Goal: Task Accomplishment & Management: Complete application form

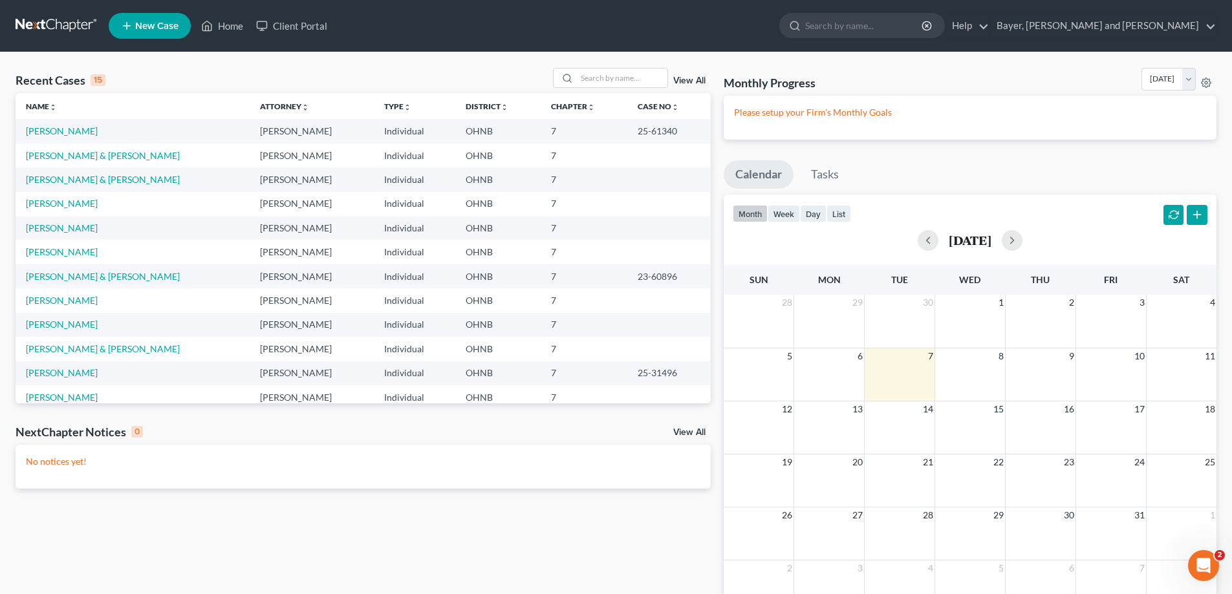
click at [155, 23] on span "New Case" at bounding box center [156, 26] width 43 height 10
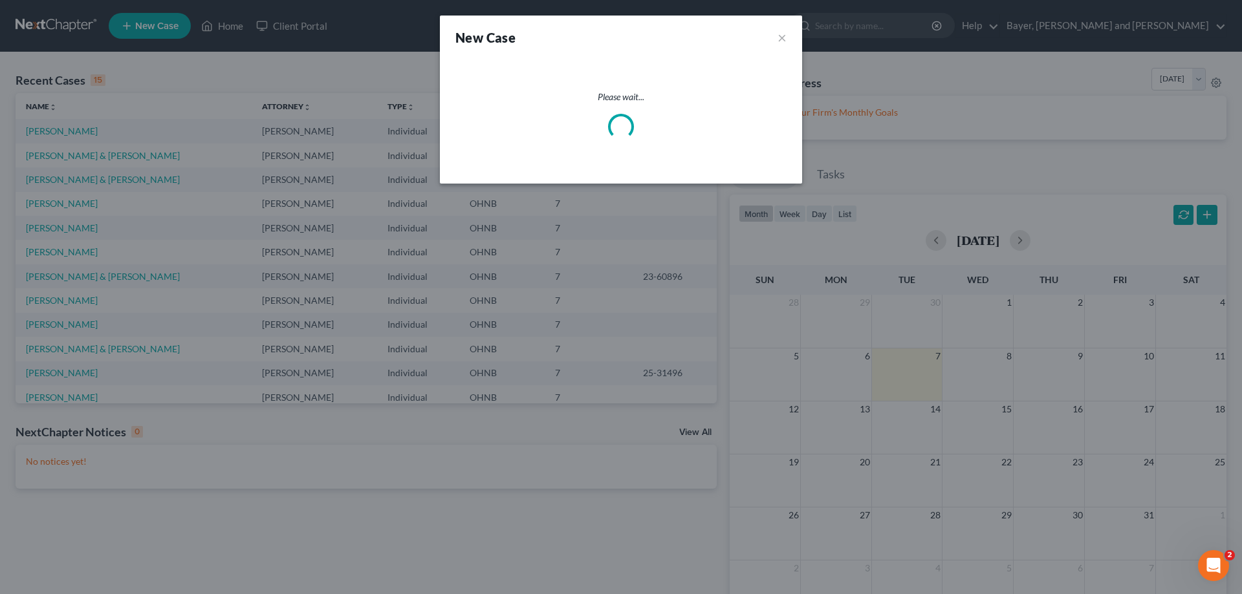
select select "61"
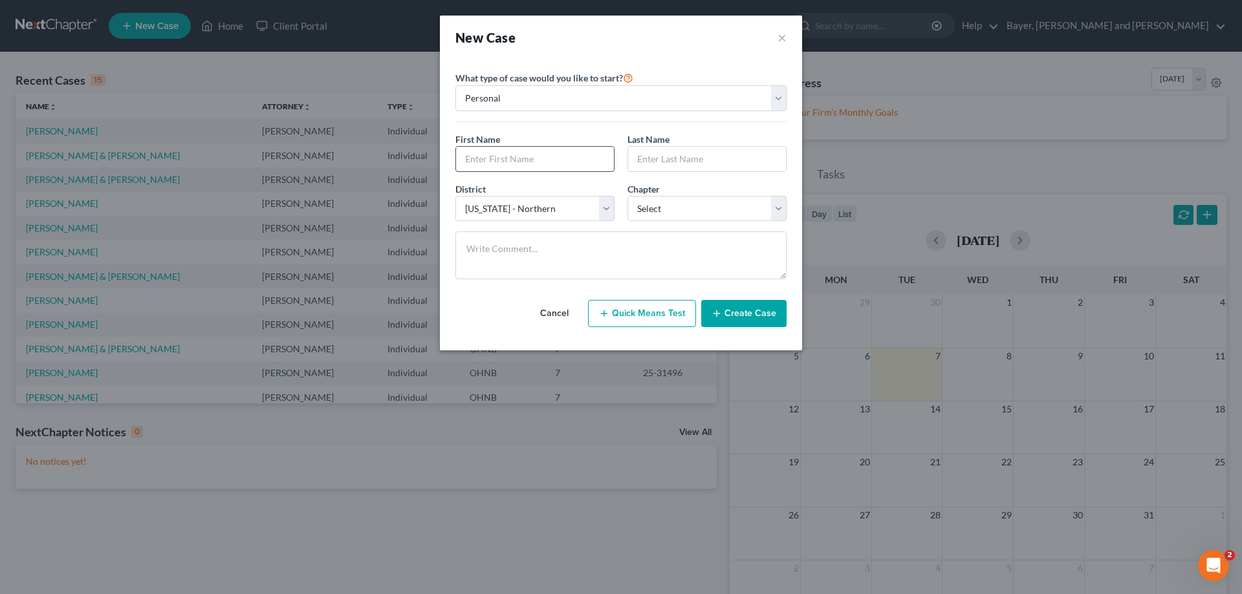
click at [550, 162] on input "text" at bounding box center [535, 159] width 158 height 25
type input "Monica"
type input "King"
click at [777, 206] on select "Select 7 11 12 13" at bounding box center [706, 209] width 159 height 26
select select "0"
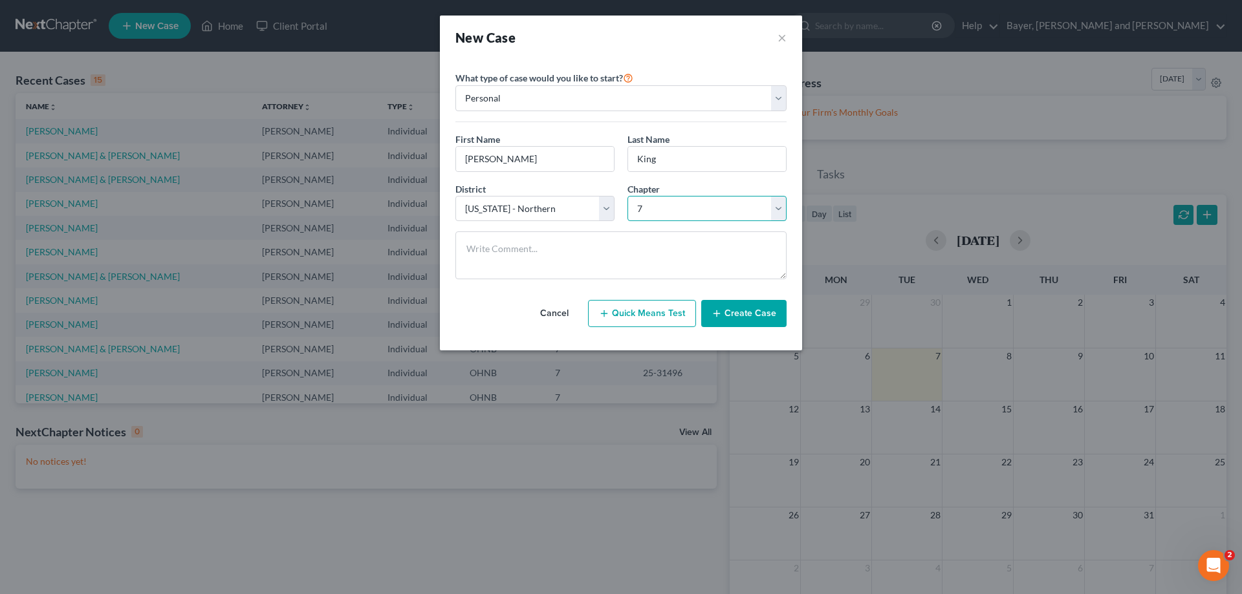
click at [627, 196] on select "Select 7 11 12 13" at bounding box center [706, 209] width 159 height 26
click at [745, 321] on button "Create Case" at bounding box center [743, 313] width 85 height 27
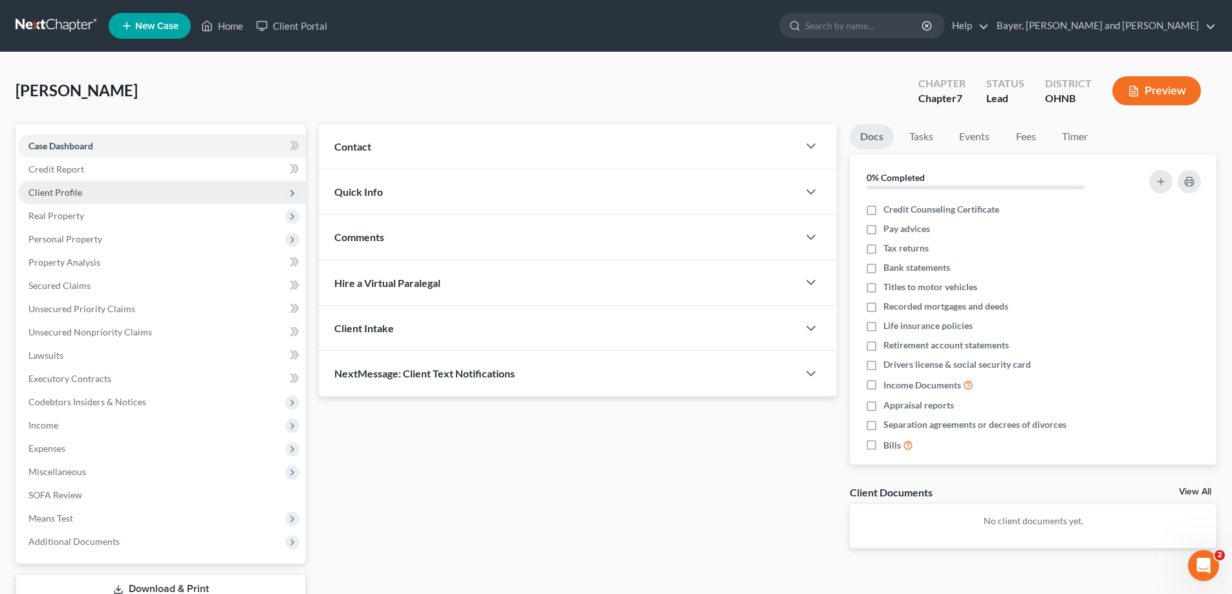
click at [87, 197] on span "Client Profile" at bounding box center [162, 192] width 288 height 23
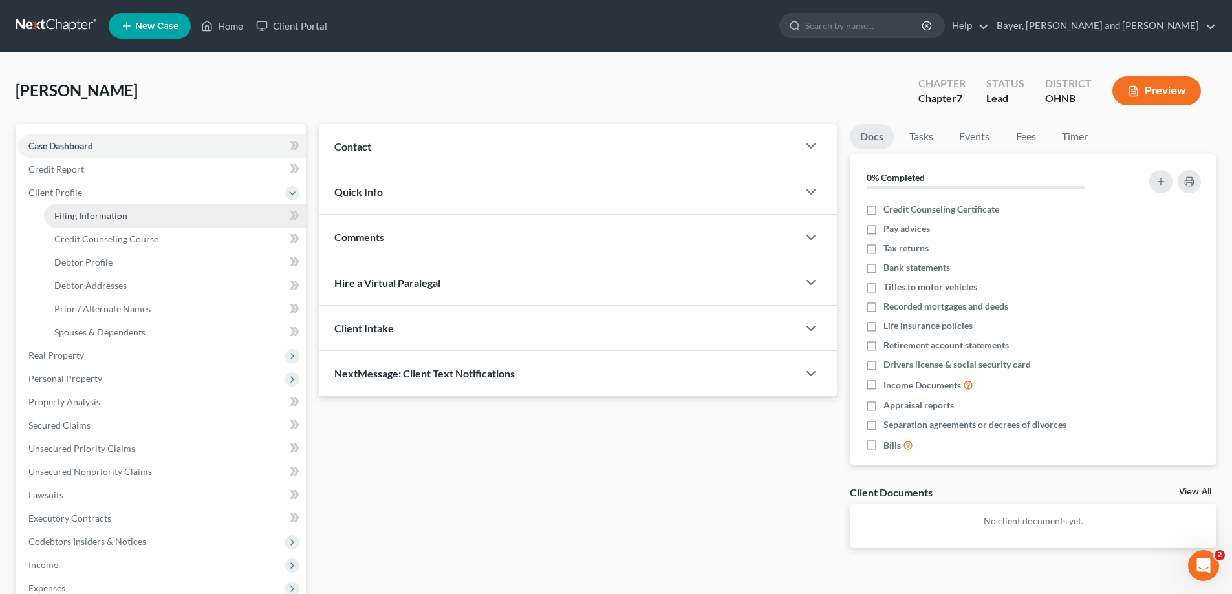
click at [87, 210] on span "Filing Information" at bounding box center [90, 215] width 73 height 11
select select "1"
select select "0"
select select "61"
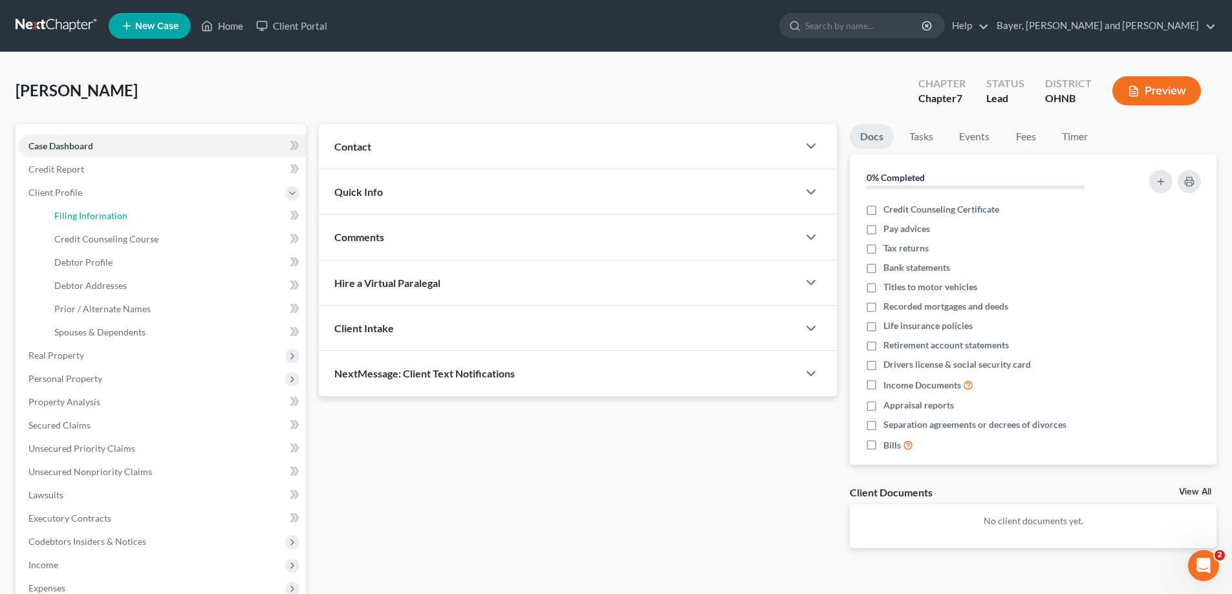
select select "0"
select select "36"
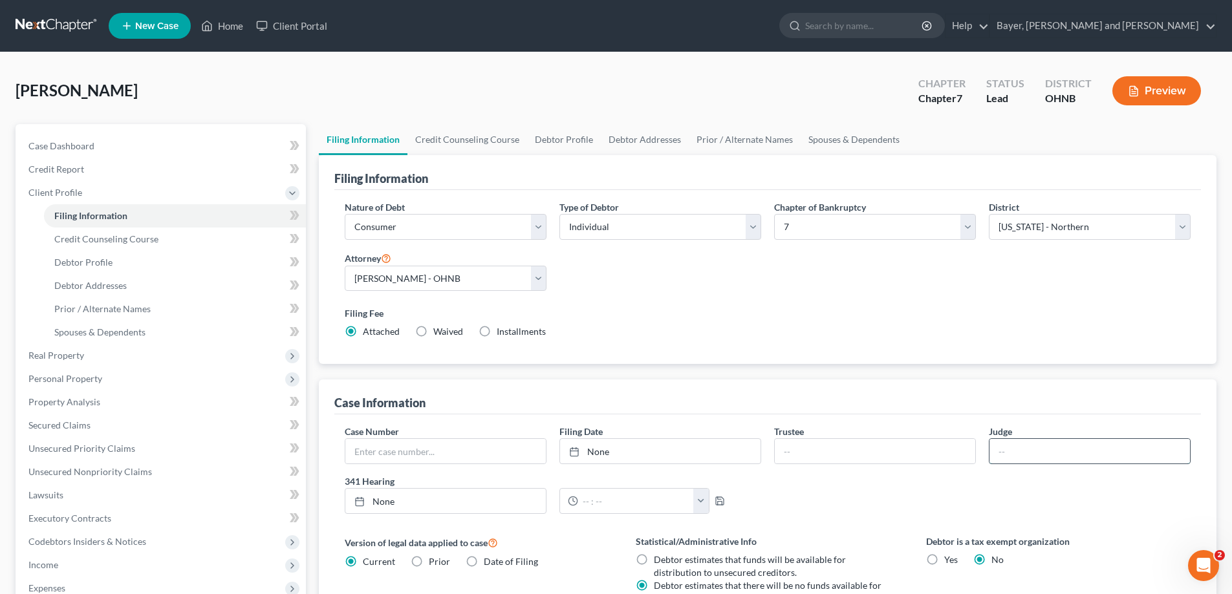
click at [1021, 451] on input "text" at bounding box center [1090, 451] width 201 height 25
type input "Mary Ann Whipple"
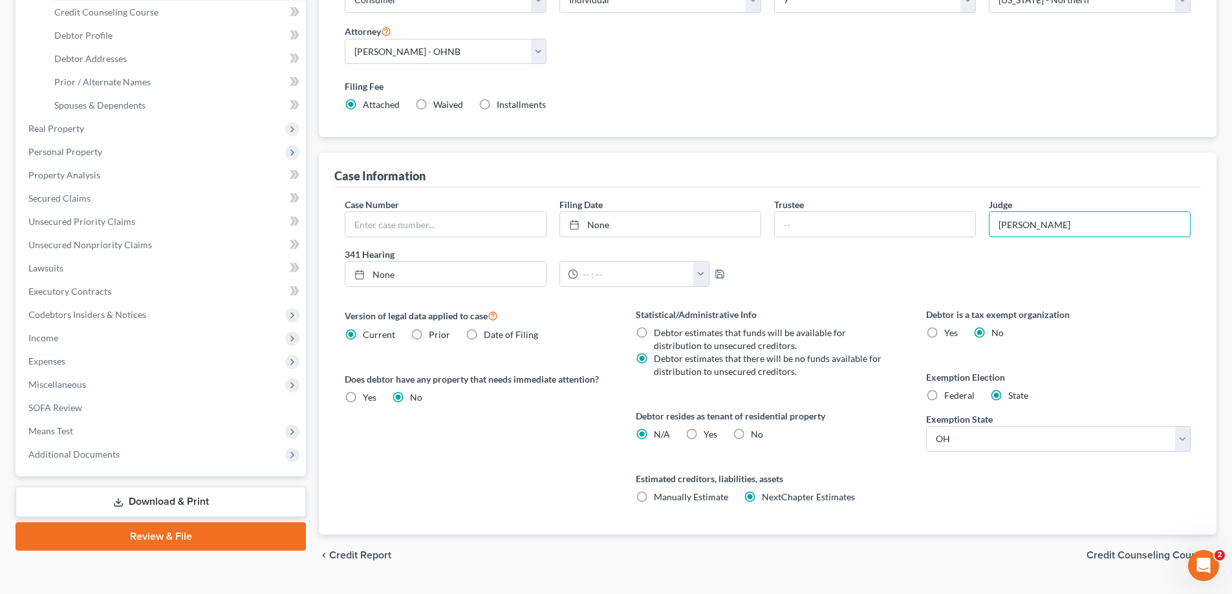
scroll to position [258, 0]
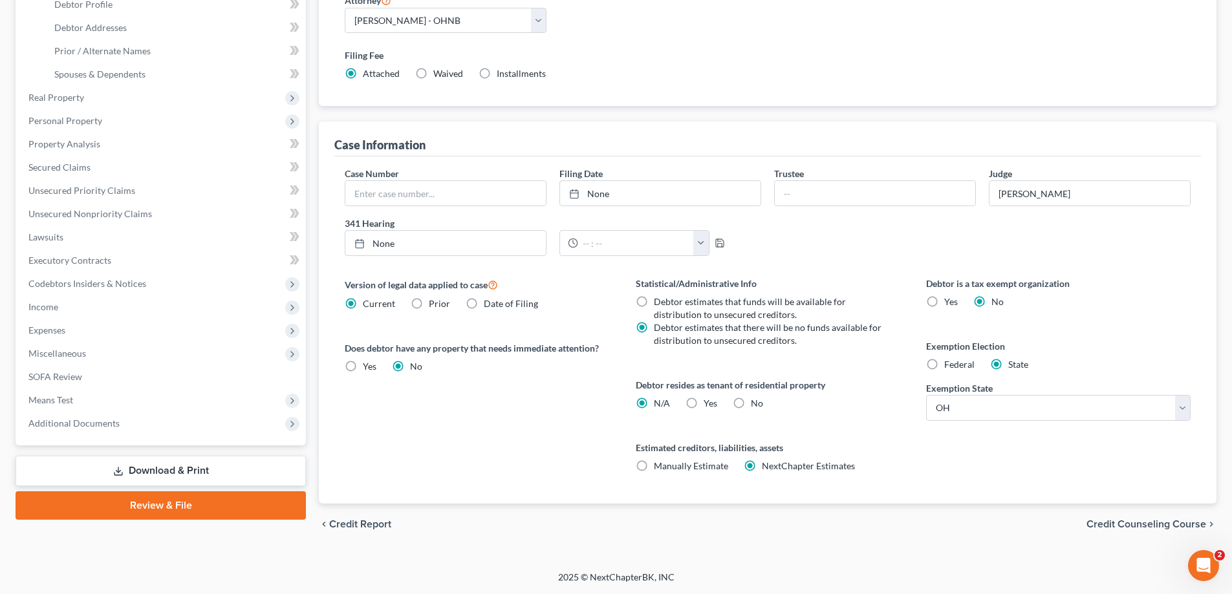
click at [1164, 528] on span "Credit Counseling Course" at bounding box center [1147, 524] width 120 height 10
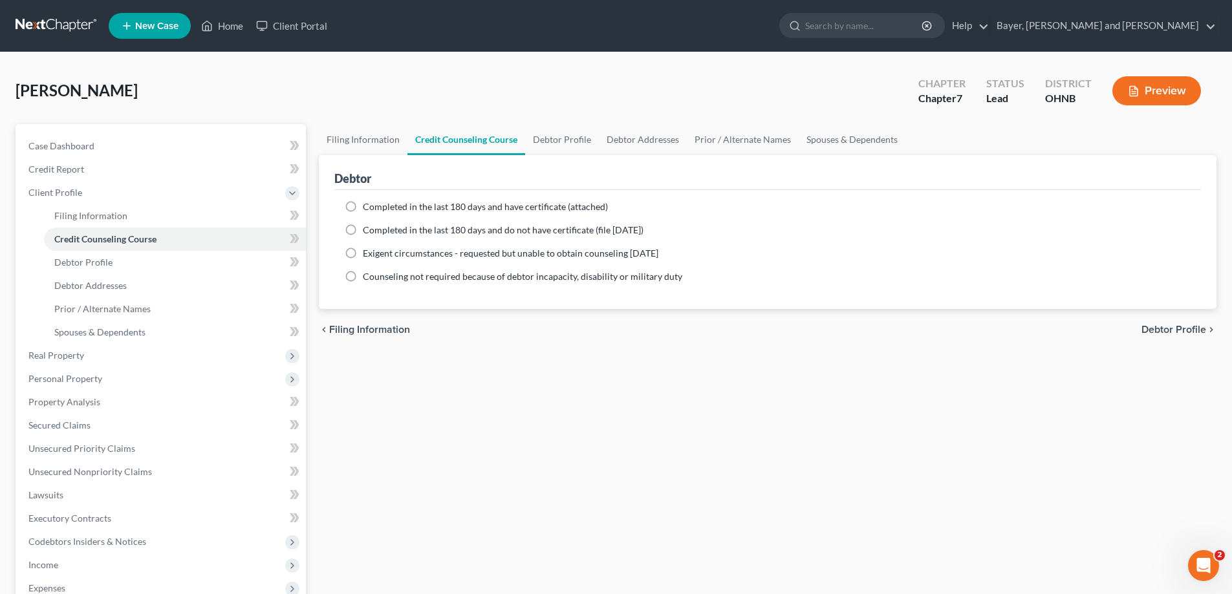
click at [363, 205] on label "Completed in the last 180 days and have certificate (attached)" at bounding box center [485, 207] width 245 height 13
click at [368, 205] on input "Completed in the last 180 days and have certificate (attached)" at bounding box center [372, 205] width 8 height 8
radio input "true"
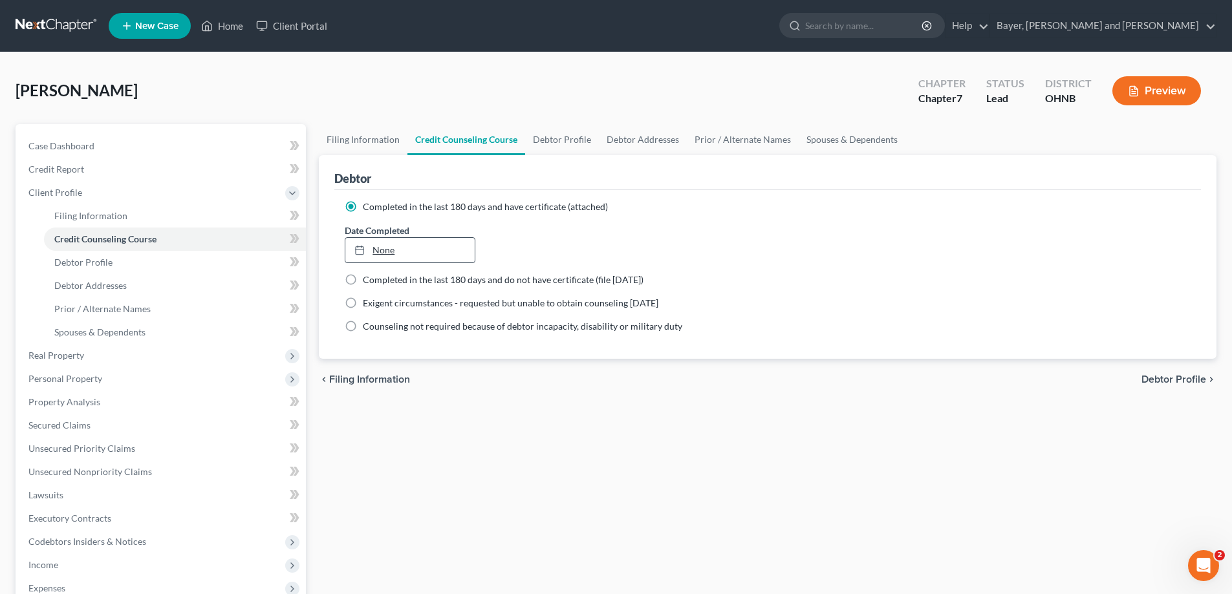
click at [430, 254] on link "None" at bounding box center [409, 250] width 129 height 25
type input "10/7/2025"
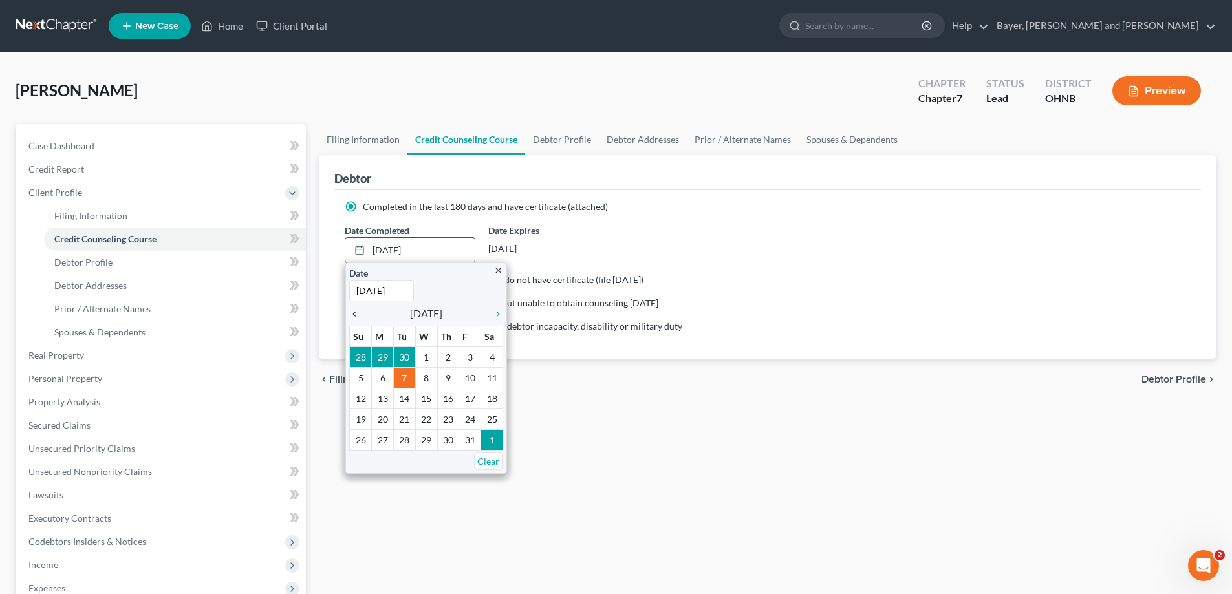
click at [349, 312] on icon "chevron_left" at bounding box center [357, 314] width 17 height 10
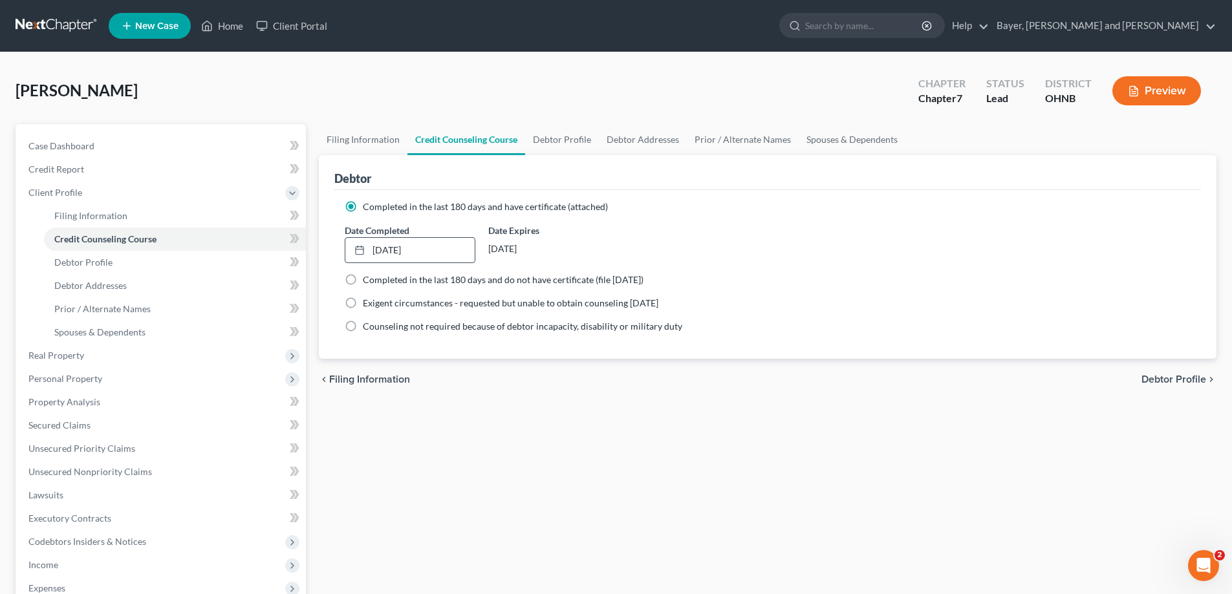
drag, startPoint x: 524, startPoint y: 433, endPoint x: 416, endPoint y: 395, distance: 114.4
click at [523, 433] on div "Filing Information Credit Counseling Course Debtor Profile Debtor Addresses Pri…" at bounding box center [767, 451] width 911 height 654
click at [1161, 383] on span "Debtor Profile" at bounding box center [1174, 380] width 65 height 10
select select "0"
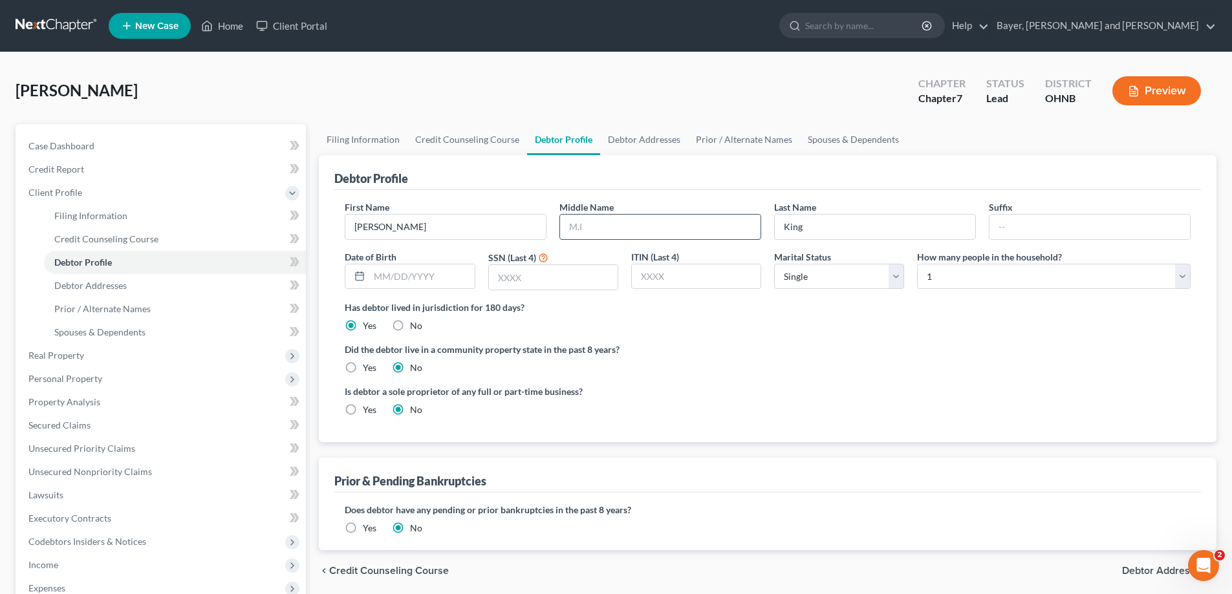
click at [638, 234] on input "text" at bounding box center [660, 227] width 201 height 25
type input "R."
drag, startPoint x: 448, startPoint y: 279, endPoint x: 460, endPoint y: 270, distance: 15.3
click at [453, 272] on input "text" at bounding box center [421, 277] width 105 height 25
type input "06/11/1974"
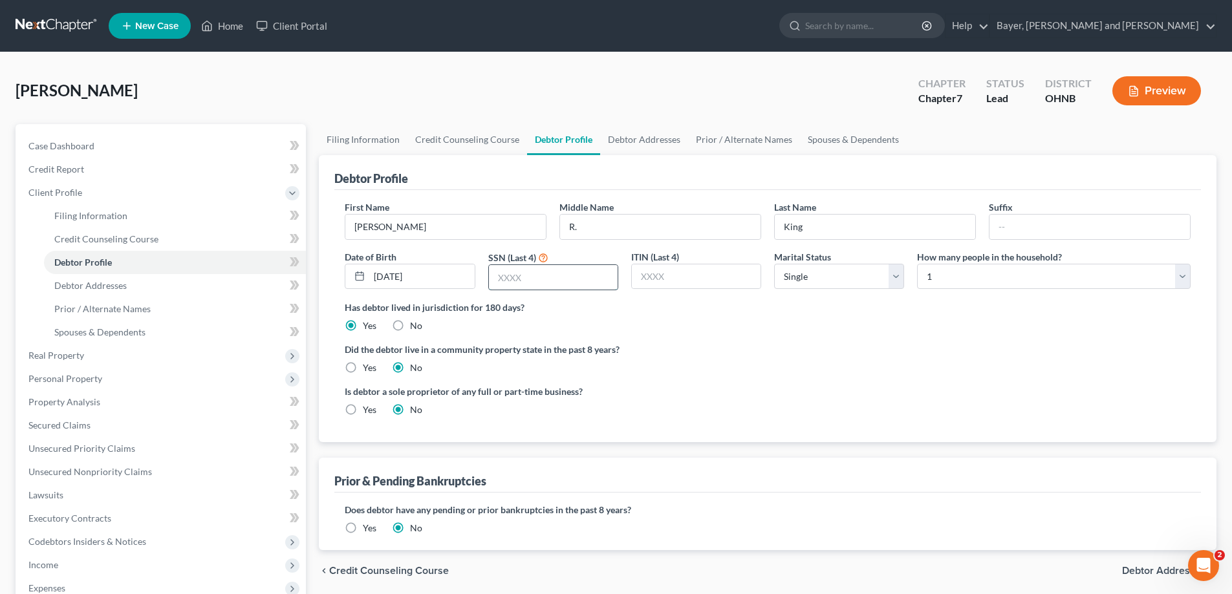
click at [537, 270] on input "text" at bounding box center [553, 277] width 129 height 25
type input "0041"
click at [1138, 571] on span "Debtor Addresses" at bounding box center [1164, 571] width 84 height 10
select select "0"
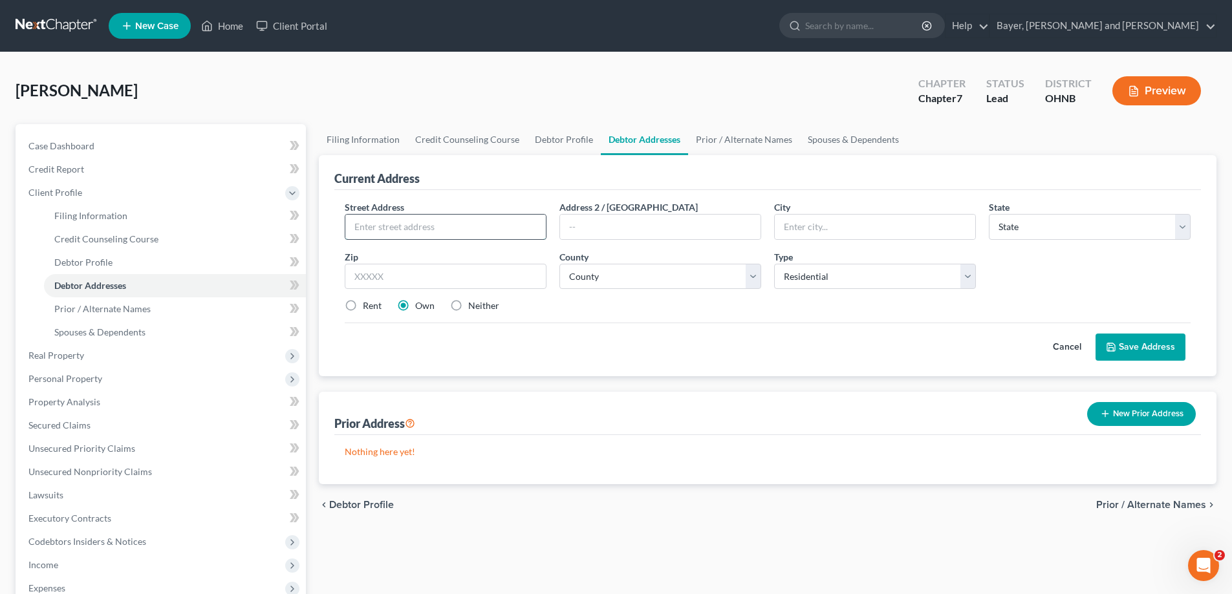
click at [400, 230] on input "text" at bounding box center [445, 227] width 201 height 25
type input "[STREET_ADDRESS]"
type input "m"
type input "Mansfield"
select select "36"
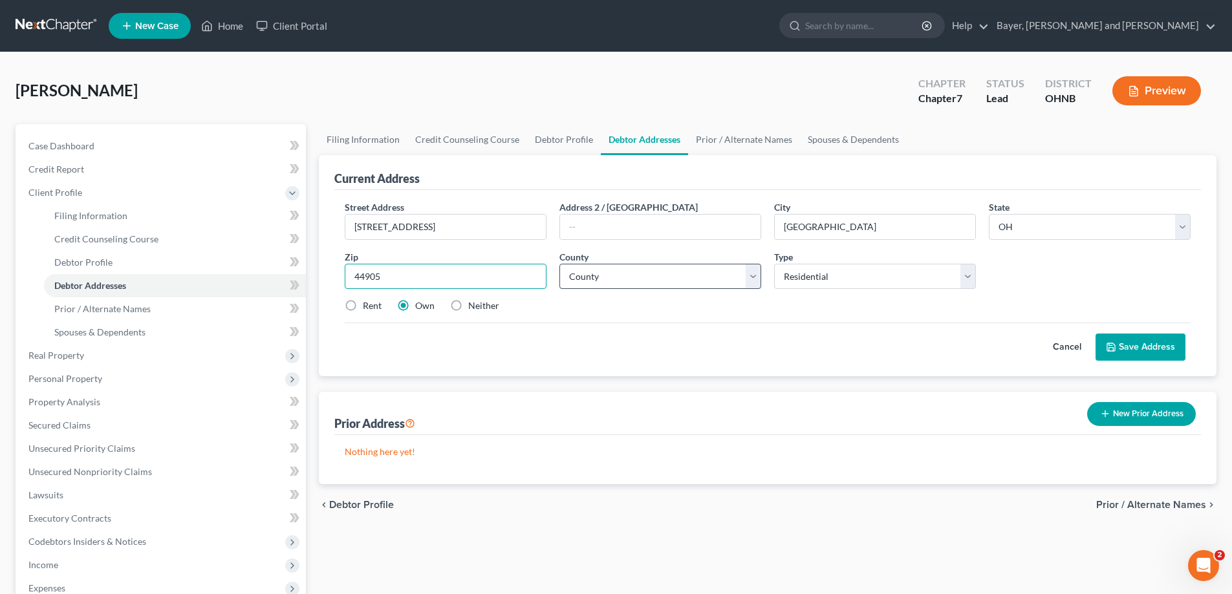
type input "44905"
click at [575, 269] on select "County Adams County Allen County Ashland County Ashtabula County Athens County …" at bounding box center [661, 277] width 202 height 26
select select "69"
click at [812, 269] on select "Select Residential Mailing Rental Business" at bounding box center [875, 277] width 202 height 26
click at [774, 264] on select "Select Residential Mailing Rental Business" at bounding box center [875, 277] width 202 height 26
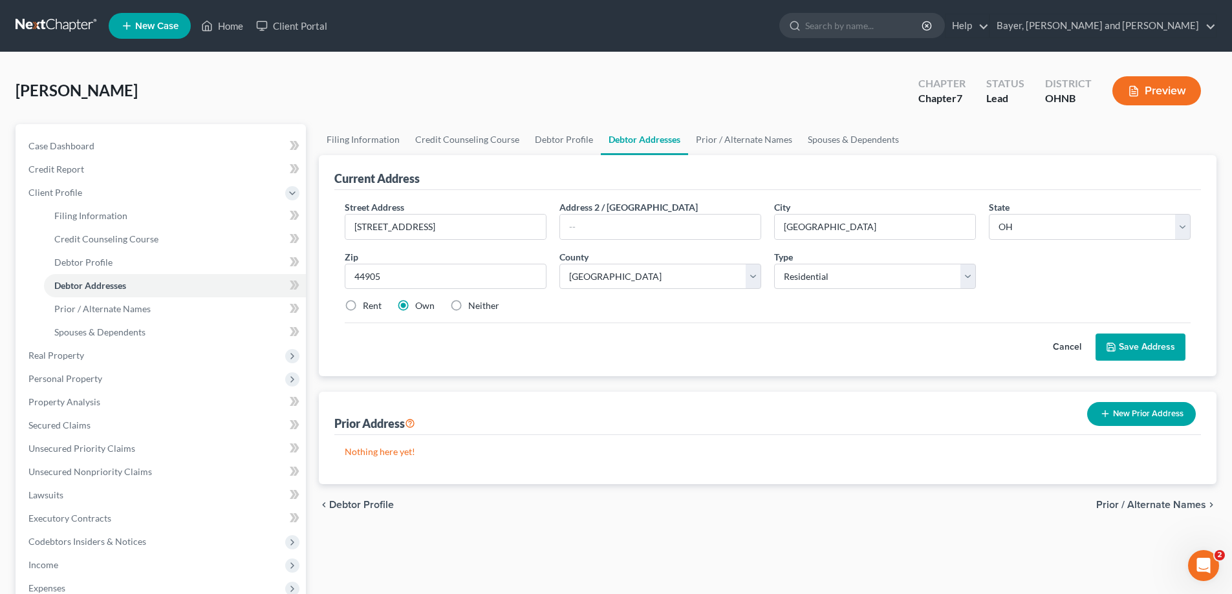
click at [1116, 343] on icon at bounding box center [1111, 347] width 10 height 10
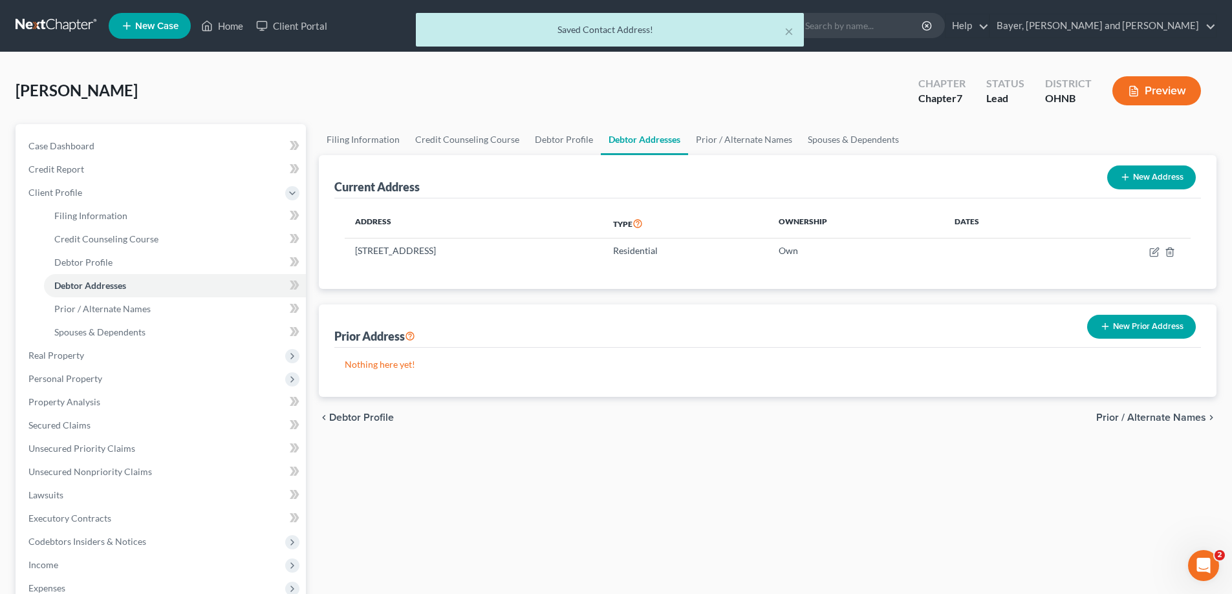
click at [1139, 418] on span "Prior / Alternate Names" at bounding box center [1151, 418] width 110 height 10
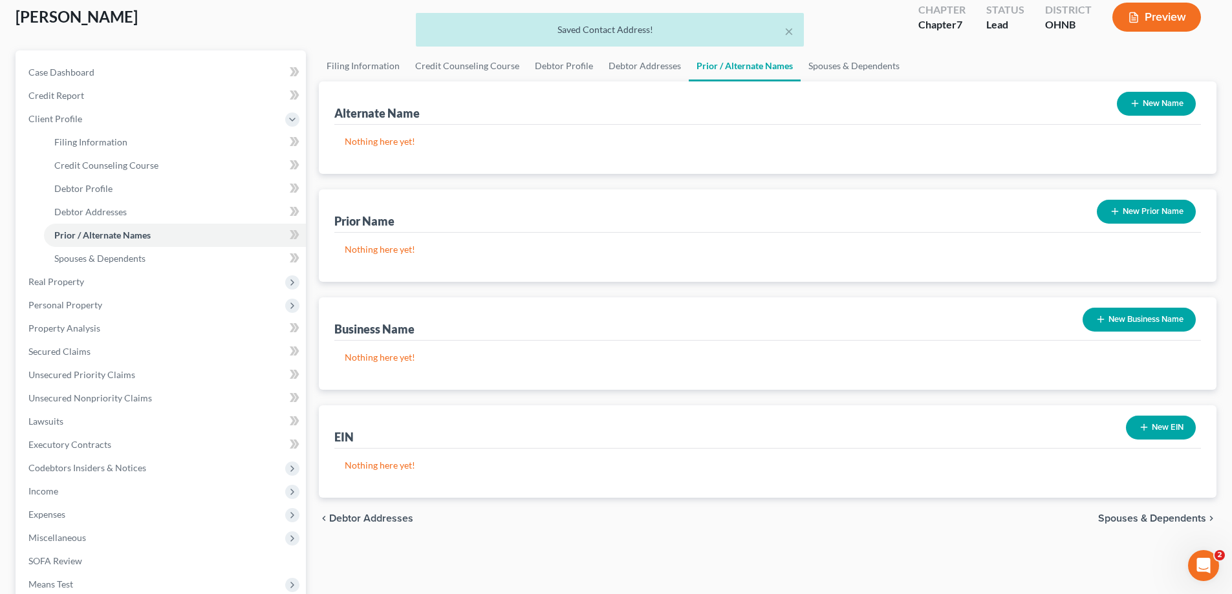
scroll to position [194, 0]
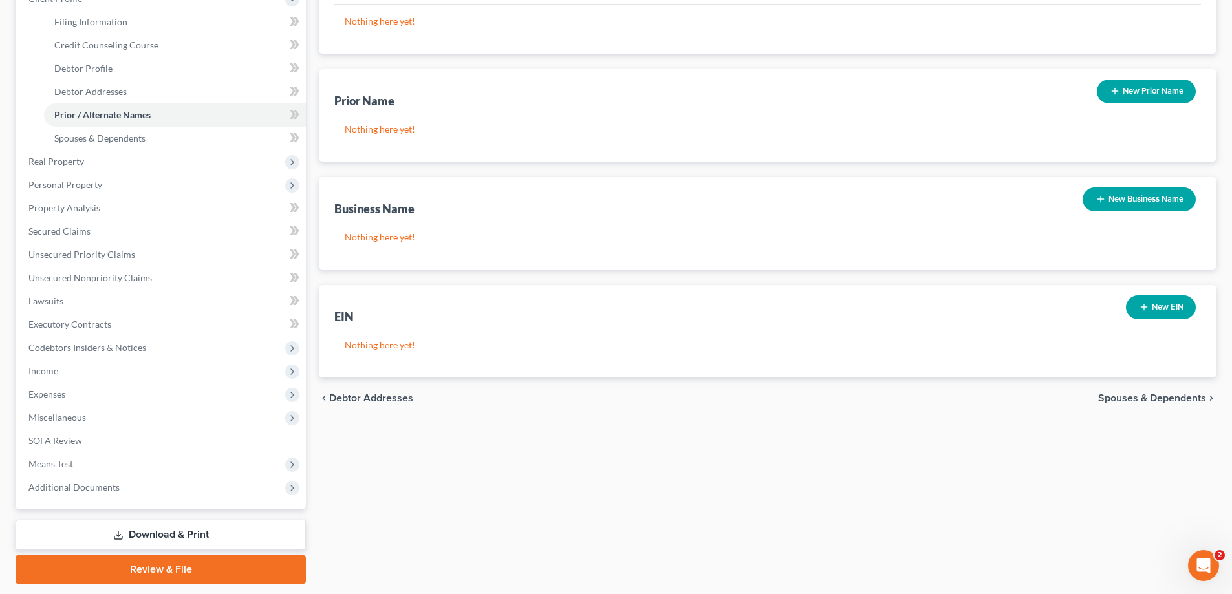
click at [1155, 397] on span "Spouses & Dependents" at bounding box center [1152, 398] width 108 height 10
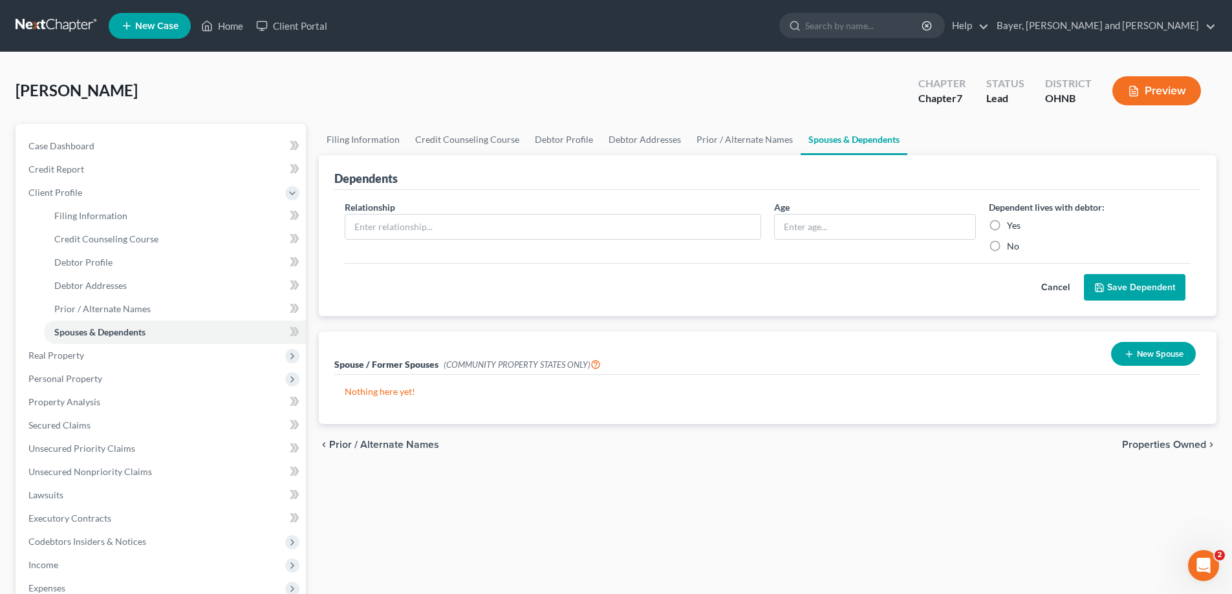
click at [1164, 445] on span "Properties Owned" at bounding box center [1164, 445] width 84 height 10
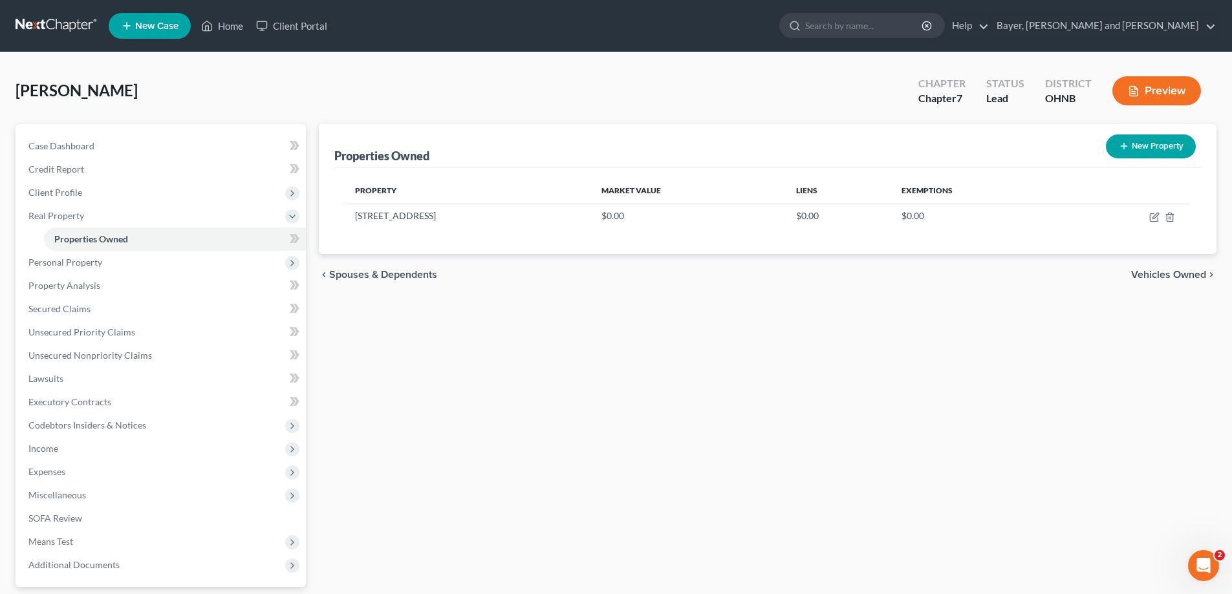
click at [1164, 272] on span "Vehicles Owned" at bounding box center [1168, 275] width 75 height 10
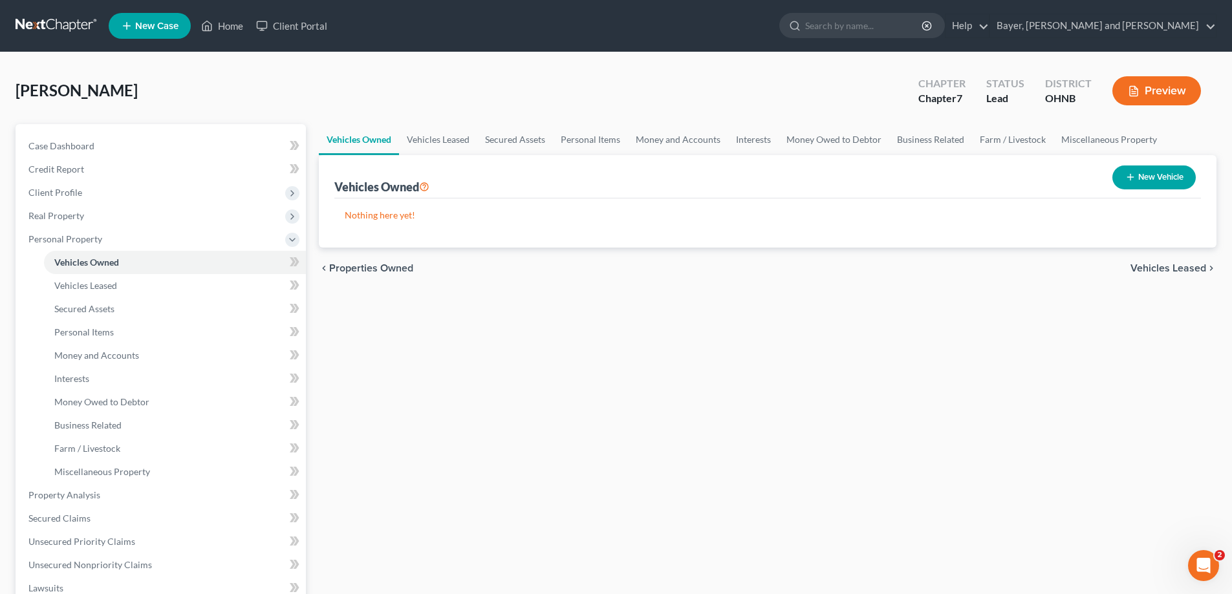
click at [354, 263] on span "Properties Owned" at bounding box center [371, 268] width 84 height 10
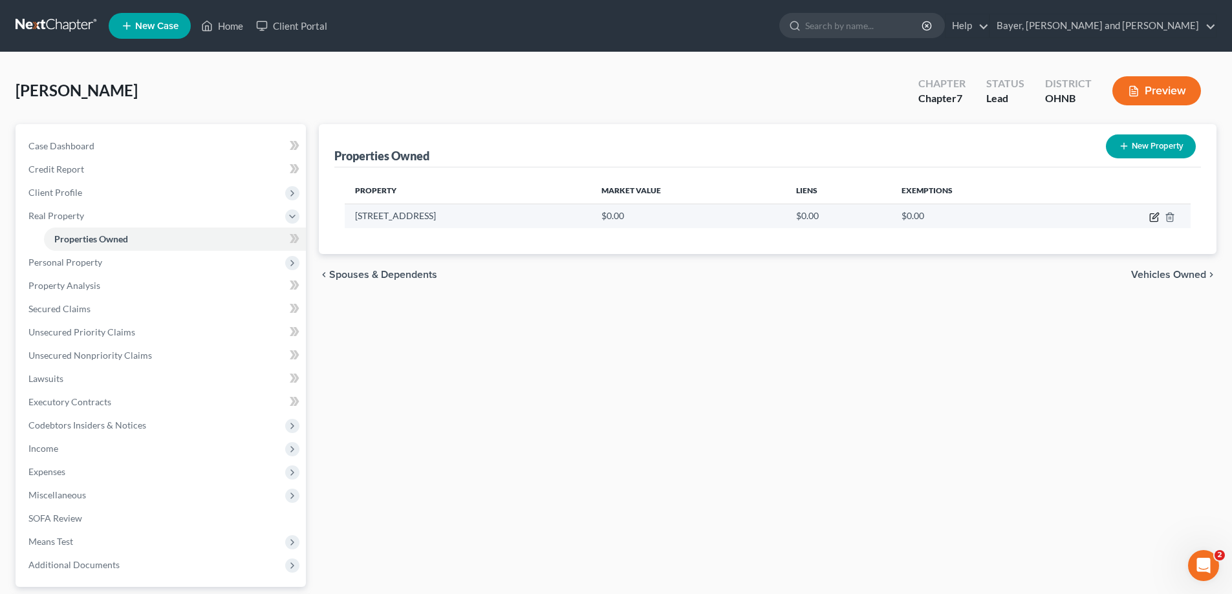
click at [1159, 215] on icon "button" at bounding box center [1154, 217] width 10 height 10
select select "36"
select select "69"
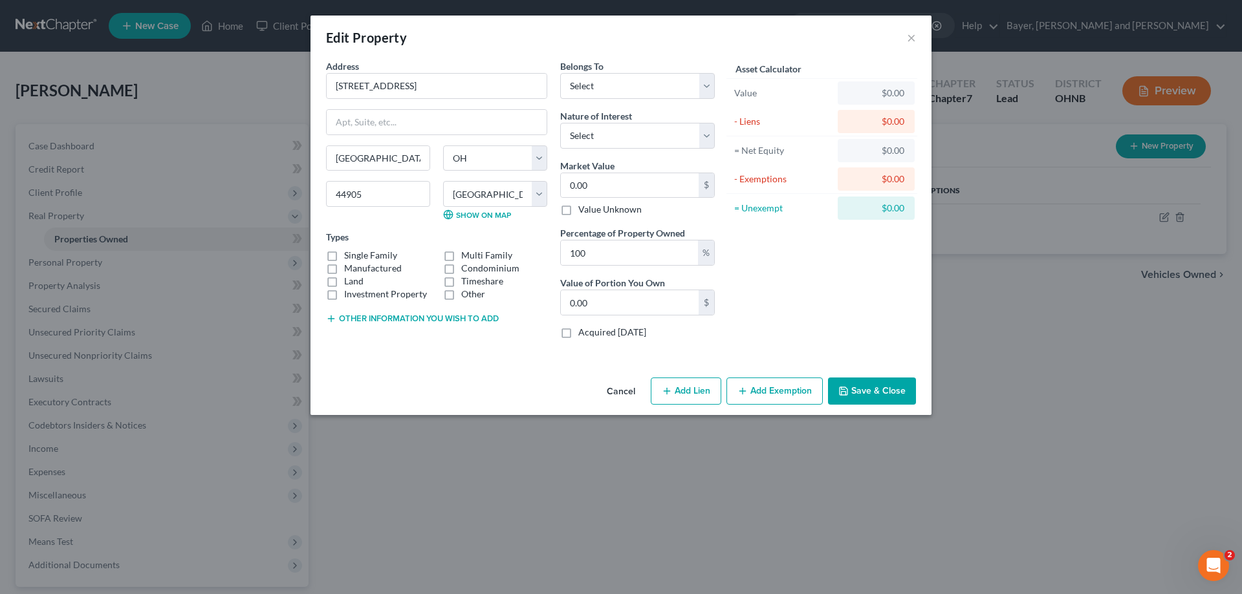
click at [344, 255] on label "Single Family" at bounding box center [370, 255] width 53 height 13
click at [349, 255] on input "Single Family" at bounding box center [353, 253] width 8 height 8
checkbox input "true"
click at [710, 80] on select "Select Debtor 1 Only Debtor 2 Only Debtor 1 And Debtor 2 Only At Least One Of T…" at bounding box center [637, 86] width 155 height 26
select select "0"
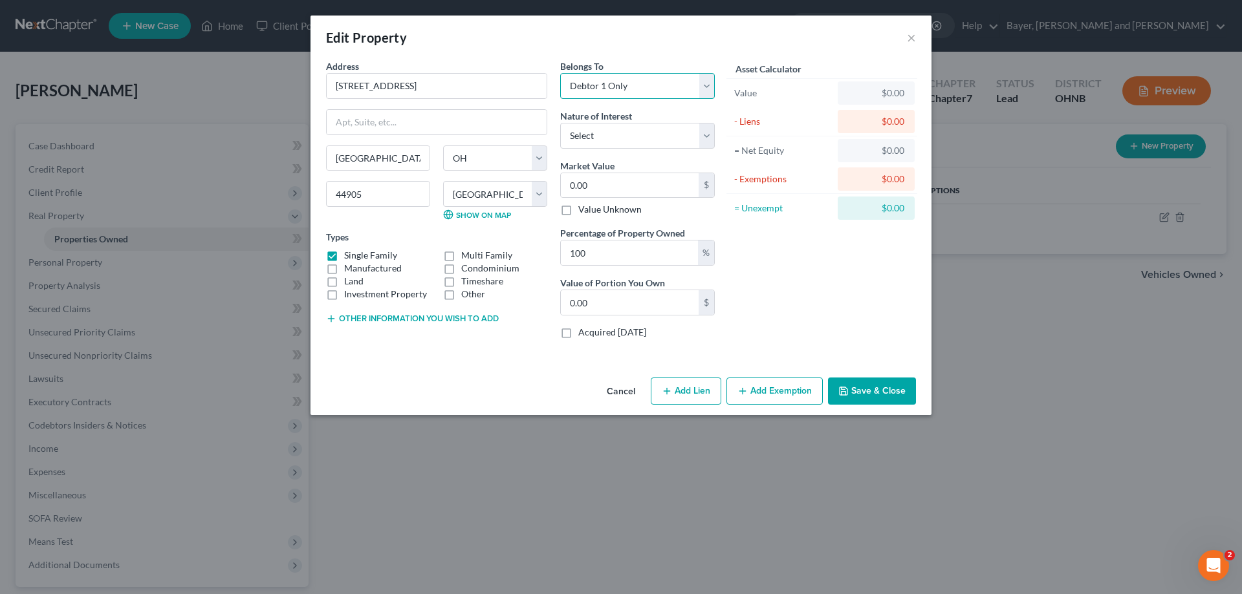
click at [560, 73] on select "Select Debtor 1 Only Debtor 2 Only Debtor 1 And Debtor 2 Only At Least One Of T…" at bounding box center [637, 86] width 155 height 26
click at [708, 138] on select "Select Fee Simple Joint Tenant Life Estate Equitable Interest Future Interest T…" at bounding box center [637, 136] width 155 height 26
select select "0"
click at [560, 123] on select "Select Fee Simple Joint Tenant Life Estate Equitable Interest Future Interest T…" at bounding box center [637, 136] width 155 height 26
click at [647, 185] on input "0.00" at bounding box center [630, 185] width 138 height 25
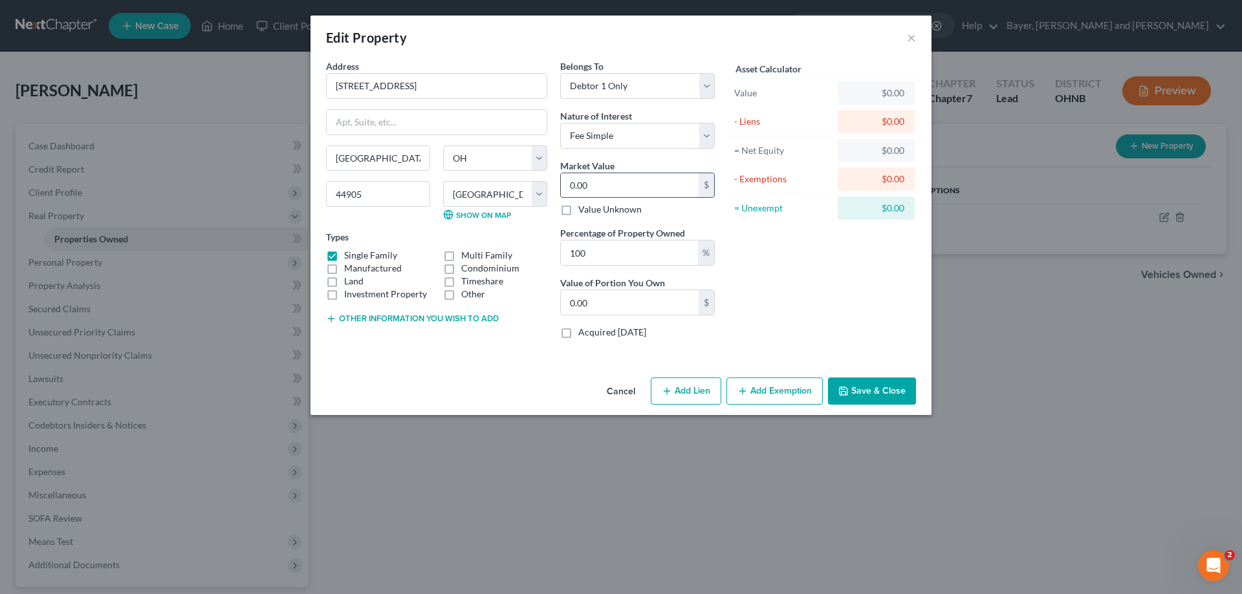
type input "1"
type input "1.00"
type input "14"
type input "14.00"
type input "147"
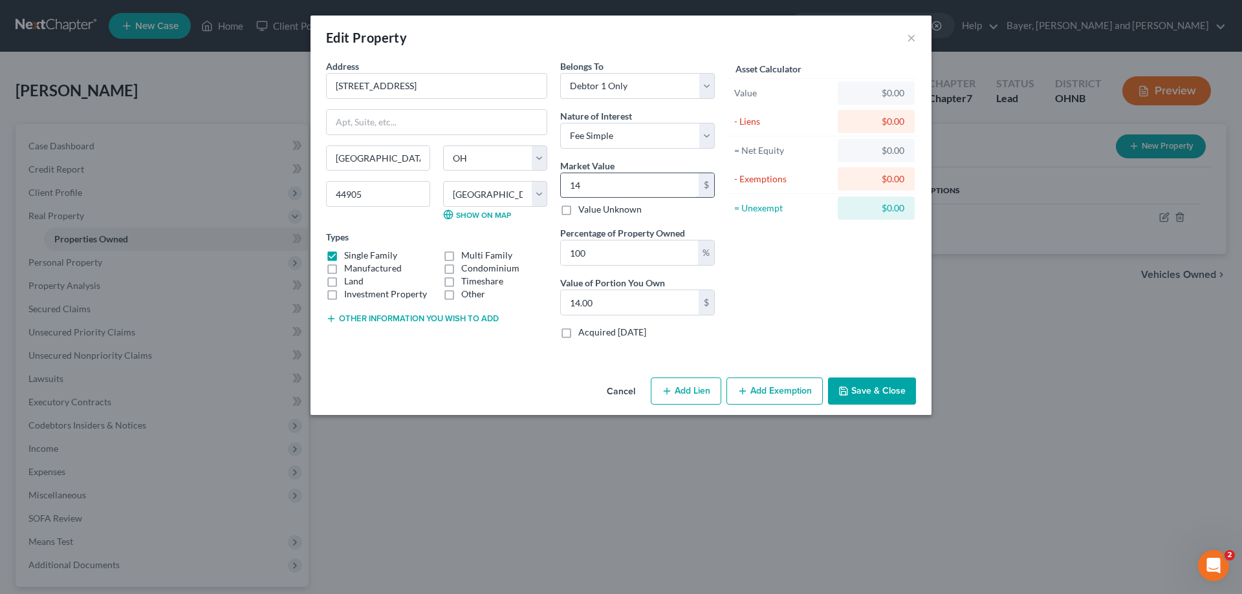
type input "147.00"
type input "1478"
type input "1,478.00"
type input "1,4785"
type input "14,785.00"
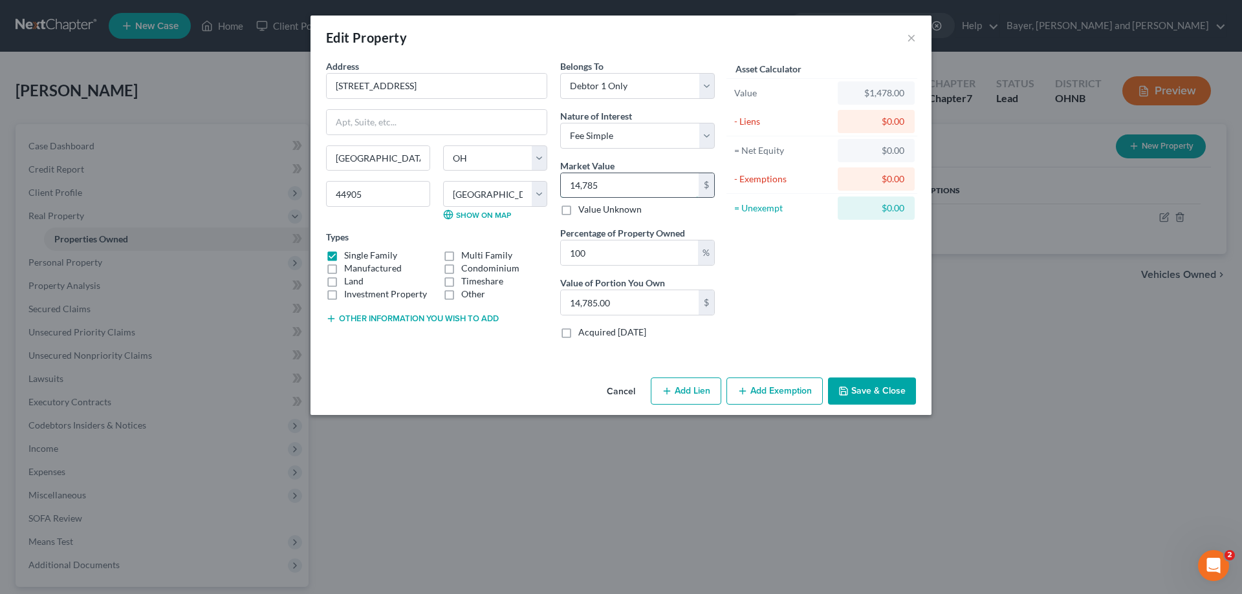
type input "14,7850"
type input "147,850.00"
click at [794, 262] on div "Asset Calculator Value $147,850.00 - Liens $0.00 = Net Equity $147,850.00 - Exe…" at bounding box center [821, 205] width 201 height 290
click at [684, 396] on button "Add Lien" at bounding box center [686, 391] width 71 height 27
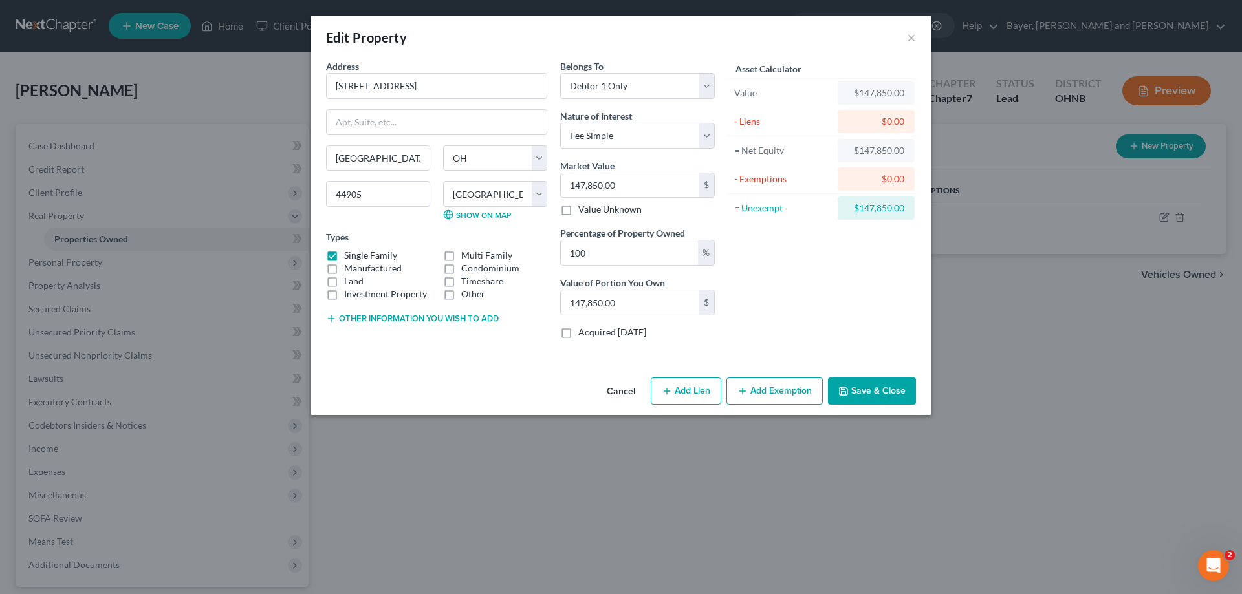
select select "0"
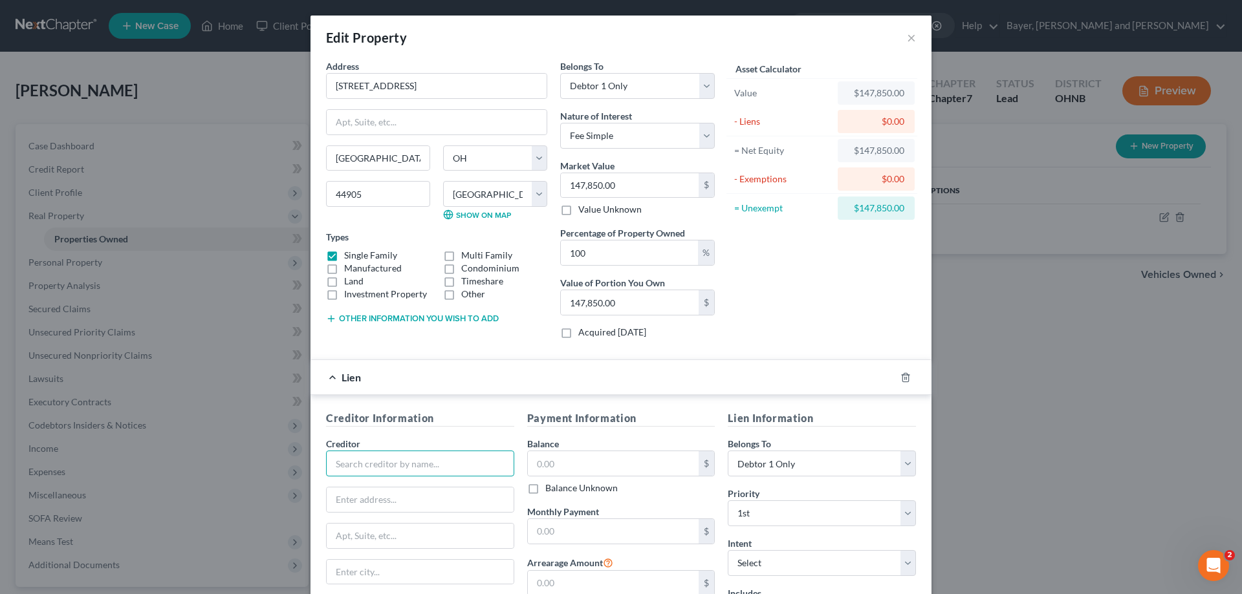
click at [404, 471] on input "text" at bounding box center [420, 464] width 188 height 26
click at [394, 508] on input "text" at bounding box center [420, 500] width 187 height 25
click at [356, 461] on input "Cross Country Mortgage" at bounding box center [420, 464] width 188 height 26
drag, startPoint x: 332, startPoint y: 466, endPoint x: 389, endPoint y: 464, distance: 57.6
click at [389, 464] on input "Cross Country Mortgage" at bounding box center [420, 464] width 188 height 26
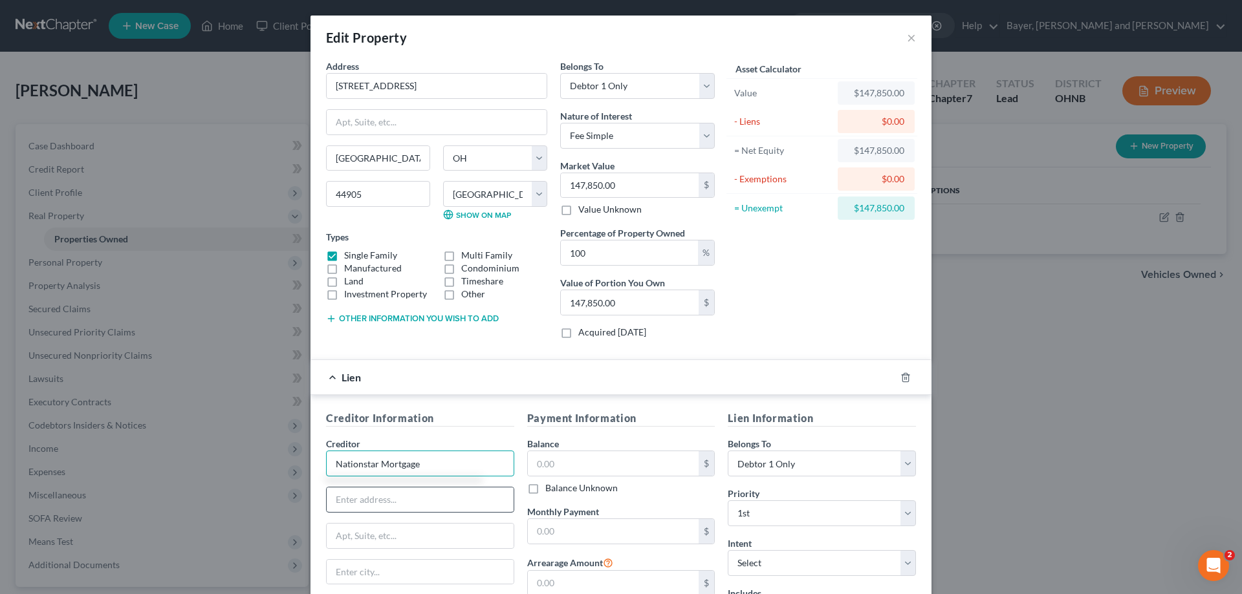
type input "Nationstar Mortgage"
click at [375, 499] on input "text" at bounding box center [420, 500] width 187 height 25
type input "8950 Cypress Waters Blvd."
type input "Coppell"
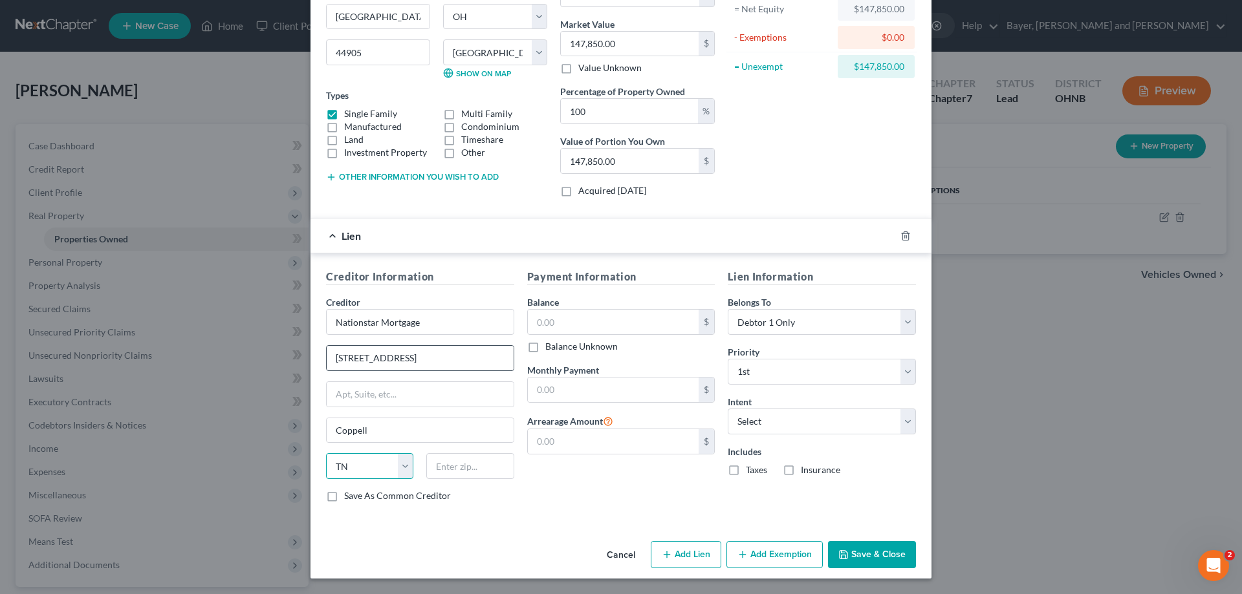
select select "45"
type input "75019"
click at [567, 320] on input "text" at bounding box center [613, 322] width 171 height 25
type input "130,578.00"
type input "1,344.00"
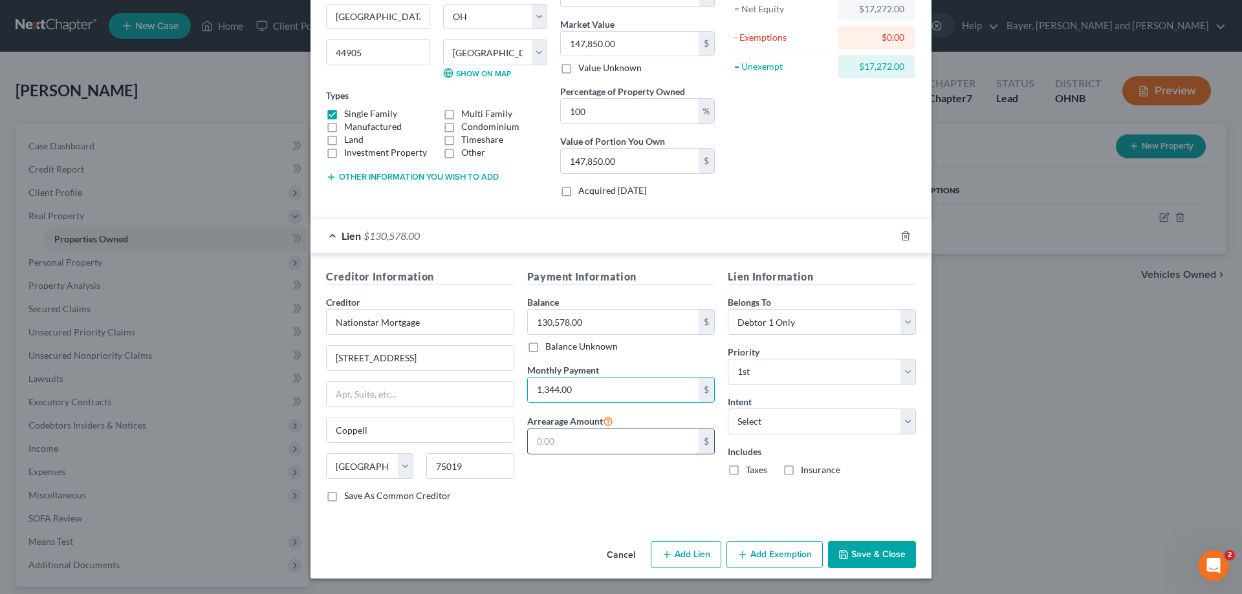
drag, startPoint x: 568, startPoint y: 444, endPoint x: 574, endPoint y: 440, distance: 7.5
click at [568, 444] on input "text" at bounding box center [613, 442] width 171 height 25
click at [799, 418] on select "Select Surrender Redeem Reaffirm Avoid Other" at bounding box center [822, 422] width 188 height 26
click at [728, 409] on select "Select Surrender Redeem Reaffirm Avoid Other" at bounding box center [822, 422] width 188 height 26
click at [774, 420] on select "Select Surrender Redeem Reaffirm Avoid Other" at bounding box center [822, 422] width 188 height 26
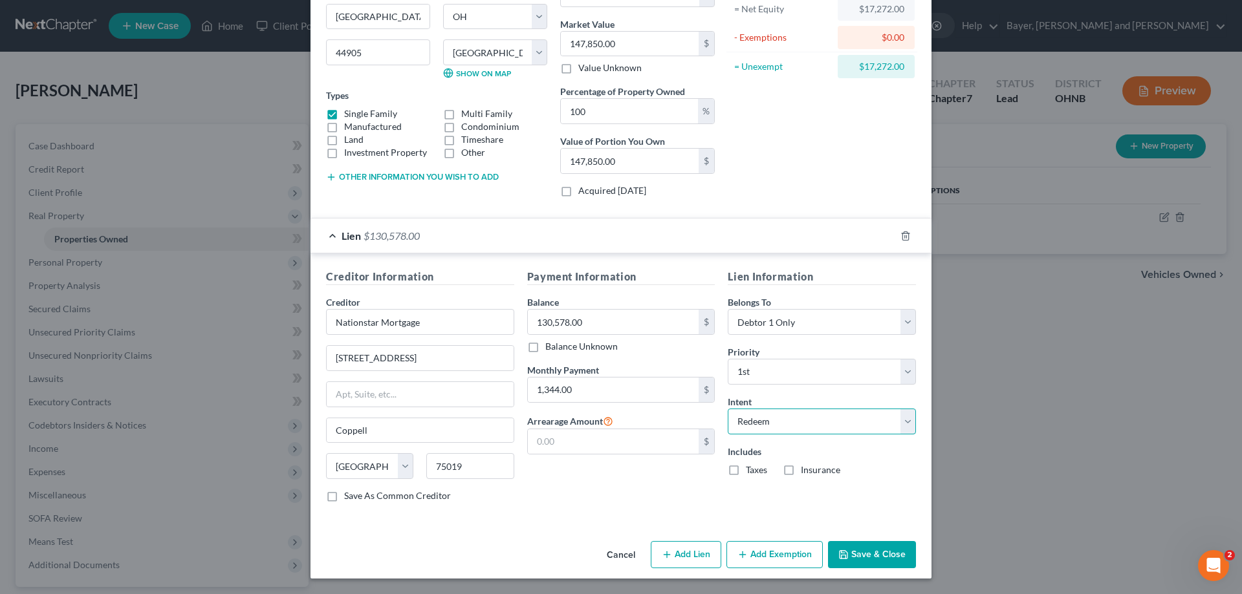
select select "2"
click at [728, 409] on select "Select Surrender Redeem Reaffirm Avoid Other" at bounding box center [822, 422] width 188 height 26
click at [746, 473] on label "Taxes" at bounding box center [756, 470] width 21 height 13
click at [751, 472] on input "Taxes" at bounding box center [755, 468] width 8 height 8
checkbox input "true"
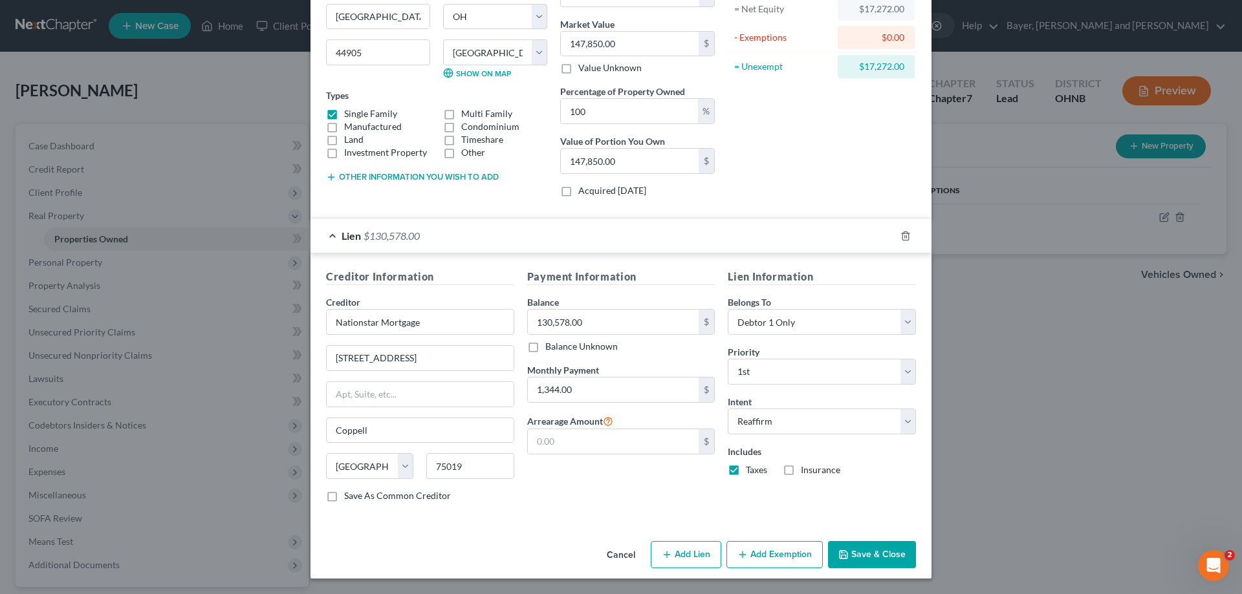
click at [801, 473] on label "Insurance" at bounding box center [820, 470] width 39 height 13
click at [806, 472] on input "Insurance" at bounding box center [810, 468] width 8 height 8
checkbox input "true"
click at [754, 559] on button "Add Exemption" at bounding box center [774, 554] width 96 height 27
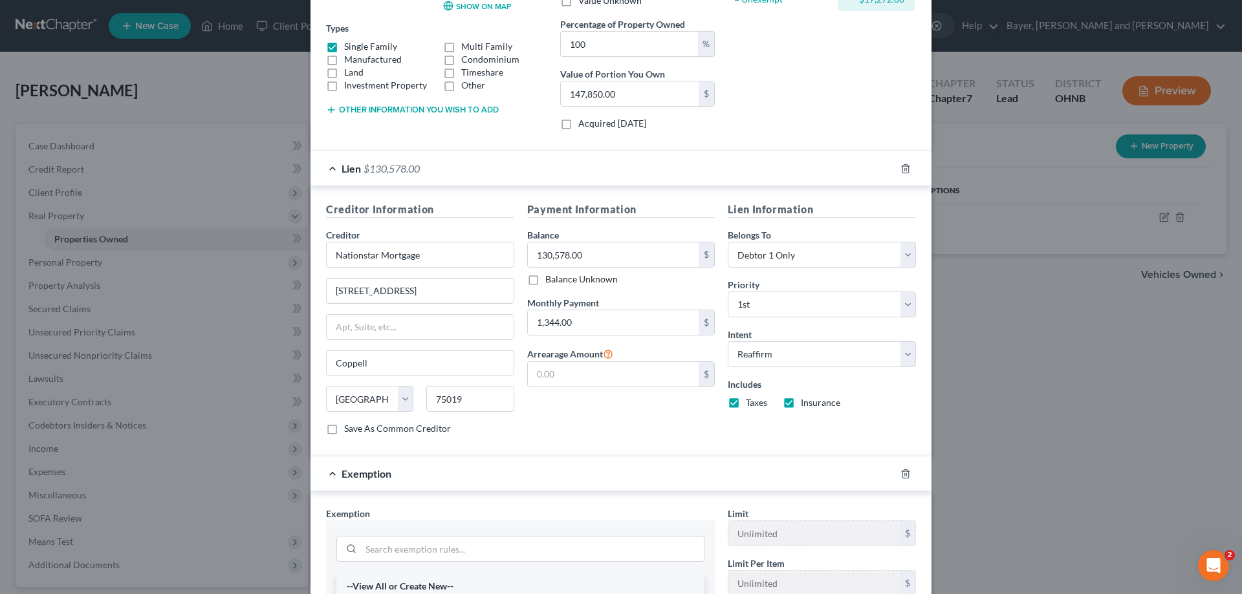
scroll to position [271, 0]
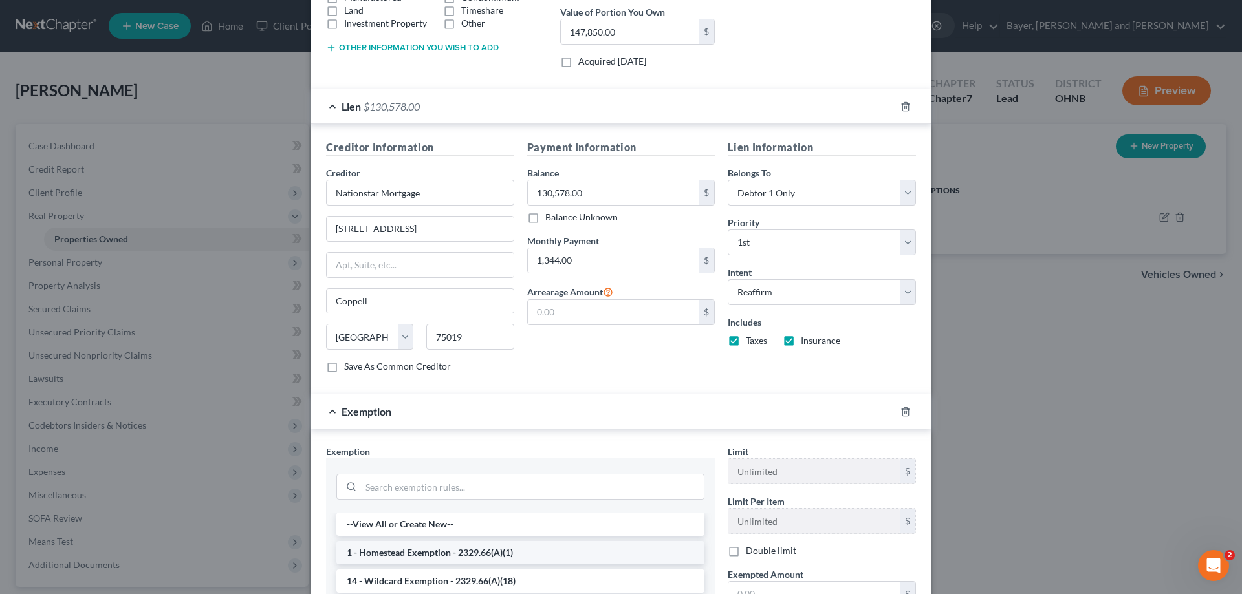
click at [453, 553] on li "1 - Homestead Exemption - 2329.66(A)(1)" at bounding box center [520, 552] width 368 height 23
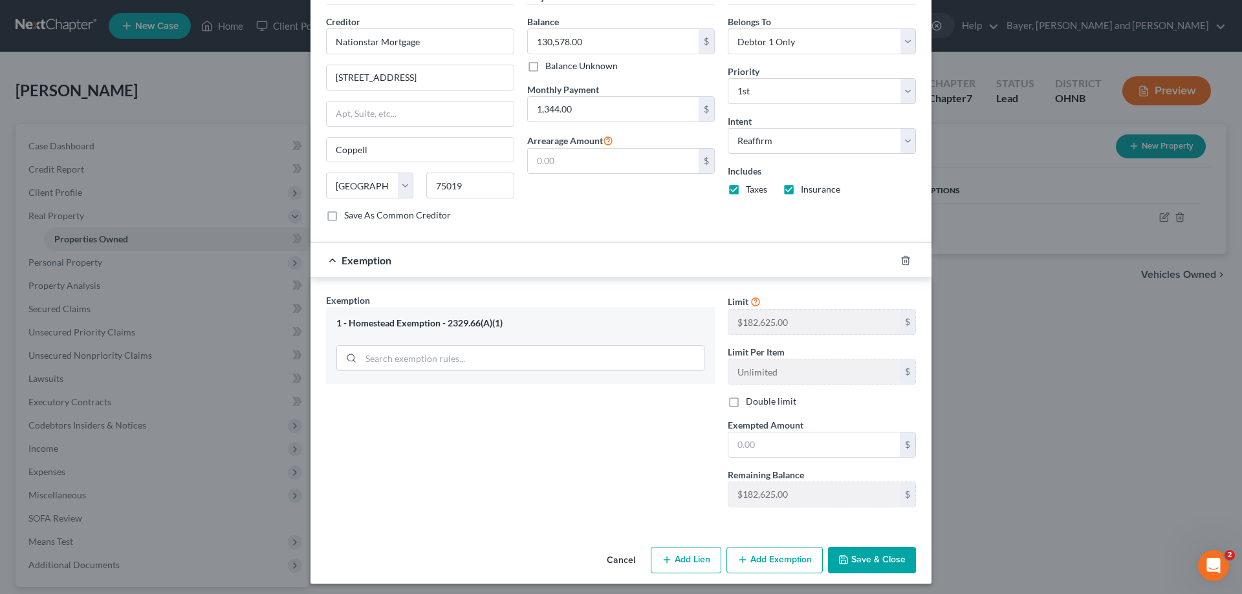
scroll to position [428, 0]
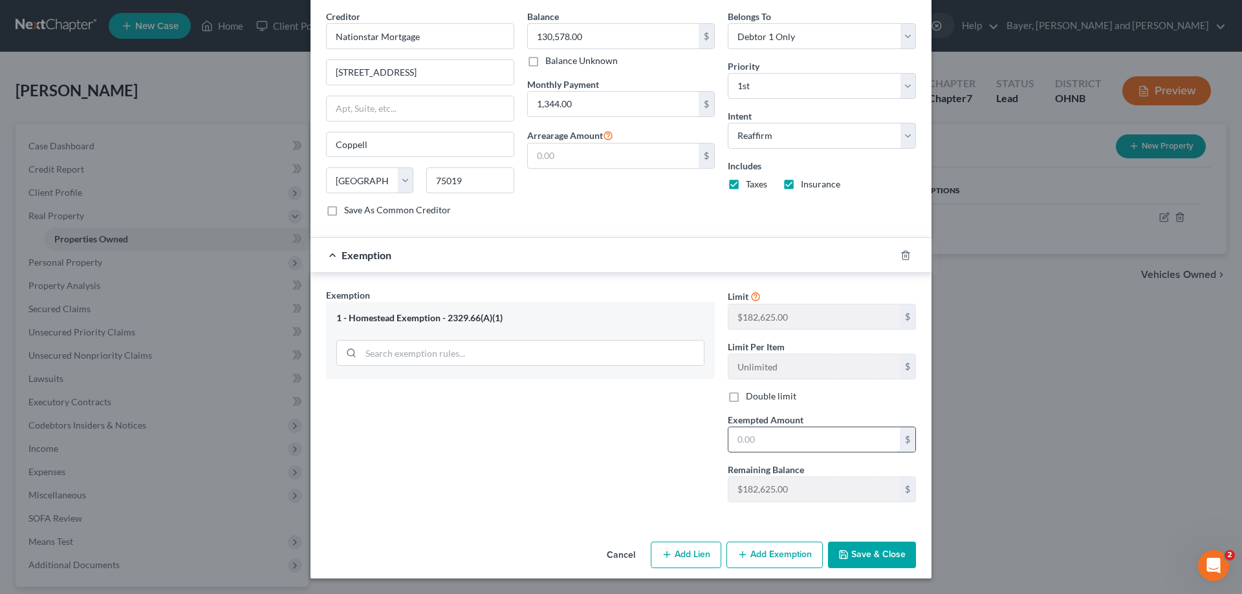
click at [778, 441] on input "text" at bounding box center [813, 440] width 171 height 25
type input "147,850.00"
click at [883, 559] on button "Save & Close" at bounding box center [872, 555] width 88 height 27
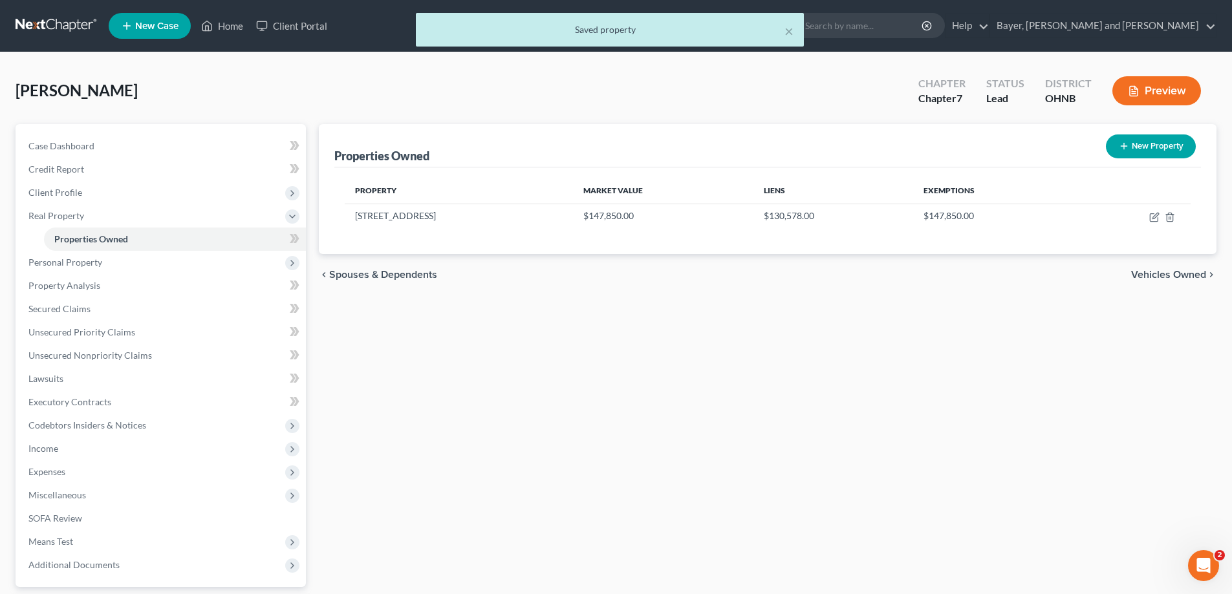
click at [1193, 276] on span "Vehicles Owned" at bounding box center [1168, 275] width 75 height 10
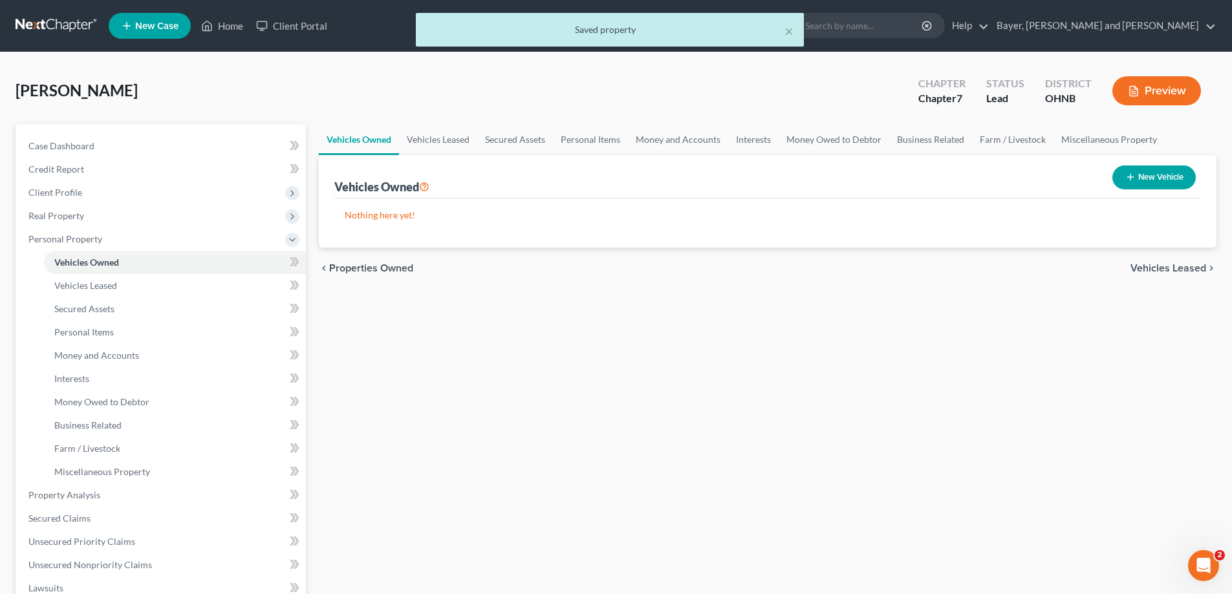
click at [1155, 179] on button "New Vehicle" at bounding box center [1154, 178] width 83 height 24
select select "0"
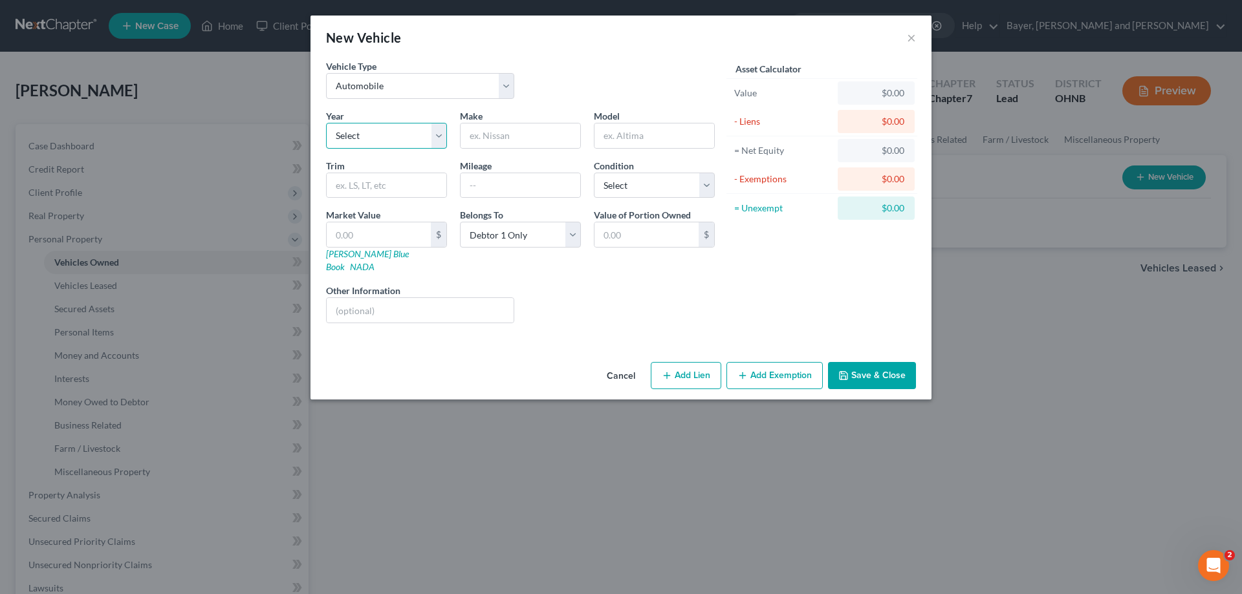
click at [374, 140] on select "Select 2026 2025 2024 2023 2022 2021 2020 2019 2018 2017 2016 2015 2014 2013 20…" at bounding box center [386, 136] width 121 height 26
select select "3"
click at [326, 123] on select "Select 2026 2025 2024 2023 2022 2021 2020 2019 2018 2017 2016 2015 2014 2013 20…" at bounding box center [386, 136] width 121 height 26
click at [535, 142] on input "text" at bounding box center [521, 136] width 120 height 25
type input "Lexus"
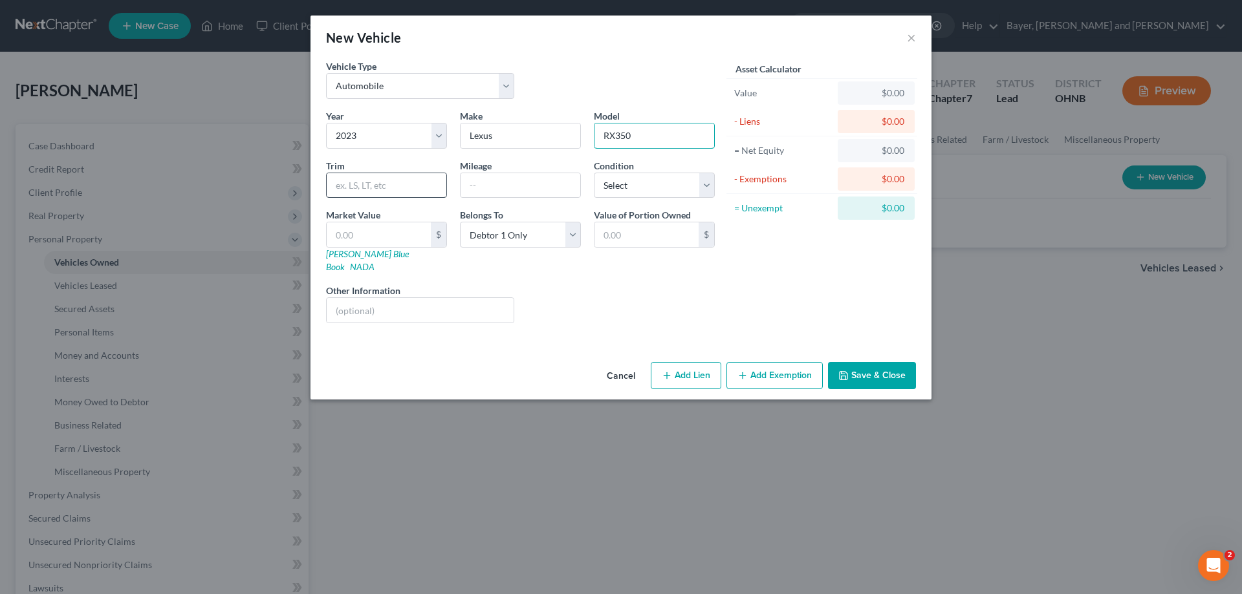
type input "RX350"
click at [409, 189] on input "text" at bounding box center [387, 185] width 120 height 25
type input "4 DR"
type input "52,000"
click at [702, 186] on select "Select Excellent Very Good Good Fair Poor" at bounding box center [654, 186] width 121 height 26
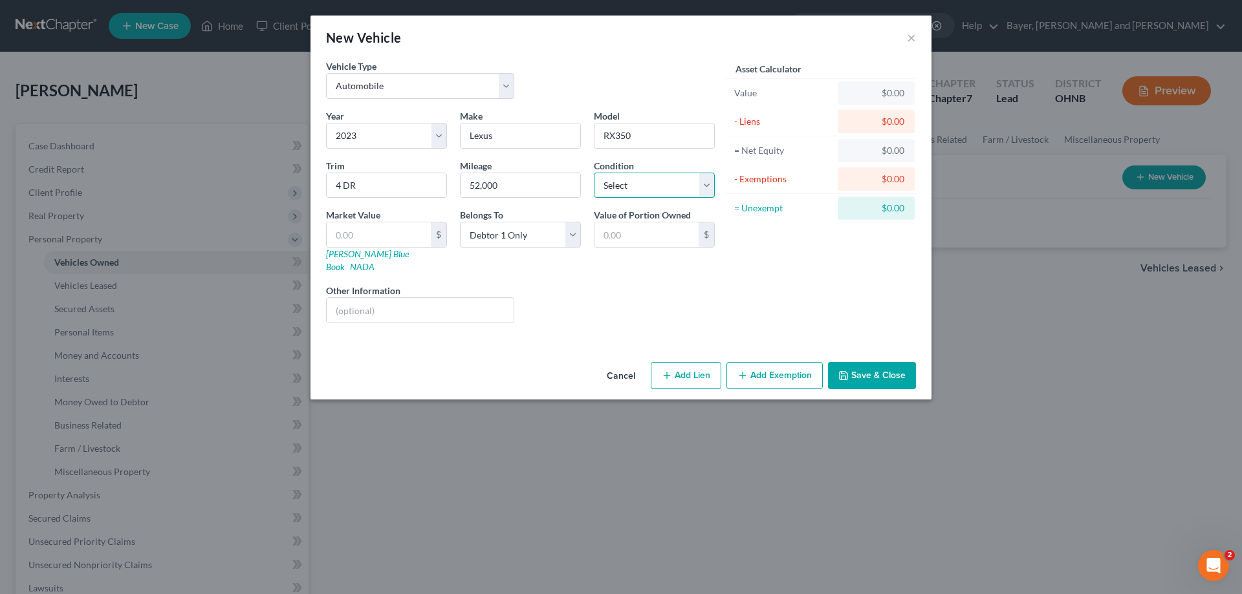
select select "1"
click at [594, 173] on select "Select Excellent Very Good Good Fair Poor" at bounding box center [654, 186] width 121 height 26
click at [351, 254] on link "Kelly Blue Book" at bounding box center [367, 260] width 83 height 24
click at [373, 238] on input "text" at bounding box center [379, 235] width 104 height 25
type input "3"
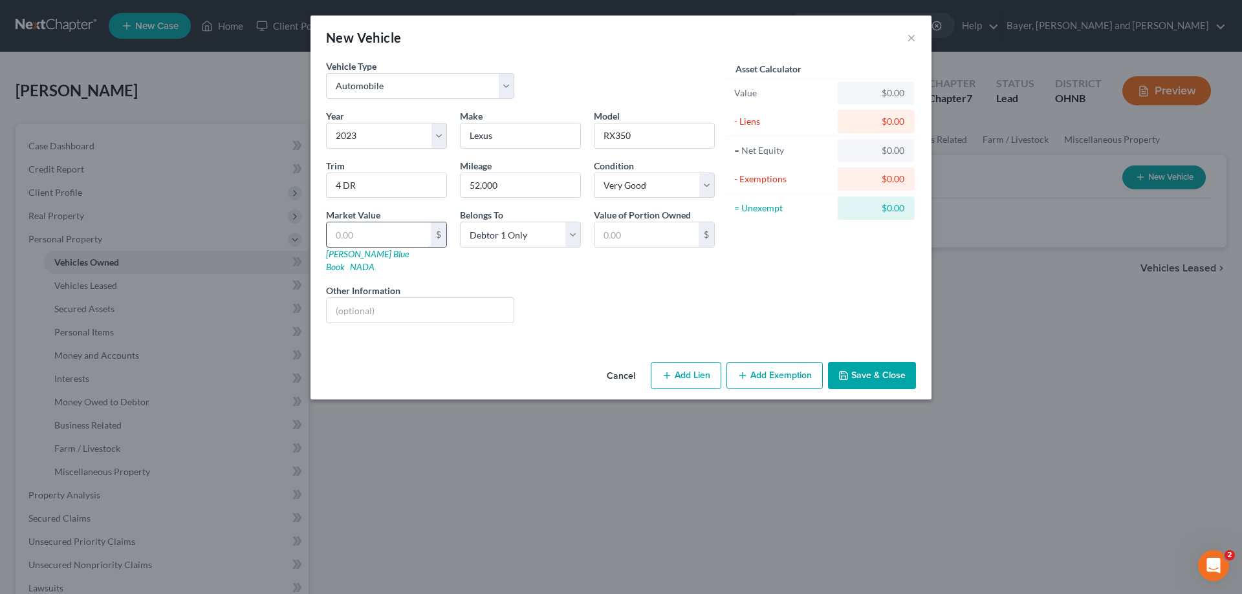
type input "3.00"
type input "38"
type input "38.00"
type input "383"
type input "383.00"
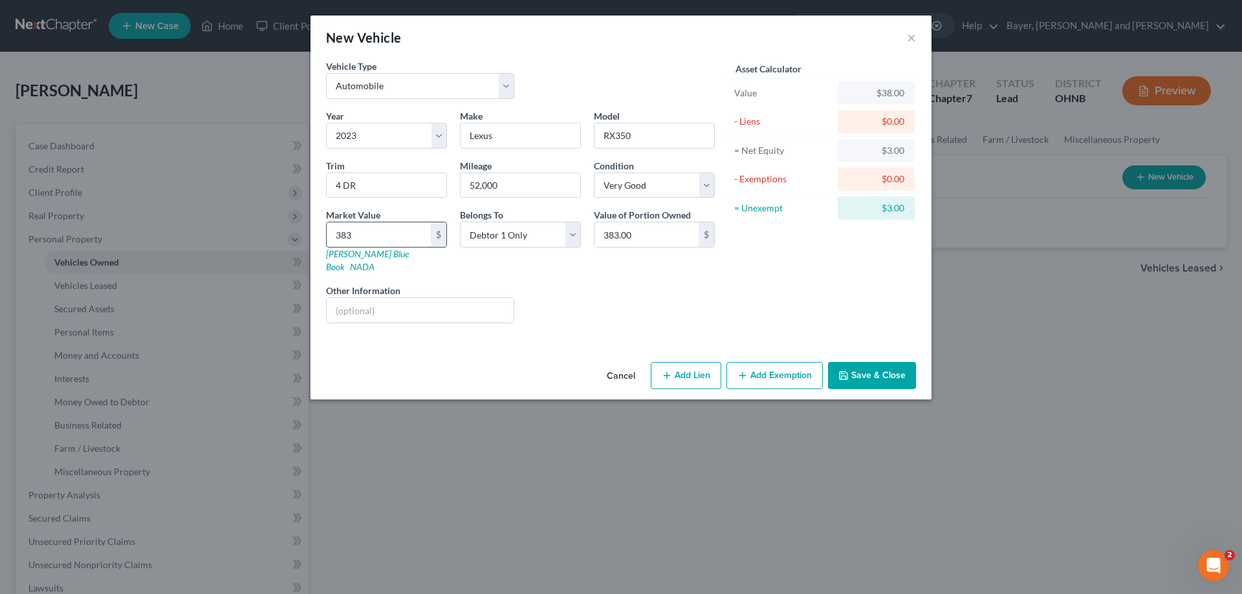
type input "3838"
type input "3,838.00"
type input "3,8384"
type input "38,384.00"
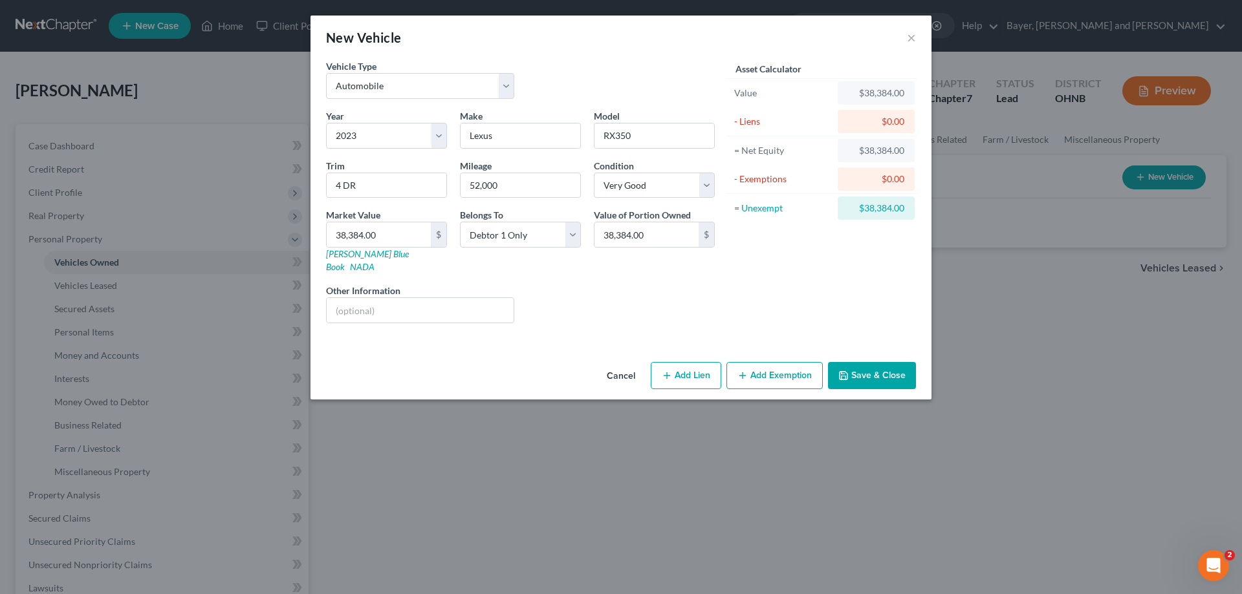
click at [695, 369] on button "Add Lien" at bounding box center [686, 375] width 71 height 27
select select "0"
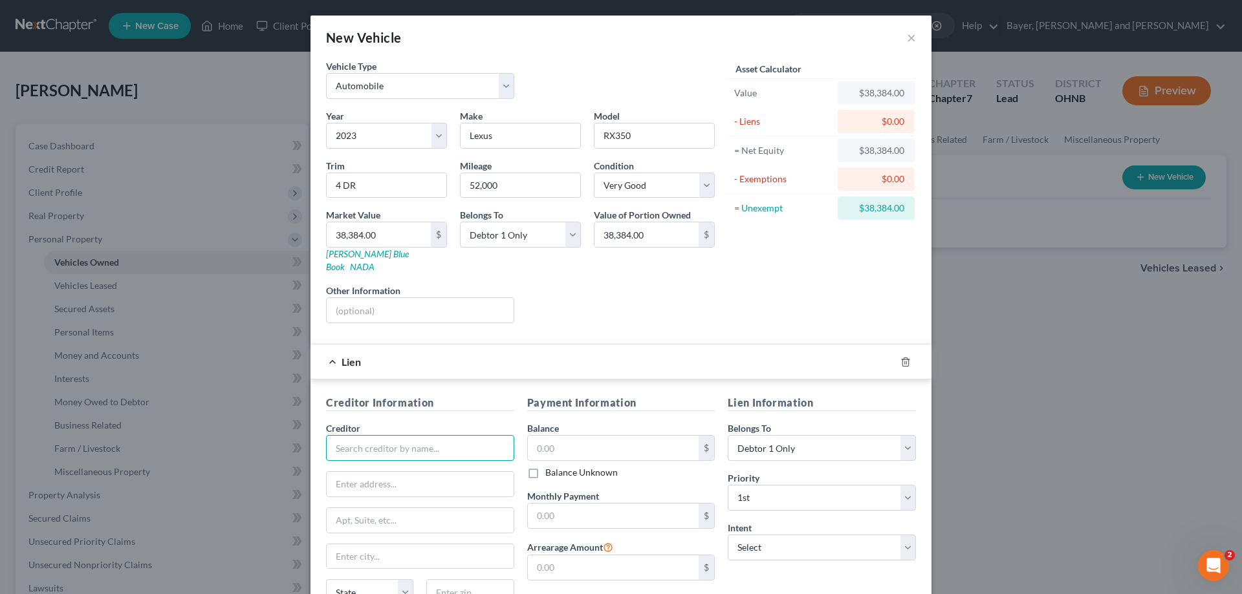
click at [374, 441] on input "text" at bounding box center [420, 448] width 188 height 26
type input "Toyota Motor Credit Corp"
type input "C"
type input "PO Box 105386"
click at [389, 548] on input "text" at bounding box center [420, 557] width 187 height 25
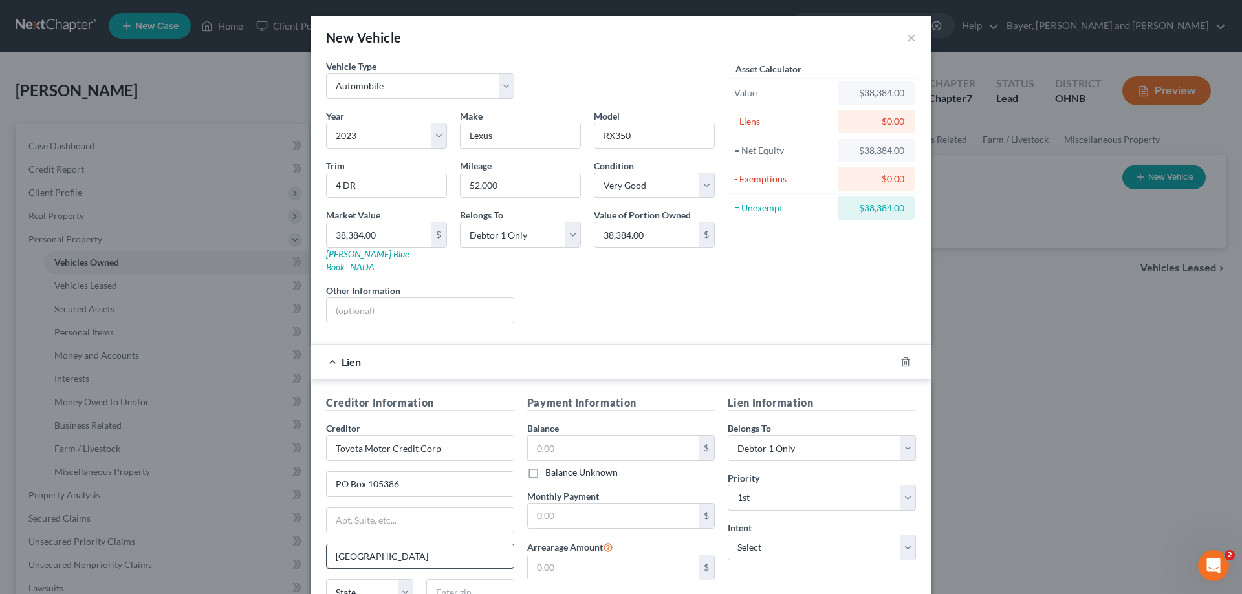
type input "Atlanta"
select select "10"
type input "30348"
click at [545, 442] on input "text" at bounding box center [613, 448] width 171 height 25
type input "1"
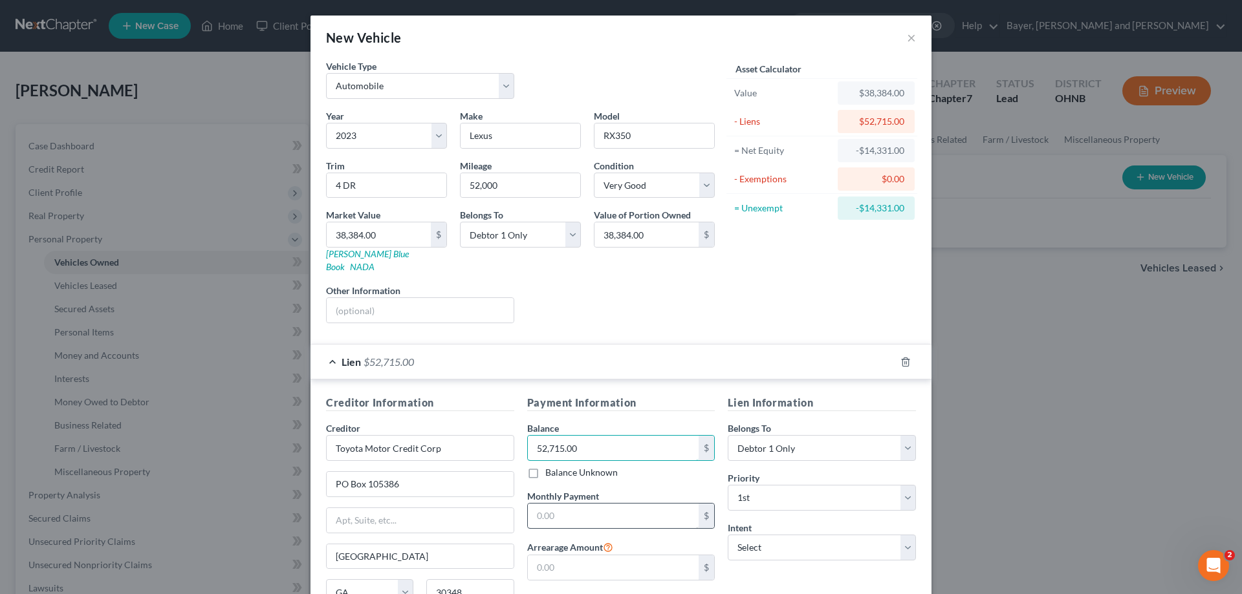
type input "52,715.00"
click at [563, 514] on input "text" at bounding box center [613, 516] width 171 height 25
type input "1,207.00"
click at [768, 536] on select "Select Surrender Redeem Reaffirm Avoid Other" at bounding box center [822, 548] width 188 height 26
select select "2"
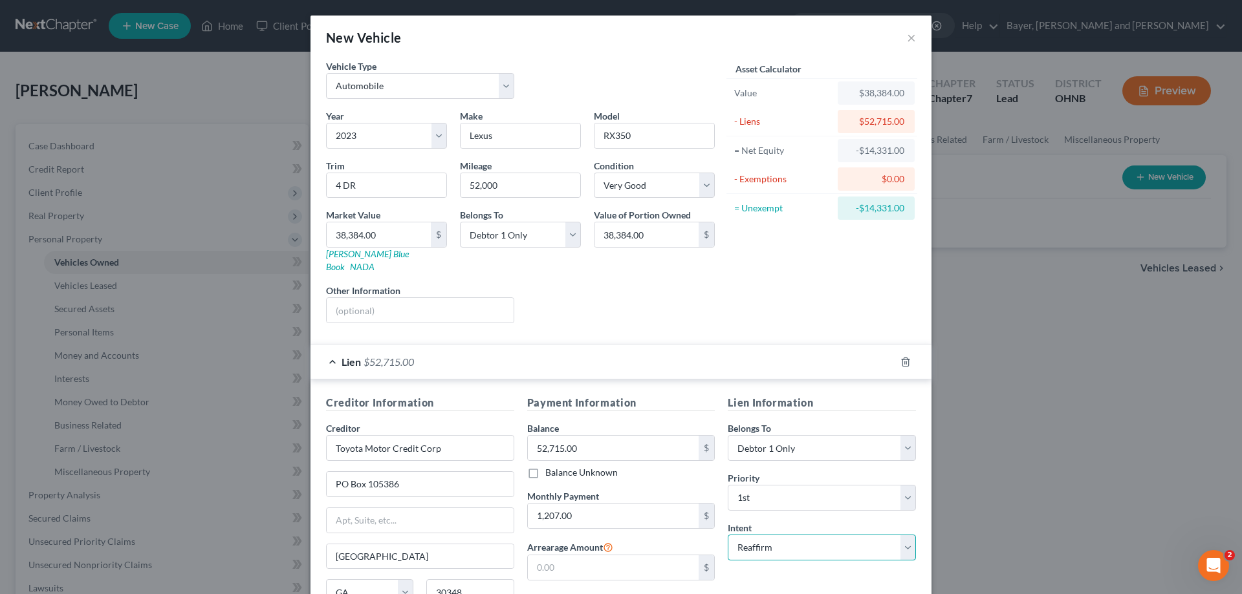
click at [728, 535] on select "Select Surrender Redeem Reaffirm Avoid Other" at bounding box center [822, 548] width 188 height 26
click at [777, 565] on div "Lien Information Belongs To * Select Debtor 1 Only Debtor 2 Only Debtor 1 And D…" at bounding box center [821, 517] width 201 height 244
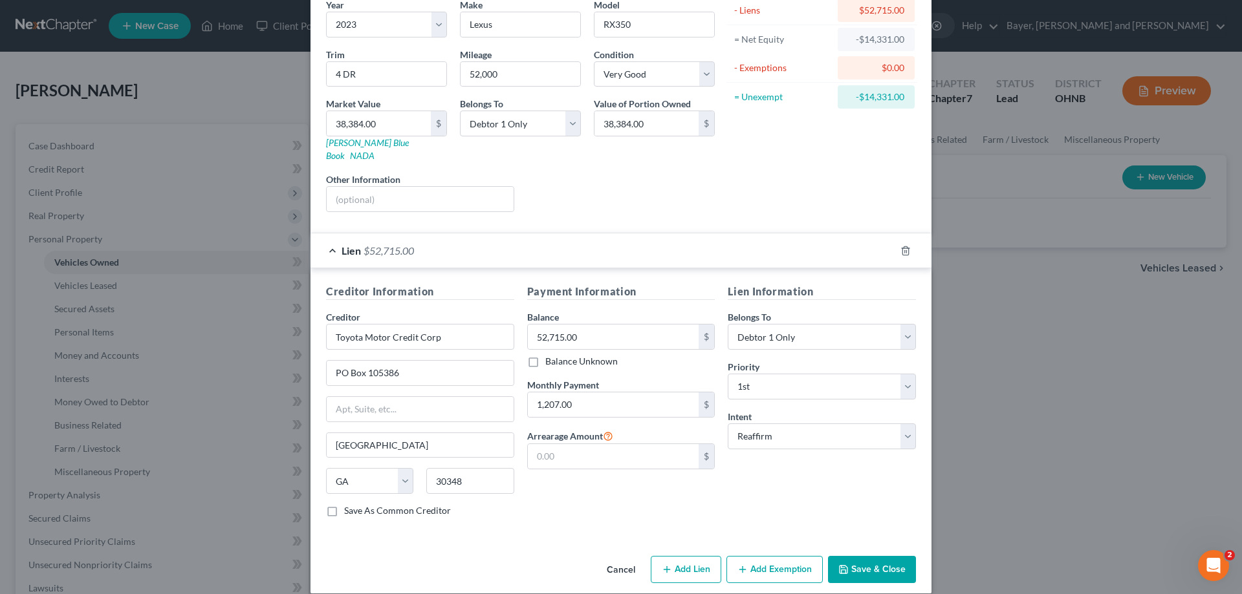
scroll to position [113, 0]
click at [749, 554] on button "Add Exemption" at bounding box center [774, 567] width 96 height 27
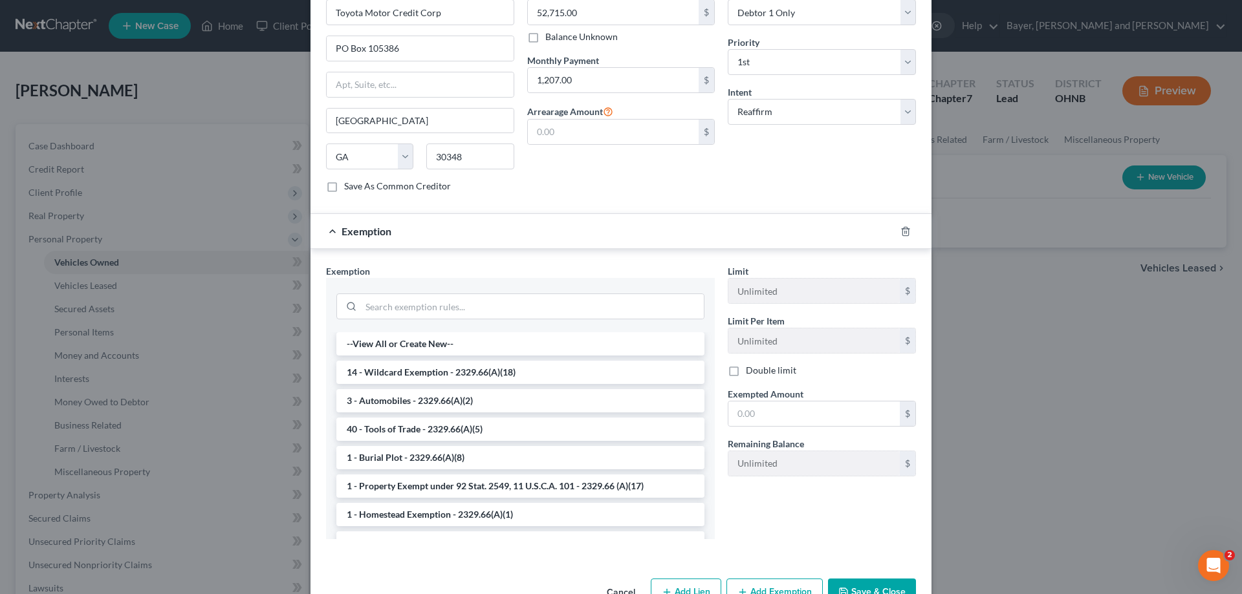
scroll to position [437, 0]
click at [415, 391] on li "3 - Automobiles - 2329.66(A)(2)" at bounding box center [520, 400] width 368 height 23
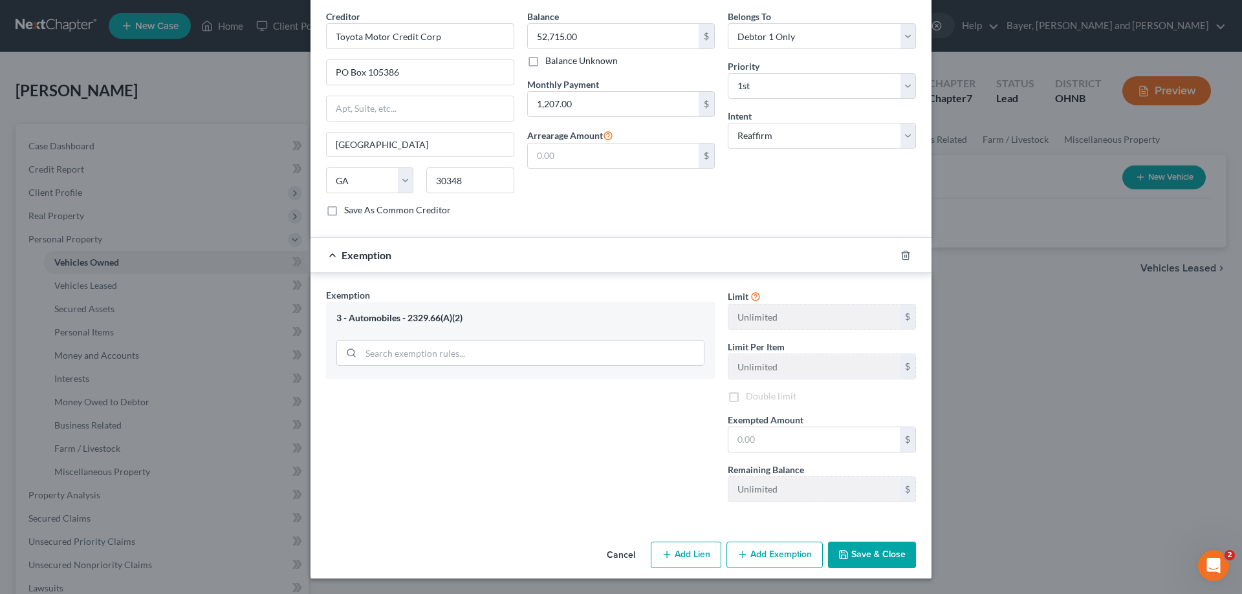
scroll to position [399, 0]
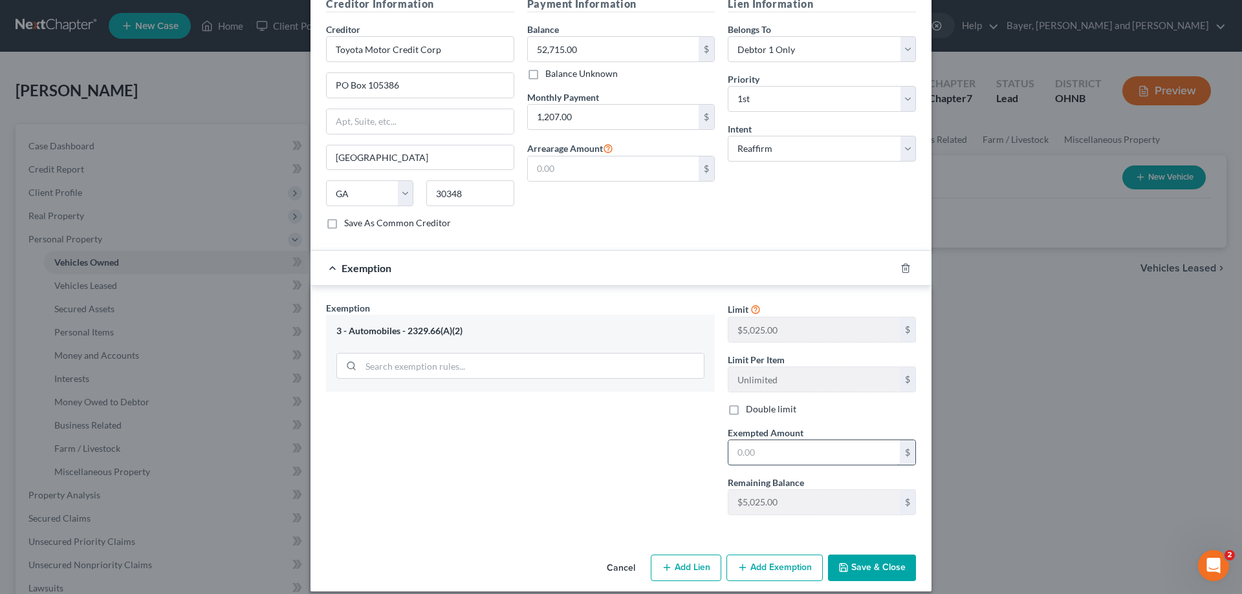
click at [763, 441] on input "text" at bounding box center [813, 453] width 171 height 25
type input "5,025.00"
click at [872, 558] on button "Save & Close" at bounding box center [872, 568] width 88 height 27
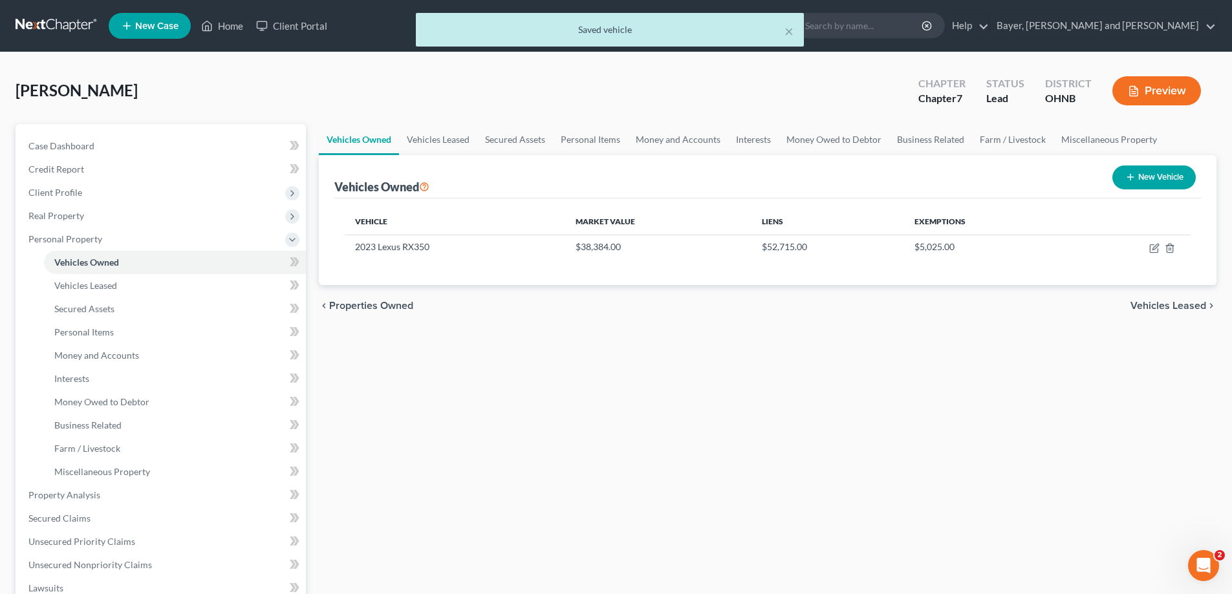
click at [1164, 310] on span "Vehicles Leased" at bounding box center [1169, 306] width 76 height 10
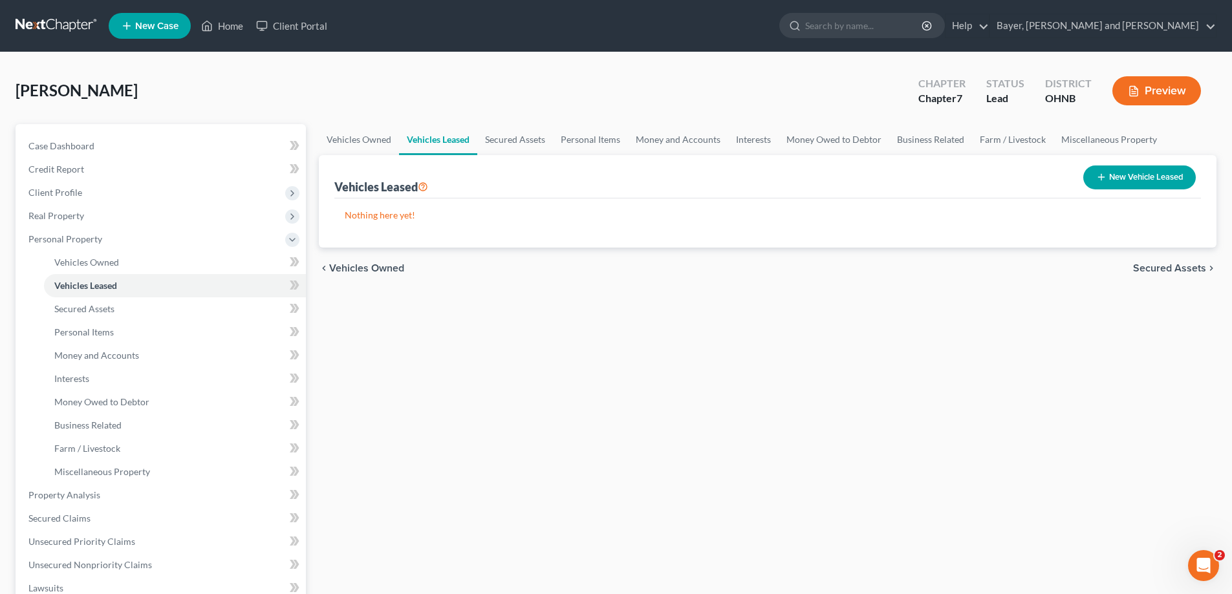
click at [1155, 263] on span "Secured Assets" at bounding box center [1169, 268] width 73 height 10
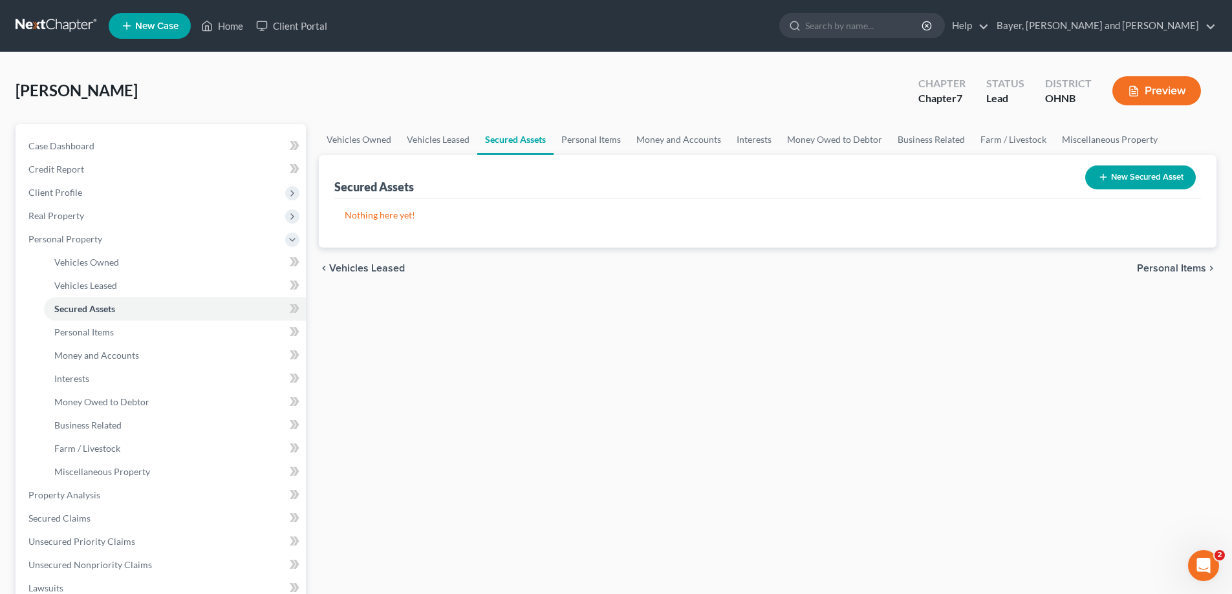
click at [1160, 269] on span "Personal Items" at bounding box center [1171, 268] width 69 height 10
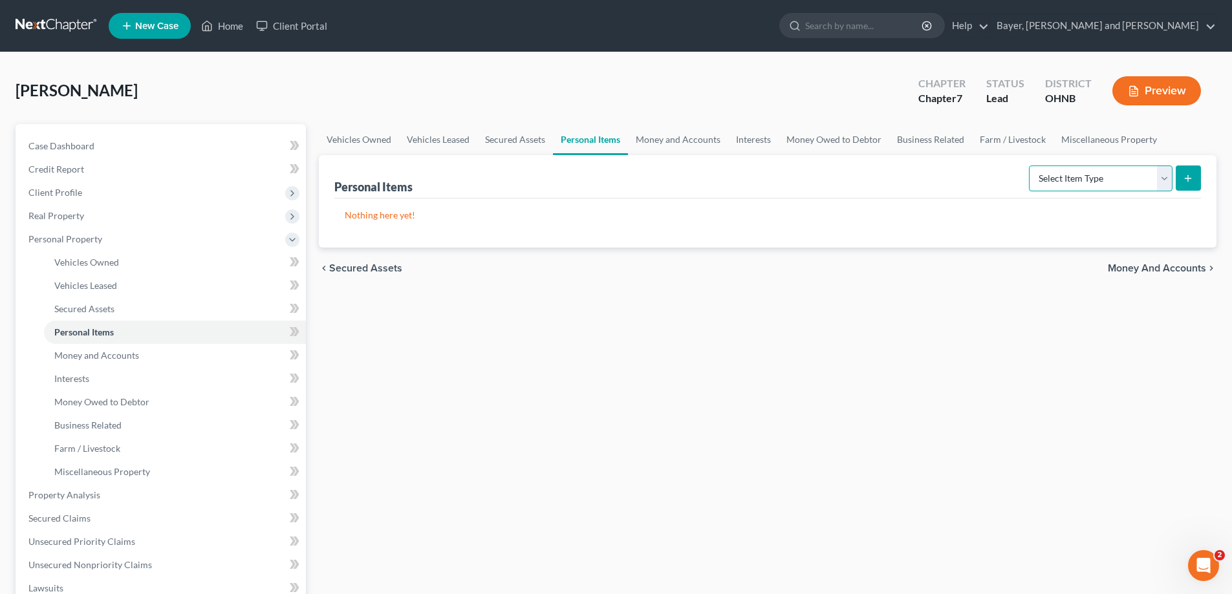
click at [1160, 180] on select "Select Item Type Clothing Collectibles Of Value Electronics Firearms Household …" at bounding box center [1101, 179] width 144 height 26
select select "clothing"
click at [1030, 166] on select "Select Item Type Clothing Collectibles Of Value Electronics Firearms Household …" at bounding box center [1101, 179] width 144 height 26
click at [1191, 173] on icon "submit" at bounding box center [1188, 178] width 10 height 10
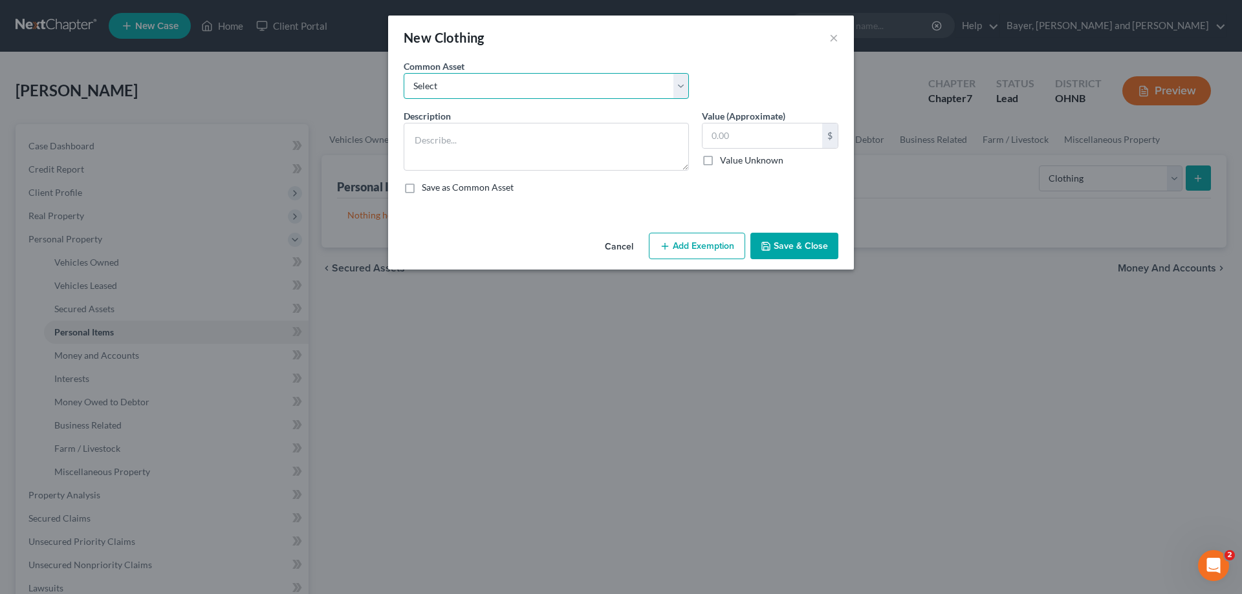
click at [683, 94] on select "Select clothing" at bounding box center [546, 86] width 285 height 26
select select "0"
click at [404, 73] on select "Select clothing" at bounding box center [546, 86] width 285 height 26
type textarea "clothing"
click at [717, 137] on input "500.00" at bounding box center [762, 136] width 120 height 25
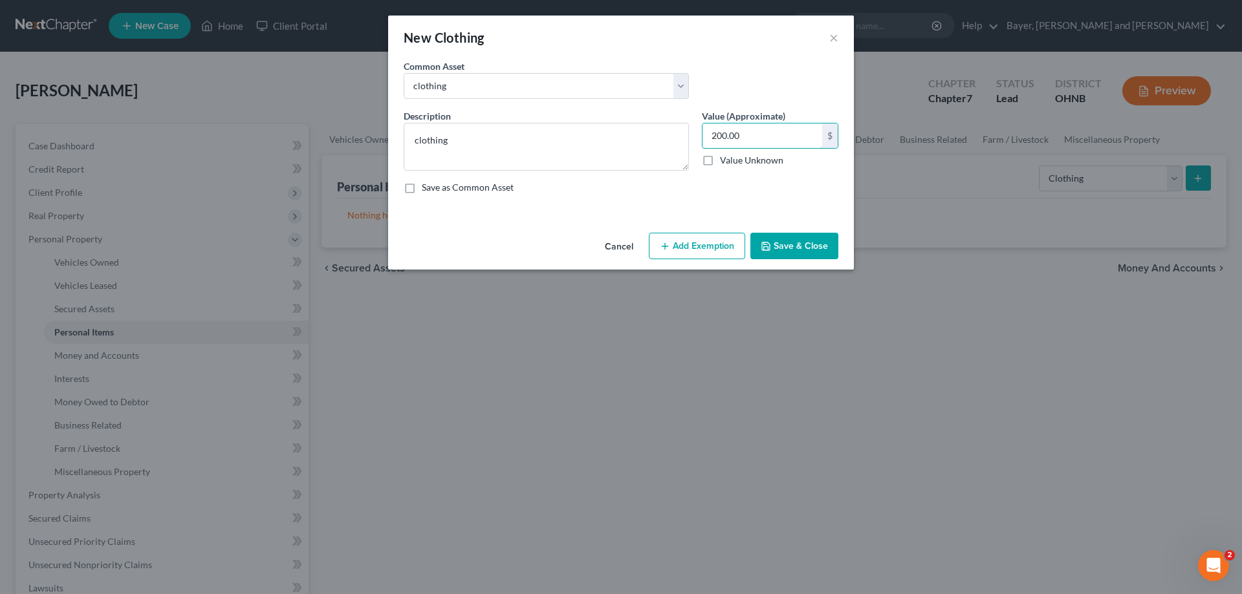
type input "200.00"
click at [709, 236] on button "Add Exemption" at bounding box center [697, 246] width 96 height 27
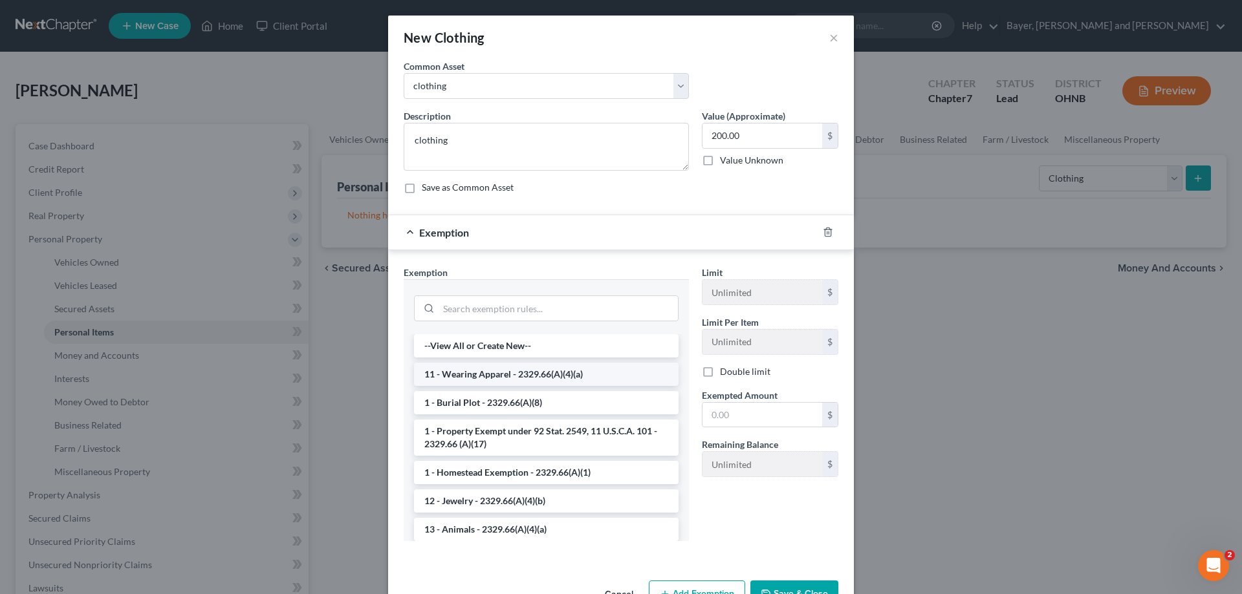
drag, startPoint x: 592, startPoint y: 377, endPoint x: 687, endPoint y: 404, distance: 98.7
click at [593, 377] on li "11 - Wearing Apparel - 2329.66(A)(4)(a)" at bounding box center [546, 374] width 265 height 23
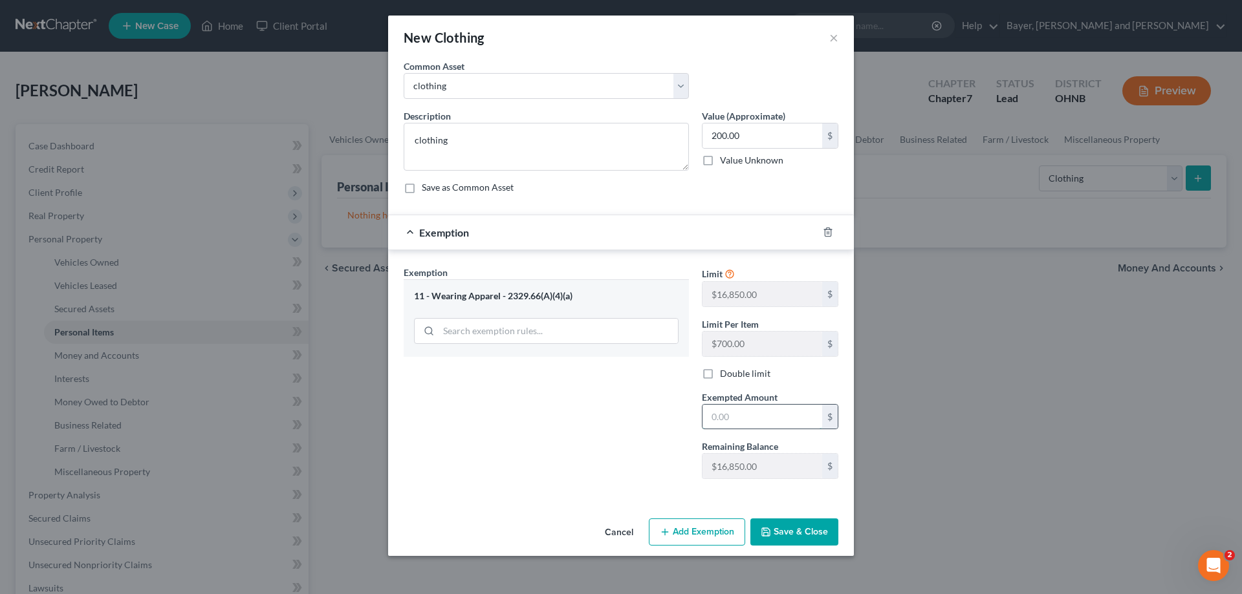
click at [748, 413] on input "text" at bounding box center [762, 417] width 120 height 25
type input "200.00"
click at [798, 543] on button "Save & Close" at bounding box center [794, 532] width 88 height 27
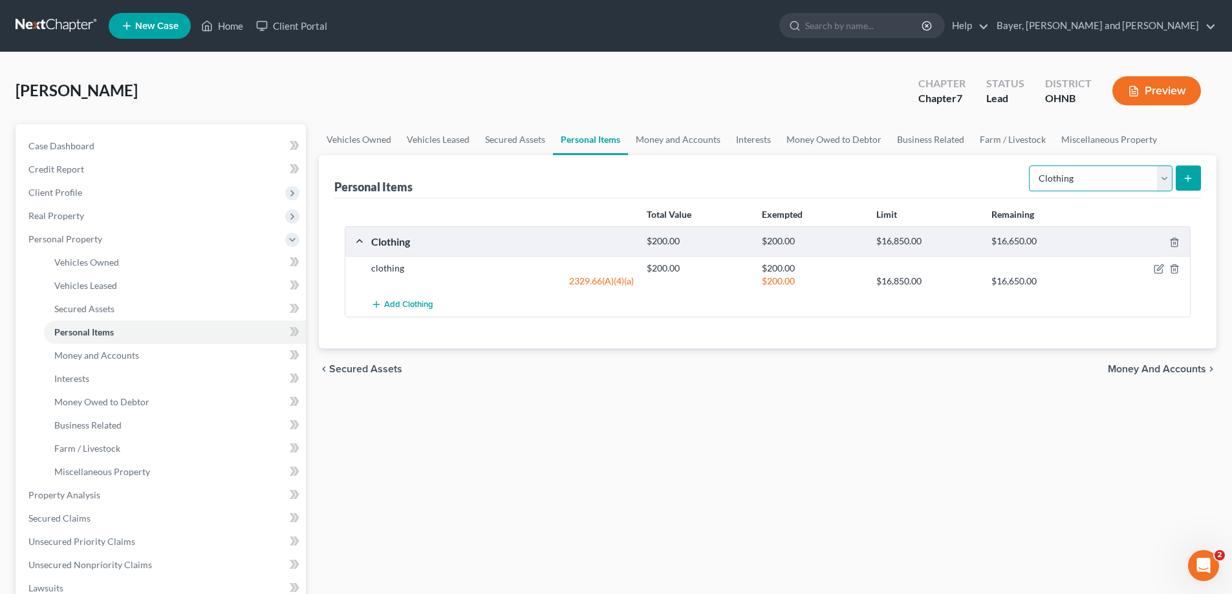
click at [1162, 180] on select "Select Item Type Clothing Collectibles Of Value Electronics Firearms Household …" at bounding box center [1101, 179] width 144 height 26
select select "household_goods"
click at [1030, 166] on select "Select Item Type Clothing Collectibles Of Value Electronics Firearms Household …" at bounding box center [1101, 179] width 144 height 26
click at [1193, 172] on button "submit" at bounding box center [1188, 178] width 25 height 25
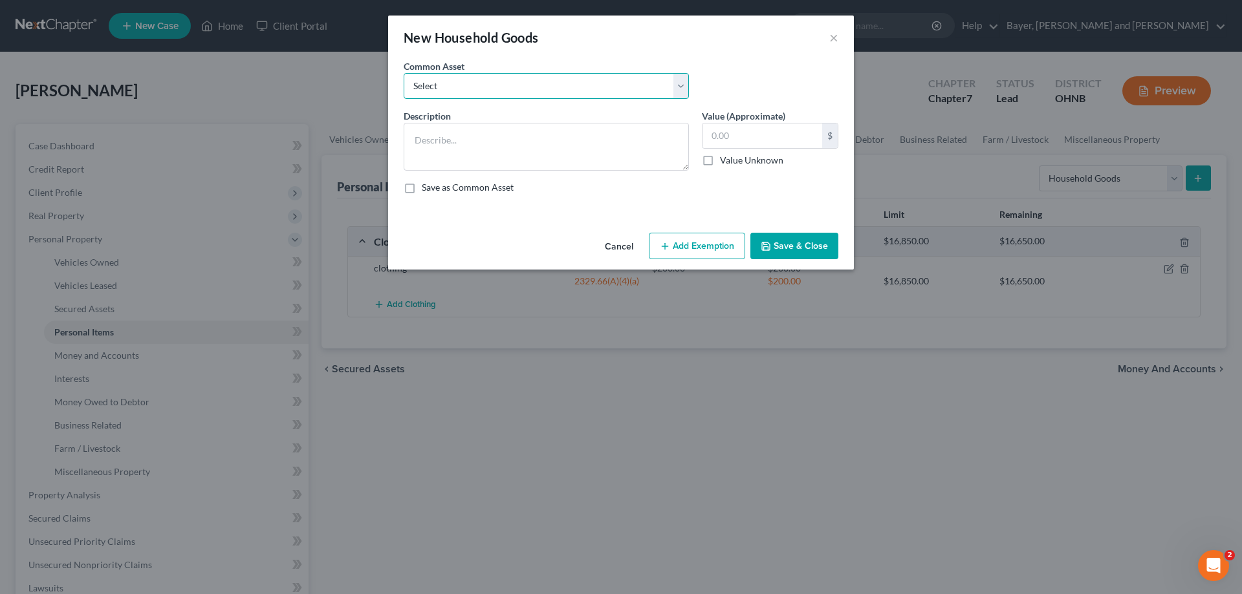
click at [517, 93] on select "Select miscellaneous household goods, furniture and appliances" at bounding box center [546, 86] width 285 height 26
select select "0"
click at [404, 73] on select "Select miscellaneous household goods, furniture and appliances" at bounding box center [546, 86] width 285 height 26
type textarea "miscellaneous household goods, furniture and appliances"
type input "3,000.00"
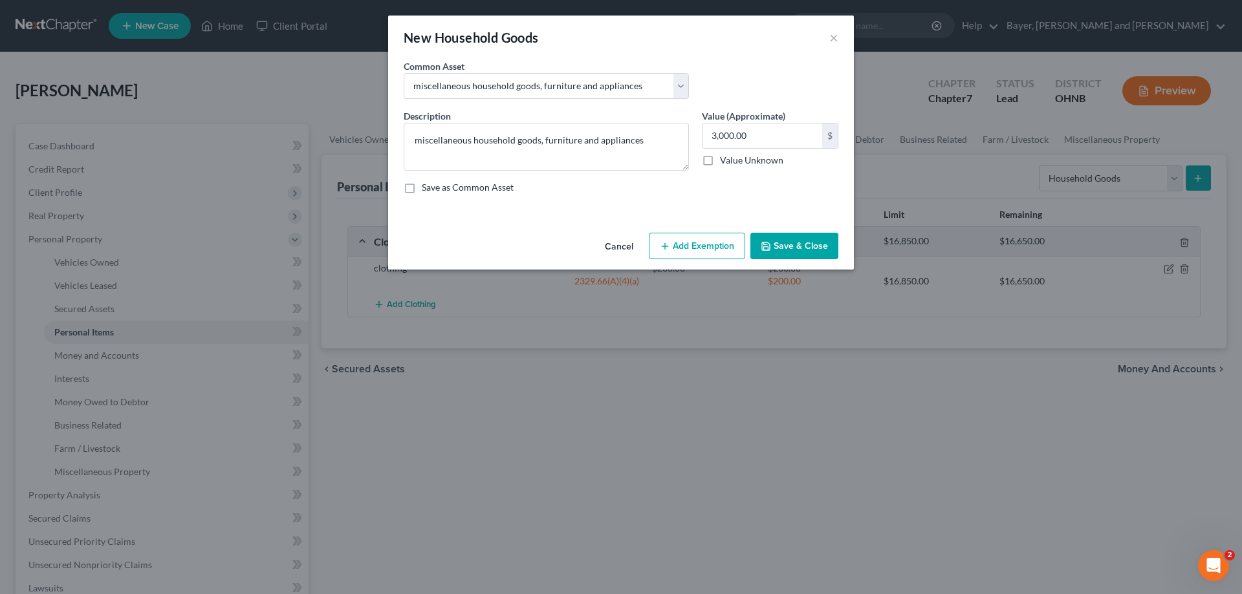
click at [721, 246] on button "Add Exemption" at bounding box center [697, 246] width 96 height 27
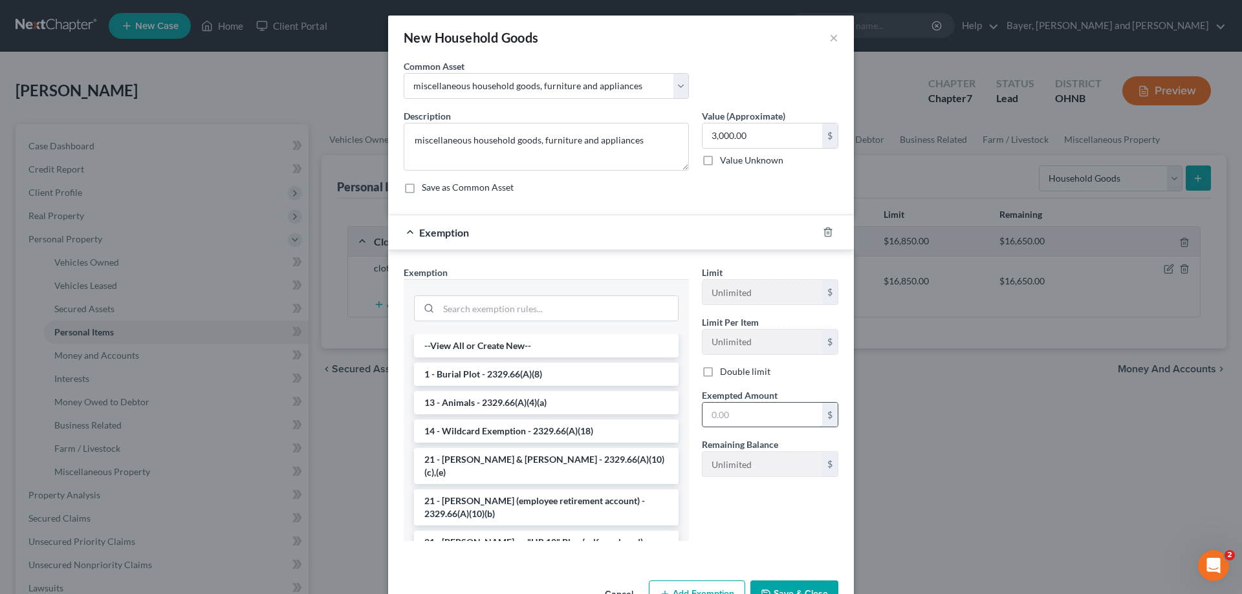
click at [732, 410] on input "text" at bounding box center [762, 415] width 120 height 25
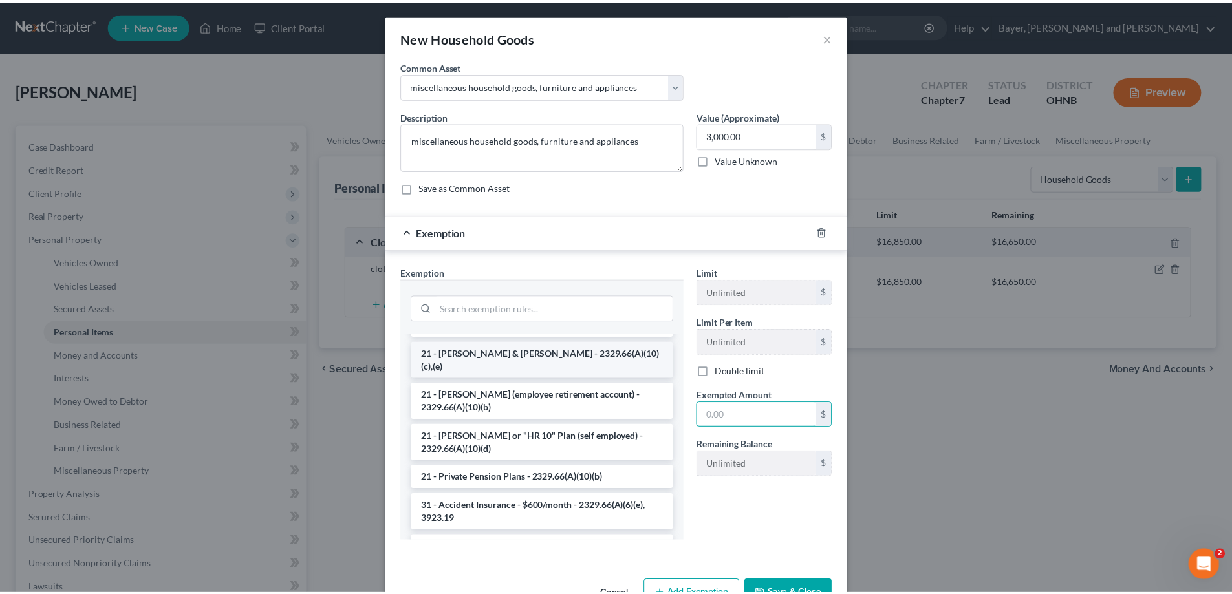
scroll to position [194, 0]
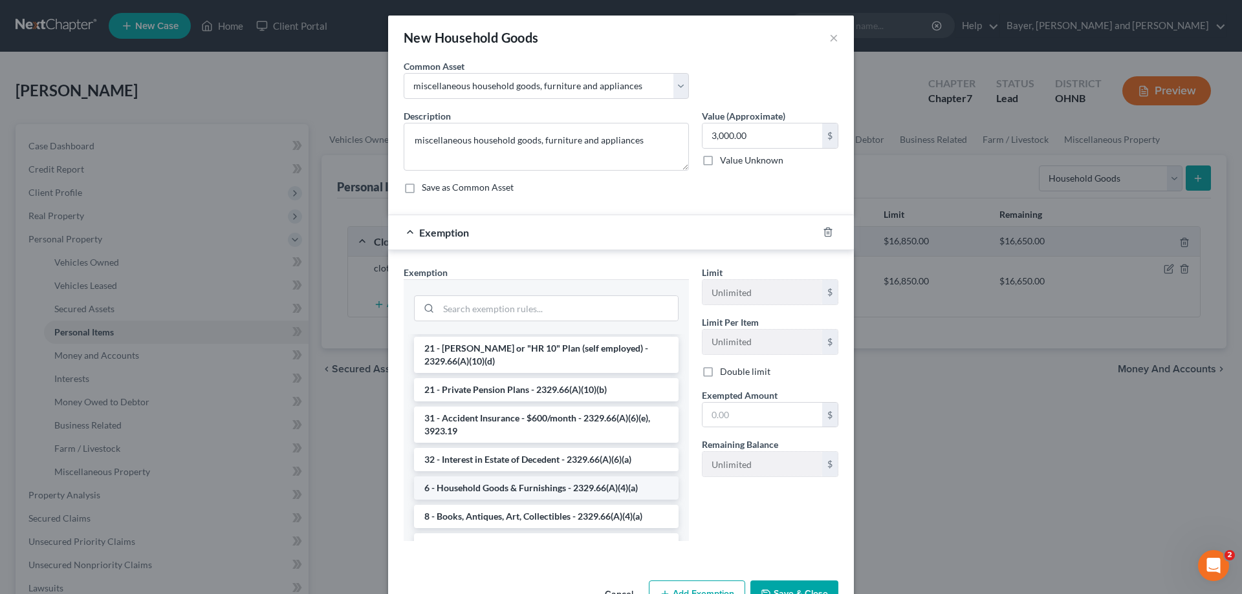
drag, startPoint x: 509, startPoint y: 472, endPoint x: 577, endPoint y: 465, distance: 68.3
click at [510, 477] on li "6 - Household Goods & Furnishings - 2329.66(A)(4)(a)" at bounding box center [546, 488] width 265 height 23
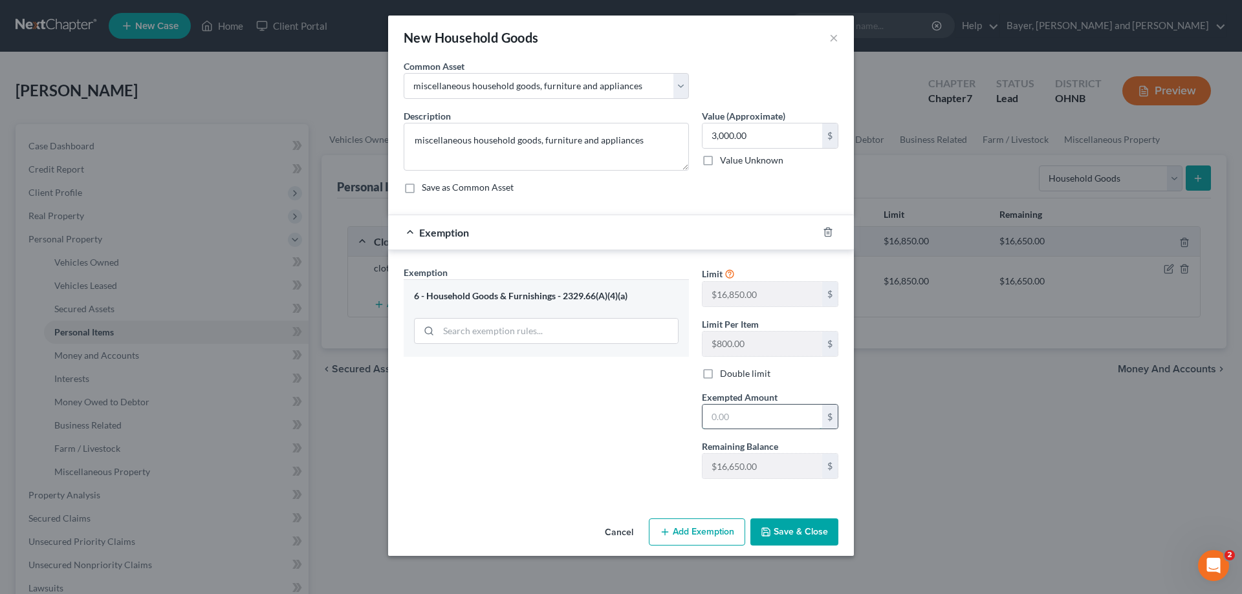
click at [715, 422] on input "text" at bounding box center [762, 417] width 120 height 25
type input "3,000.00"
click at [761, 533] on button "Save & Close" at bounding box center [794, 532] width 88 height 27
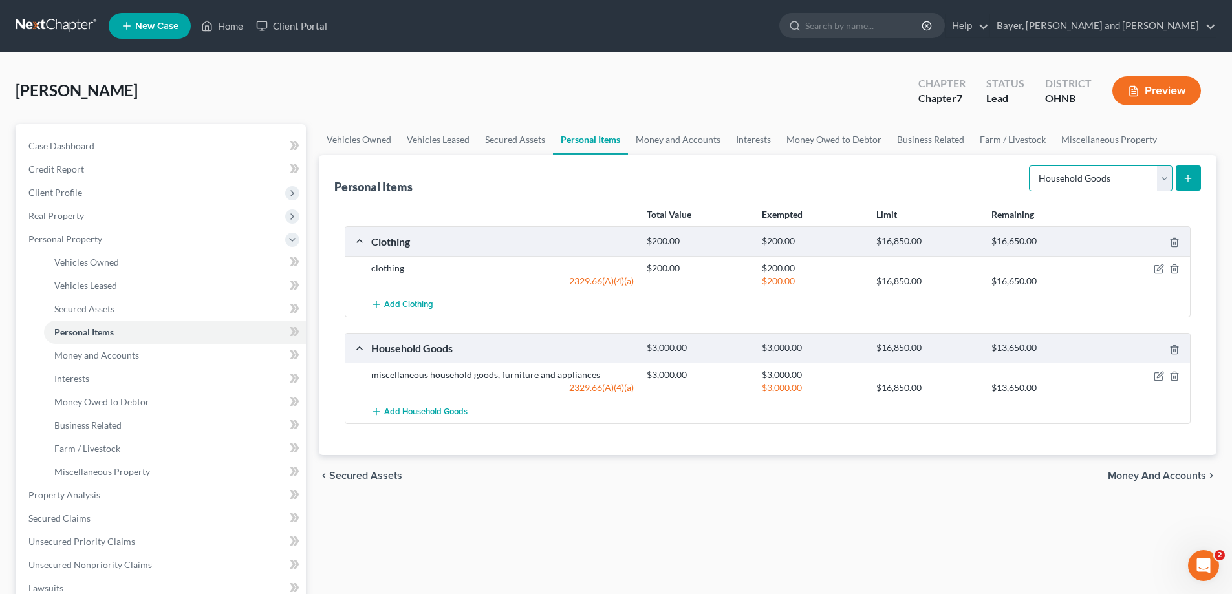
click at [1166, 179] on select "Select Item Type Clothing Collectibles Of Value Electronics Firearms Household …" at bounding box center [1101, 179] width 144 height 26
select select "jewelry"
click at [1030, 166] on select "Select Item Type Clothing Collectibles Of Value Electronics Firearms Household …" at bounding box center [1101, 179] width 144 height 26
click at [1195, 184] on button "submit" at bounding box center [1188, 178] width 25 height 25
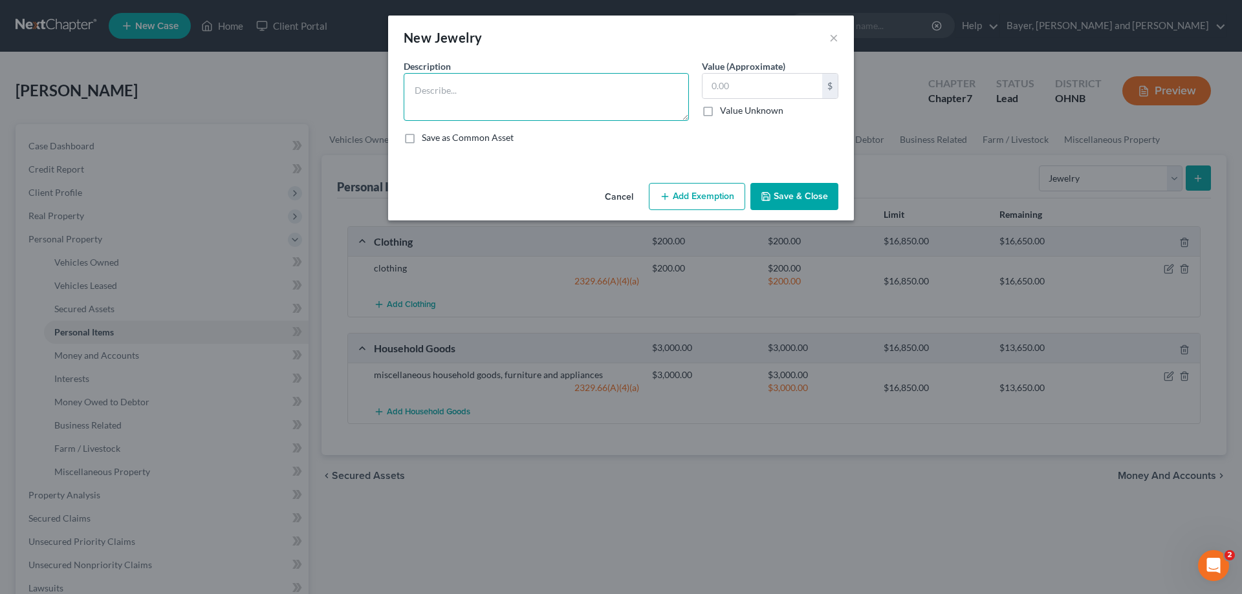
click at [565, 99] on textarea at bounding box center [546, 97] width 285 height 48
type textarea "Costume jewelry"
click at [724, 80] on input "text" at bounding box center [762, 86] width 120 height 25
type input "100.00"
click at [706, 197] on button "Add Exemption" at bounding box center [697, 196] width 96 height 27
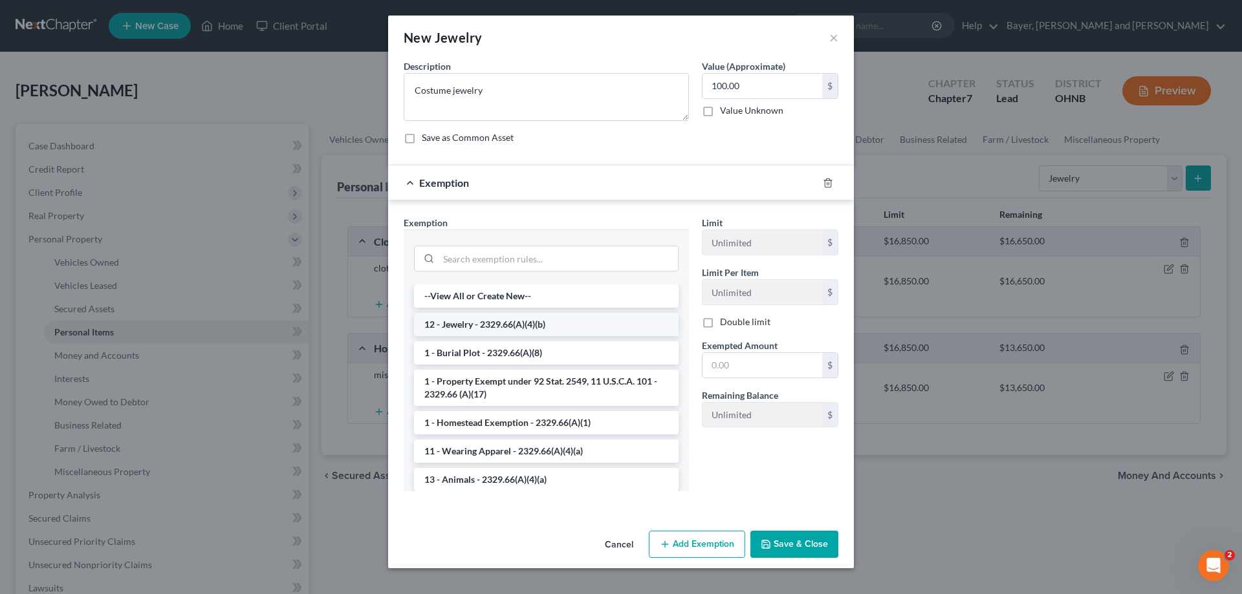
click at [597, 320] on li "12 - Jewelry - 2329.66(A)(4)(b)" at bounding box center [546, 324] width 265 height 23
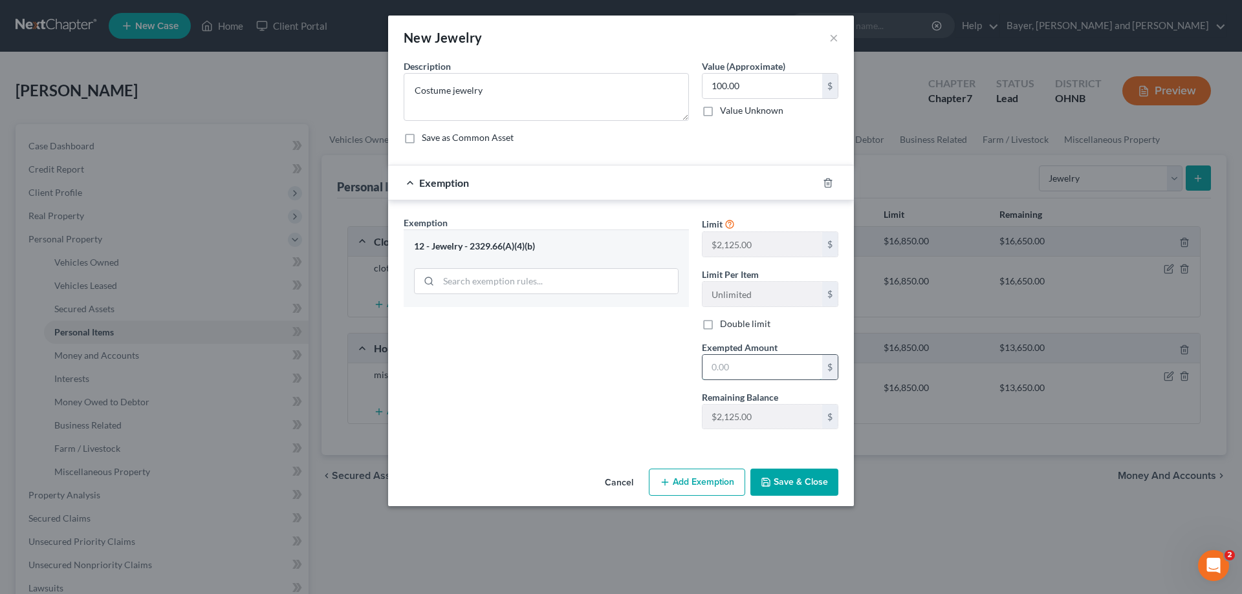
click at [793, 364] on input "text" at bounding box center [762, 367] width 120 height 25
type input "100.00"
click at [790, 489] on button "Save & Close" at bounding box center [794, 482] width 88 height 27
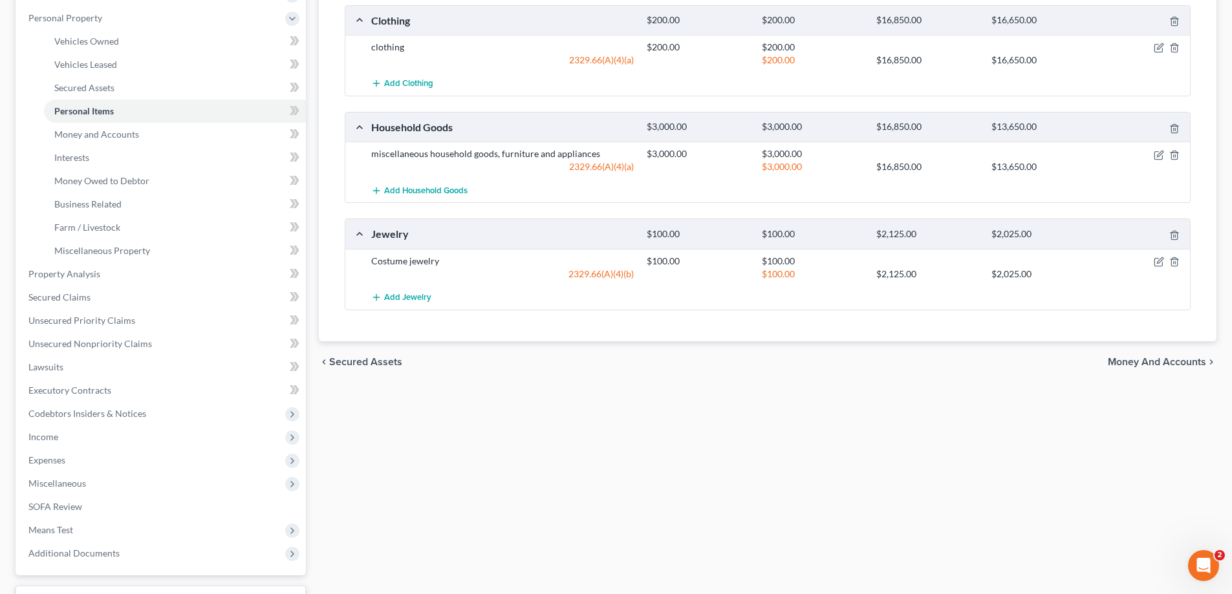
scroll to position [323, 0]
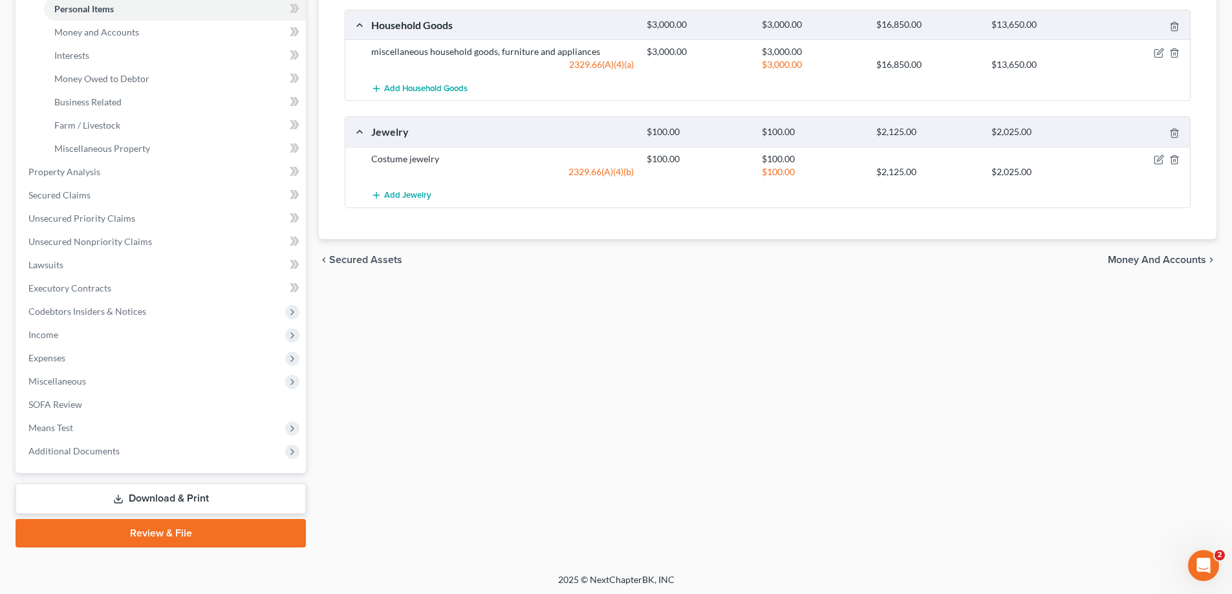
click at [1184, 263] on span "Money and Accounts" at bounding box center [1157, 260] width 98 height 10
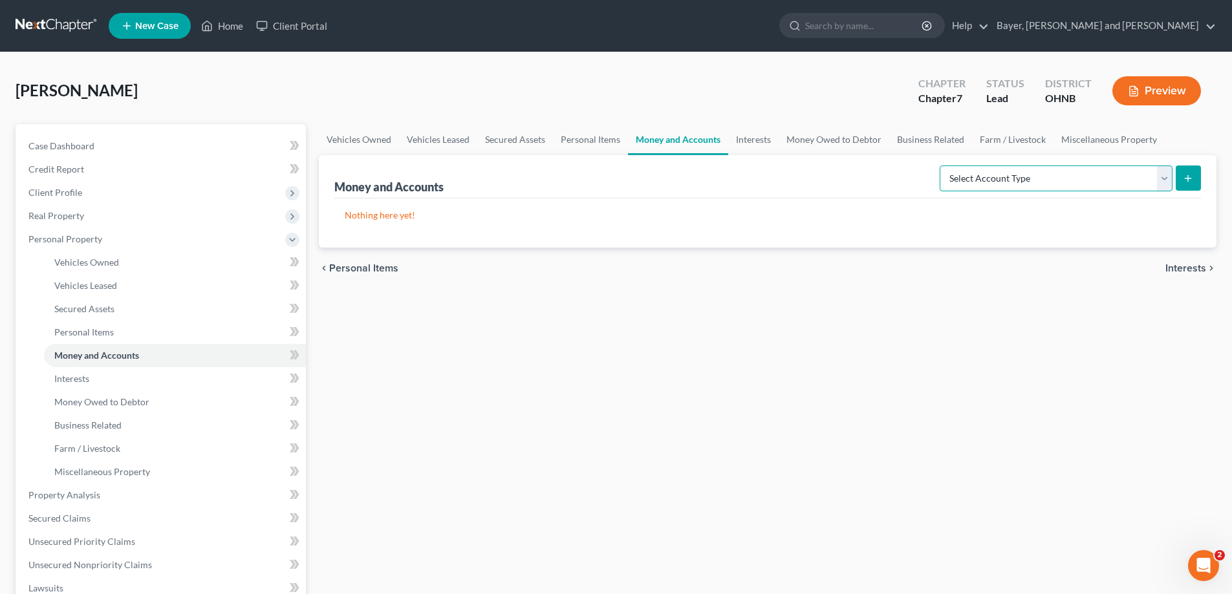
click at [1160, 180] on select "Select Account Type Brokerage Cash on Hand Certificates of Deposit Checking Acc…" at bounding box center [1056, 179] width 233 height 26
select select "savings"
click at [942, 166] on select "Select Account Type Brokerage Cash on Hand Certificates of Deposit Checking Acc…" at bounding box center [1056, 179] width 233 height 26
click at [1188, 181] on line "submit" at bounding box center [1188, 178] width 0 height 6
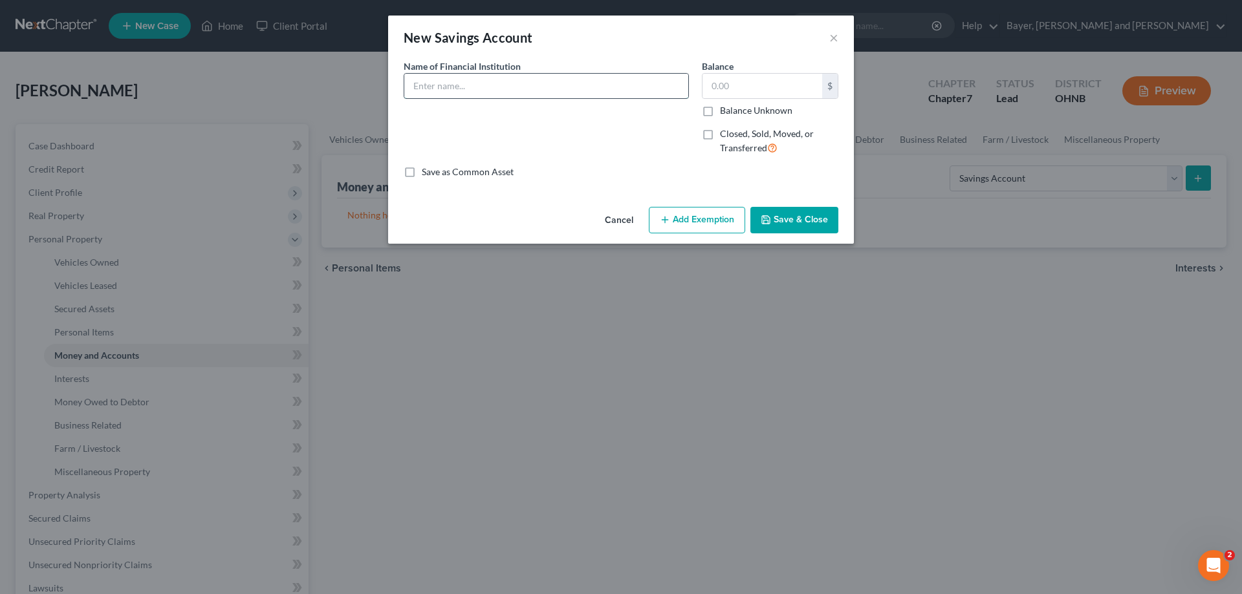
click at [569, 86] on input "text" at bounding box center [546, 86] width 284 height 25
type input "Advantage Credit Union"
click at [737, 92] on input "text" at bounding box center [762, 86] width 120 height 25
type input "5.00"
click at [709, 223] on button "Add Exemption" at bounding box center [697, 220] width 96 height 27
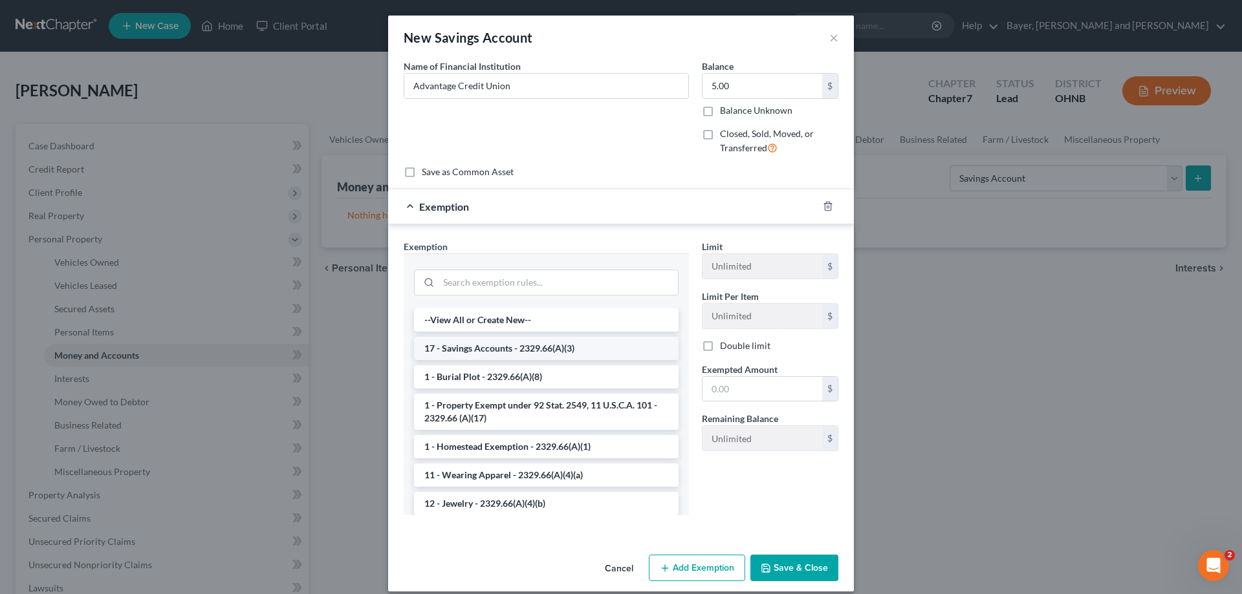
click at [509, 349] on li "17 - Savings Accounts - 2329.66(A)(3)" at bounding box center [546, 348] width 265 height 23
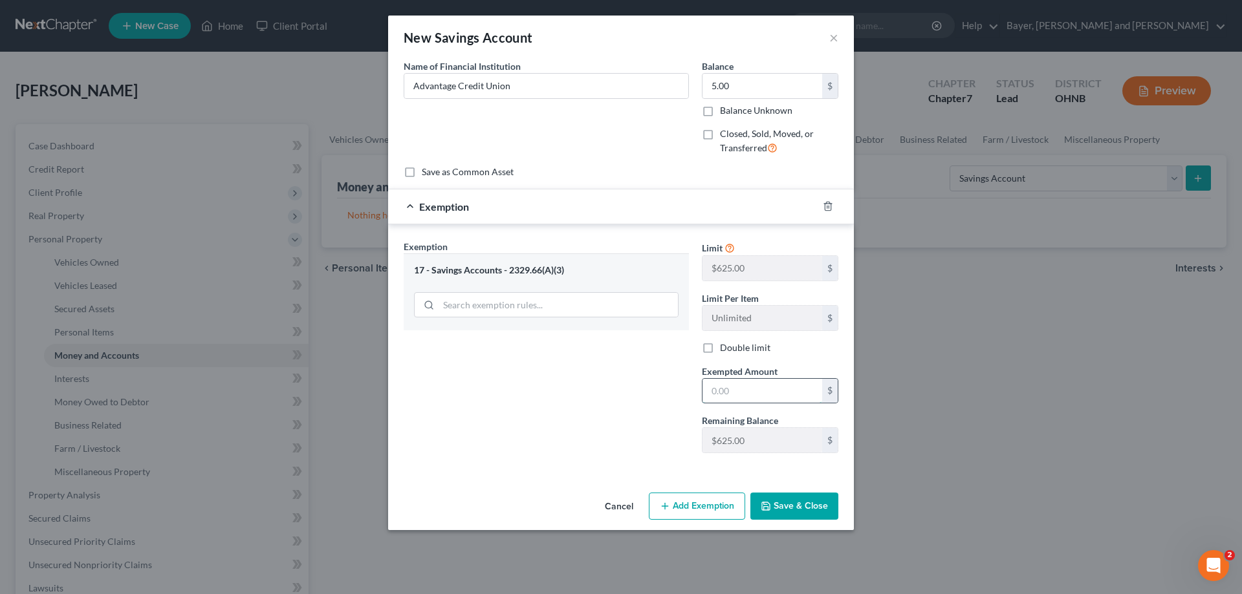
click at [724, 386] on input "text" at bounding box center [762, 391] width 120 height 25
type input "5.00"
click at [797, 508] on button "Save & Close" at bounding box center [794, 506] width 88 height 27
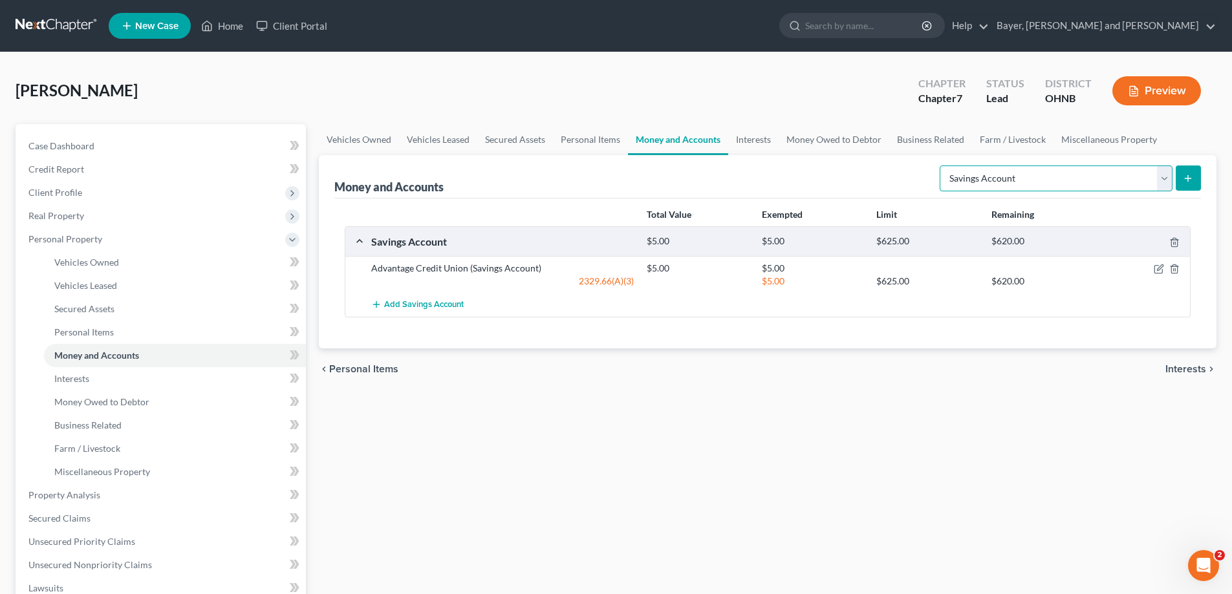
click at [1074, 175] on select "Select Account Type Brokerage Cash on Hand Certificates of Deposit Checking Acc…" at bounding box center [1056, 179] width 233 height 26
select select "checking"
click at [942, 166] on select "Select Account Type Brokerage Cash on Hand Certificates of Deposit Checking Acc…" at bounding box center [1056, 179] width 233 height 26
click at [1186, 177] on icon "submit" at bounding box center [1188, 178] width 10 height 10
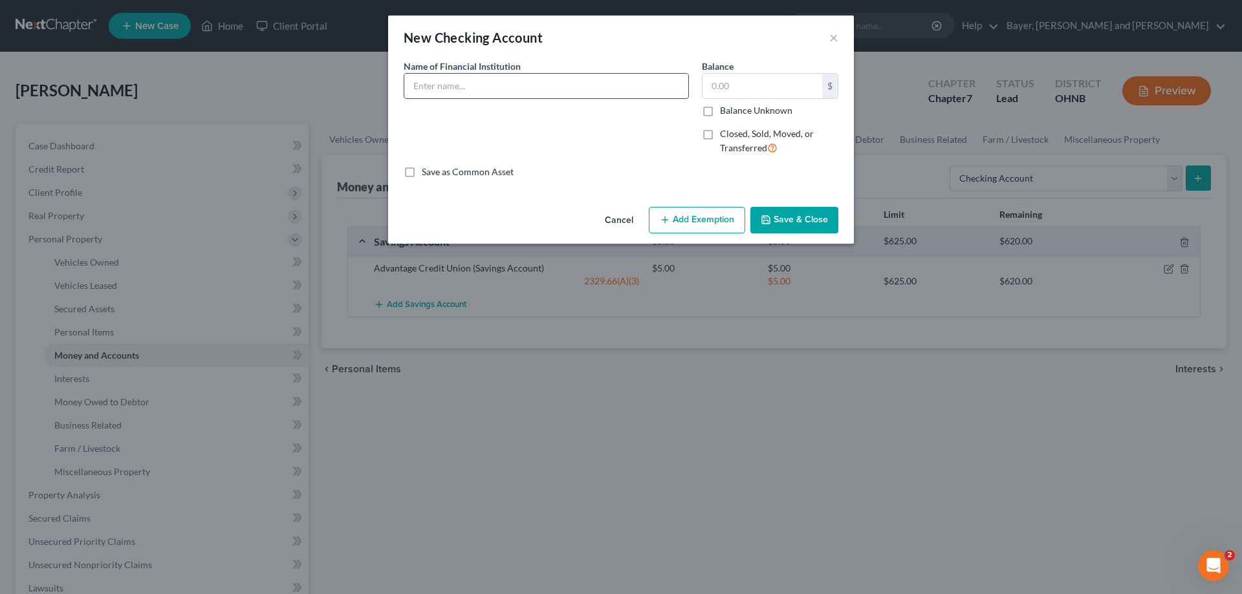
click at [464, 91] on input "text" at bounding box center [546, 86] width 284 height 25
type input "Directions Credit Union"
click at [739, 81] on input "text" at bounding box center [762, 86] width 120 height 25
type input "550.00"
click at [697, 228] on button "Add Exemption" at bounding box center [697, 220] width 96 height 27
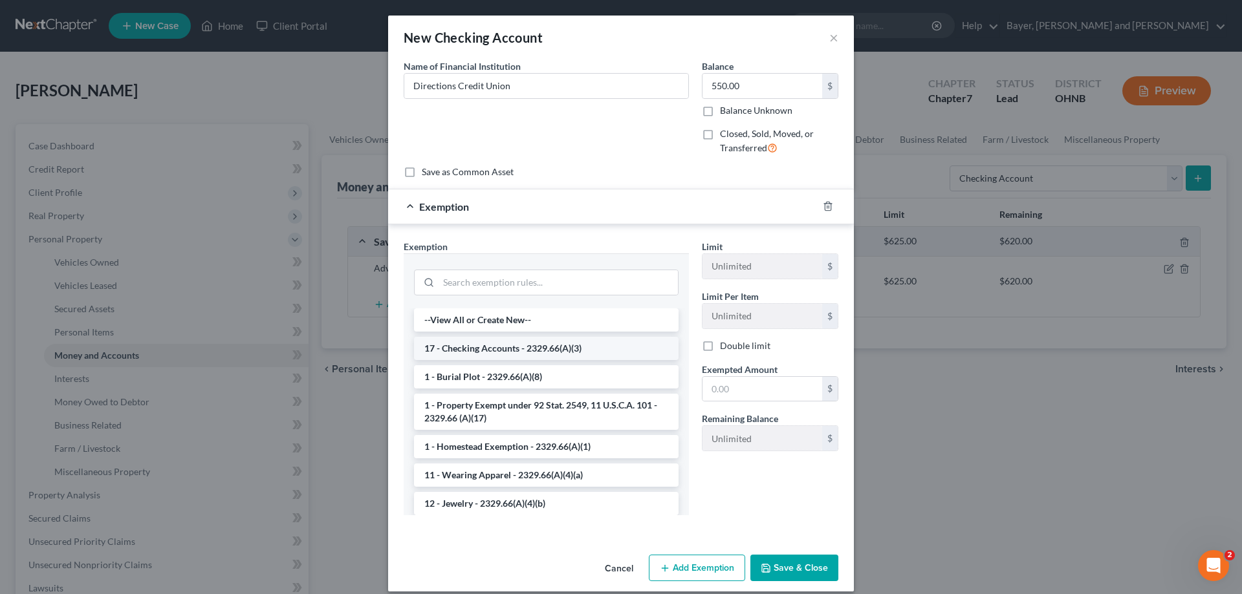
click at [517, 349] on li "17 - Checking Accounts - 2329.66(A)(3)" at bounding box center [546, 348] width 265 height 23
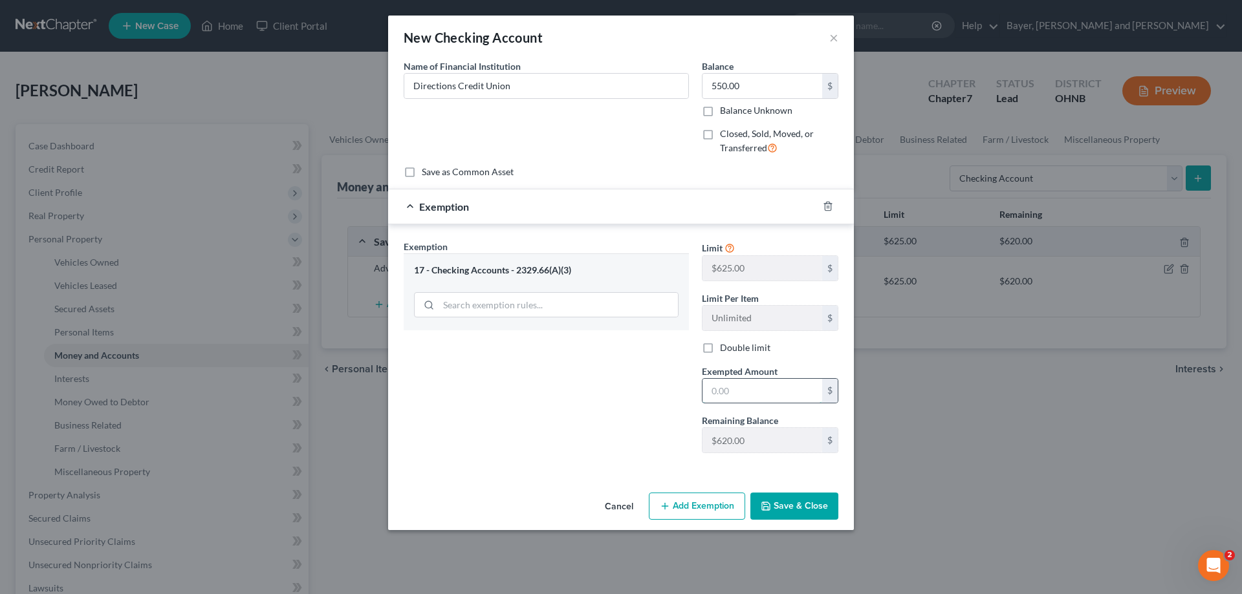
click at [720, 389] on input "text" at bounding box center [762, 391] width 120 height 25
type input "550.00"
click at [820, 512] on button "Save & Close" at bounding box center [794, 506] width 88 height 27
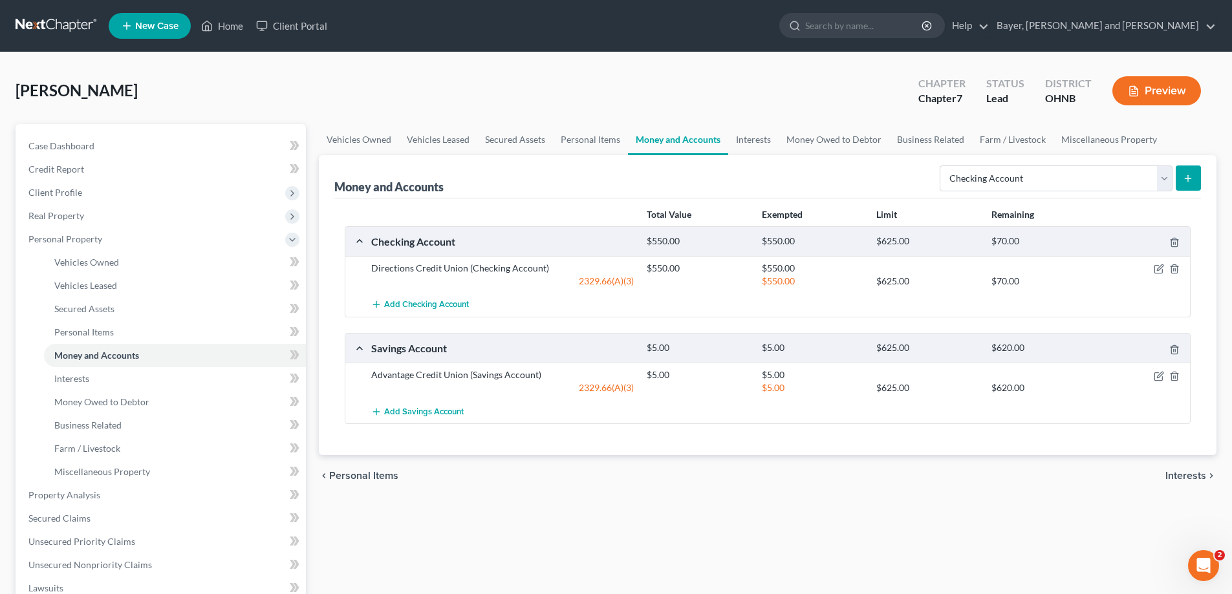
click at [1180, 471] on span "Interests" at bounding box center [1186, 476] width 41 height 10
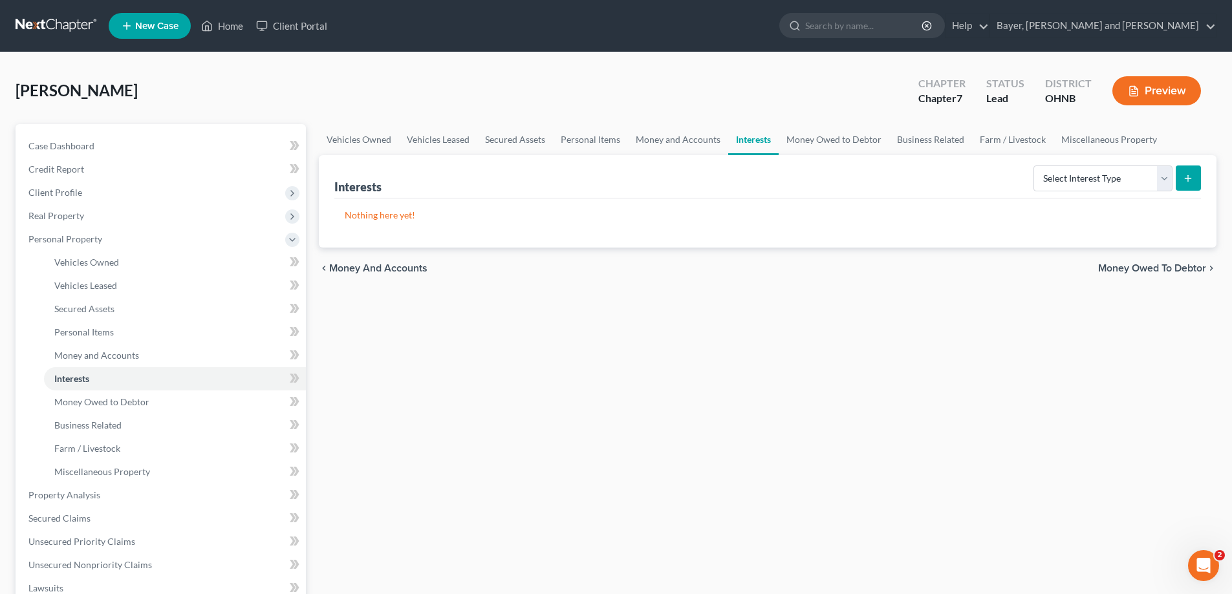
click at [1131, 259] on div "chevron_left Money and Accounts Money Owed to Debtor chevron_right" at bounding box center [768, 268] width 898 height 41
click at [1131, 270] on span "Money Owed to Debtor" at bounding box center [1152, 268] width 108 height 10
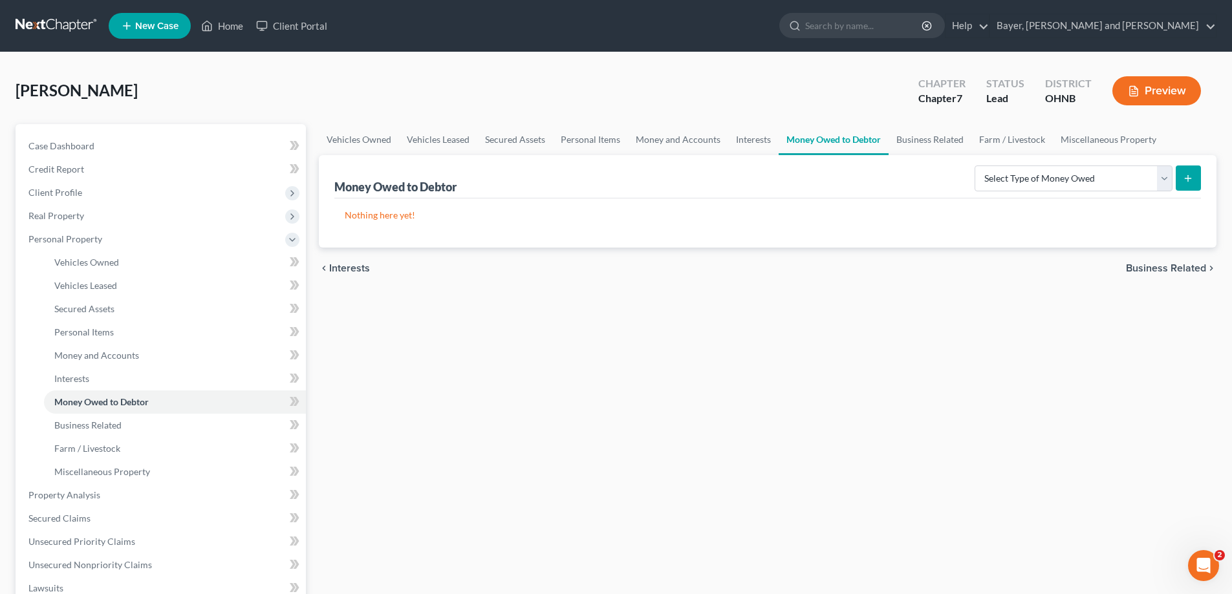
click at [1172, 356] on div "Vehicles Owned Vehicles Leased Secured Assets Personal Items Money and Accounts…" at bounding box center [767, 497] width 911 height 747
click at [1175, 270] on span "Business Related" at bounding box center [1166, 268] width 80 height 10
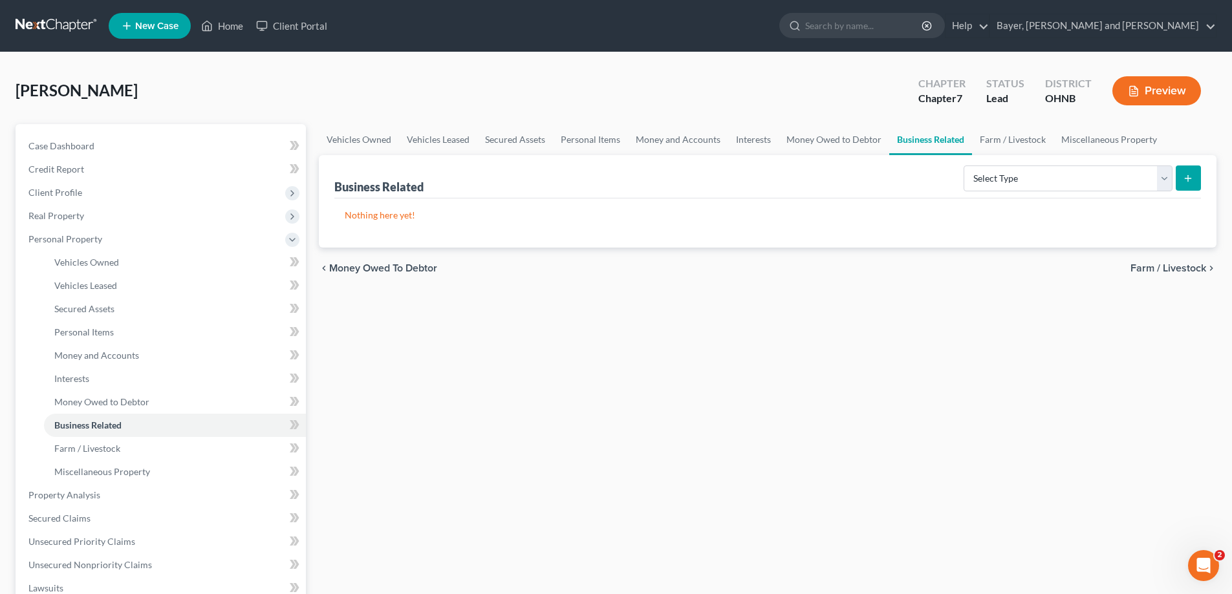
click at [1160, 269] on span "Farm / Livestock" at bounding box center [1169, 268] width 76 height 10
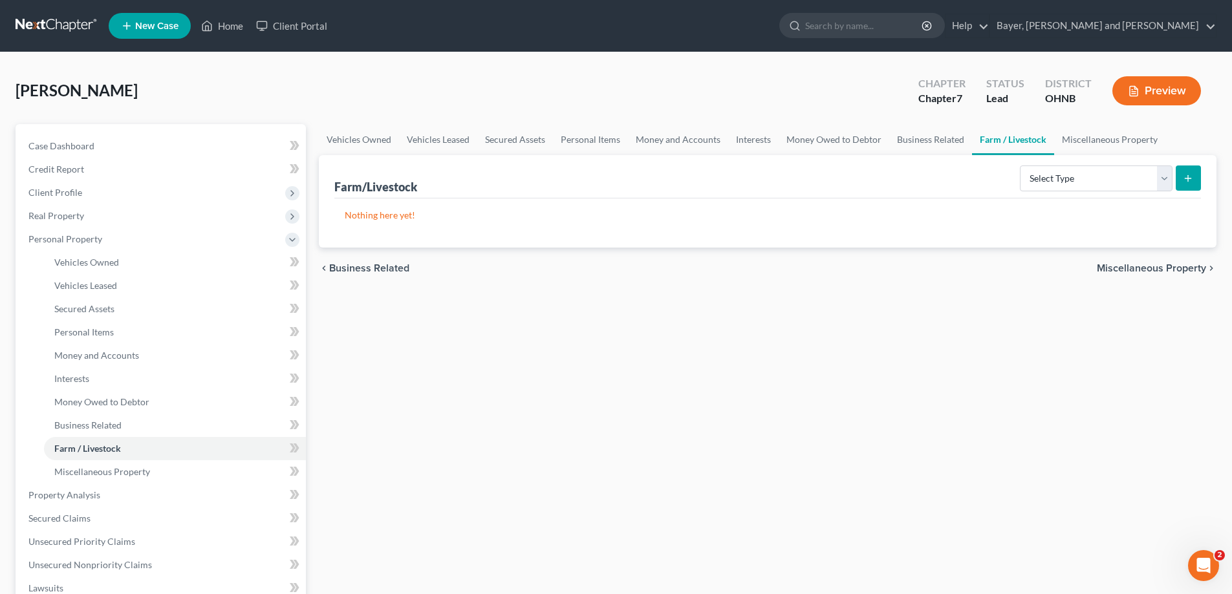
click at [1166, 270] on span "Miscellaneous Property" at bounding box center [1151, 268] width 109 height 10
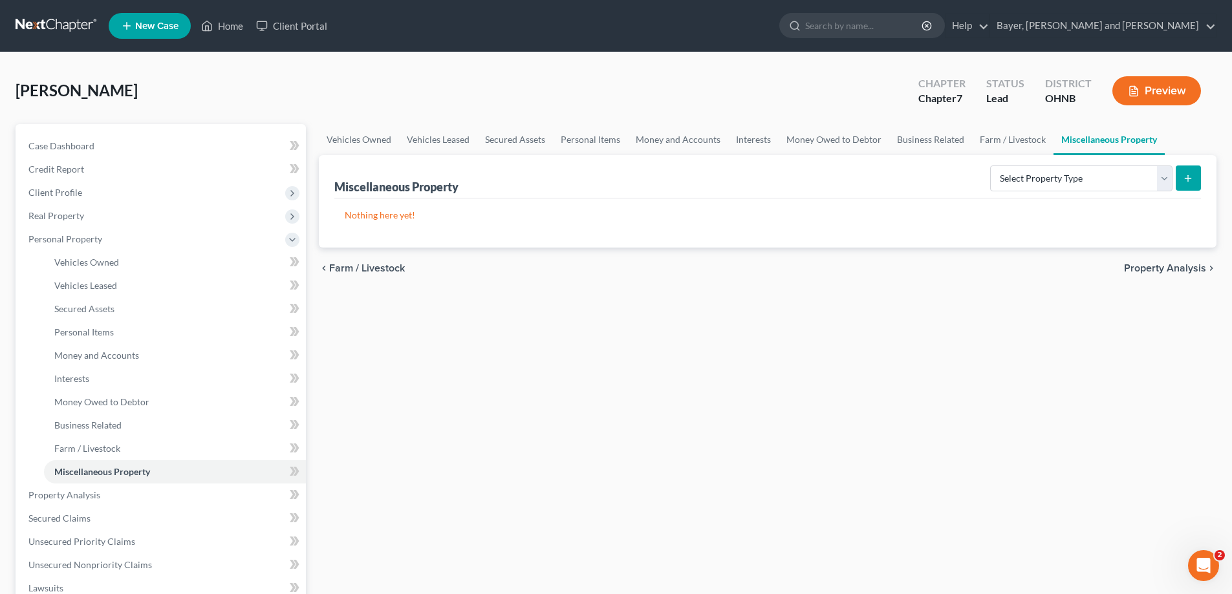
click at [1186, 267] on span "Property Analysis" at bounding box center [1165, 268] width 82 height 10
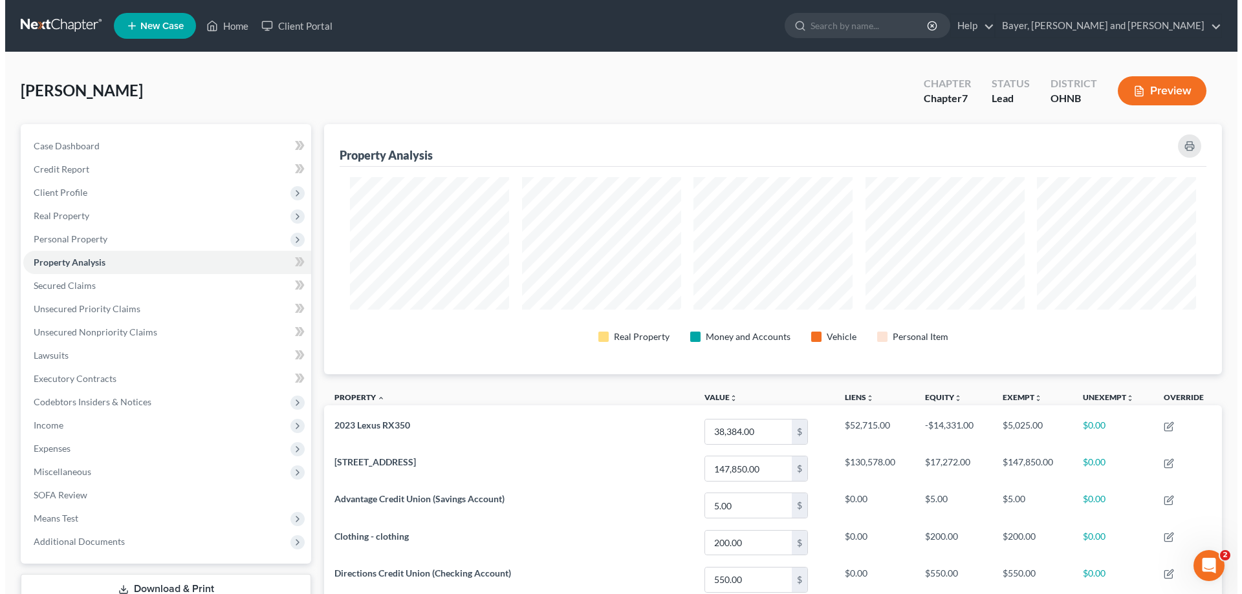
scroll to position [250, 898]
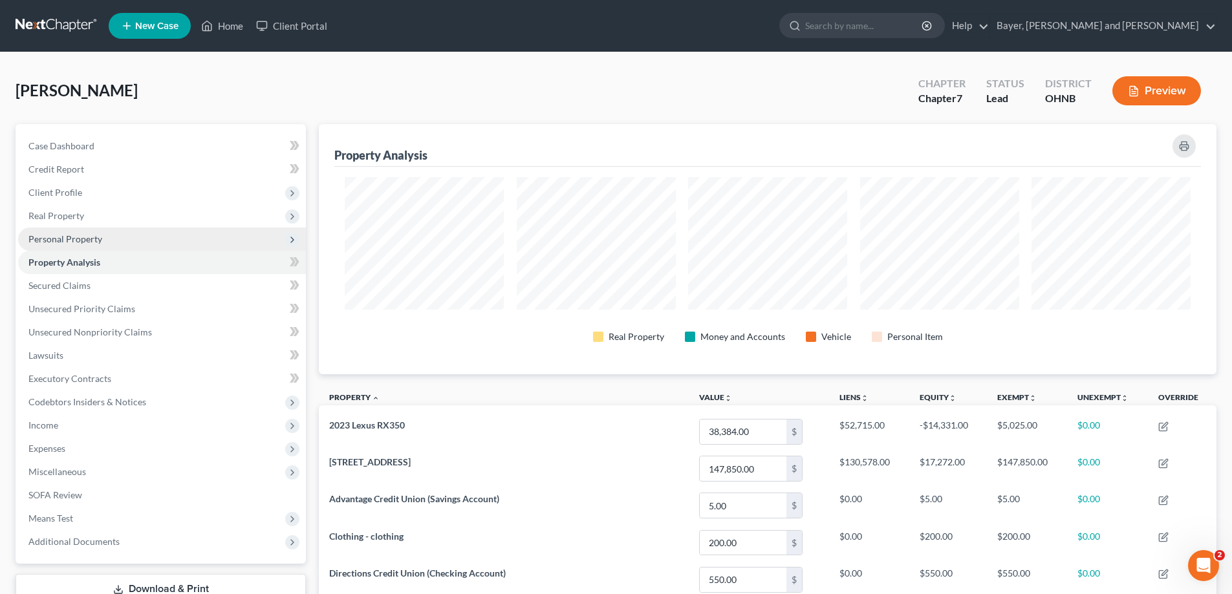
click at [92, 241] on span "Personal Property" at bounding box center [65, 239] width 74 height 11
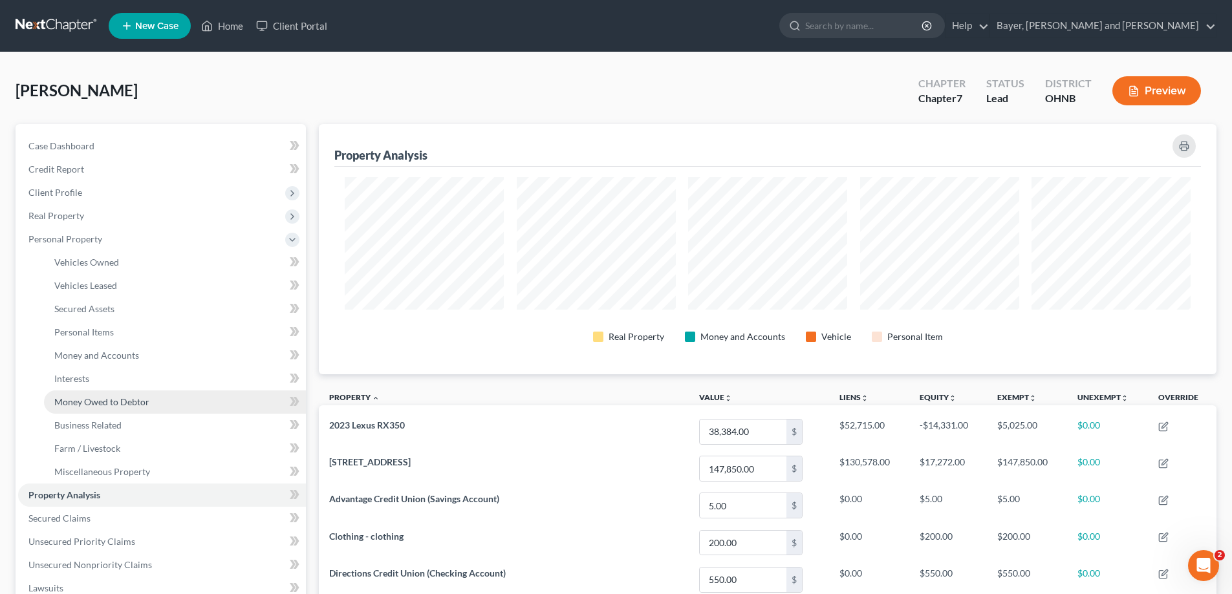
click at [134, 405] on span "Money Owed to Debtor" at bounding box center [101, 402] width 95 height 11
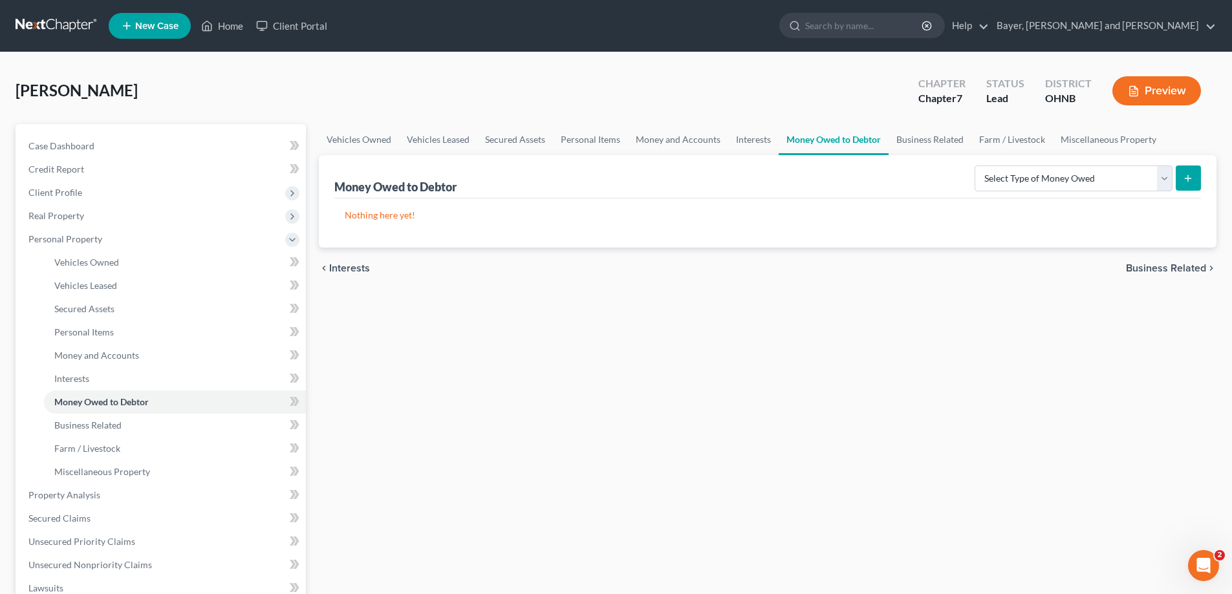
click at [1186, 266] on span "Business Related" at bounding box center [1166, 268] width 80 height 10
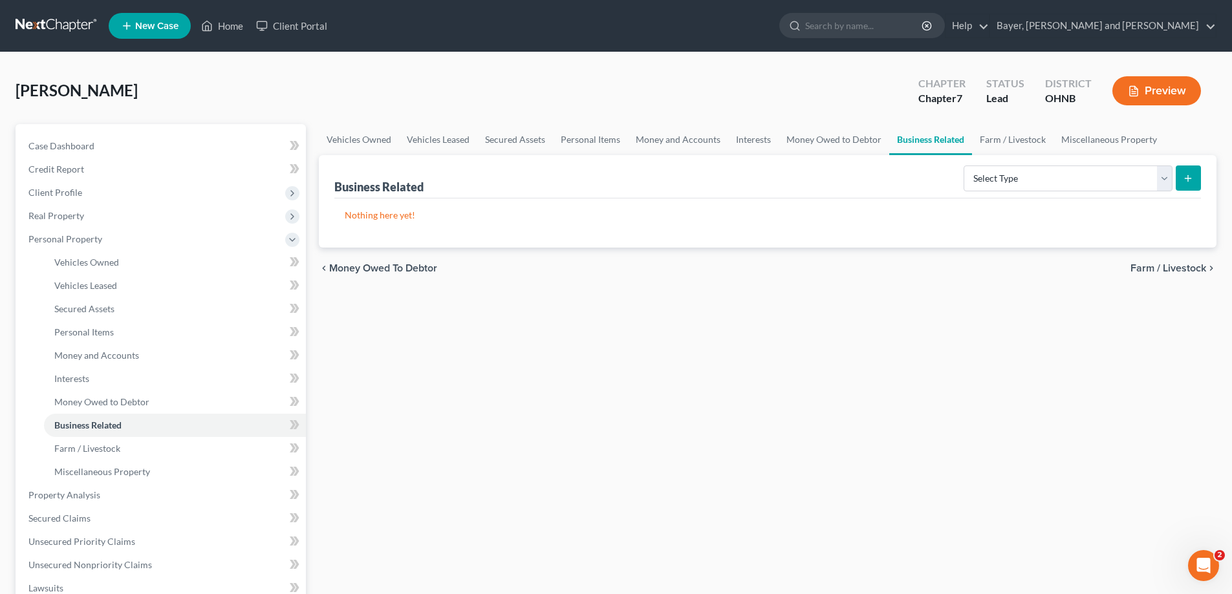
click at [1168, 270] on span "Farm / Livestock" at bounding box center [1169, 268] width 76 height 10
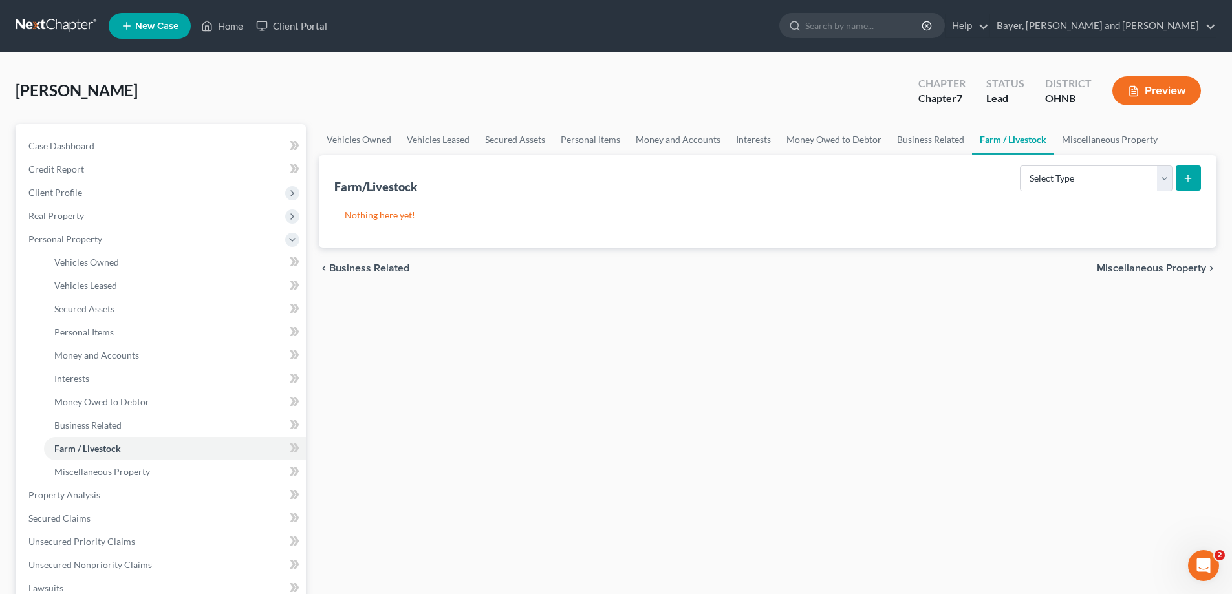
click at [1151, 268] on span "Miscellaneous Property" at bounding box center [1151, 268] width 109 height 10
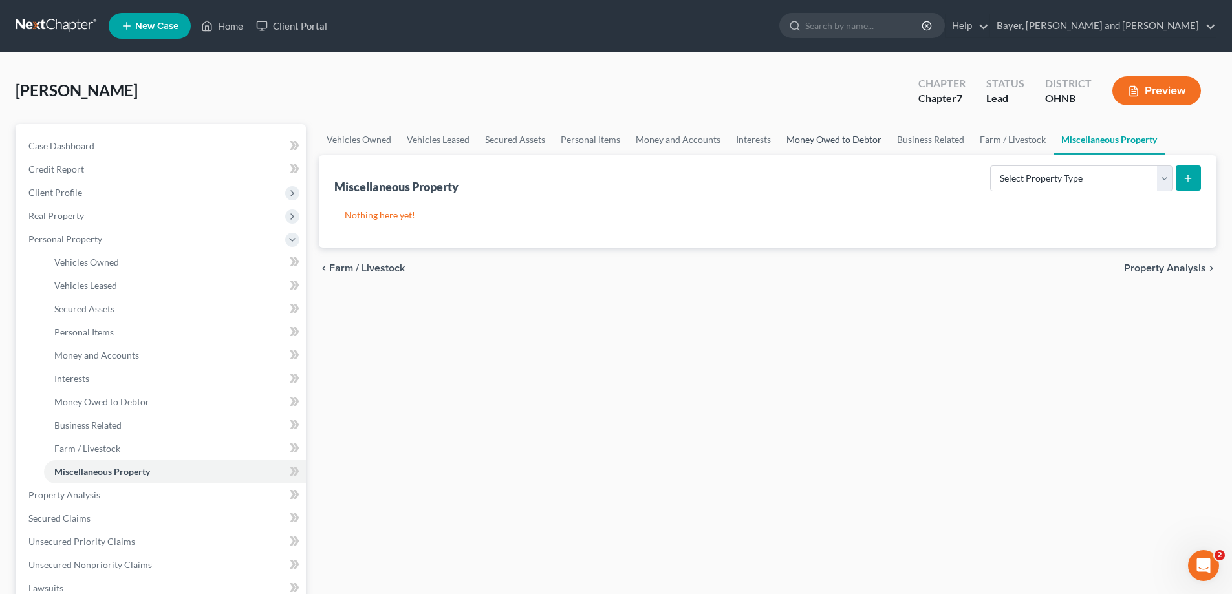
click at [796, 140] on link "Money Owed to Debtor" at bounding box center [834, 139] width 111 height 31
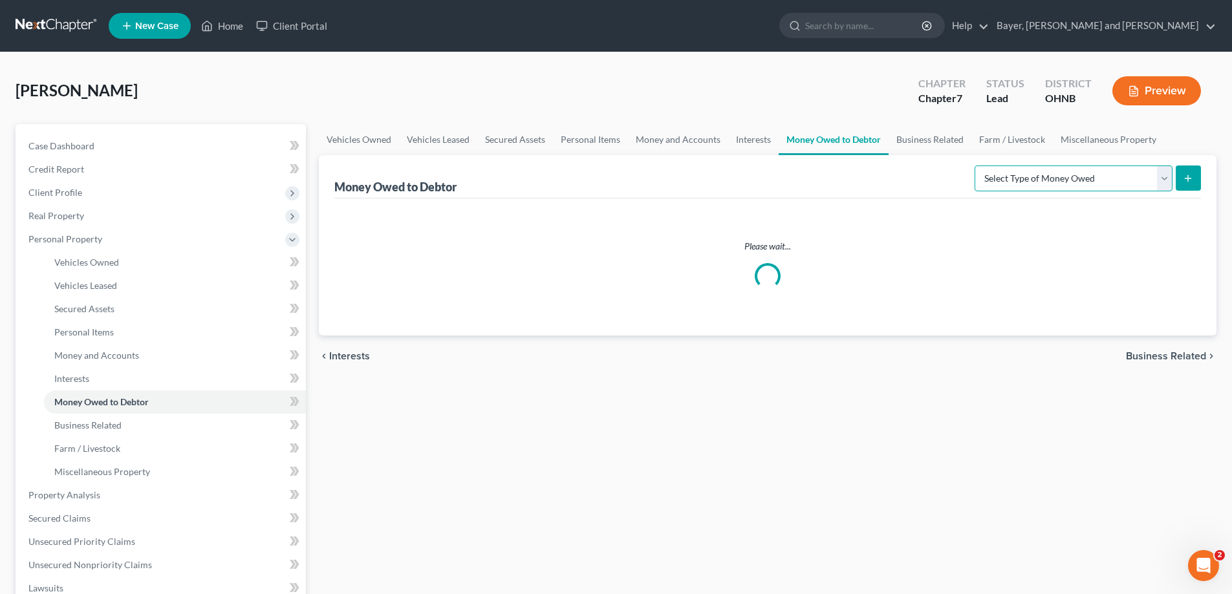
click at [1161, 182] on select "Select Type of Money Owed Accounts Receivable Alimony Child Support Claims Agai…" at bounding box center [1074, 179] width 198 height 26
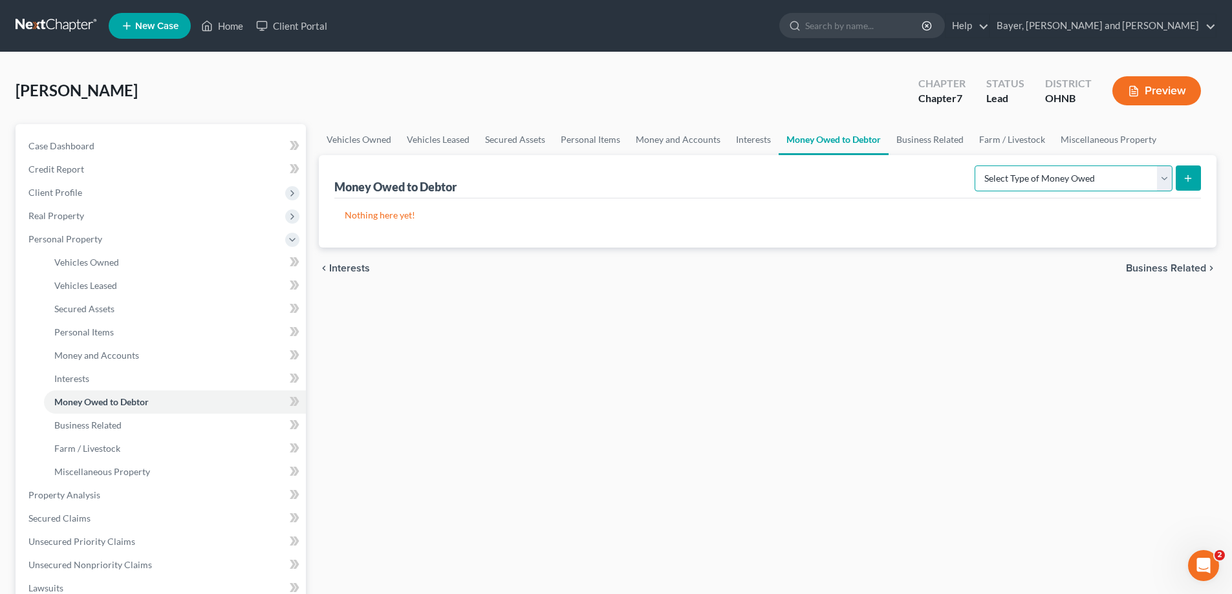
select select "expected_tax_refund"
click at [977, 166] on select "Select Type of Money Owed Accounts Receivable Alimony Child Support Claims Agai…" at bounding box center [1074, 179] width 198 height 26
click at [1190, 182] on icon "submit" at bounding box center [1188, 178] width 10 height 10
select select "0"
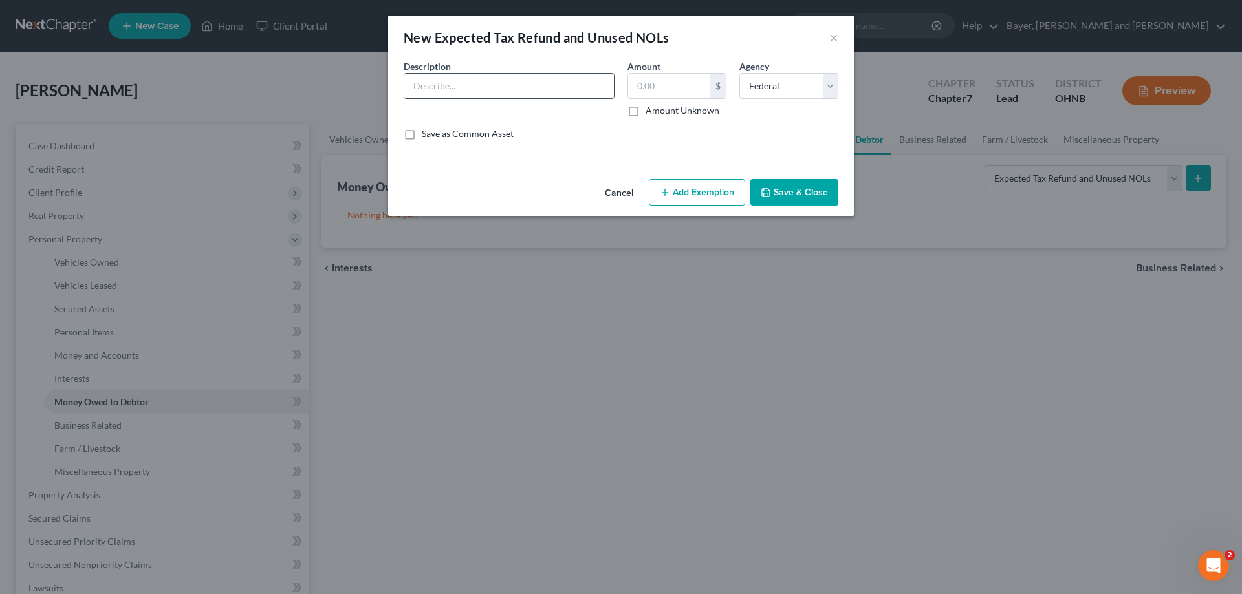
click at [554, 79] on input "text" at bounding box center [509, 86] width 210 height 25
type input "2025 Federal Refund"
click at [677, 89] on input "text" at bounding box center [669, 86] width 82 height 25
type input "500.00"
click at [690, 189] on button "Add Exemption" at bounding box center [697, 192] width 96 height 27
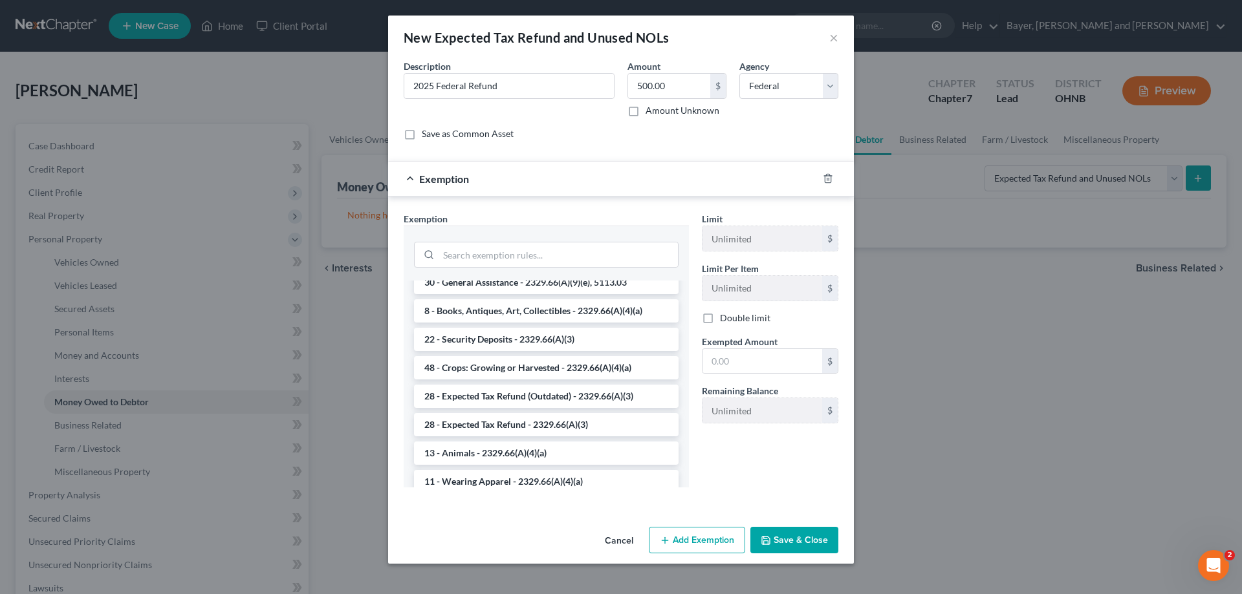
scroll to position [647, 0]
click at [554, 420] on li "28 - Expected Tax Refund - 2329.66(A)(3)" at bounding box center [546, 424] width 265 height 23
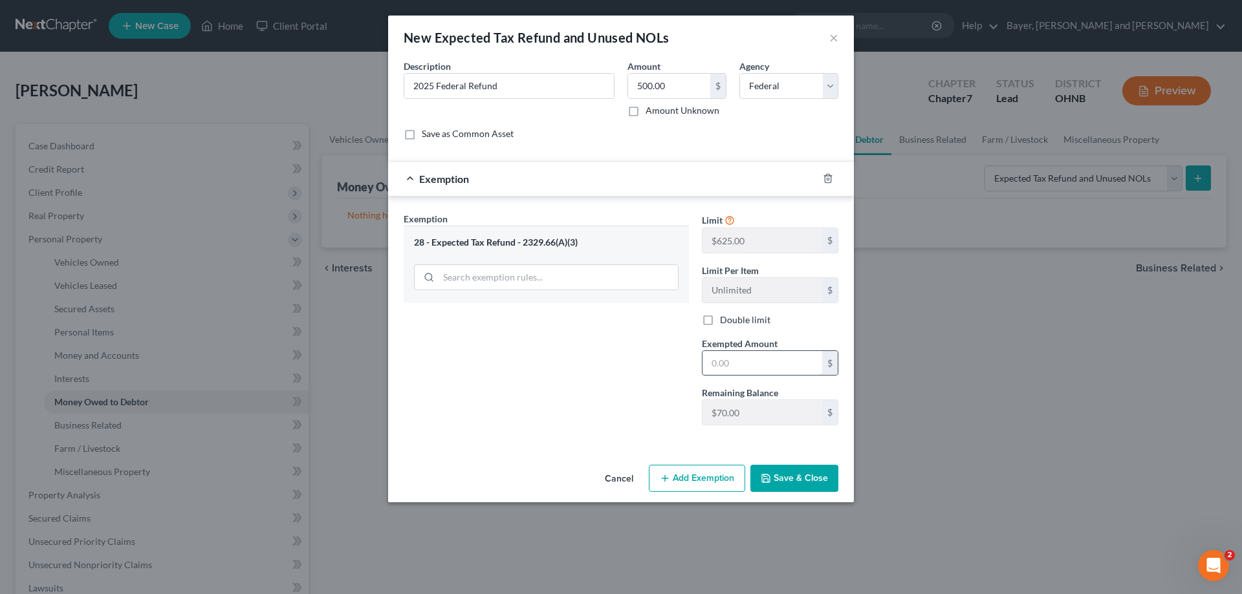
click at [744, 371] on input "text" at bounding box center [762, 363] width 120 height 25
type input "70."
click at [583, 411] on div "Exemption Set must be selected for CA. Exemption * 28 - Expected Tax Refund - 2…" at bounding box center [546, 324] width 298 height 224
click at [677, 488] on button "Add Exemption" at bounding box center [697, 478] width 96 height 27
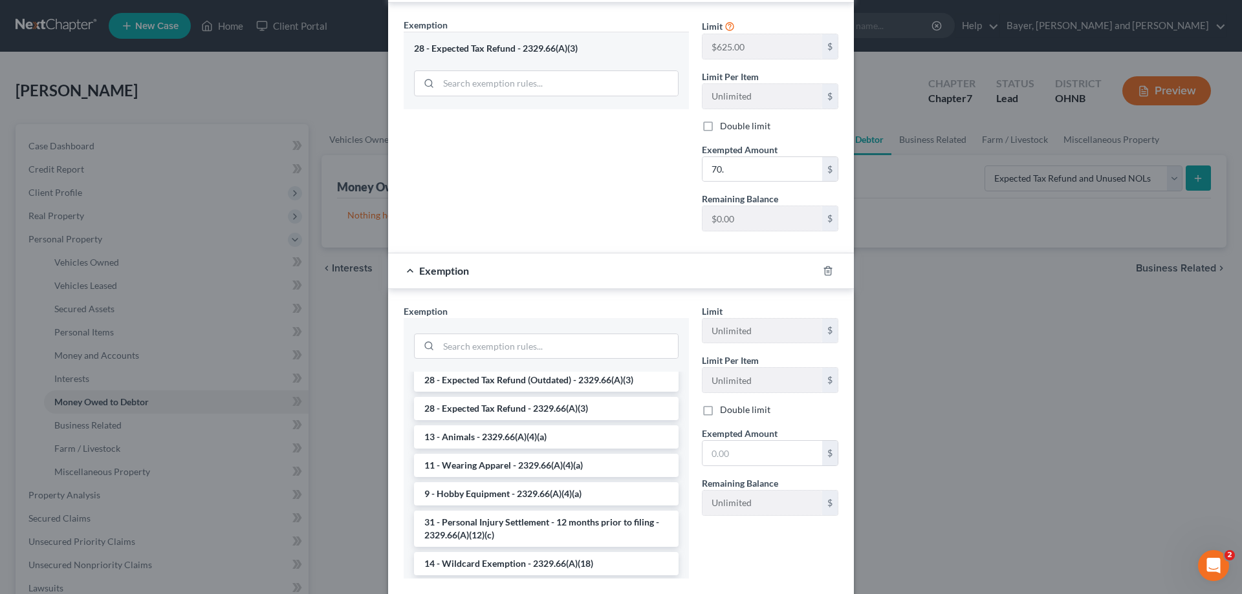
scroll to position [776, 0]
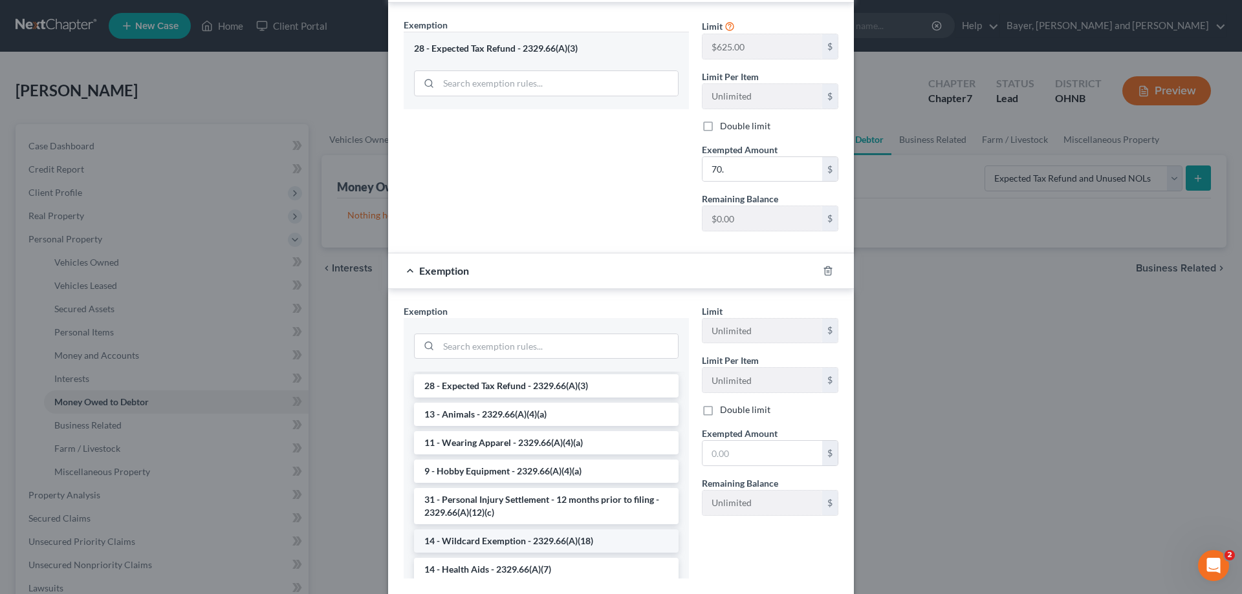
click at [572, 544] on li "14 - Wildcard Exemption - 2329.66(A)(18)" at bounding box center [546, 541] width 265 height 23
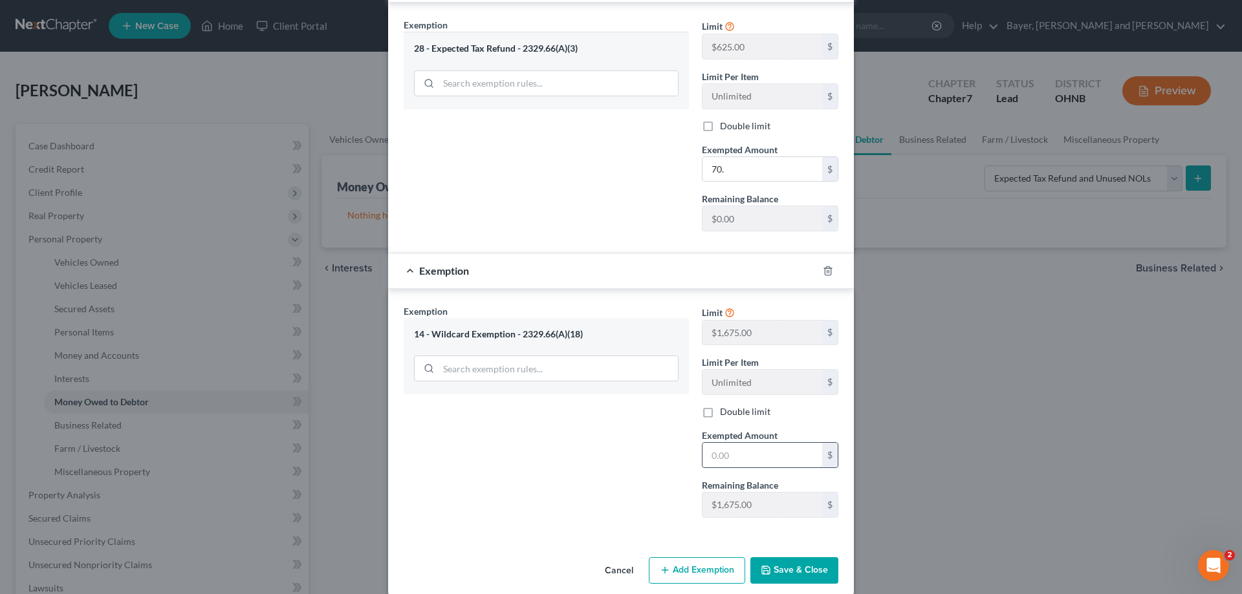
click at [748, 453] on input "text" at bounding box center [762, 455] width 120 height 25
type input "5"
type input "430.00"
click at [739, 174] on input "70." at bounding box center [762, 169] width 120 height 25
type input "70.0"
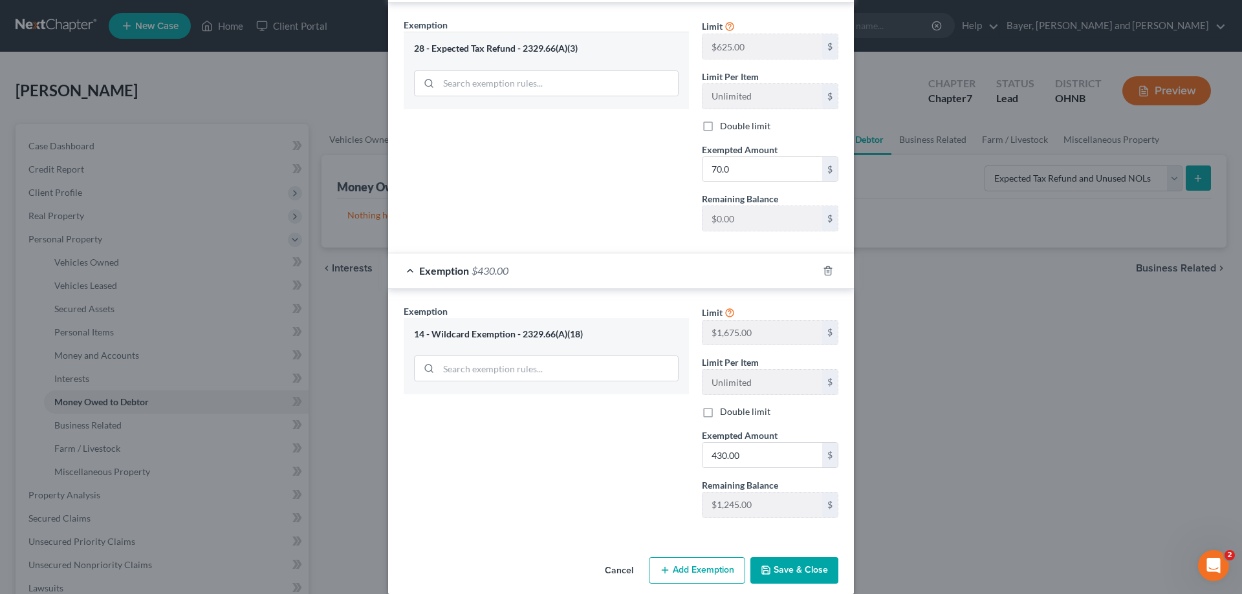
click at [789, 572] on button "Save & Close" at bounding box center [794, 571] width 88 height 27
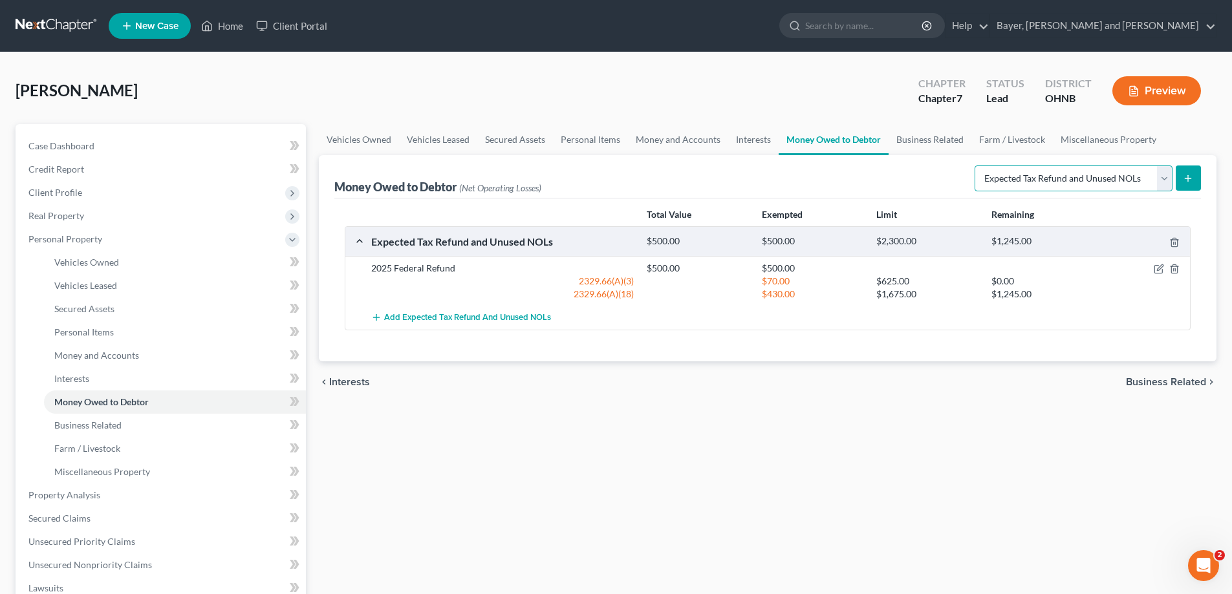
click at [1171, 182] on select "Select Type of Money Owed Accounts Receivable Alimony Child Support Claims Agai…" at bounding box center [1074, 179] width 198 height 26
click at [977, 166] on select "Select Type of Money Owed Accounts Receivable Alimony Child Support Claims Agai…" at bounding box center [1074, 179] width 198 height 26
click at [1184, 179] on icon "submit" at bounding box center [1188, 178] width 10 height 10
select select "0"
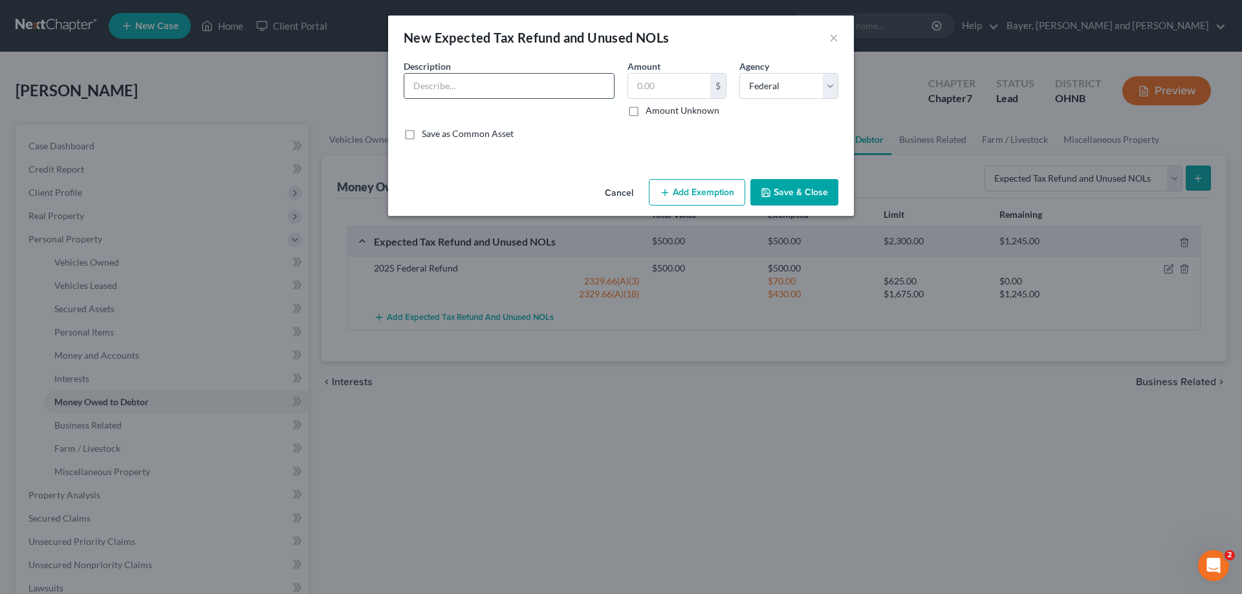
click at [490, 87] on input "text" at bounding box center [509, 86] width 210 height 25
type input "2025 State Refund"
click at [675, 82] on input "text" at bounding box center [669, 86] width 82 height 25
type input "400.00"
click at [832, 87] on select "Select Federal State Local" at bounding box center [788, 86] width 99 height 26
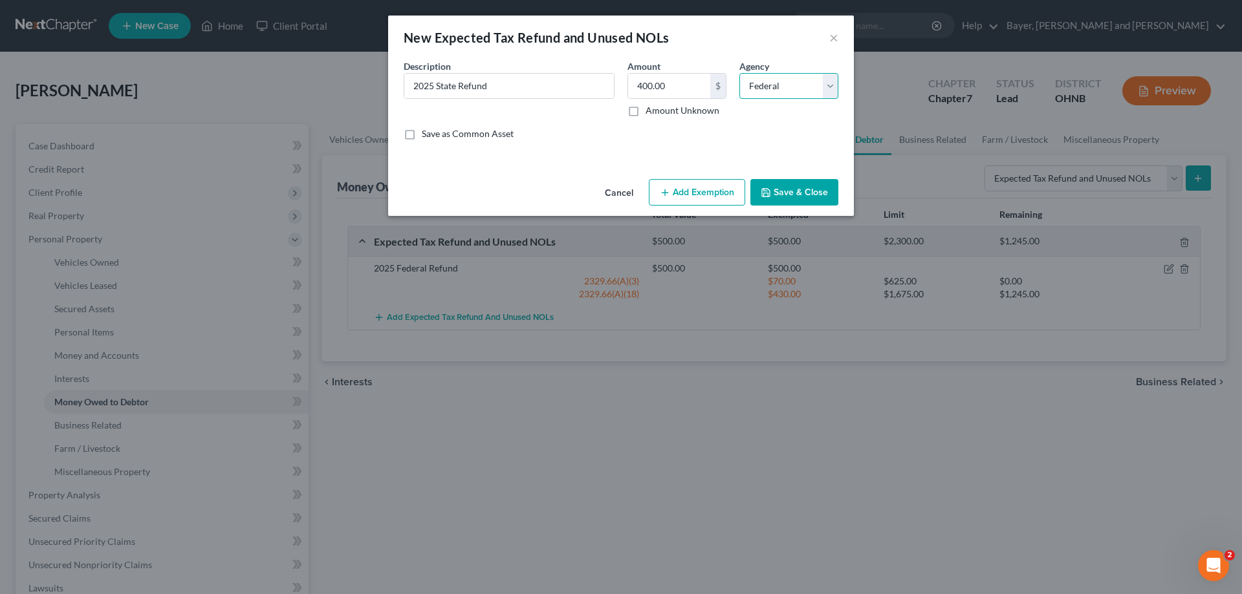
select select "1"
click at [739, 73] on select "Select Federal State Local" at bounding box center [788, 86] width 99 height 26
click at [721, 187] on button "Add Exemption" at bounding box center [697, 192] width 96 height 27
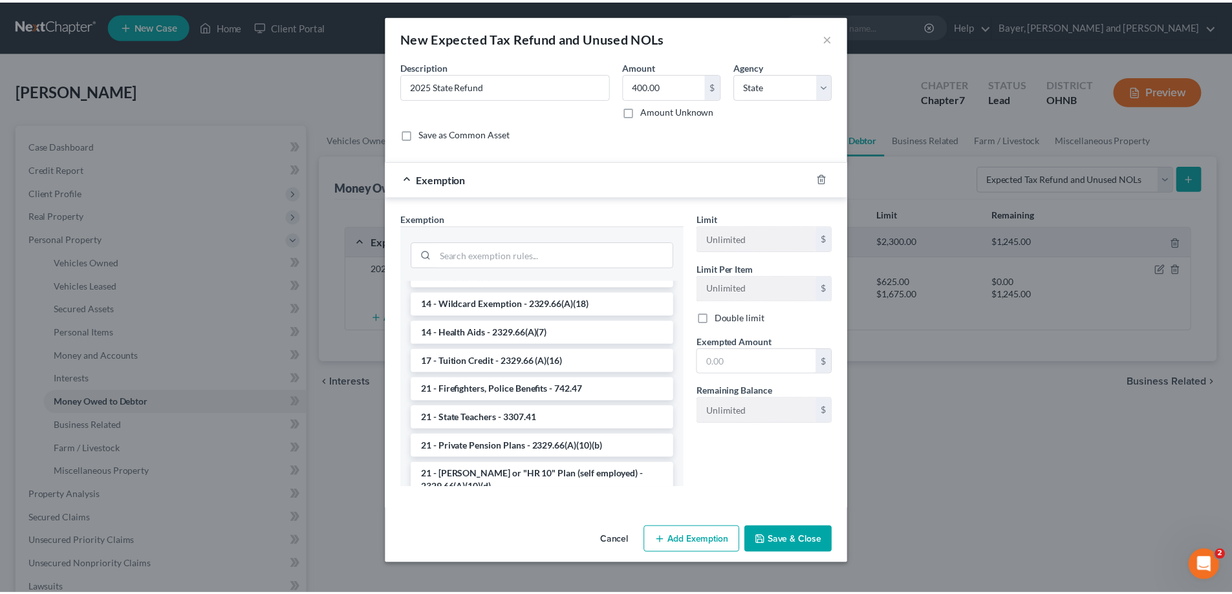
scroll to position [906, 0]
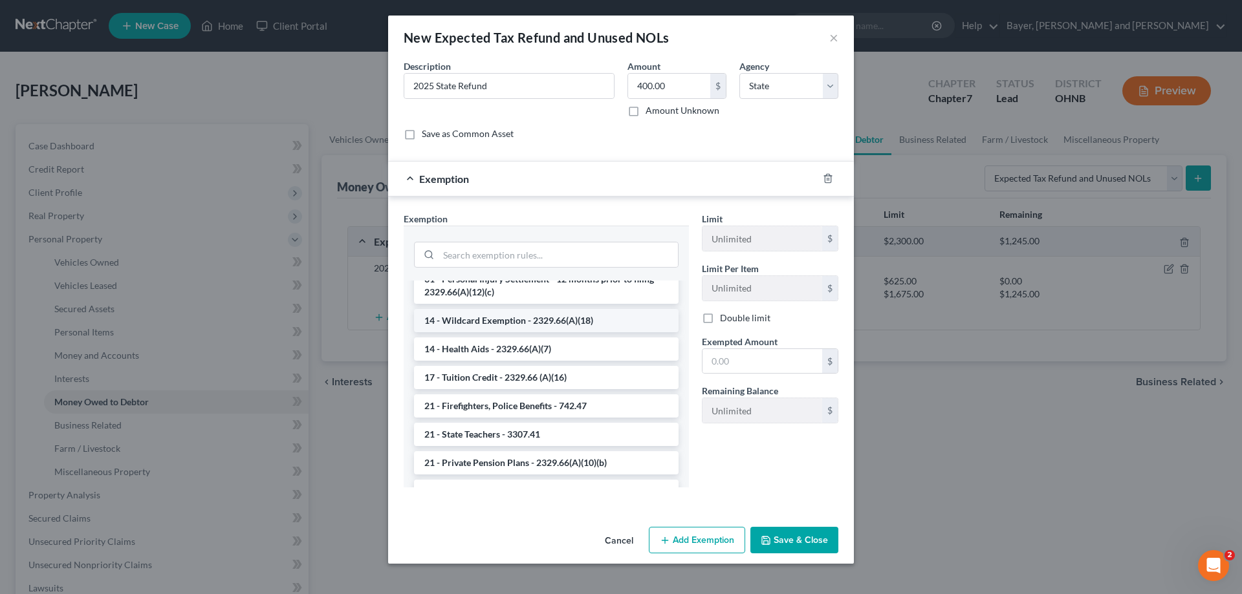
click at [588, 312] on li "14 - Wildcard Exemption - 2329.66(A)(18)" at bounding box center [546, 320] width 265 height 23
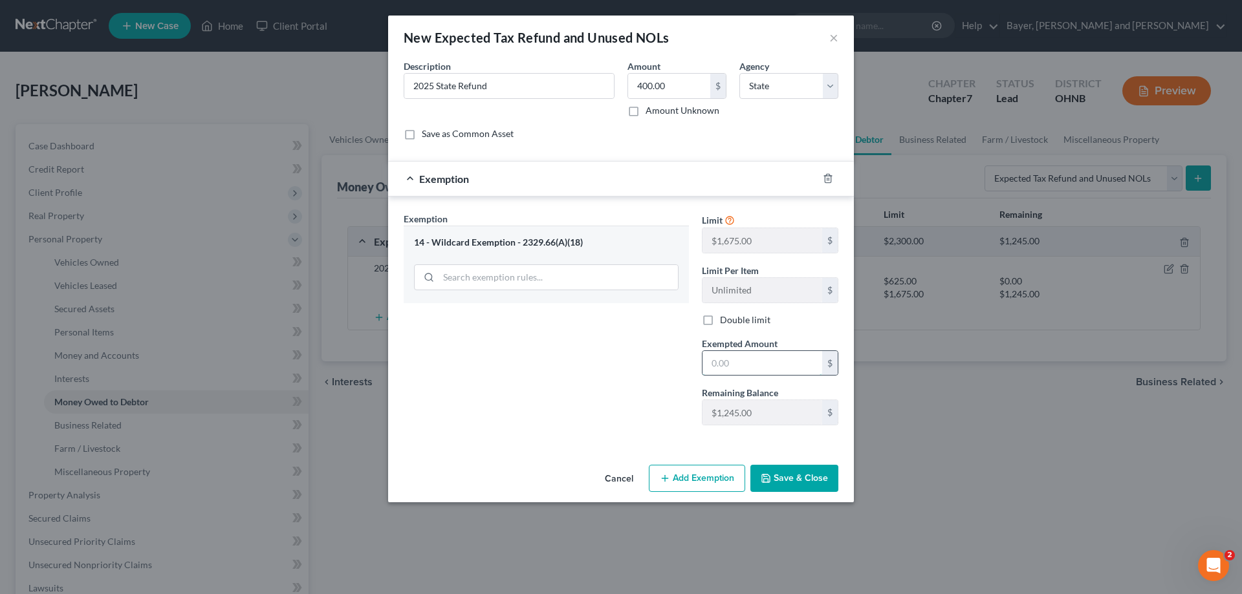
click at [723, 364] on input "text" at bounding box center [762, 363] width 120 height 25
type input "400.00"
click at [792, 485] on button "Save & Close" at bounding box center [794, 478] width 88 height 27
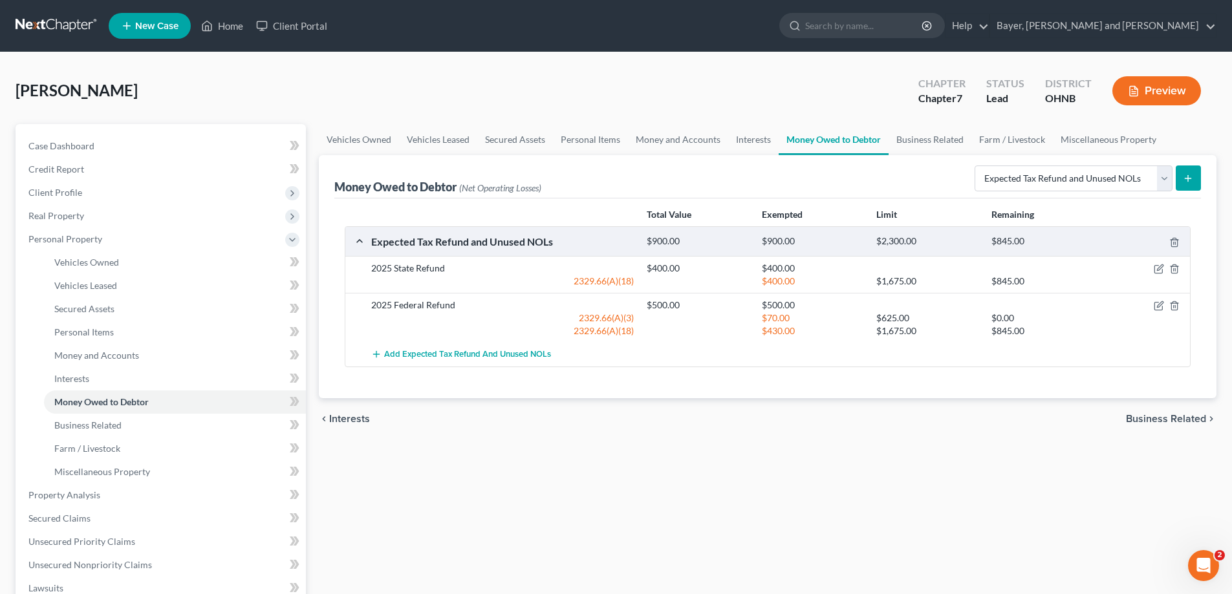
click at [1161, 420] on span "Business Related" at bounding box center [1166, 419] width 80 height 10
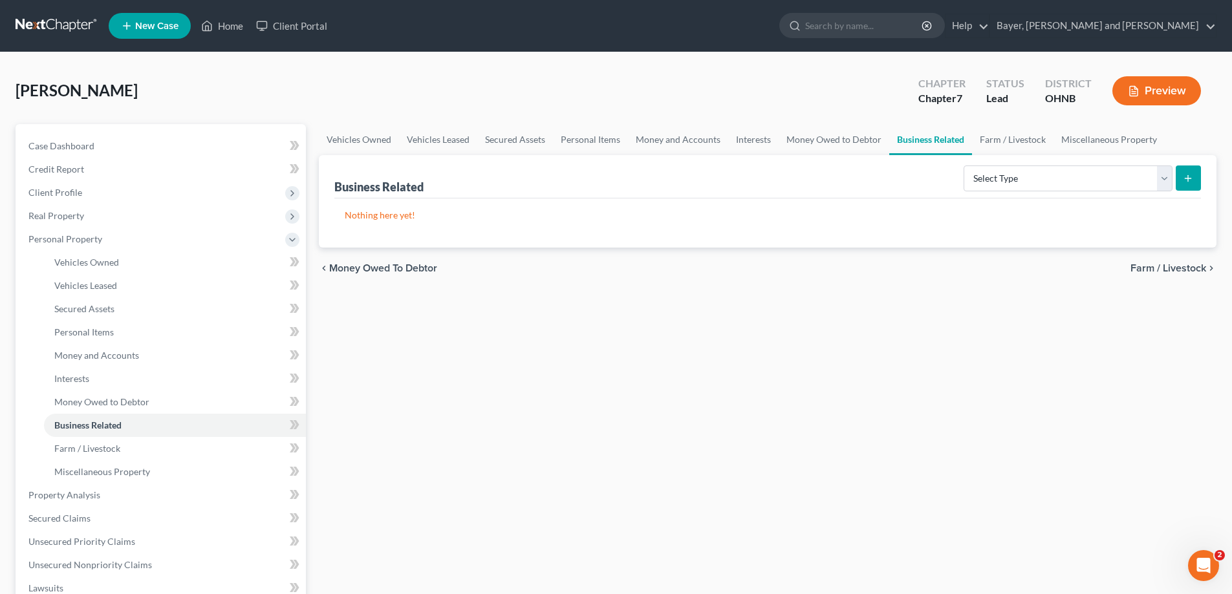
click at [1146, 263] on span "Farm / Livestock" at bounding box center [1169, 268] width 76 height 10
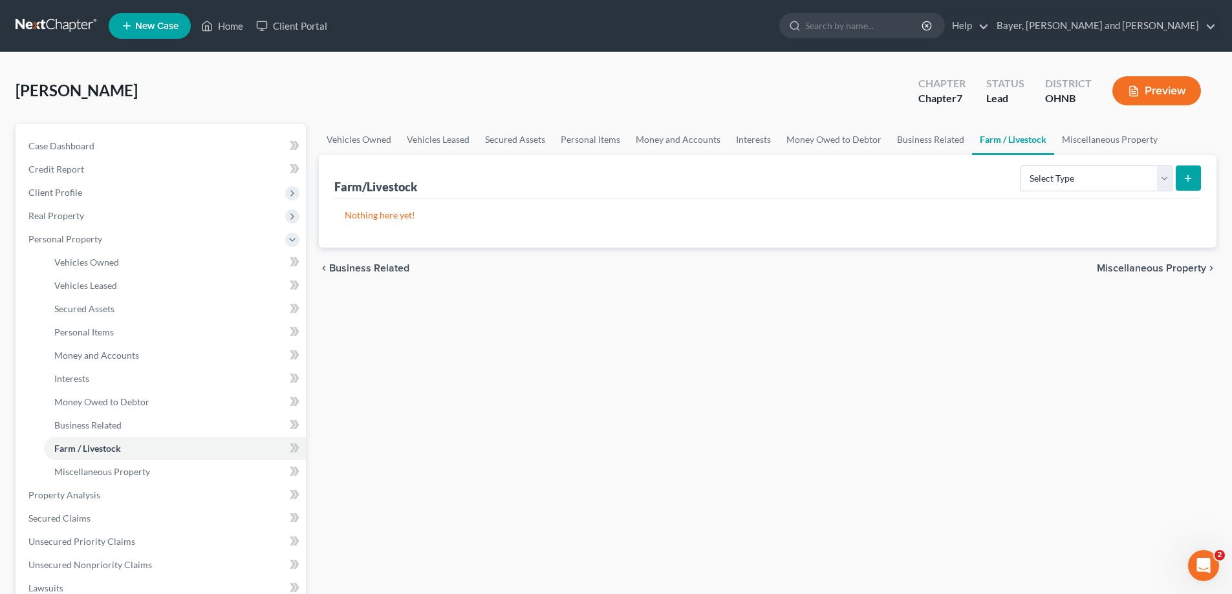
click at [1146, 266] on span "Miscellaneous Property" at bounding box center [1151, 268] width 109 height 10
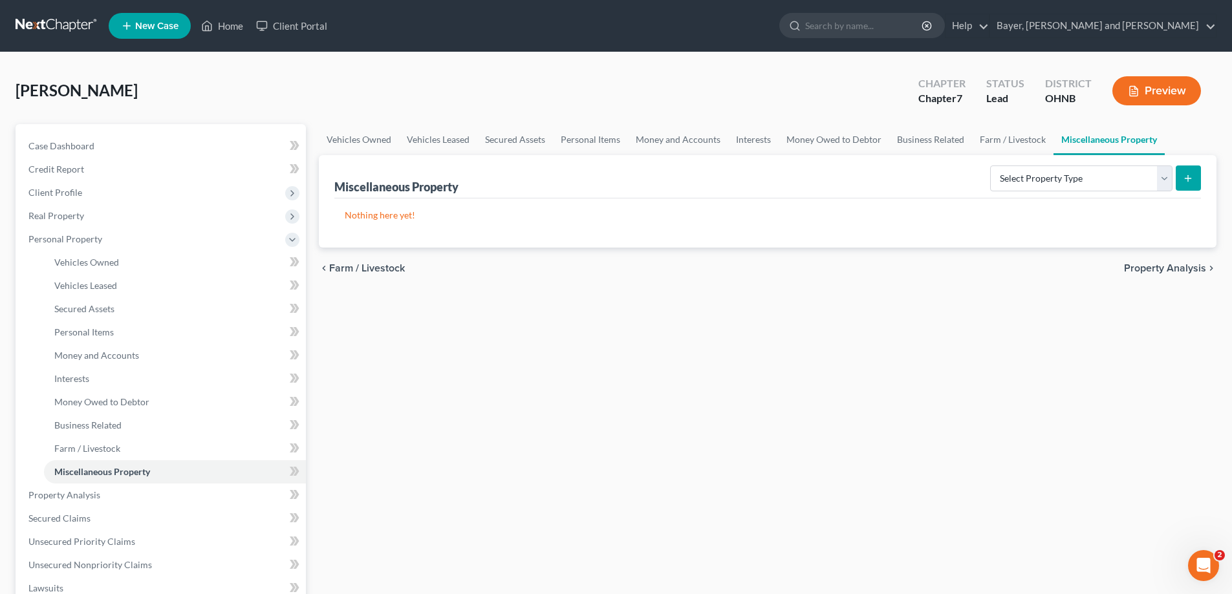
click at [1168, 270] on span "Property Analysis" at bounding box center [1165, 268] width 82 height 10
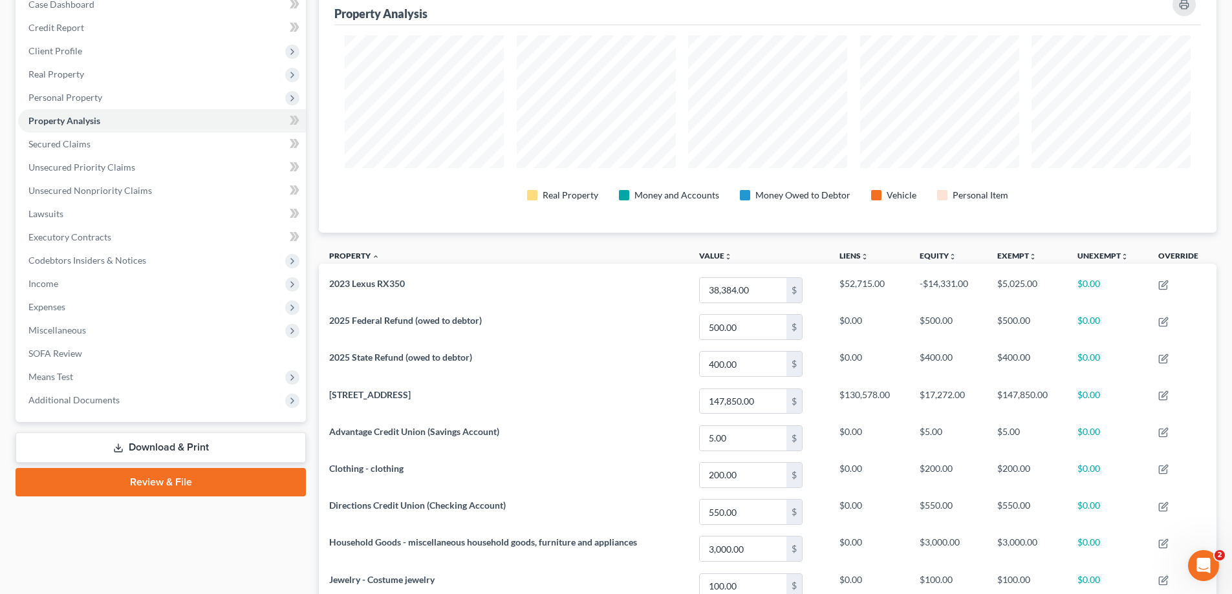
scroll to position [279, 0]
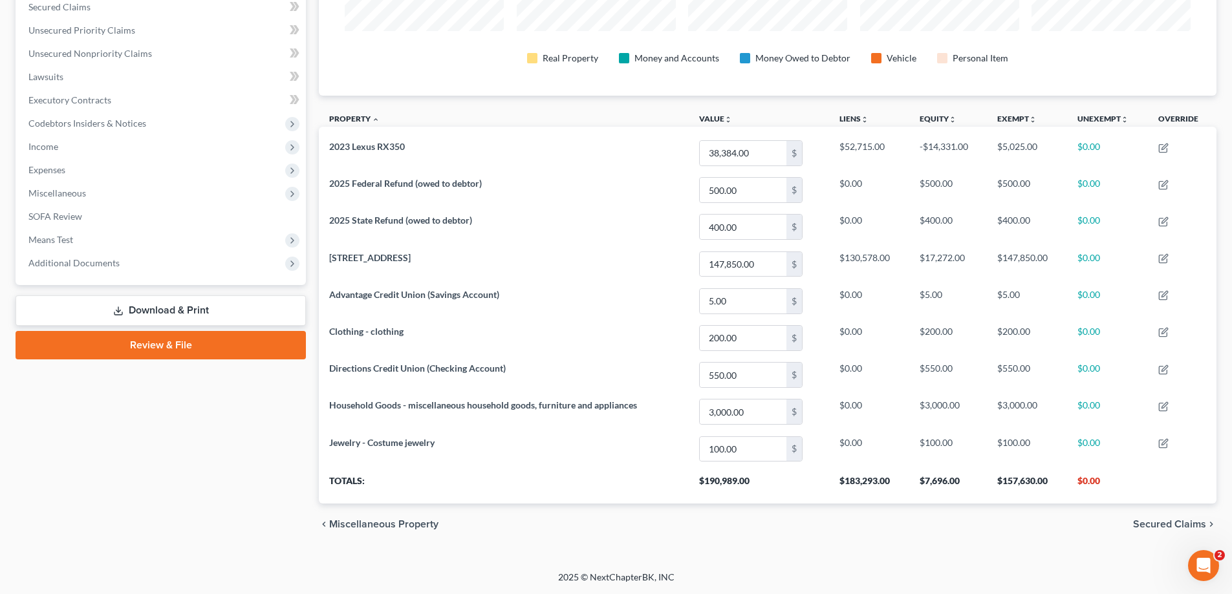
click at [1172, 528] on span "Secured Claims" at bounding box center [1169, 524] width 73 height 10
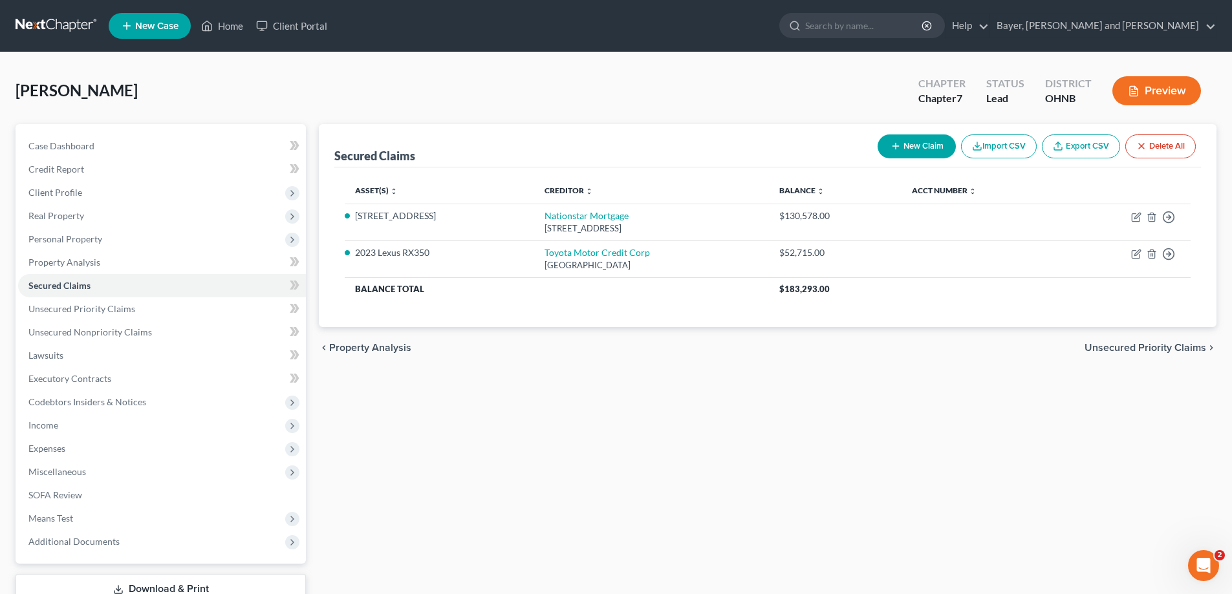
click at [1162, 353] on span "Unsecured Priority Claims" at bounding box center [1146, 348] width 122 height 10
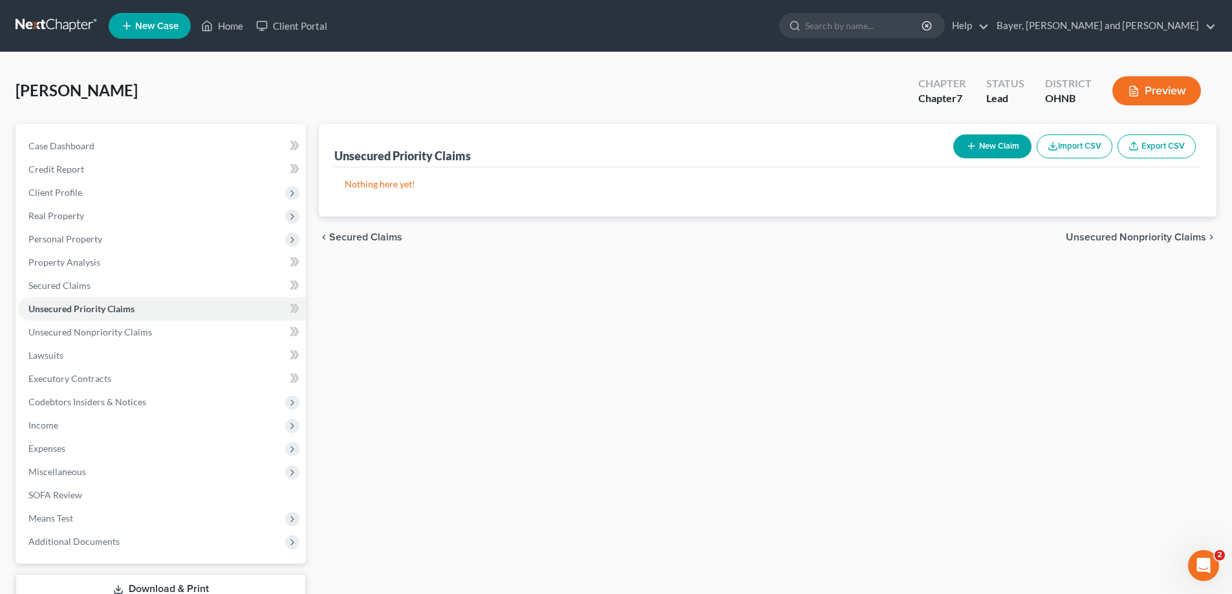
click at [1119, 241] on span "Unsecured Nonpriority Claims" at bounding box center [1136, 237] width 140 height 10
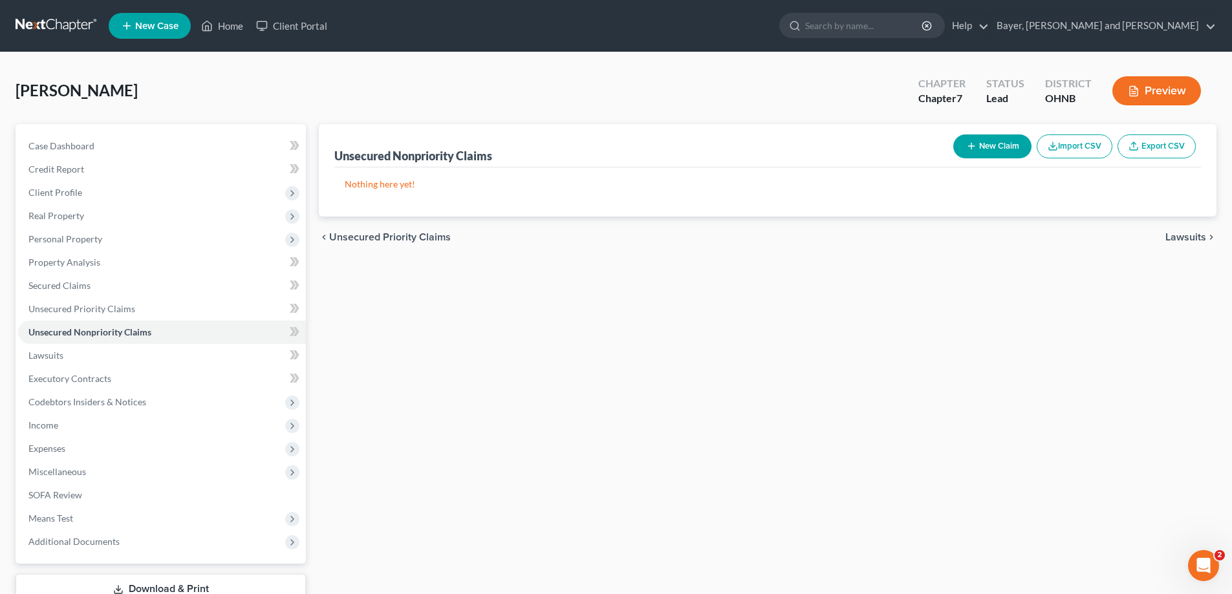
click at [1183, 242] on span "Lawsuits" at bounding box center [1186, 237] width 41 height 10
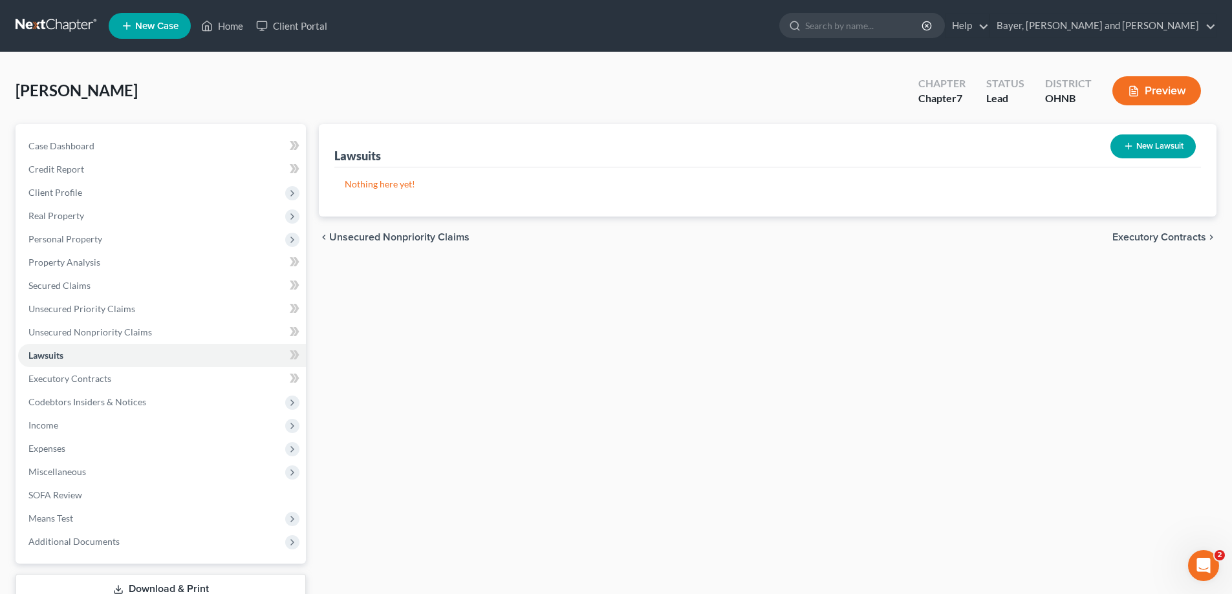
click at [1183, 241] on span "Executory Contracts" at bounding box center [1160, 237] width 94 height 10
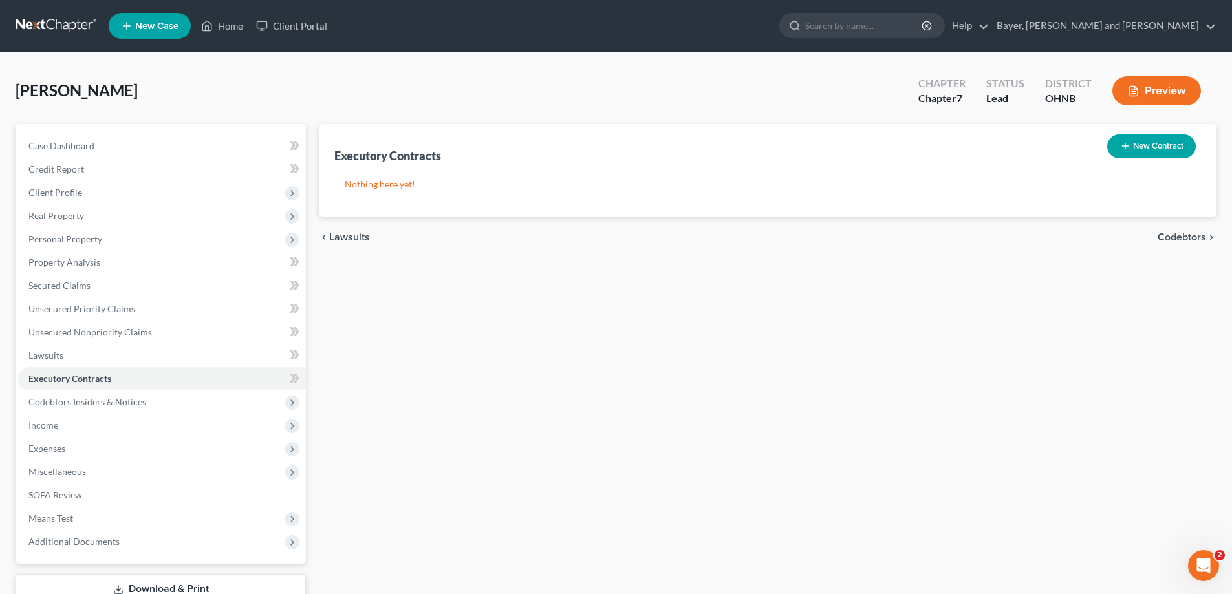
click at [1183, 241] on span "Codebtors" at bounding box center [1182, 237] width 49 height 10
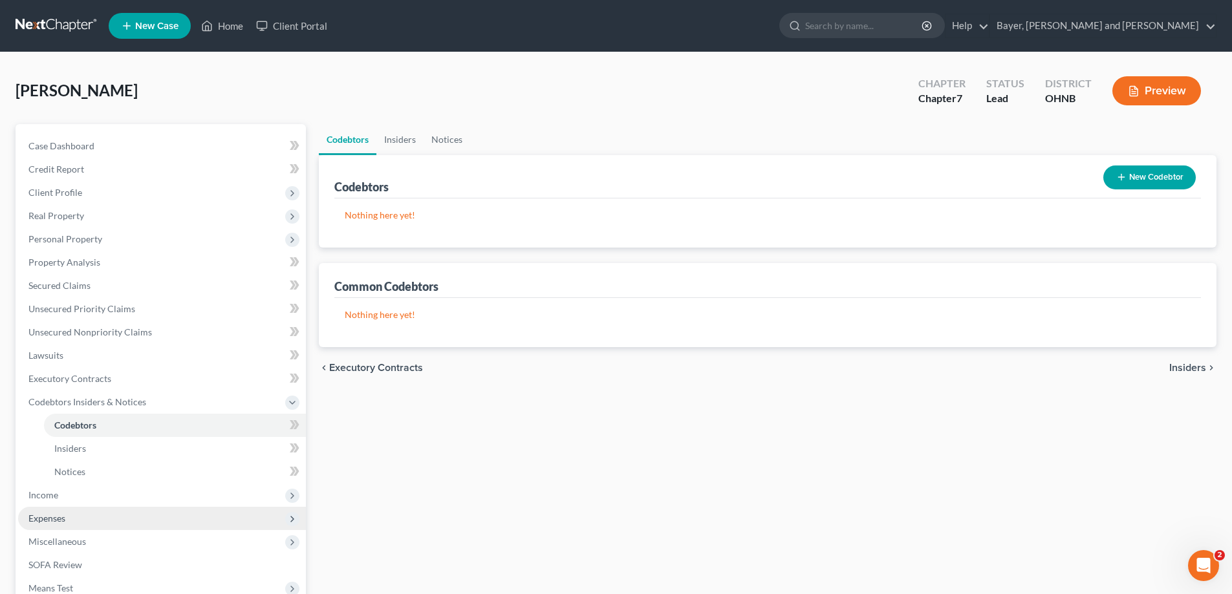
click at [68, 525] on span "Expenses" at bounding box center [162, 518] width 288 height 23
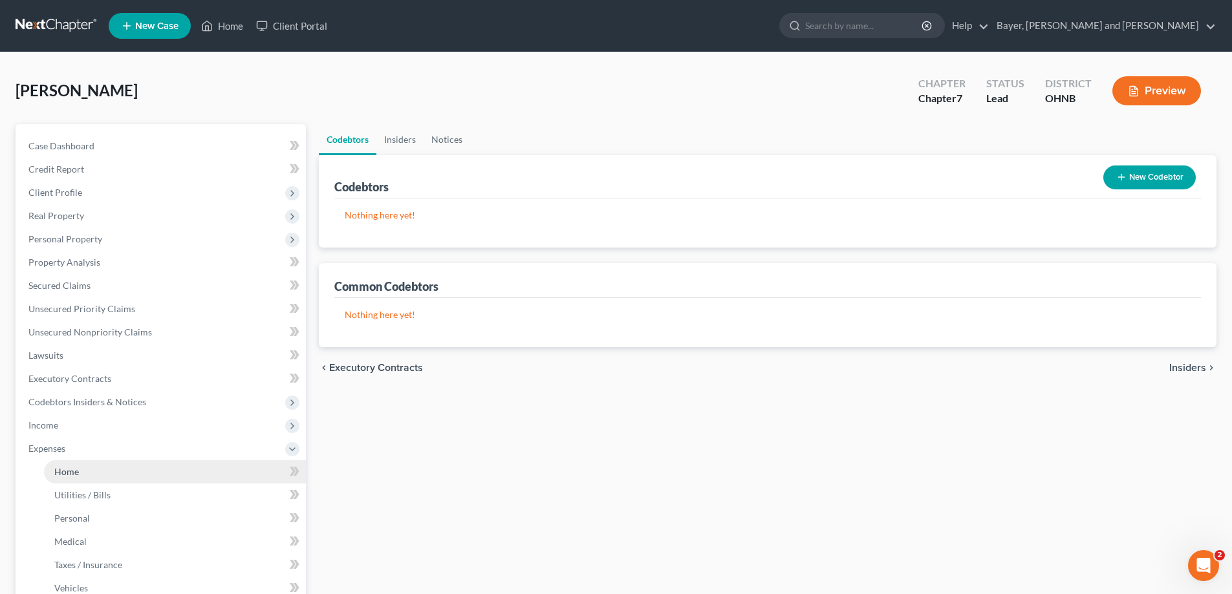
click at [80, 475] on link "Home" at bounding box center [175, 472] width 262 height 23
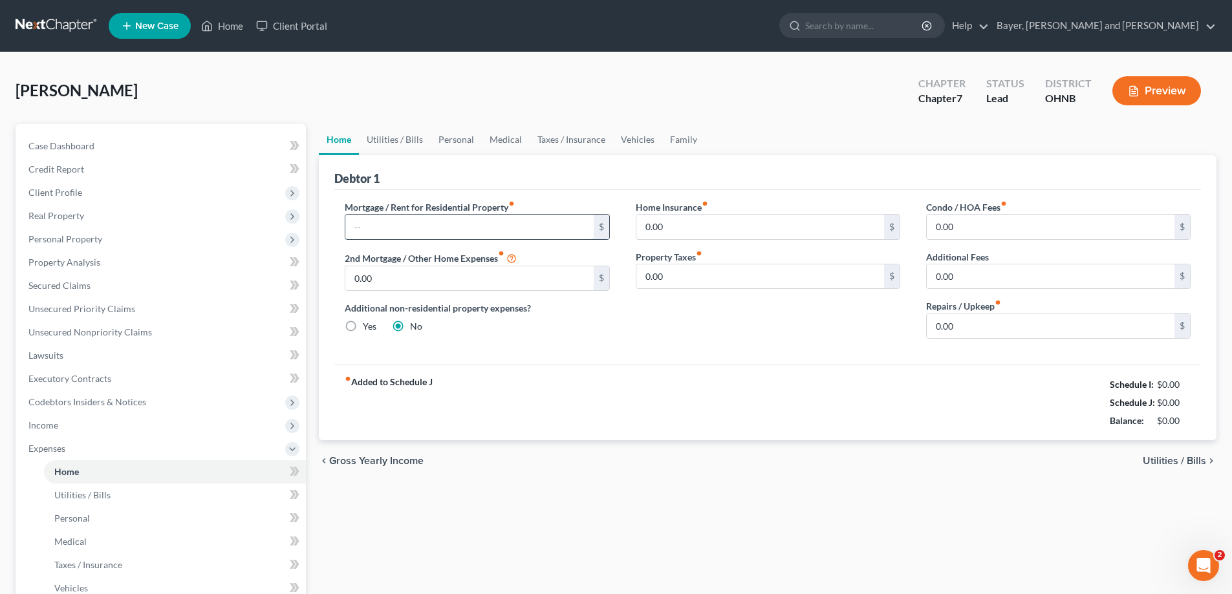
drag, startPoint x: 402, startPoint y: 234, endPoint x: 460, endPoint y: 232, distance: 58.2
click at [402, 234] on input "text" at bounding box center [469, 227] width 248 height 25
type input "1,344.00"
click at [692, 234] on input "0.00" at bounding box center [761, 227] width 248 height 25
click at [968, 234] on input "0.00" at bounding box center [1051, 227] width 248 height 25
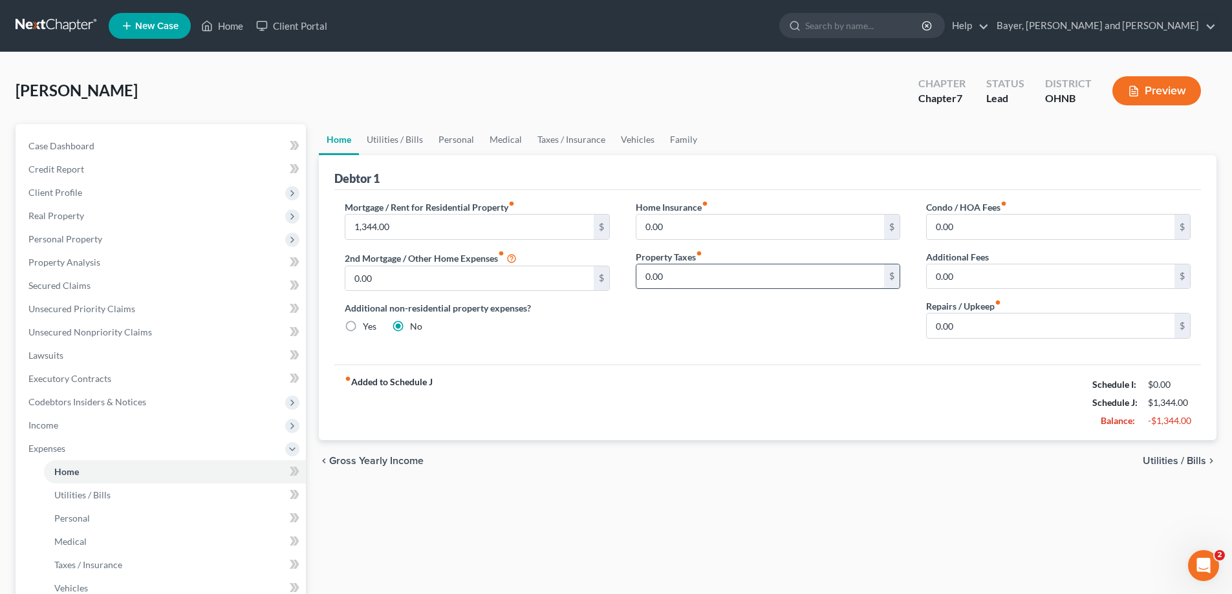
click at [741, 288] on input "0.00" at bounding box center [761, 277] width 248 height 25
click at [1180, 466] on span "Utilities / Bills" at bounding box center [1174, 461] width 63 height 10
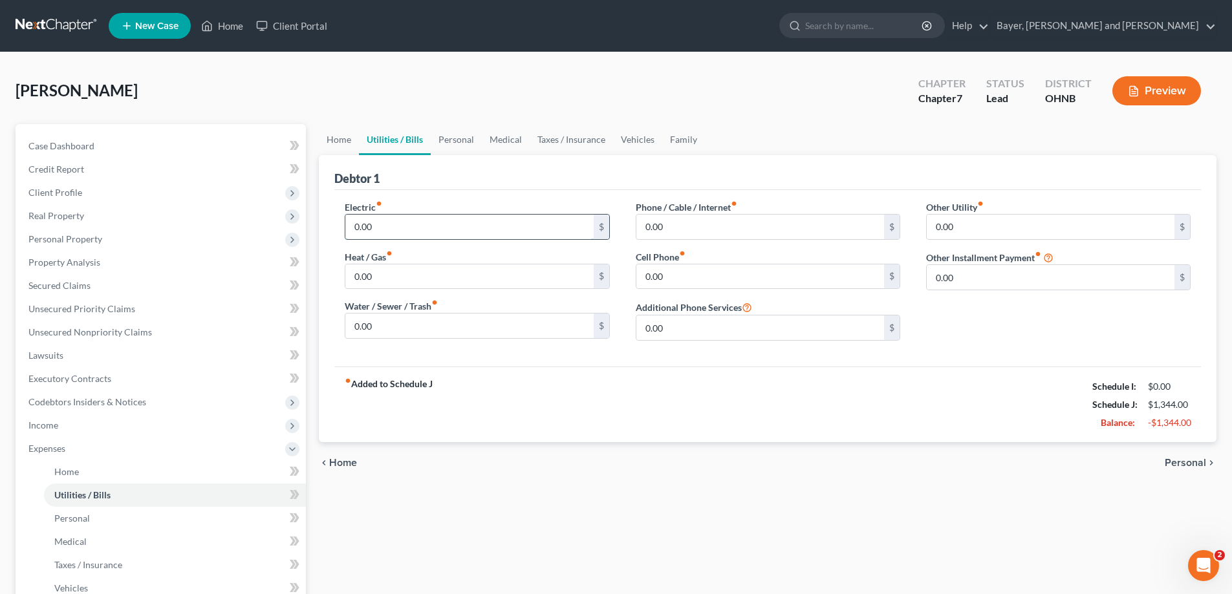
click at [428, 230] on input "0.00" at bounding box center [469, 227] width 248 height 25
type input "300.00"
type input "0.00"
click at [685, 281] on input "0.00" at bounding box center [761, 277] width 248 height 25
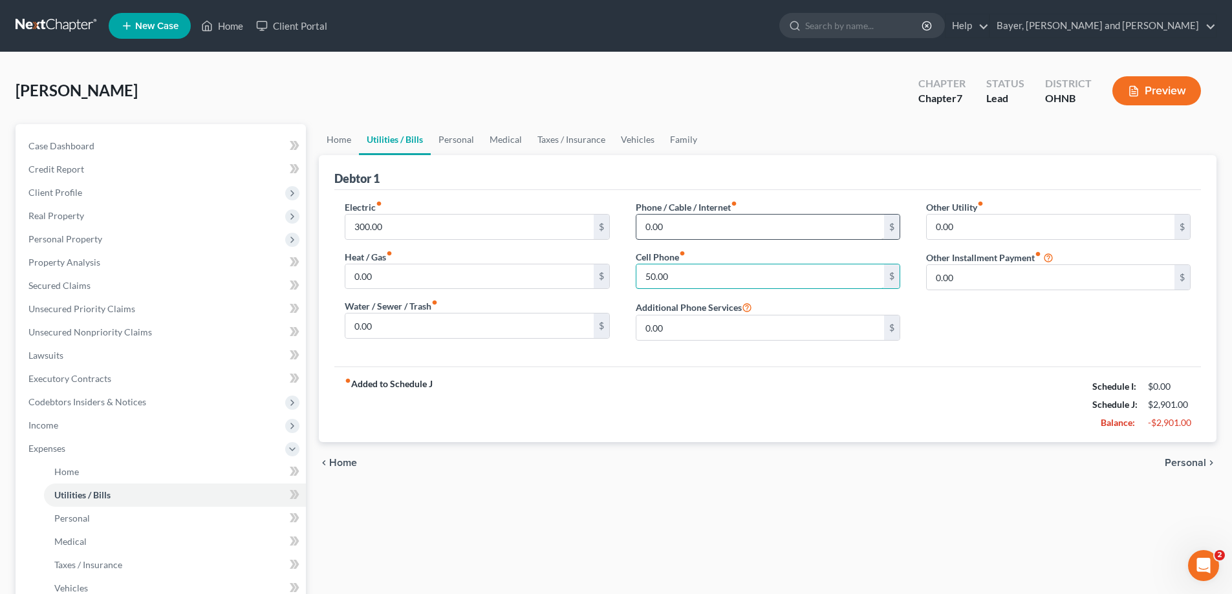
type input "50.00"
click at [677, 229] on input "0.00" at bounding box center [761, 227] width 248 height 25
type input "50.00"
click at [1006, 279] on input "0.00" at bounding box center [1051, 277] width 248 height 25
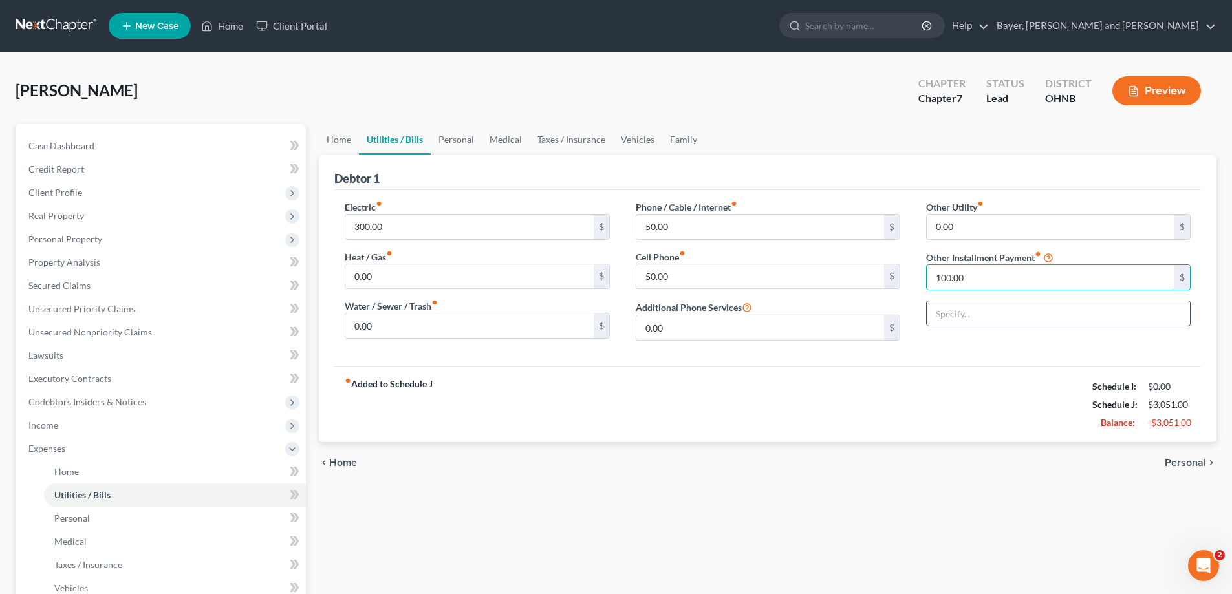
type input "100.00"
click at [992, 316] on input "text" at bounding box center [1058, 313] width 263 height 25
type input "Culligan and Truly Nolen (Pest control)"
click at [1197, 462] on span "Personal" at bounding box center [1185, 463] width 41 height 10
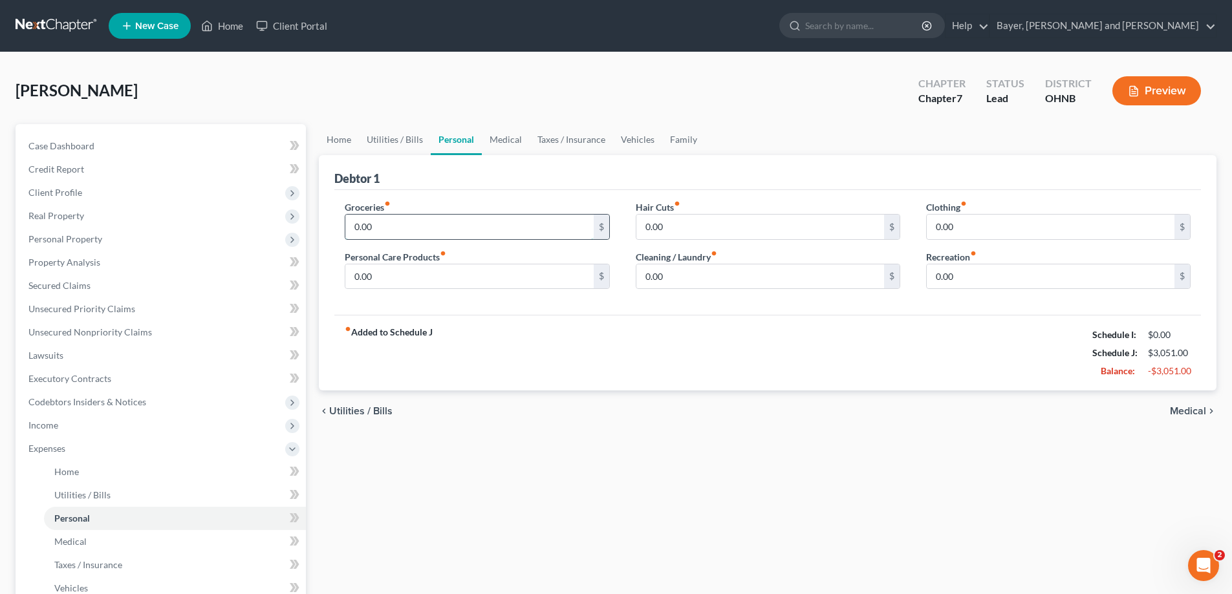
click at [382, 239] on input "0.00" at bounding box center [469, 227] width 248 height 25
type input "400.00"
click at [387, 274] on input "0.00" at bounding box center [469, 277] width 248 height 25
type input "30.00"
click at [668, 231] on input "0.00" at bounding box center [761, 227] width 248 height 25
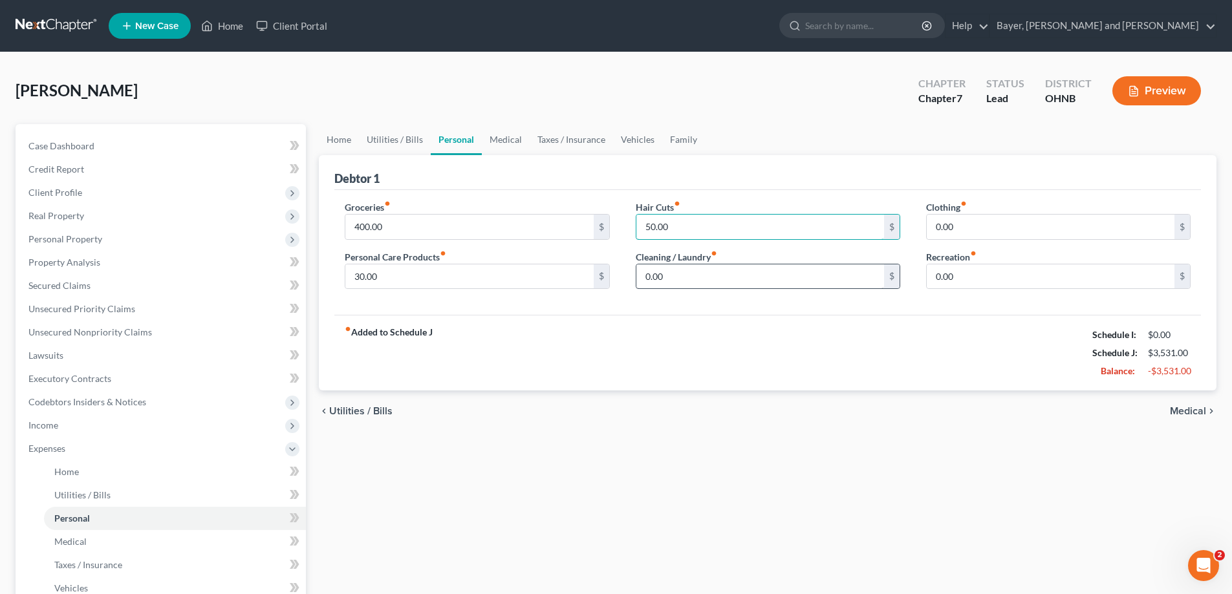
type input "50.00"
click at [672, 274] on input "0.00" at bounding box center [761, 277] width 248 height 25
type input "20.00"
click at [963, 231] on input "0.00" at bounding box center [1051, 227] width 248 height 25
type input "75.00"
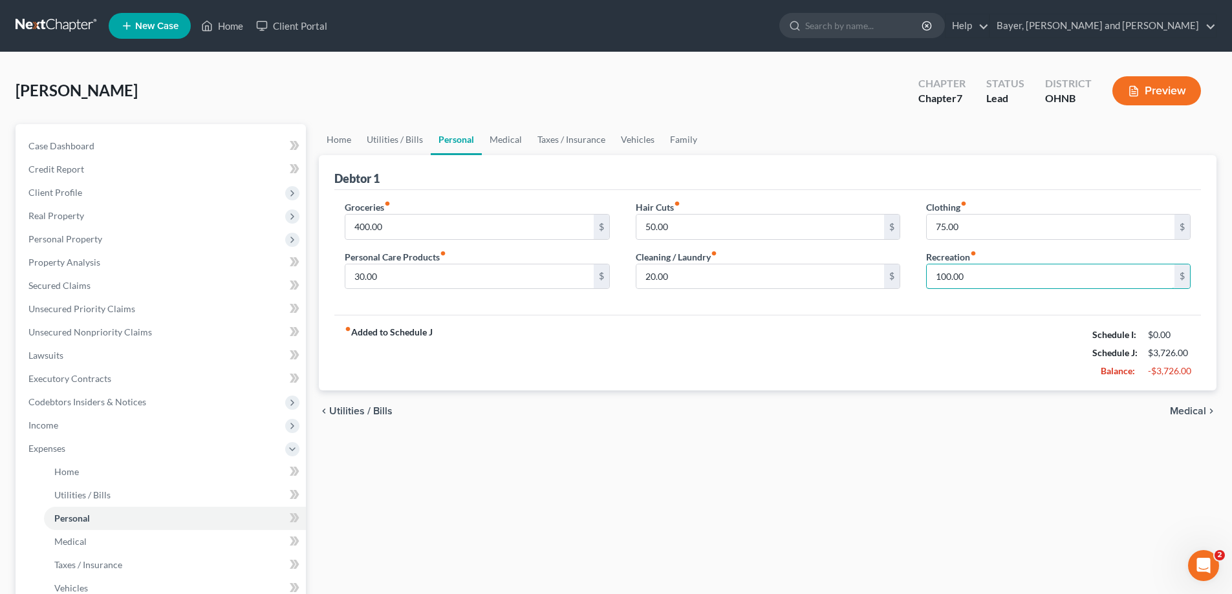
type input "100.00"
click at [1184, 404] on div "chevron_left Utilities / Bills Medical chevron_right" at bounding box center [768, 411] width 898 height 41
click at [1181, 415] on span "Medical" at bounding box center [1188, 411] width 36 height 10
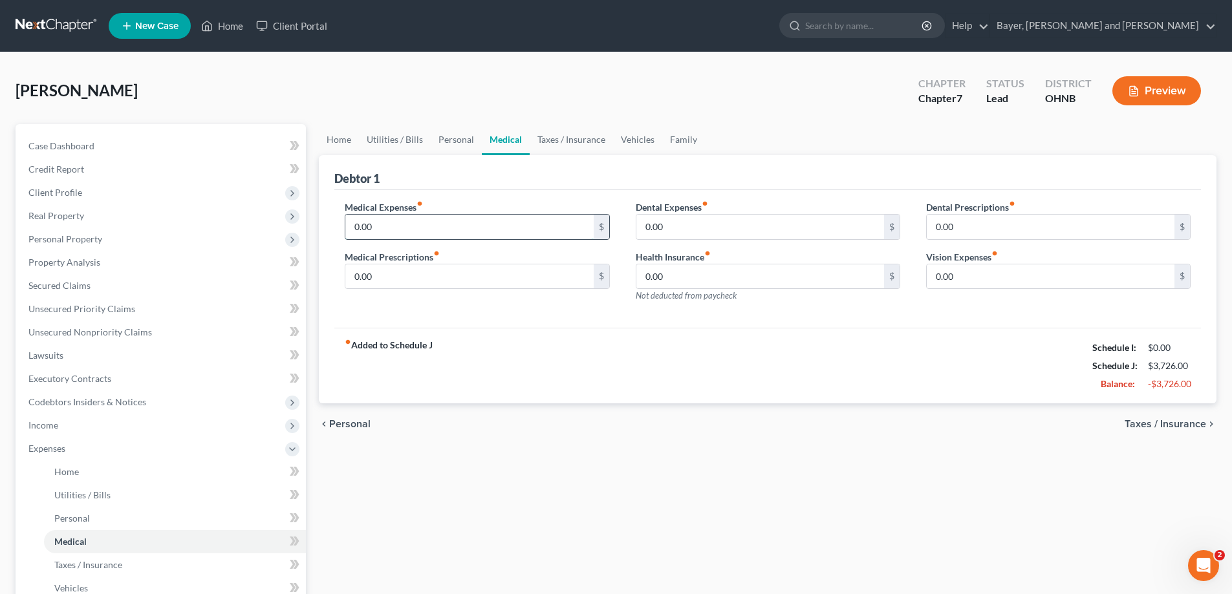
click at [405, 220] on input "0.00" at bounding box center [469, 227] width 248 height 25
type input "150.00"
click at [1171, 424] on span "Taxes / Insurance" at bounding box center [1166, 424] width 82 height 10
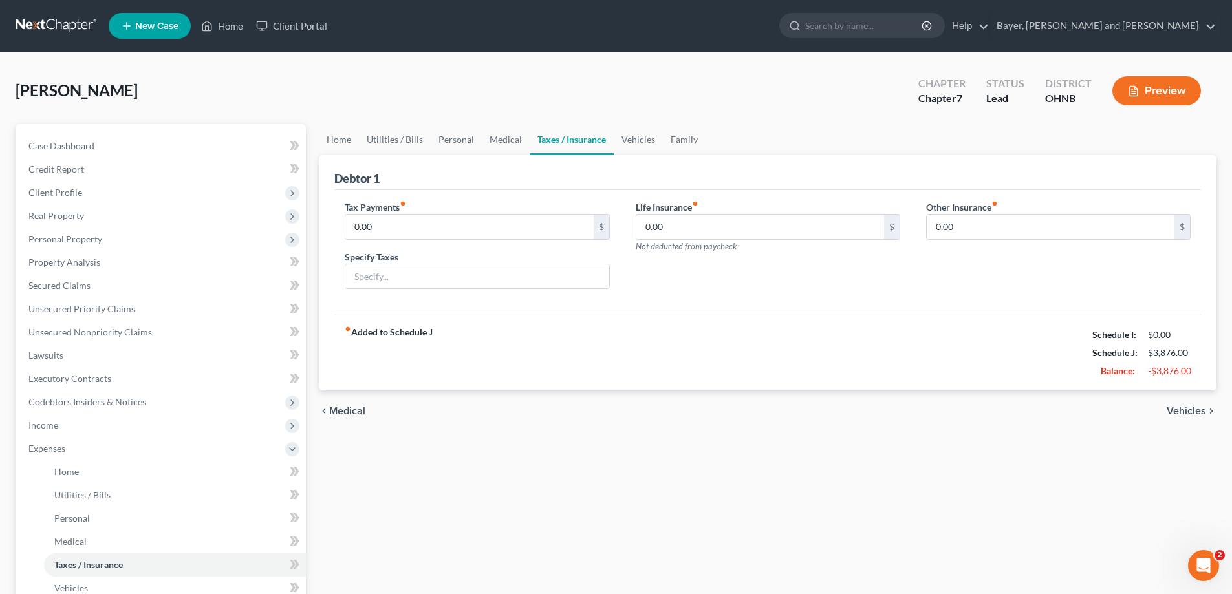
click at [1168, 409] on span "Vehicles" at bounding box center [1186, 411] width 39 height 10
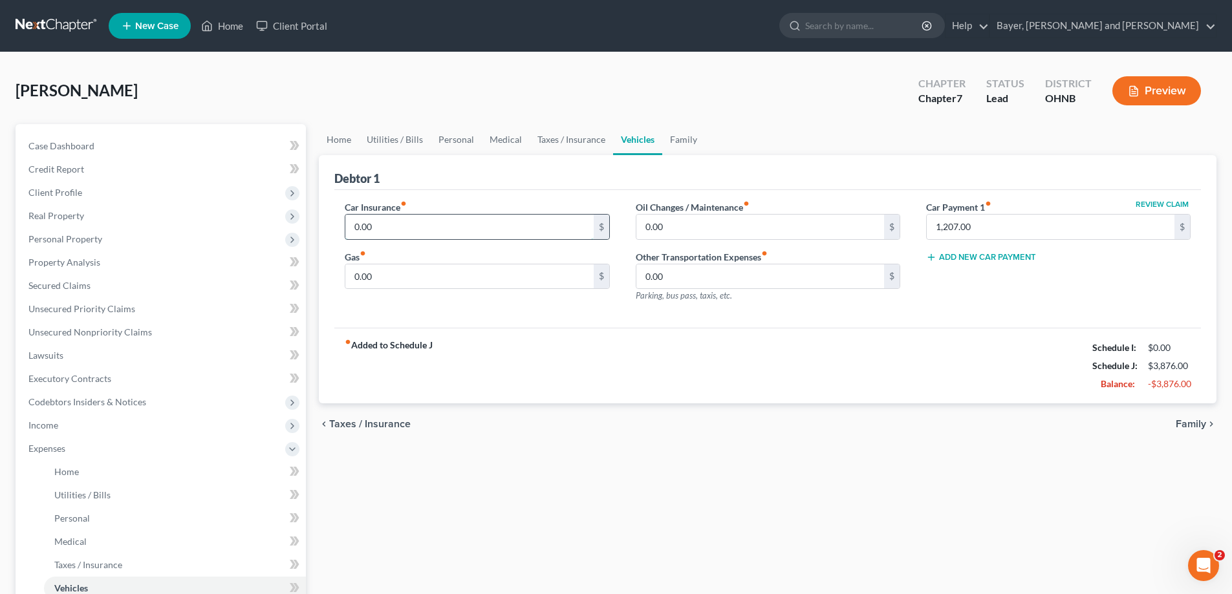
click at [386, 239] on input "0.00" at bounding box center [469, 227] width 248 height 25
type input "130.00"
click at [379, 281] on input "0.00" at bounding box center [469, 277] width 248 height 25
type input "200.00"
click at [666, 230] on input "0.00" at bounding box center [761, 227] width 248 height 25
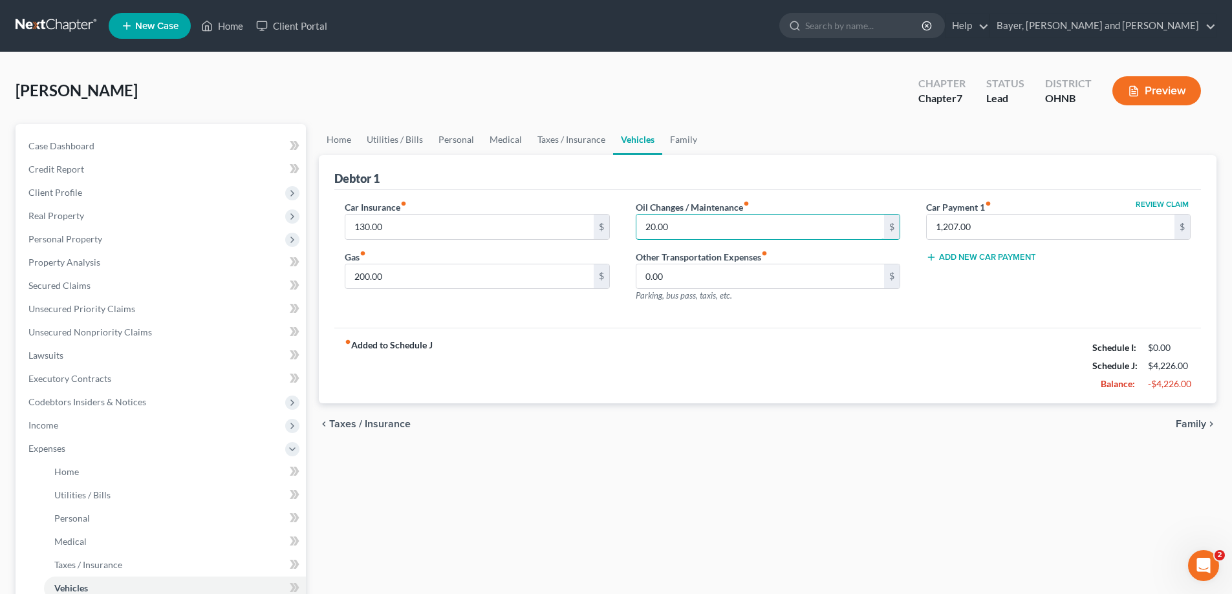
type input "20.00"
click at [1193, 427] on span "Family" at bounding box center [1191, 424] width 30 height 10
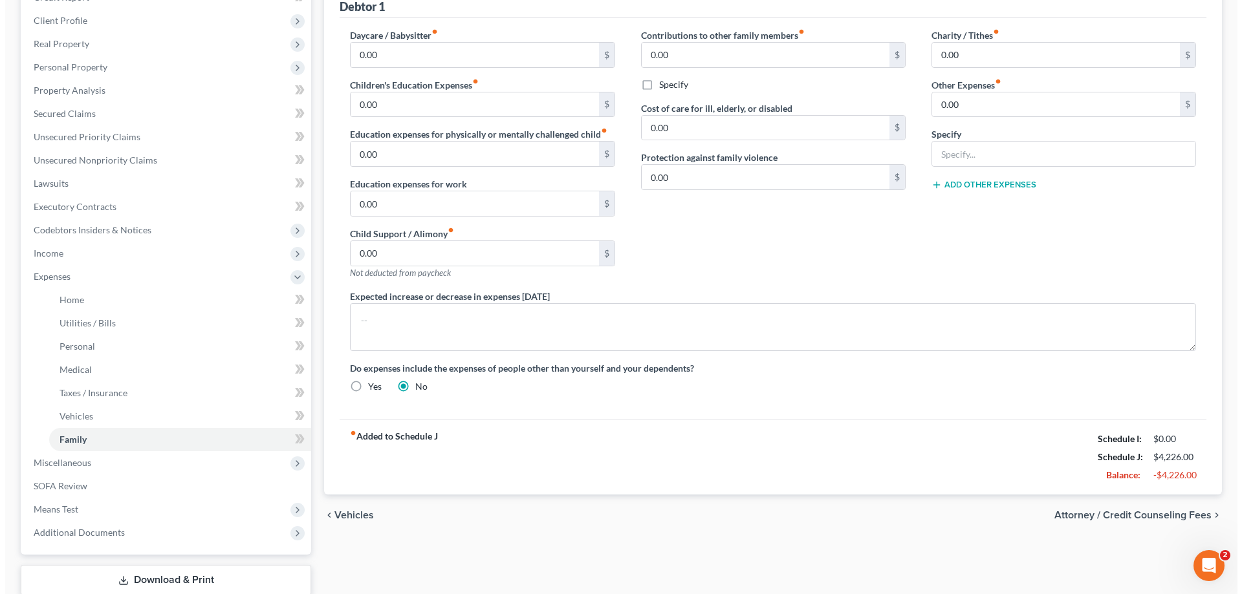
scroll to position [256, 0]
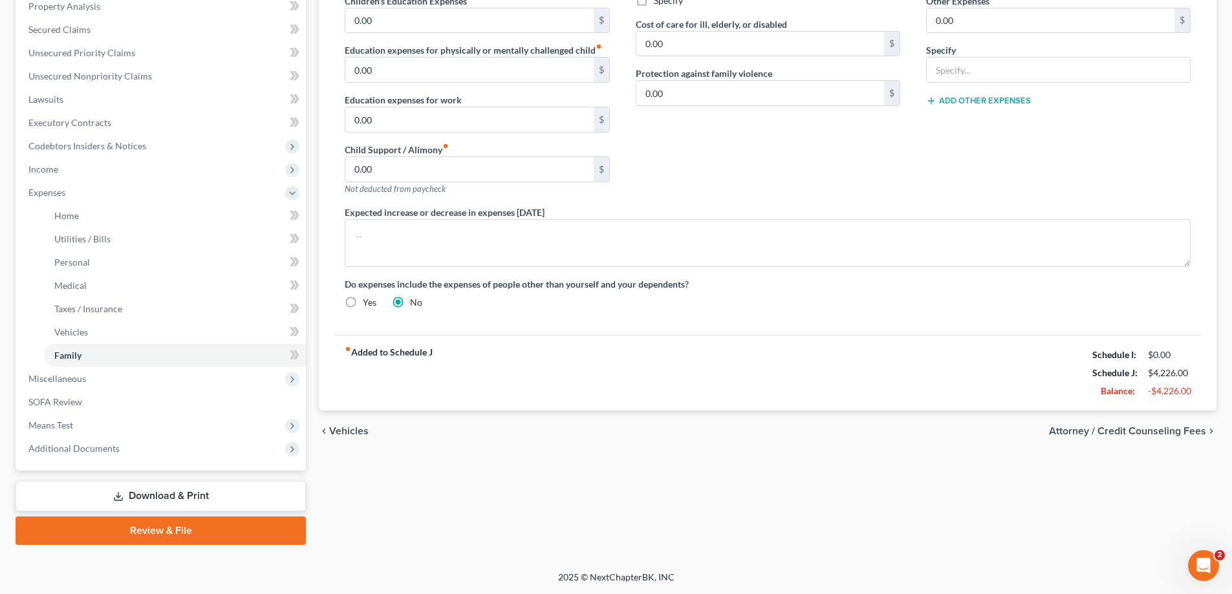
click at [1094, 430] on span "Attorney / Credit Counseling Fees" at bounding box center [1127, 431] width 157 height 10
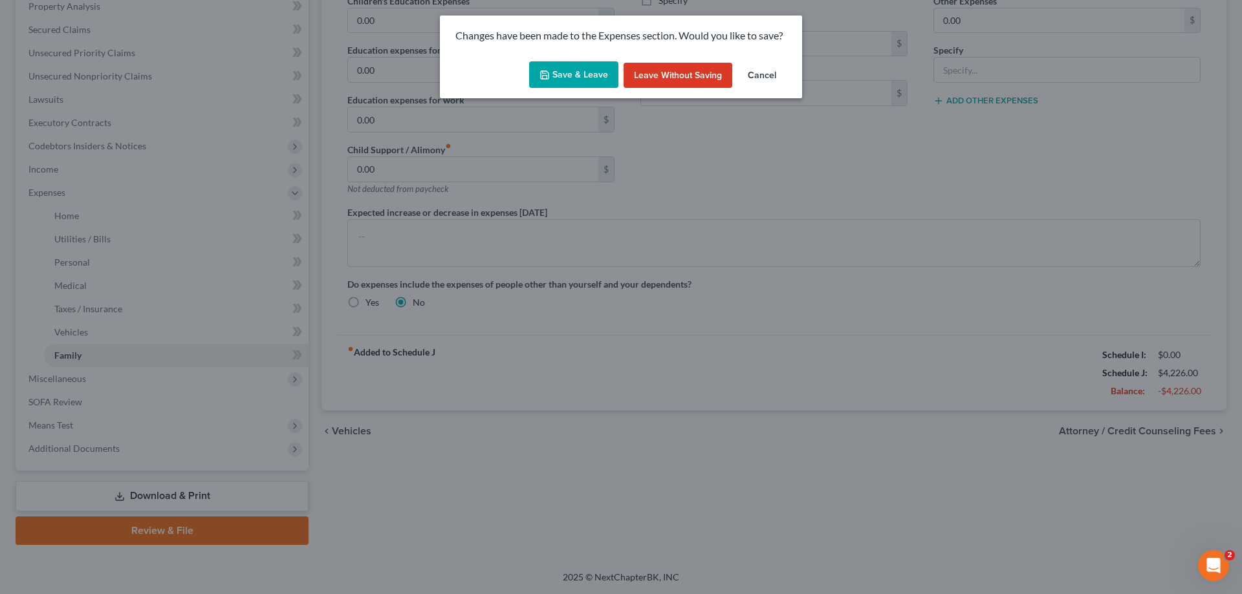
click at [562, 63] on button "Save & Leave" at bounding box center [573, 74] width 89 height 27
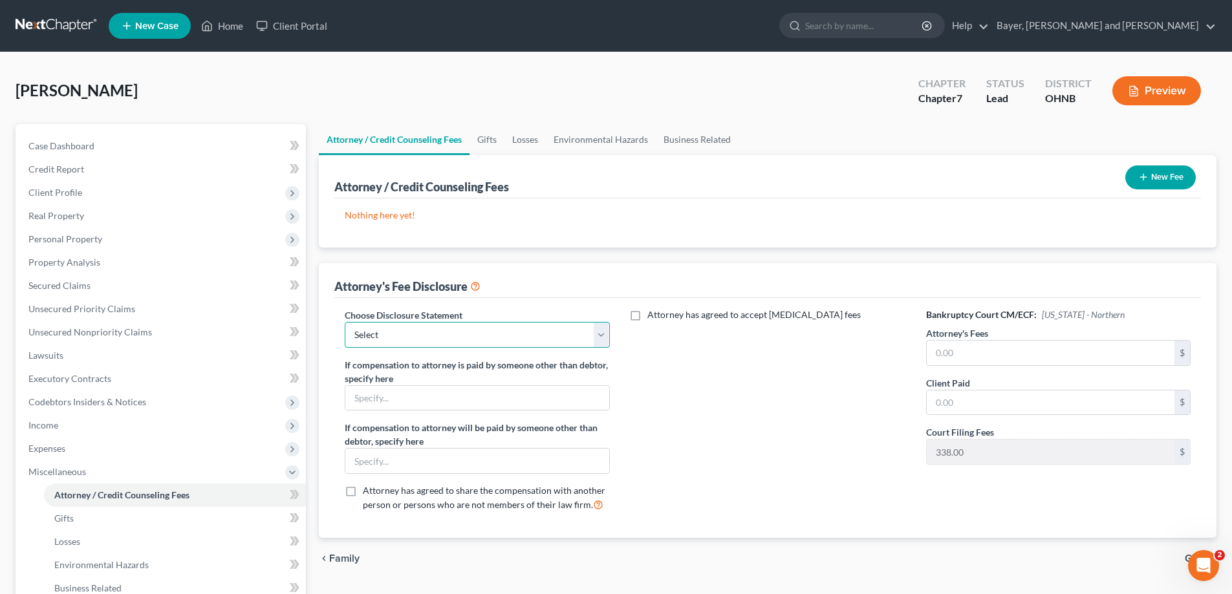
click at [602, 342] on select "Select Joseph L. Jerger" at bounding box center [477, 335] width 265 height 26
select select "0"
click at [345, 322] on select "Select Joseph L. Jerger" at bounding box center [477, 335] width 265 height 26
click at [960, 356] on input "text" at bounding box center [1051, 353] width 248 height 25
type input "1,300.00"
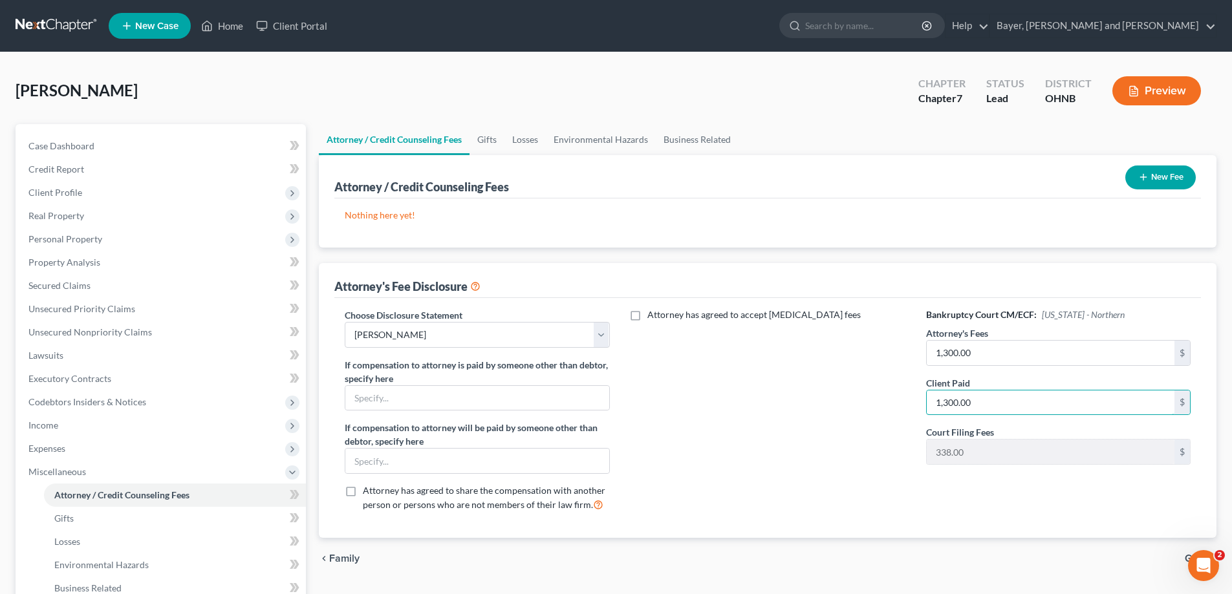
type input "1,300.00"
click at [748, 418] on div "Attorney has agreed to accept retainer fees" at bounding box center [768, 416] width 290 height 214
click at [1172, 179] on button "New Fee" at bounding box center [1161, 178] width 71 height 24
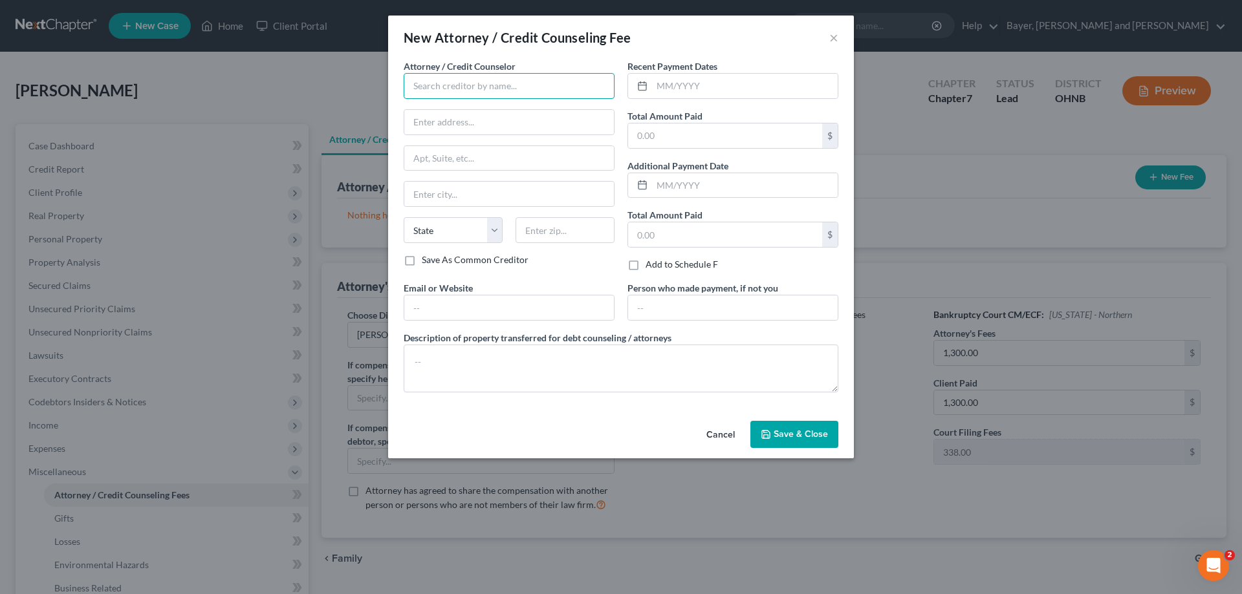
click at [501, 97] on input "text" at bounding box center [509, 86] width 211 height 26
type input "Joseph L. Jerger"
type input "362 Lexington Avenue"
type input "Mansfield"
select select "36"
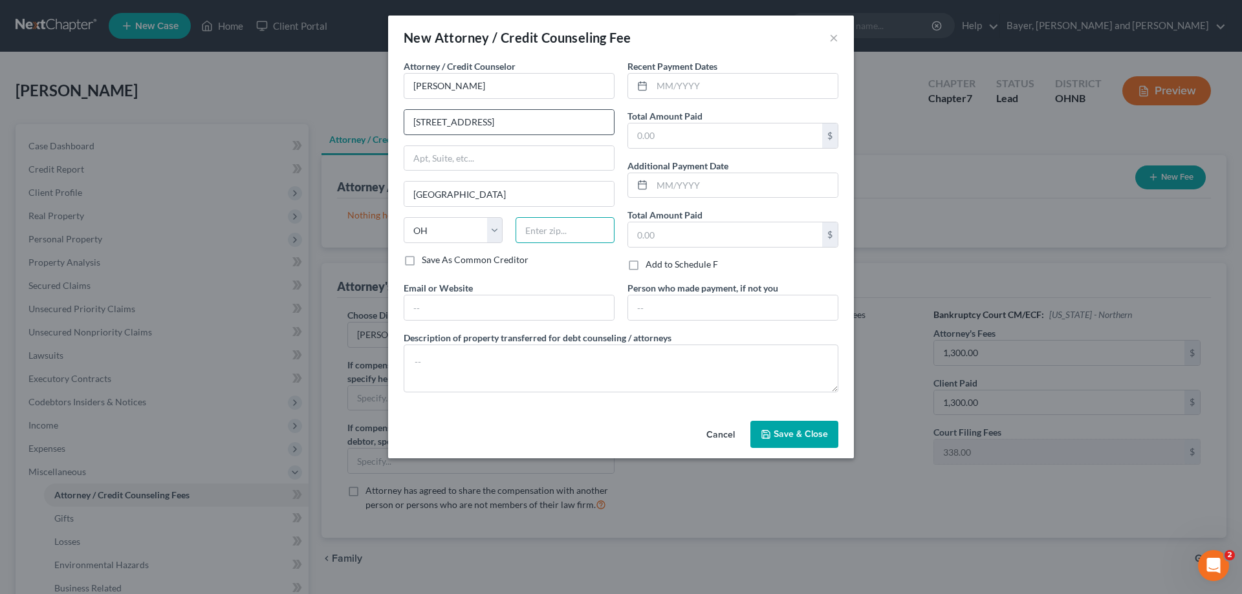
type input "44907"
type input "[EMAIL_ADDRESS][DOMAIN_NAME]"
click at [676, 83] on input "text" at bounding box center [745, 86] width 186 height 25
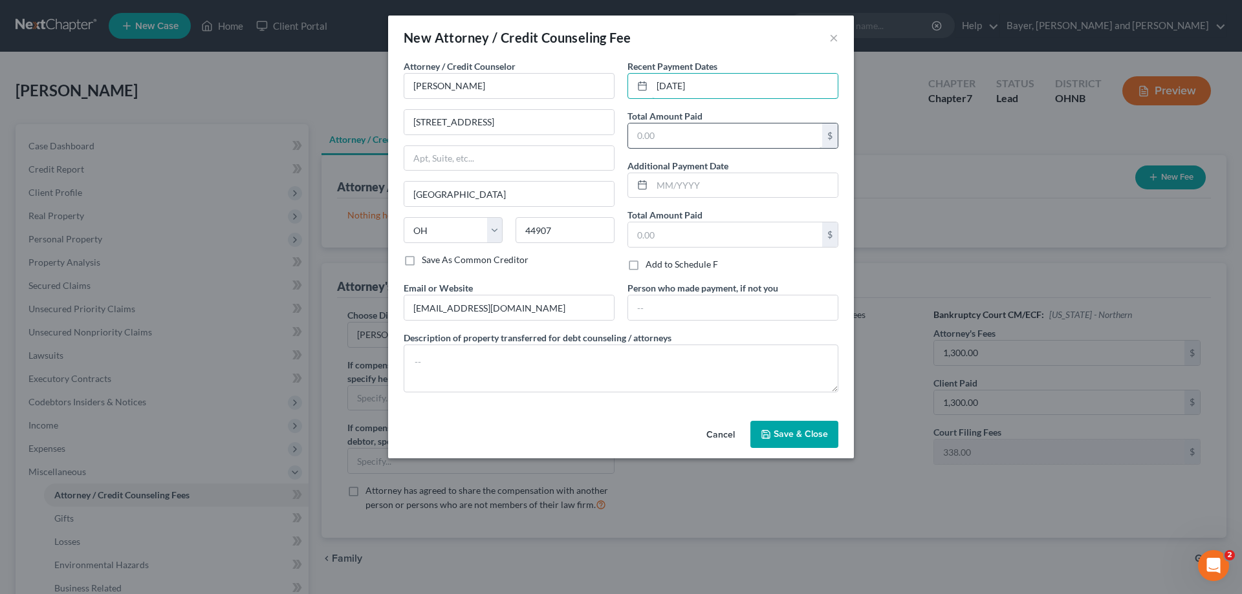
type input "10/01/2025"
click at [689, 125] on input "text" at bounding box center [725, 136] width 194 height 25
type input "1,300.00"
click at [798, 439] on span "Save & Close" at bounding box center [801, 434] width 54 height 11
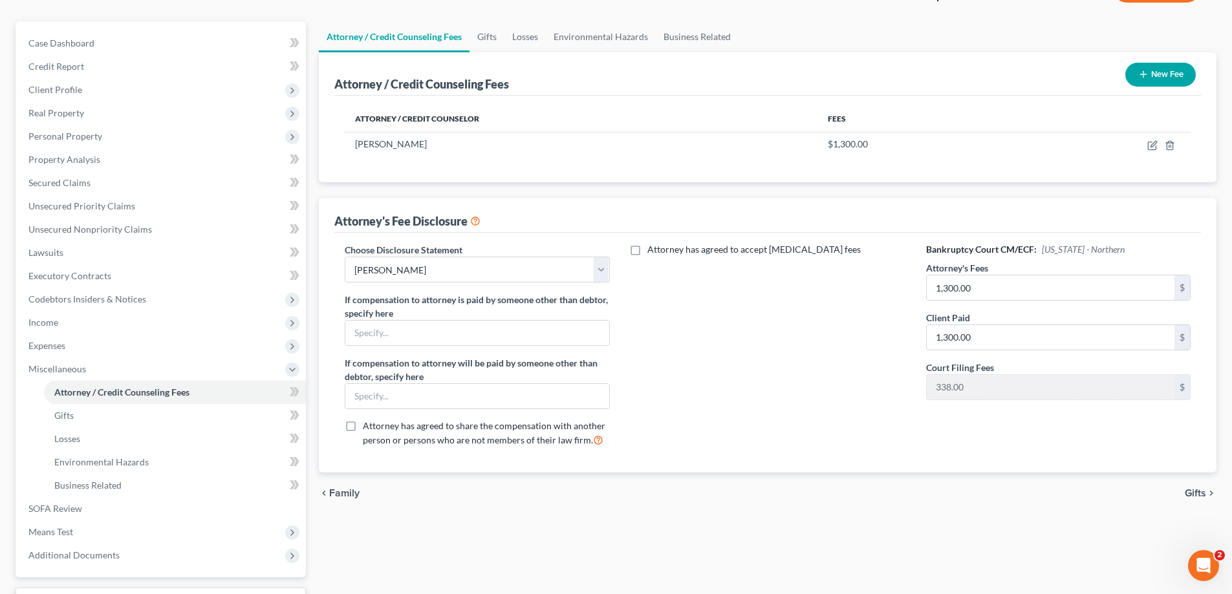
scroll to position [210, 0]
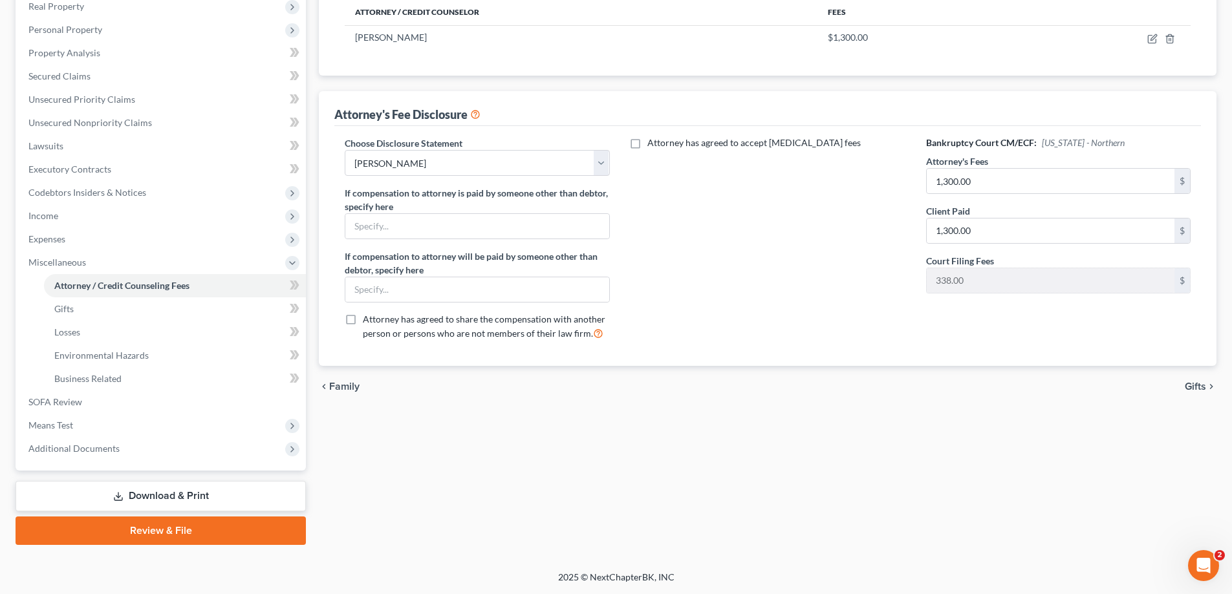
click at [1204, 382] on span "Gifts" at bounding box center [1195, 387] width 21 height 10
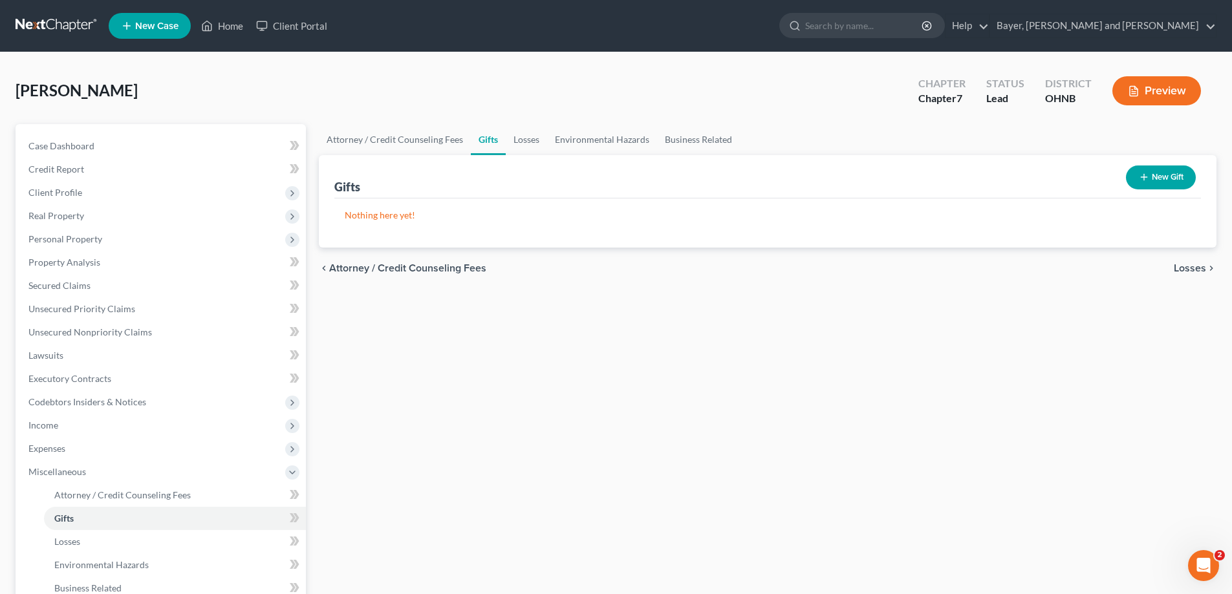
click at [1181, 270] on span "Losses" at bounding box center [1190, 268] width 32 height 10
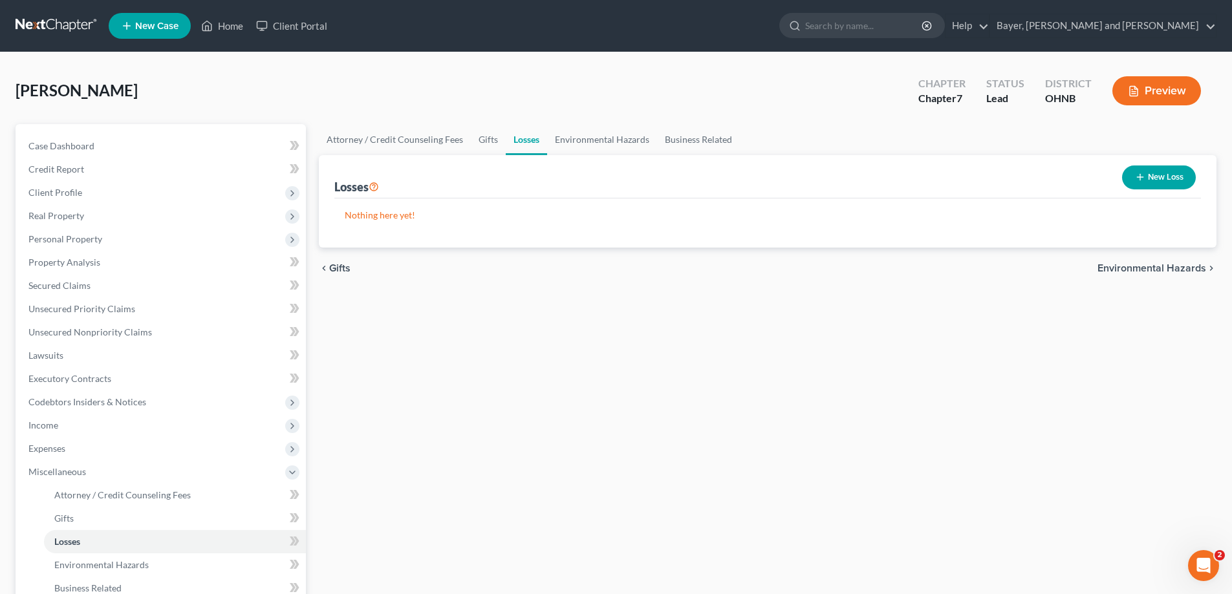
click at [1181, 270] on span "Environmental Hazards" at bounding box center [1152, 268] width 109 height 10
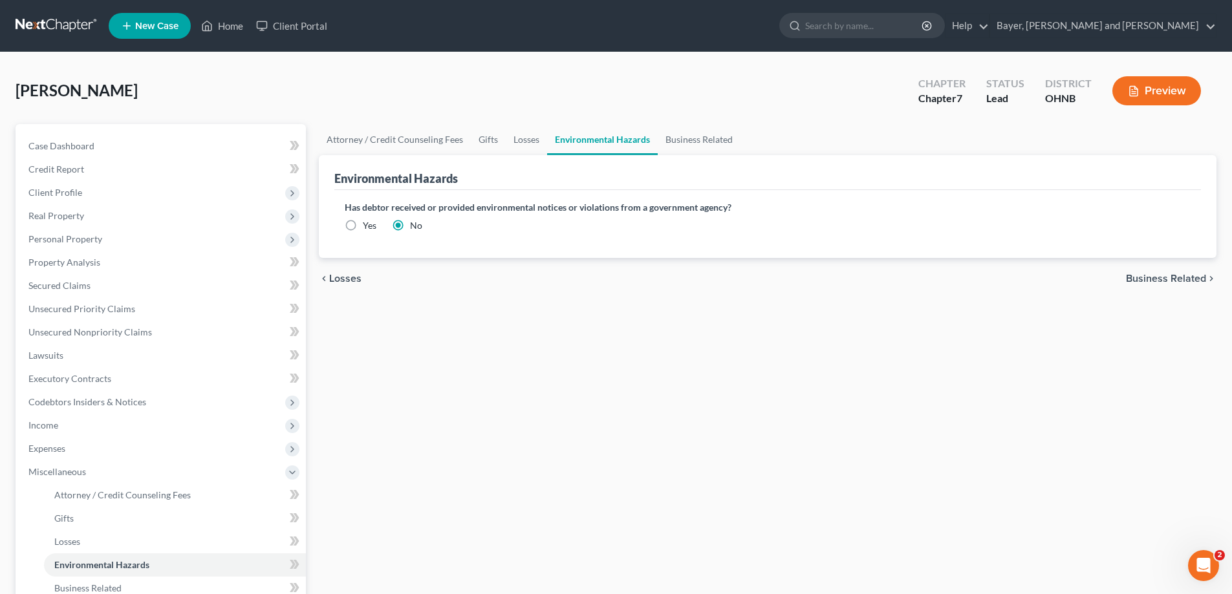
click at [1181, 270] on div "chevron_left Losses Business Related chevron_right" at bounding box center [768, 278] width 898 height 41
click at [1180, 279] on span "Business Related" at bounding box center [1166, 279] width 80 height 10
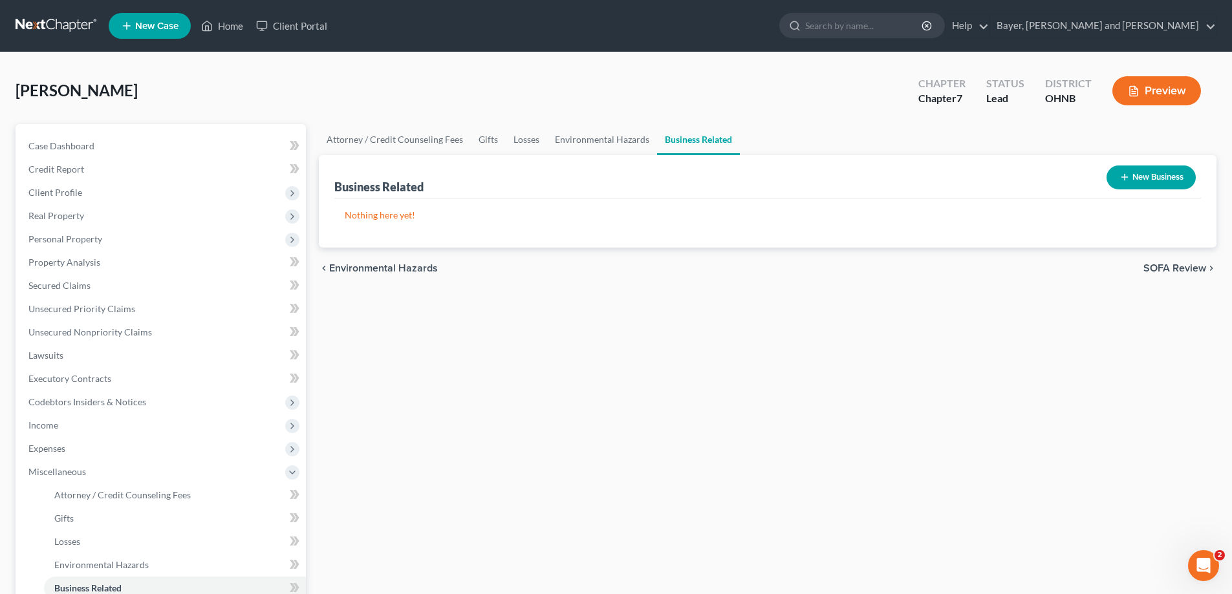
click at [1148, 266] on span "SOFA Review" at bounding box center [1175, 268] width 63 height 10
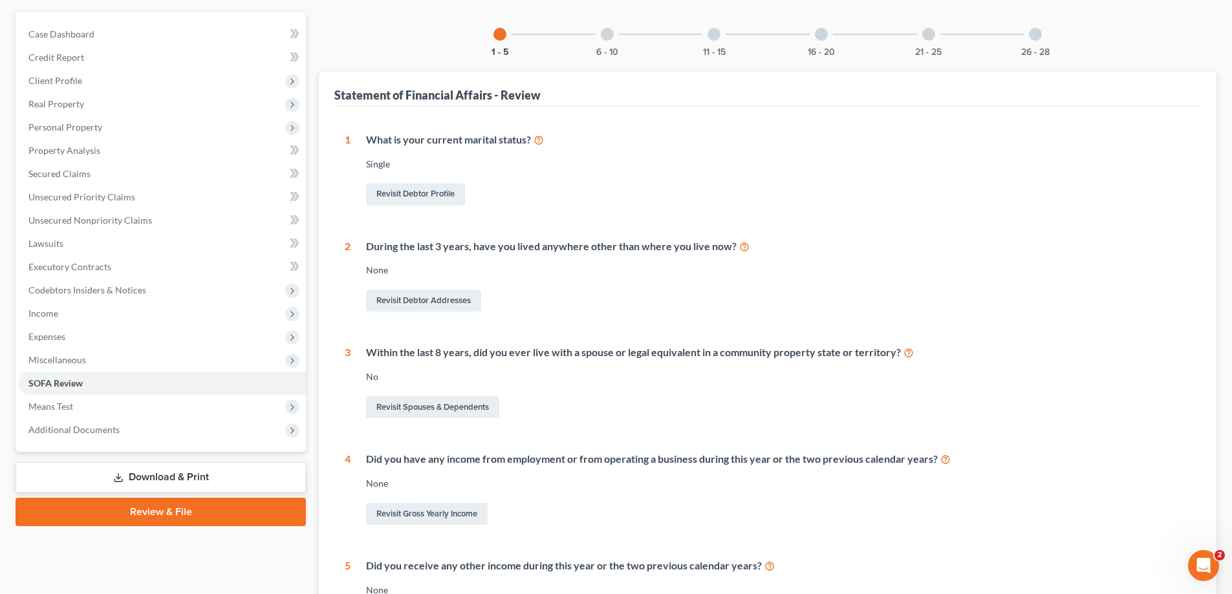
scroll to position [289, 0]
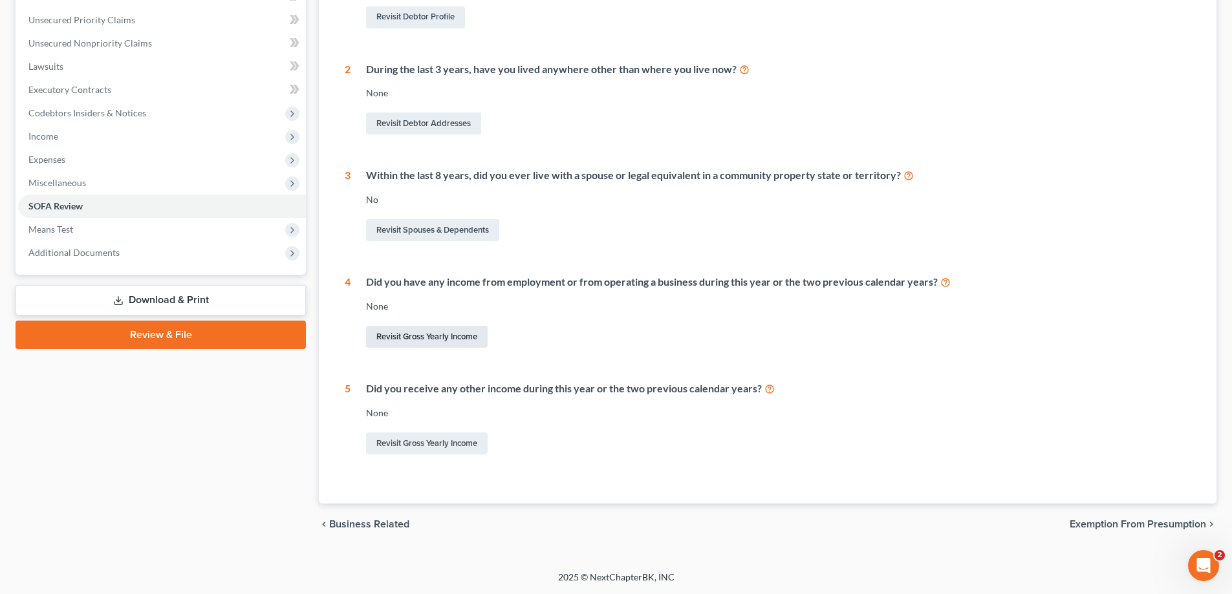
click at [446, 338] on link "Revisit Gross Yearly Income" at bounding box center [427, 337] width 122 height 22
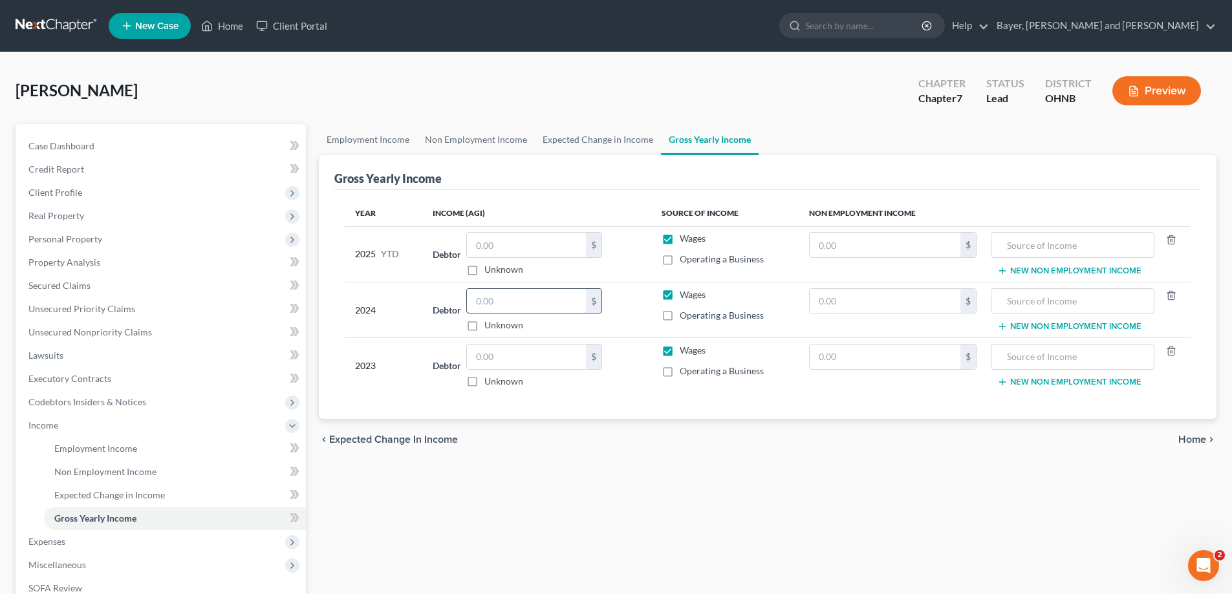
click at [507, 305] on input "text" at bounding box center [526, 301] width 119 height 25
type input "47,407.00"
click at [517, 359] on input "text" at bounding box center [526, 357] width 119 height 25
type input "54,764.00"
click at [521, 254] on input "text" at bounding box center [526, 245] width 119 height 25
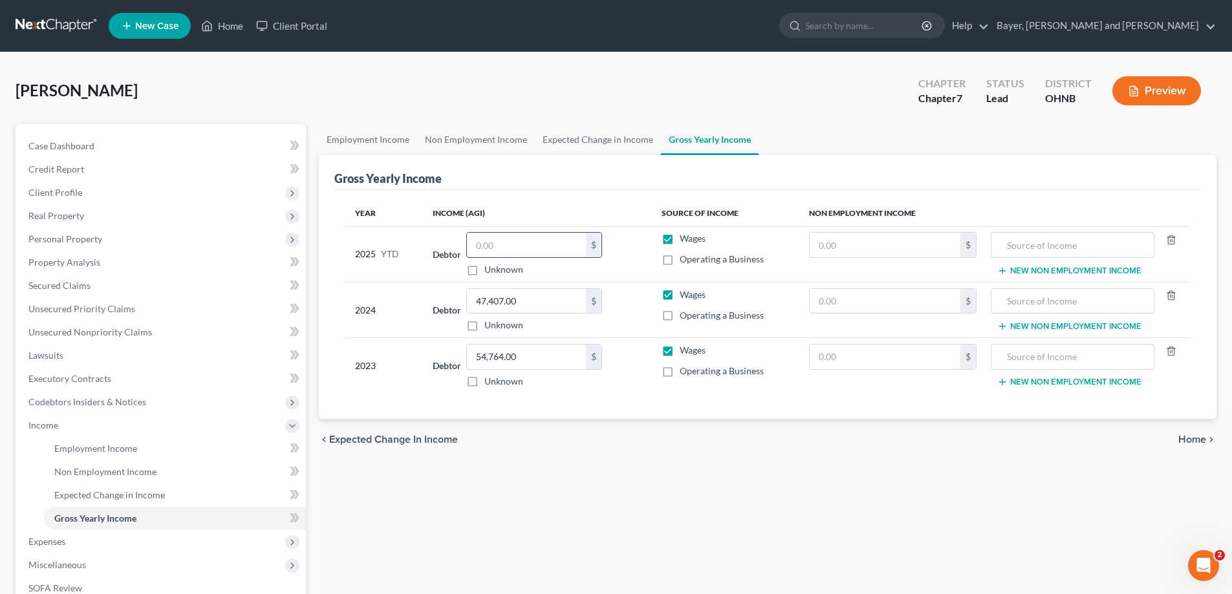
type input "2"
type input "30,000.00"
drag, startPoint x: 786, startPoint y: 449, endPoint x: 1241, endPoint y: 402, distance: 457.8
click at [824, 449] on div "chevron_left Expected Change in Income Home chevron_right" at bounding box center [768, 439] width 898 height 41
click at [1207, 437] on icon "chevron_right" at bounding box center [1211, 440] width 10 height 10
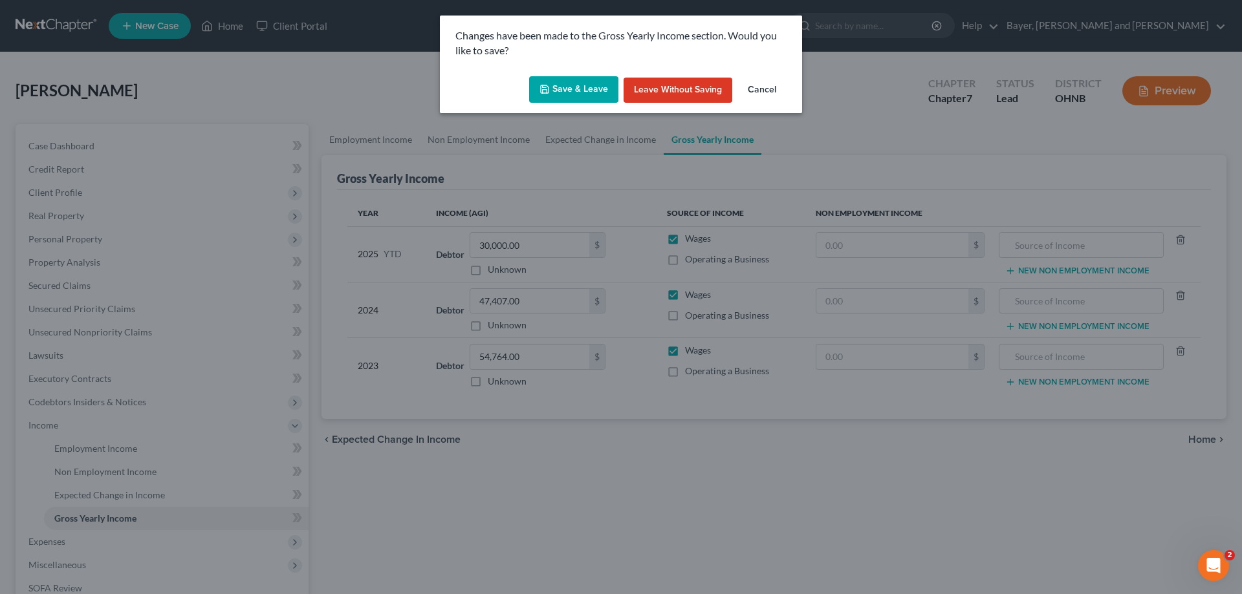
click at [609, 102] on button "Save & Leave" at bounding box center [573, 89] width 89 height 27
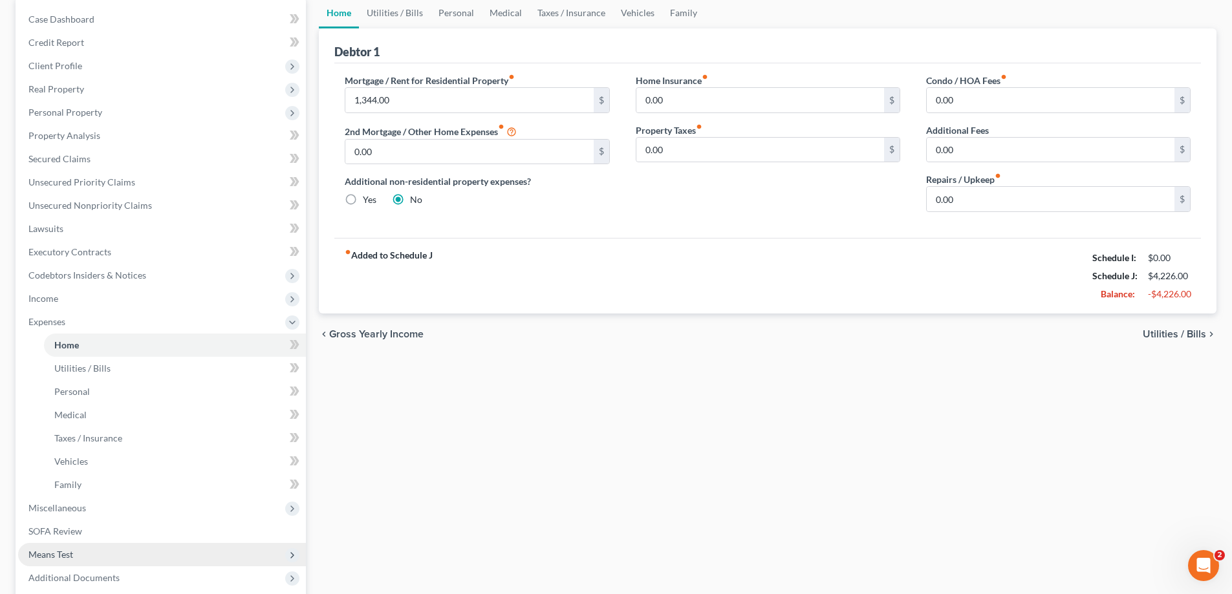
scroll to position [62, 0]
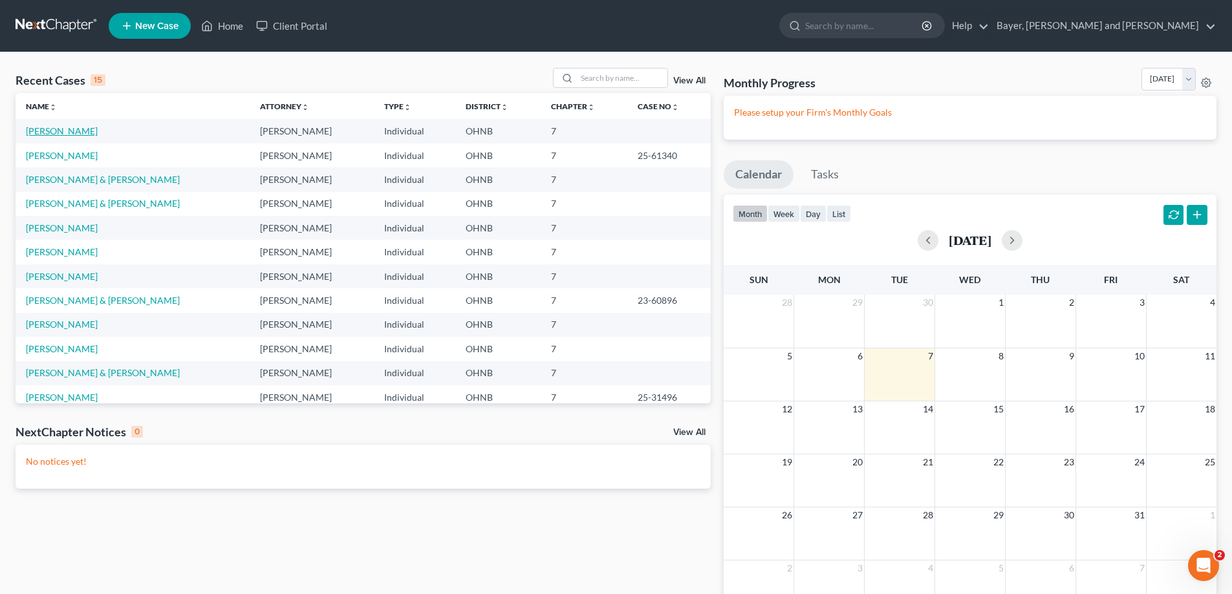
click at [46, 133] on link "[PERSON_NAME]" at bounding box center [62, 130] width 72 height 11
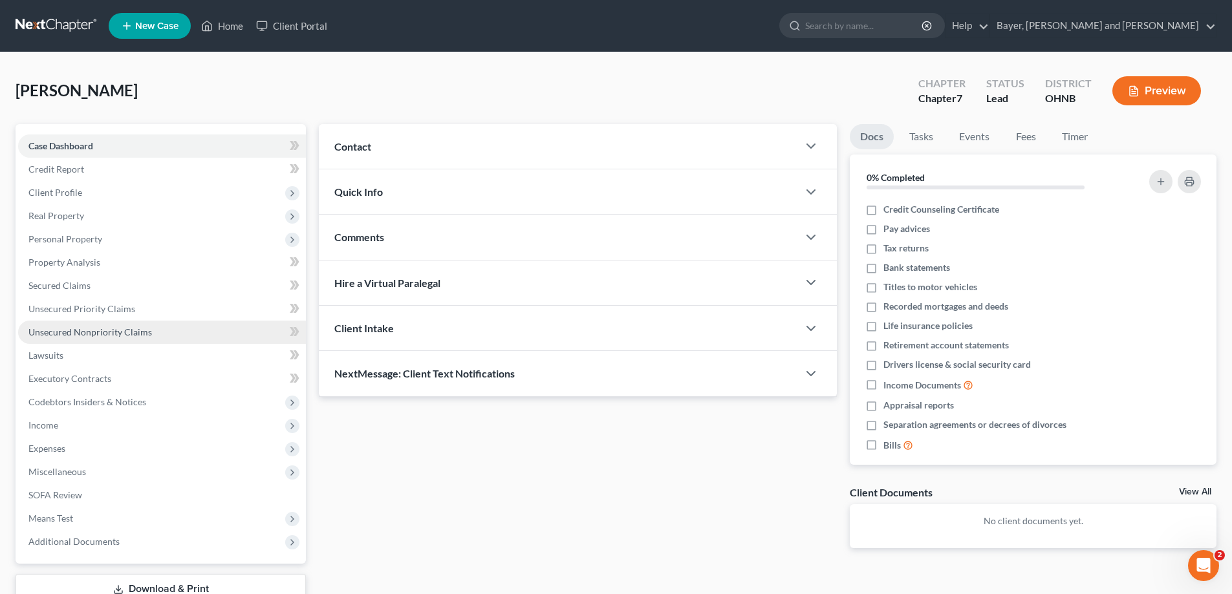
click at [127, 334] on span "Unsecured Nonpriority Claims" at bounding box center [90, 332] width 124 height 11
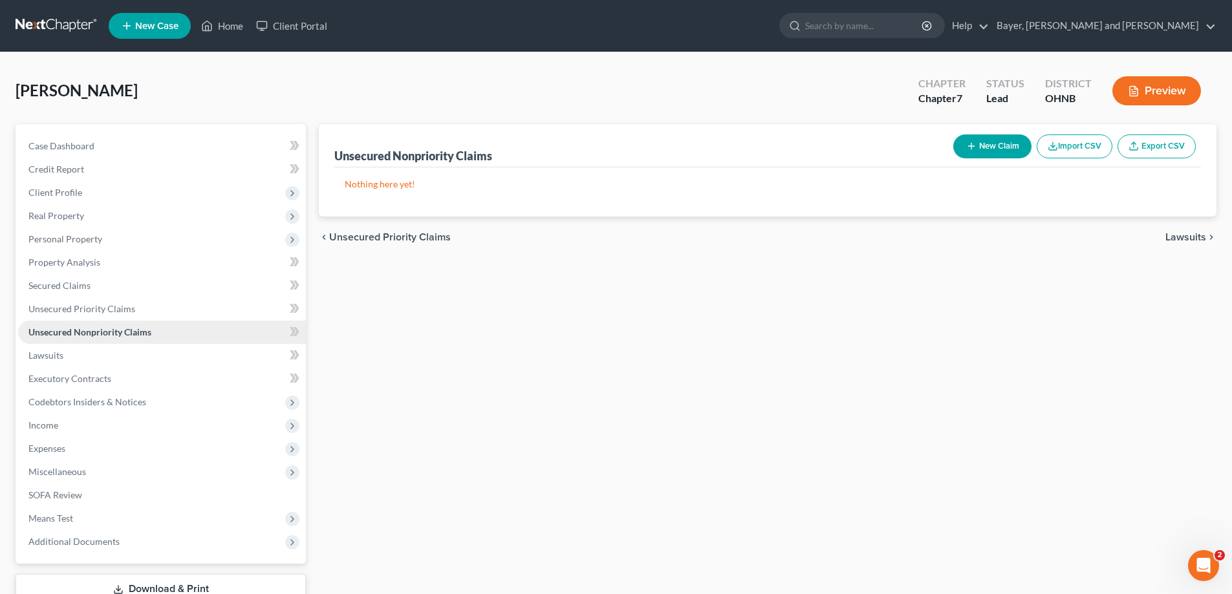
click at [61, 336] on span "Unsecured Nonpriority Claims" at bounding box center [89, 332] width 123 height 11
click at [290, 332] on icon at bounding box center [295, 332] width 10 height 16
click at [989, 133] on div "New Claim Import CSV Export CSV" at bounding box center [1074, 146] width 253 height 34
click at [985, 149] on button "New Claim" at bounding box center [992, 147] width 78 height 24
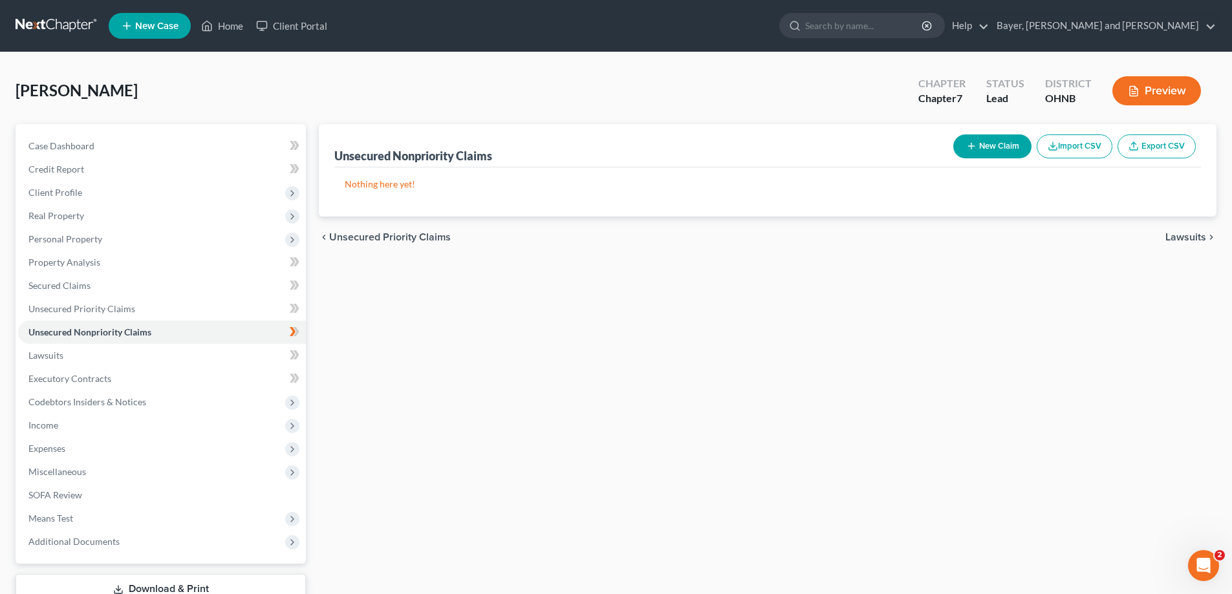
select select "0"
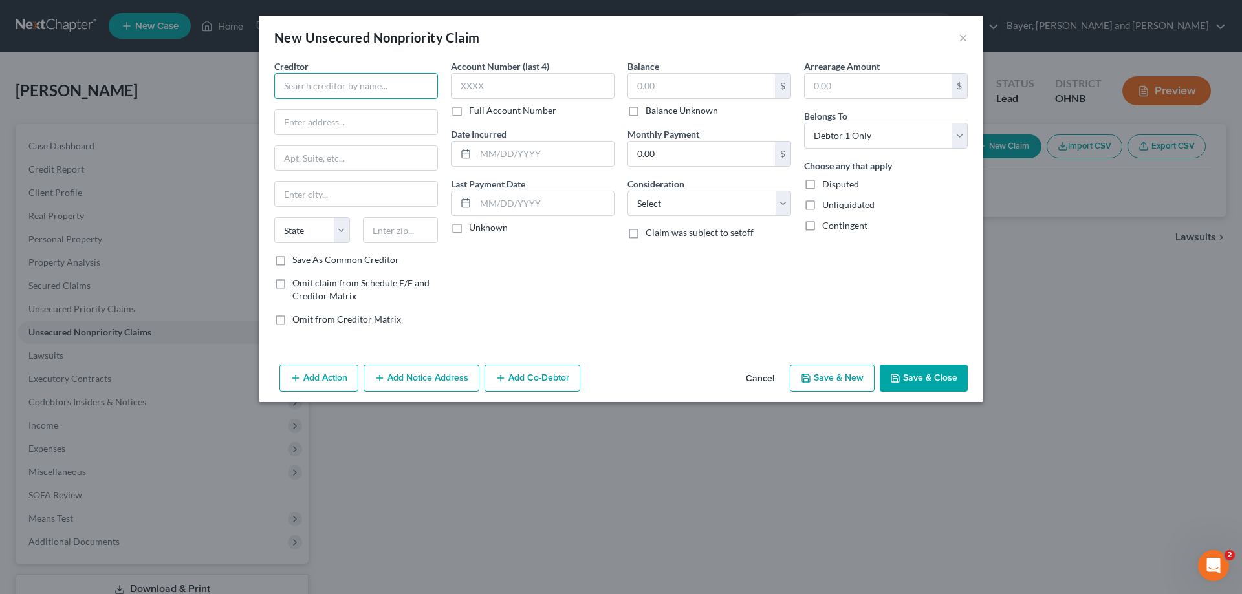
click at [389, 89] on input "text" at bounding box center [356, 86] width 164 height 26
type input "Service Finance Co"
type input "[STREET_ADDRESS]"
type input "Suite 350"
type input "V"
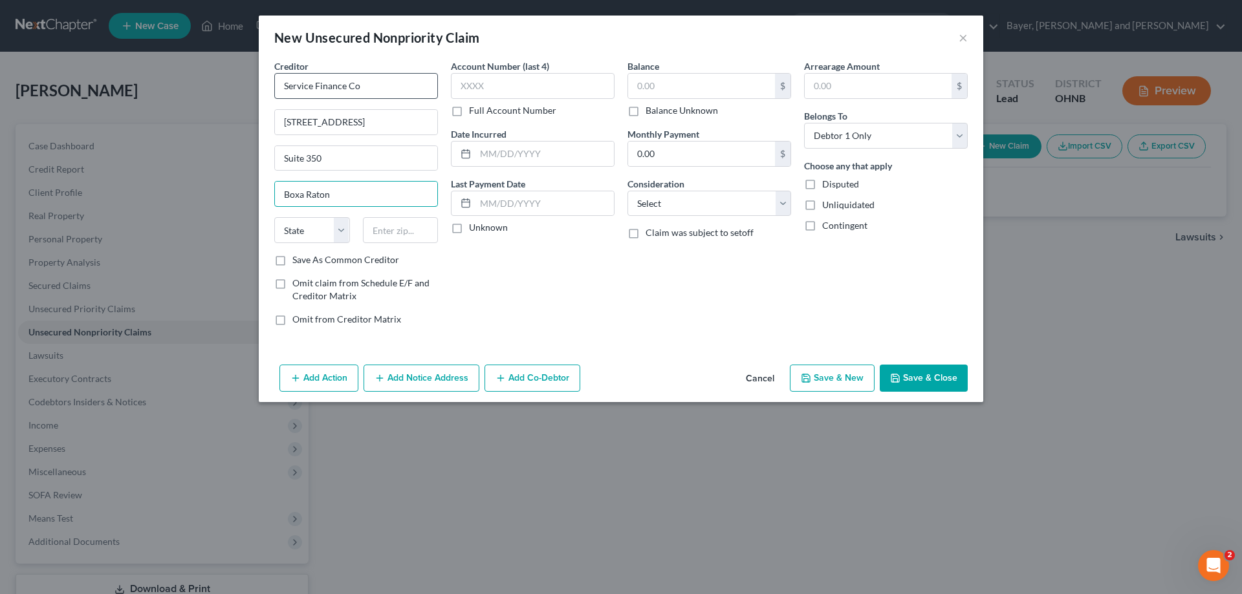
type input "Boxa Raton"
select select "9"
click at [294, 195] on input "Boxa Raton" at bounding box center [356, 194] width 162 height 25
type input "Boca Raton"
click at [410, 228] on input "text" at bounding box center [401, 230] width 76 height 26
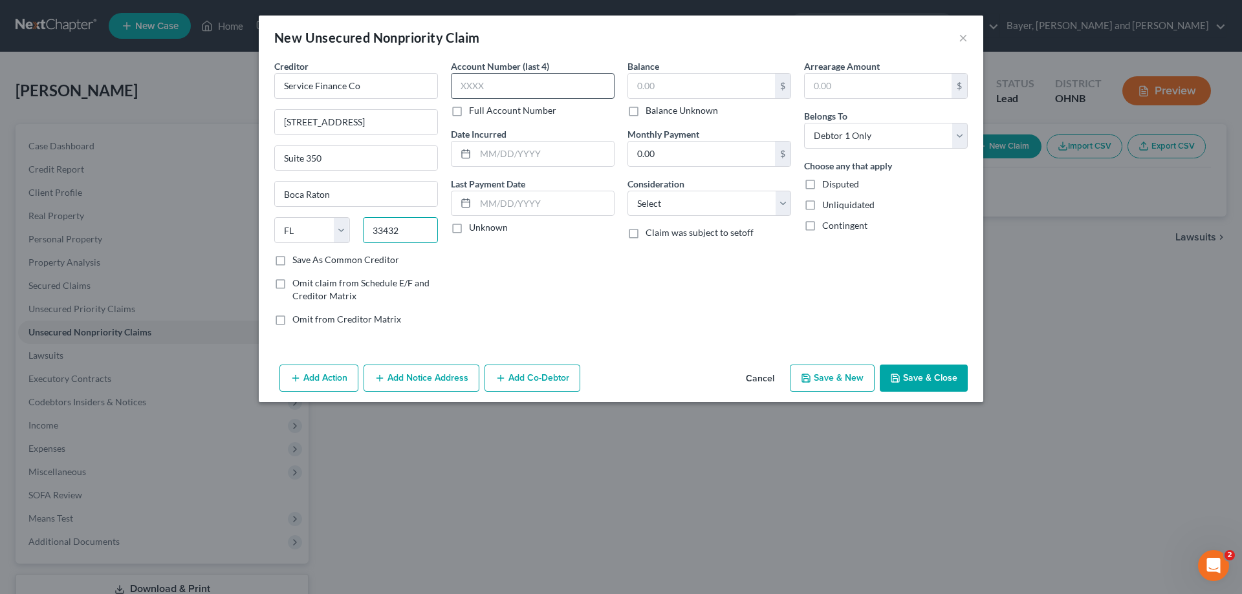
type input "33432"
click at [497, 85] on input "text" at bounding box center [533, 86] width 164 height 26
type input "6422"
type input "[DATE]"
click at [469, 228] on label "Unknown" at bounding box center [488, 227] width 39 height 13
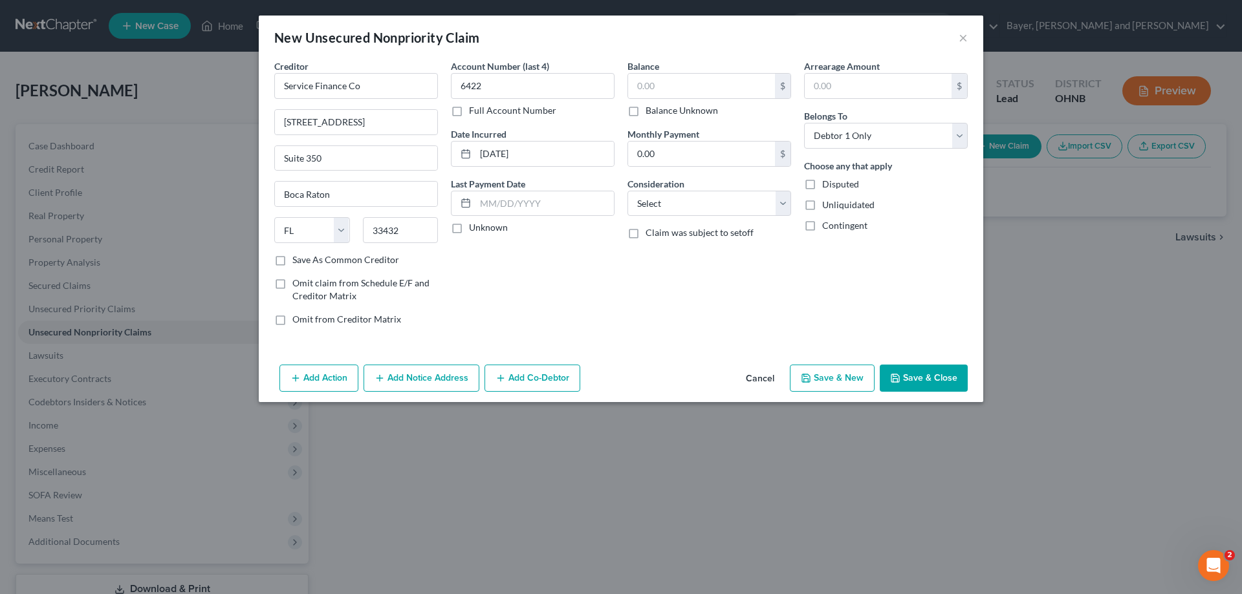
click at [474, 228] on input "Unknown" at bounding box center [478, 225] width 8 height 8
checkbox input "true"
click at [686, 90] on input "text" at bounding box center [701, 86] width 147 height 25
type input "6,224.00"
click at [701, 210] on select "Select Cable / Satellite Services Collection Agency Credit Card Debt Debt Couns…" at bounding box center [709, 204] width 164 height 26
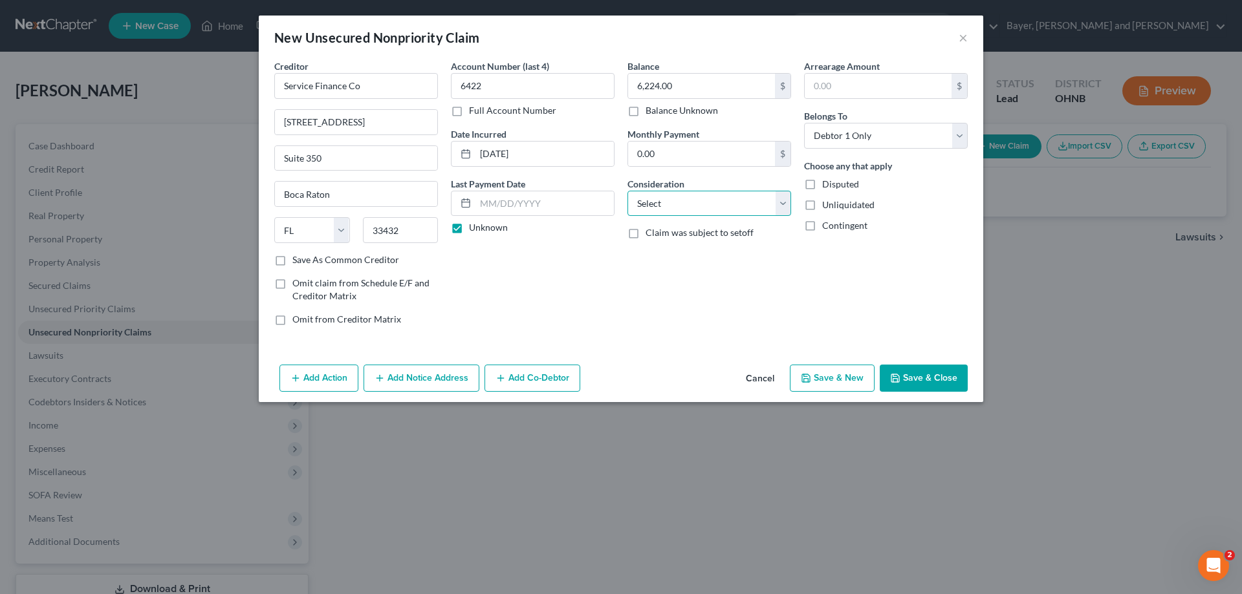
select select "10"
click at [627, 191] on select "Select Cable / Satellite Services Collection Agency Credit Card Debt Debt Couns…" at bounding box center [709, 204] width 164 height 26
click at [816, 383] on button "Save & New" at bounding box center [832, 378] width 85 height 27
select select "0"
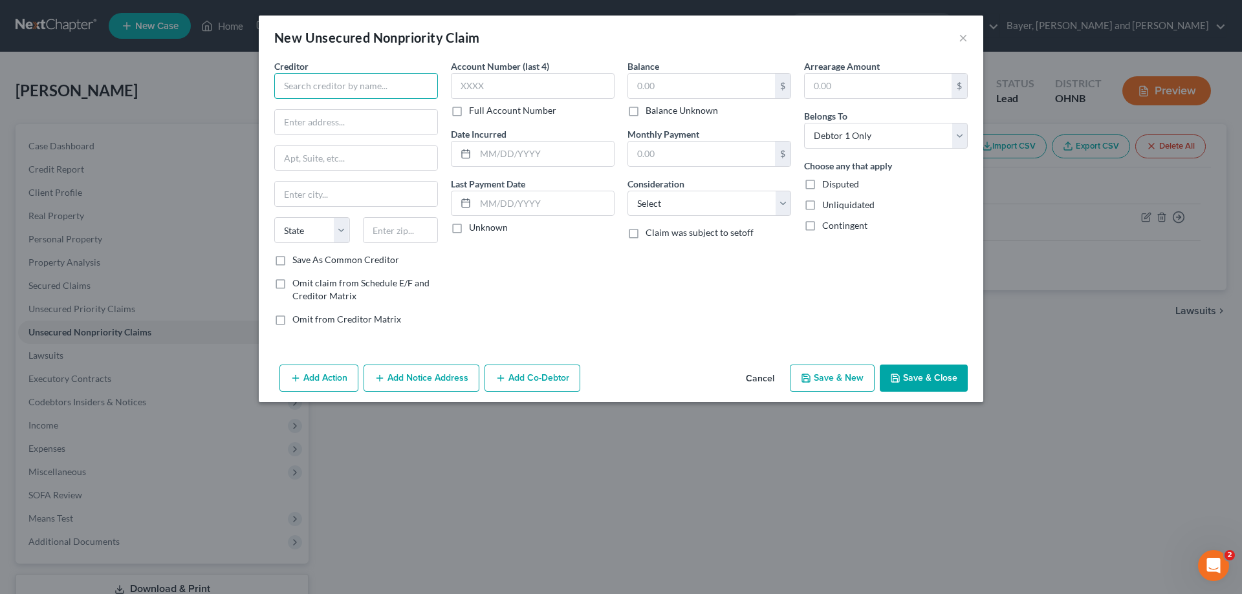
click at [334, 89] on input "text" at bounding box center [356, 86] width 164 height 26
type input "JCPenney/Synchrony Bank"
type input "PO Box 71729"
type input "[GEOGRAPHIC_DATA]"
select select "39"
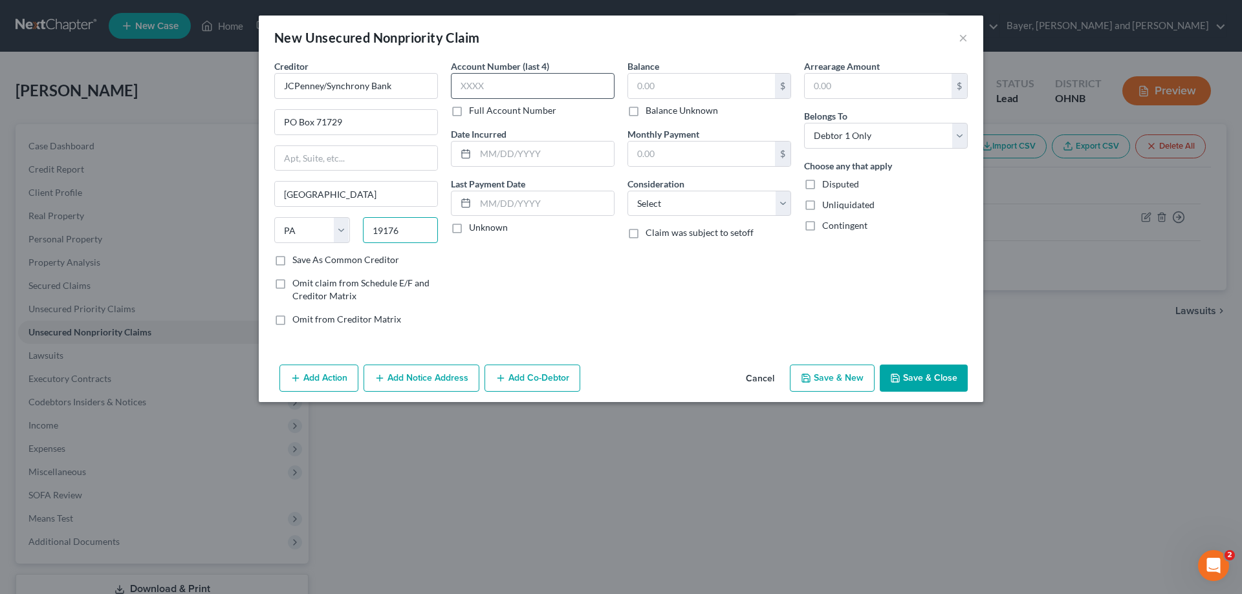
type input "19176"
click at [496, 91] on input "text" at bounding box center [533, 86] width 164 height 26
type input "4646"
click at [559, 153] on input "text" at bounding box center [544, 154] width 138 height 25
type input "[DATE]"
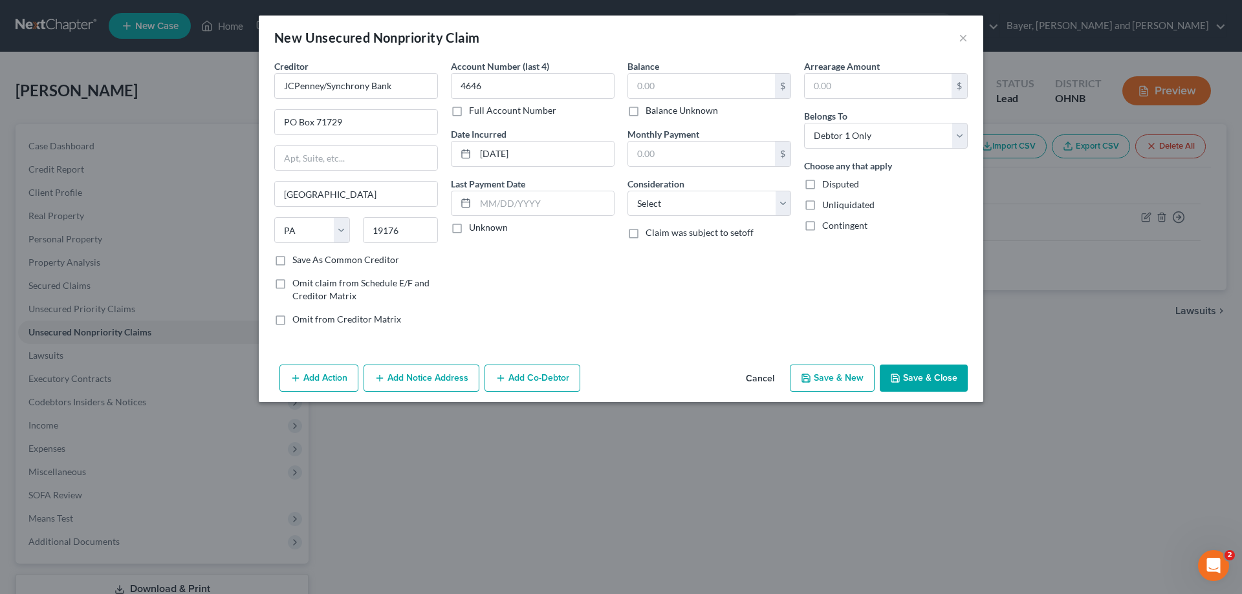
click at [469, 230] on label "Unknown" at bounding box center [488, 227] width 39 height 13
click at [474, 230] on input "Unknown" at bounding box center [478, 225] width 8 height 8
checkbox input "true"
click at [684, 91] on input "text" at bounding box center [701, 86] width 147 height 25
click at [759, 379] on button "Cancel" at bounding box center [759, 379] width 49 height 26
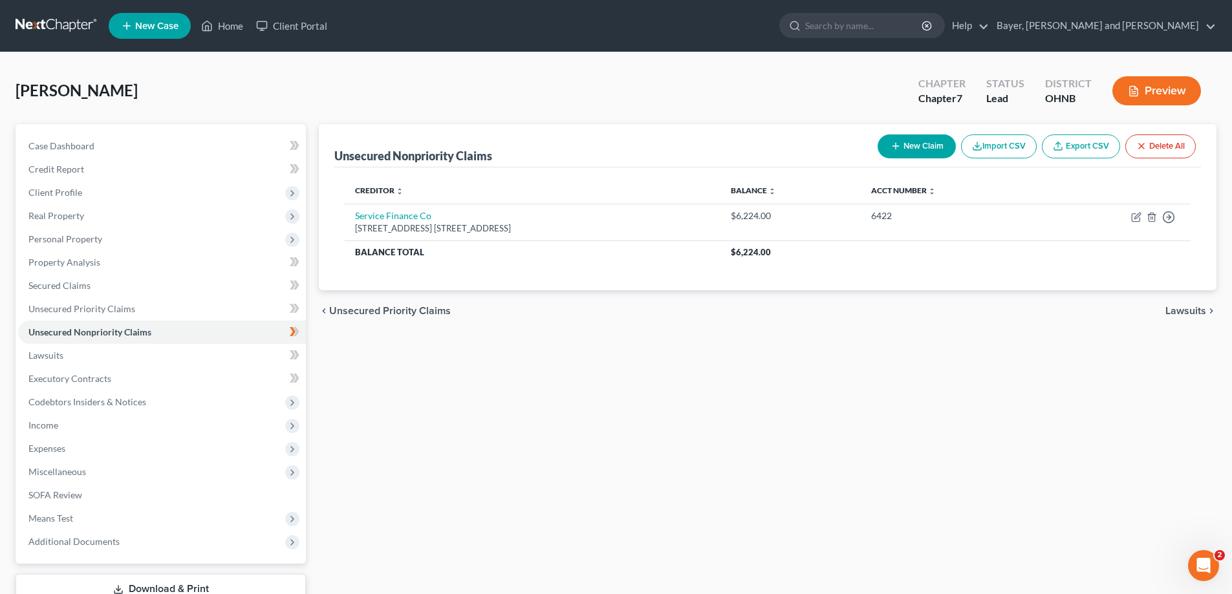
click at [915, 157] on button "New Claim" at bounding box center [917, 147] width 78 height 24
select select "0"
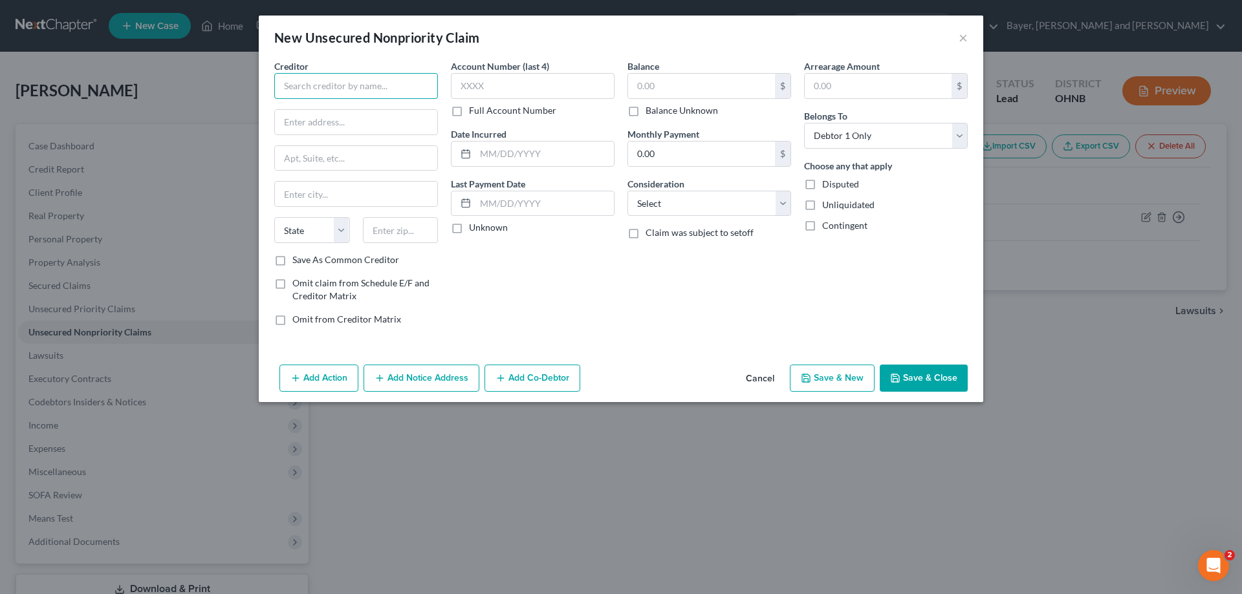
click at [306, 89] on input "text" at bounding box center [356, 86] width 164 height 26
type input "Mariner Finance"
type input "[STREET_ADDRESS]"
type input "[GEOGRAPHIC_DATA]"
select select "21"
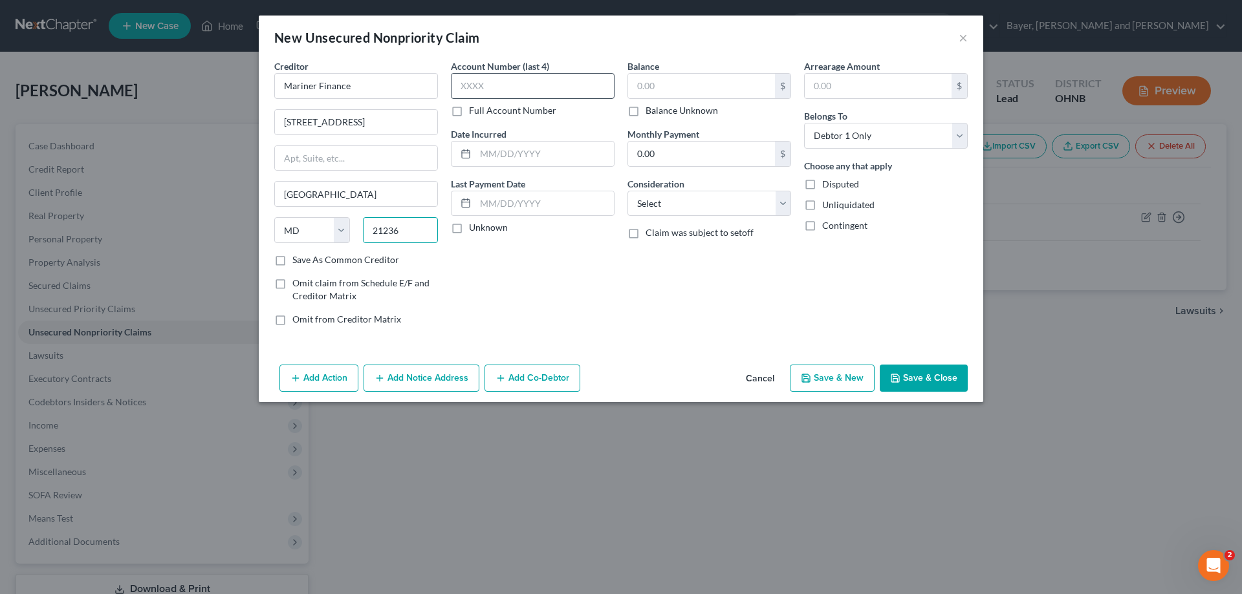
type input "21236"
type input "[GEOGRAPHIC_DATA]"
click at [503, 78] on input "text" at bounding box center [533, 86] width 164 height 26
type input "8619"
click at [510, 151] on input "text" at bounding box center [544, 154] width 138 height 25
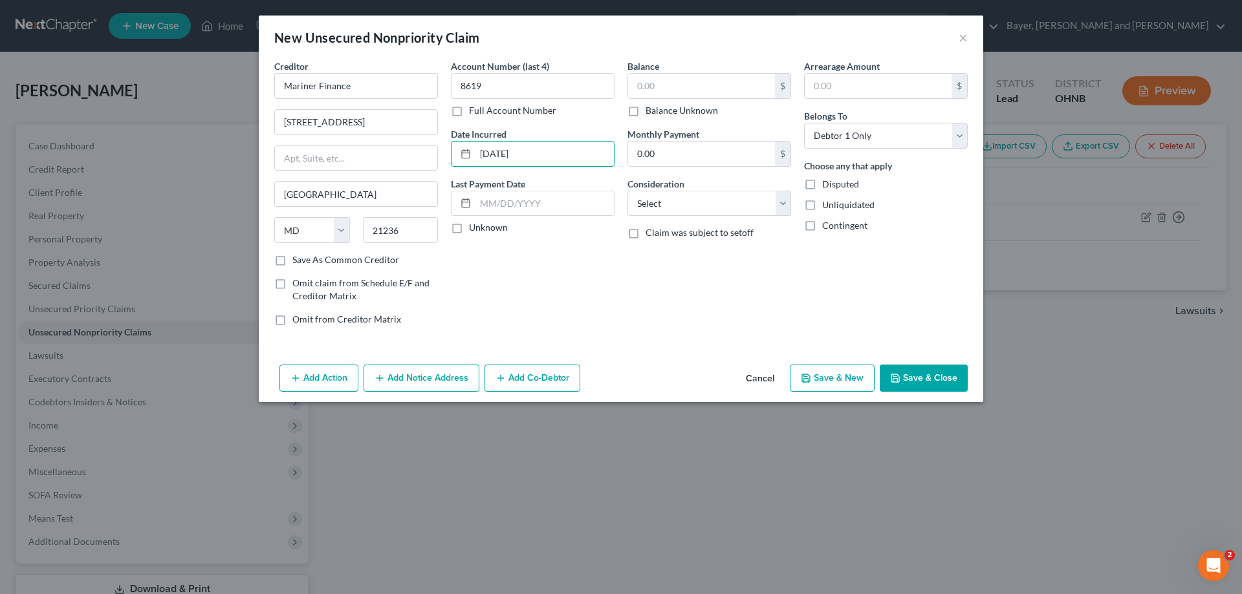
type input "[DATE]"
click at [469, 226] on label "Unknown" at bounding box center [488, 227] width 39 height 13
click at [474, 226] on input "Unknown" at bounding box center [478, 225] width 8 height 8
checkbox input "true"
click at [654, 90] on input "text" at bounding box center [701, 86] width 147 height 25
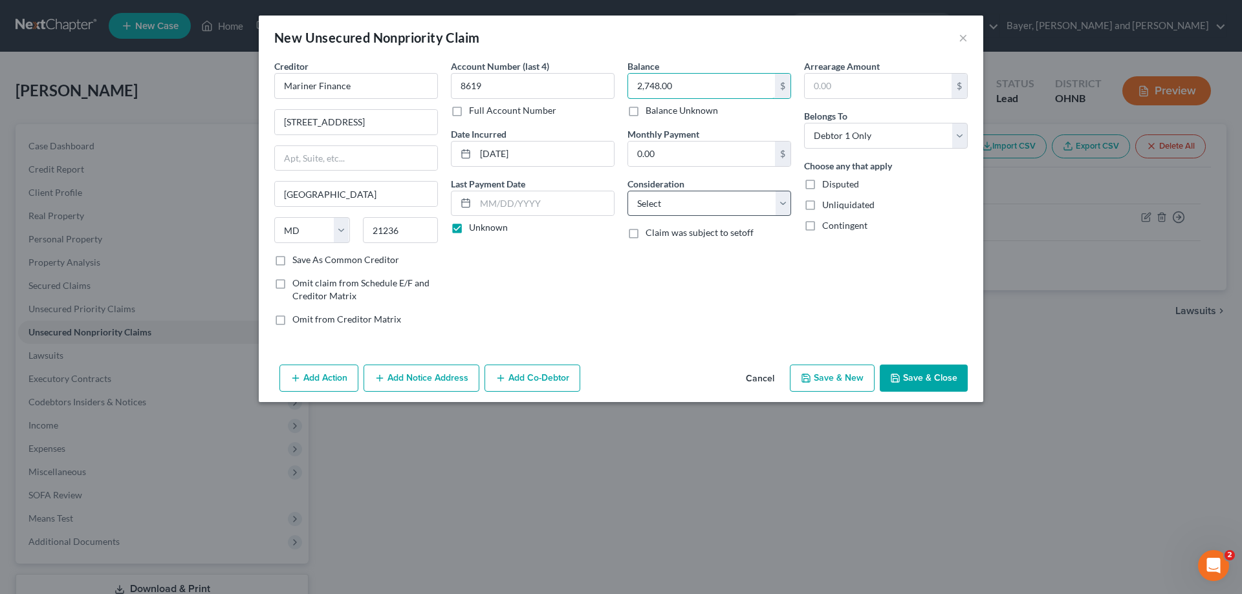
type input "2,748.00"
click at [671, 208] on select "Select Cable / Satellite Services Collection Agency Credit Card Debt Debt Couns…" at bounding box center [709, 204] width 164 height 26
select select "10"
click at [627, 191] on select "Select Cable / Satellite Services Collection Agency Credit Card Debt Debt Couns…" at bounding box center [709, 204] width 164 height 26
click at [838, 384] on button "Save & New" at bounding box center [832, 378] width 85 height 27
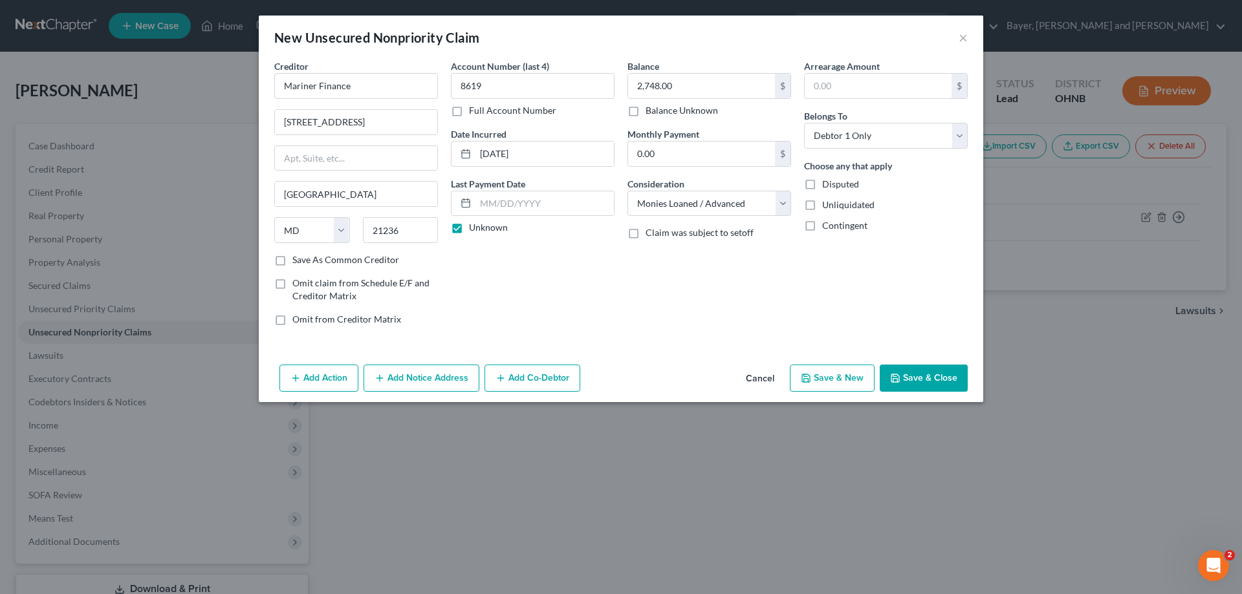
select select "0"
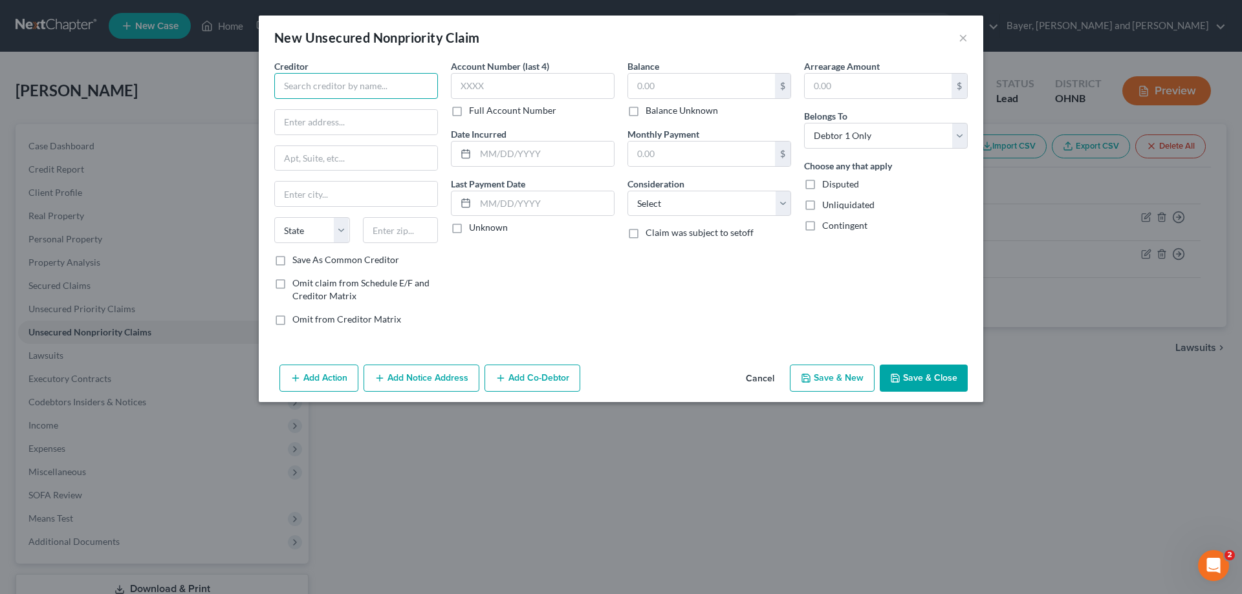
click at [327, 83] on input "text" at bounding box center [356, 86] width 164 height 26
type input "[PERSON_NAME]"
type input "PO box 71727"
type input "[GEOGRAPHIC_DATA]"
type input "19176"
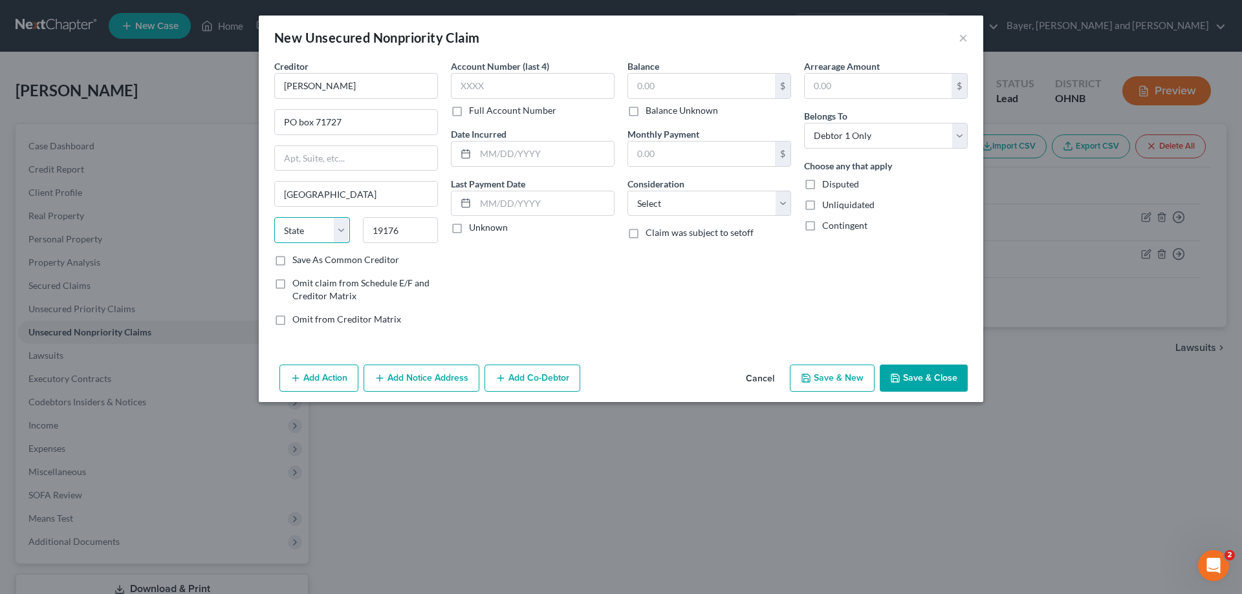
click at [277, 230] on select "State [US_STATE] AK AR AZ CA CO CT DE DC [GEOGRAPHIC_DATA] [GEOGRAPHIC_DATA] GU…" at bounding box center [312, 230] width 76 height 26
select select "39"
click at [299, 125] on input "PO box 71727" at bounding box center [356, 122] width 162 height 25
type input "PO Box 71727"
click at [493, 92] on input "text" at bounding box center [533, 86] width 164 height 26
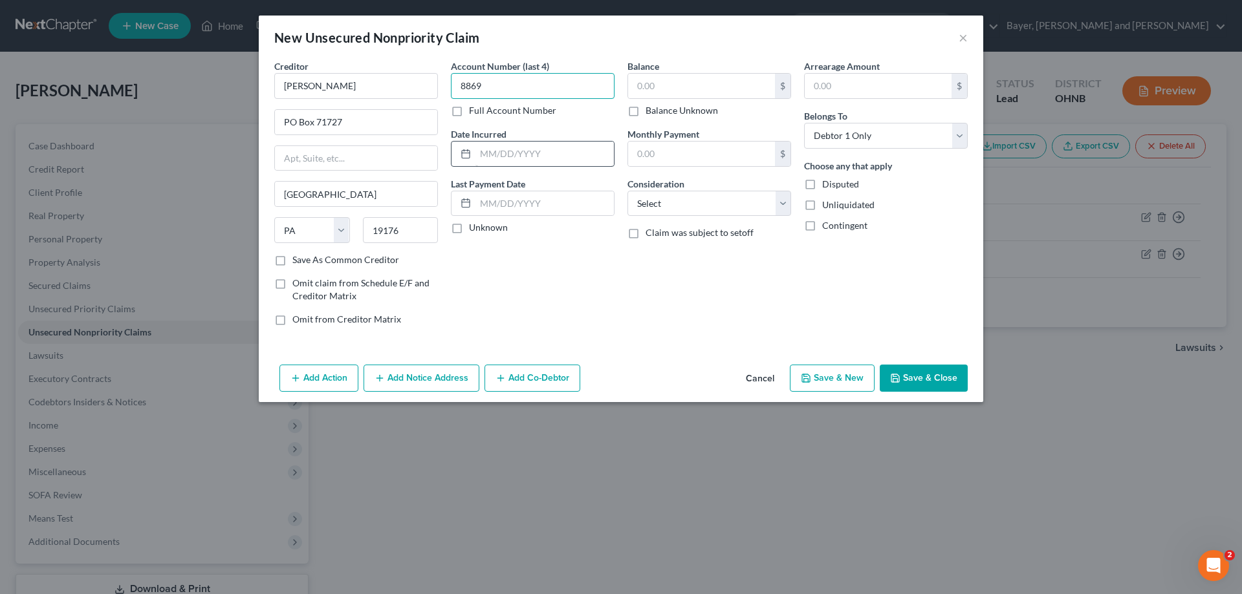
type input "8869"
click at [517, 157] on input "text" at bounding box center [544, 154] width 138 height 25
type input "[DATE]"
drag, startPoint x: 457, startPoint y: 229, endPoint x: 585, endPoint y: 132, distance: 160.7
click at [469, 225] on label "Unknown" at bounding box center [488, 227] width 39 height 13
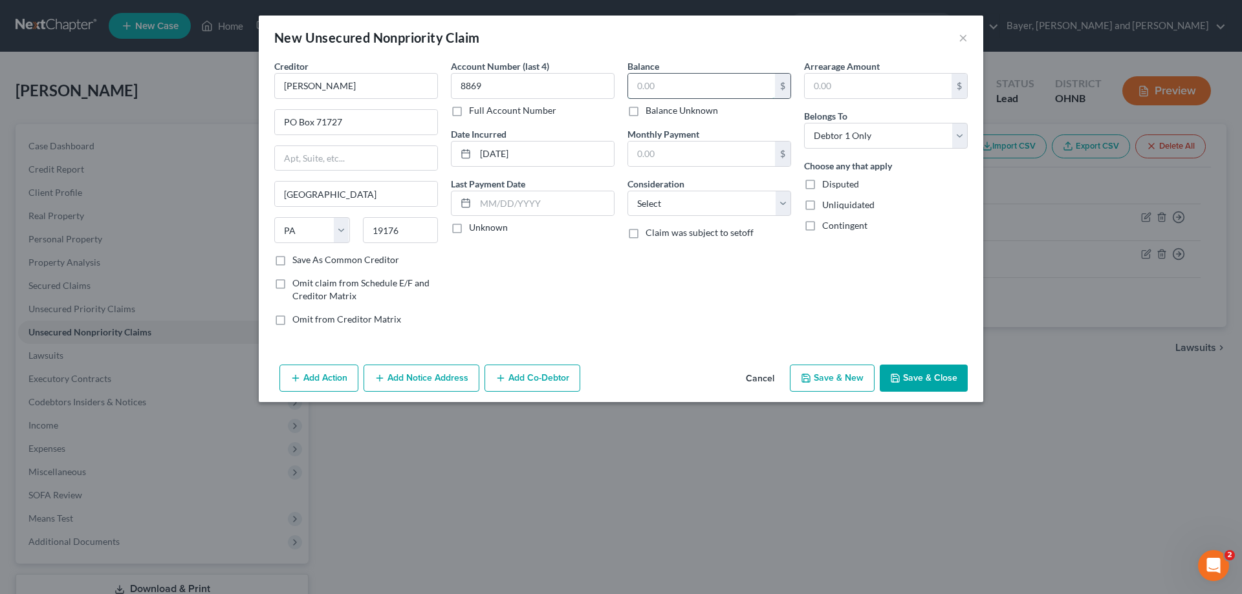
click at [658, 88] on input "text" at bounding box center [701, 86] width 147 height 25
type input "2,253.00"
click at [722, 206] on select "Select Cable / Satellite Services Collection Agency Credit Card Debt Debt Couns…" at bounding box center [709, 204] width 164 height 26
select select "2"
click at [627, 191] on select "Select Cable / Satellite Services Collection Agency Credit Card Debt Debt Couns…" at bounding box center [709, 204] width 164 height 26
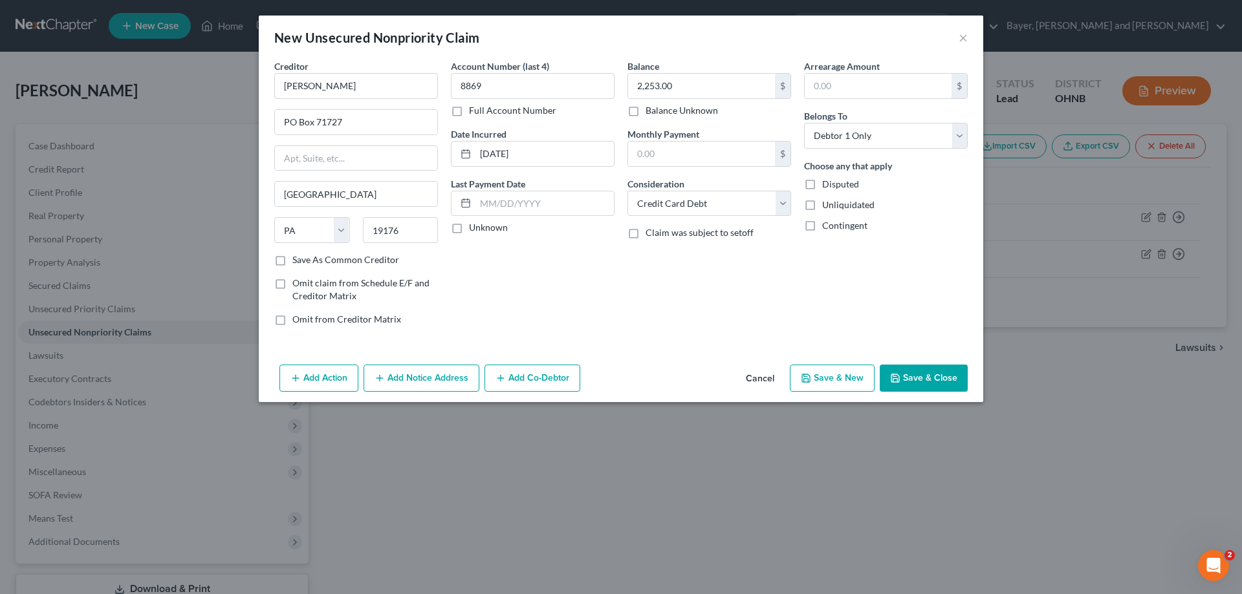
click at [826, 379] on button "Save & New" at bounding box center [832, 378] width 85 height 27
select select "0"
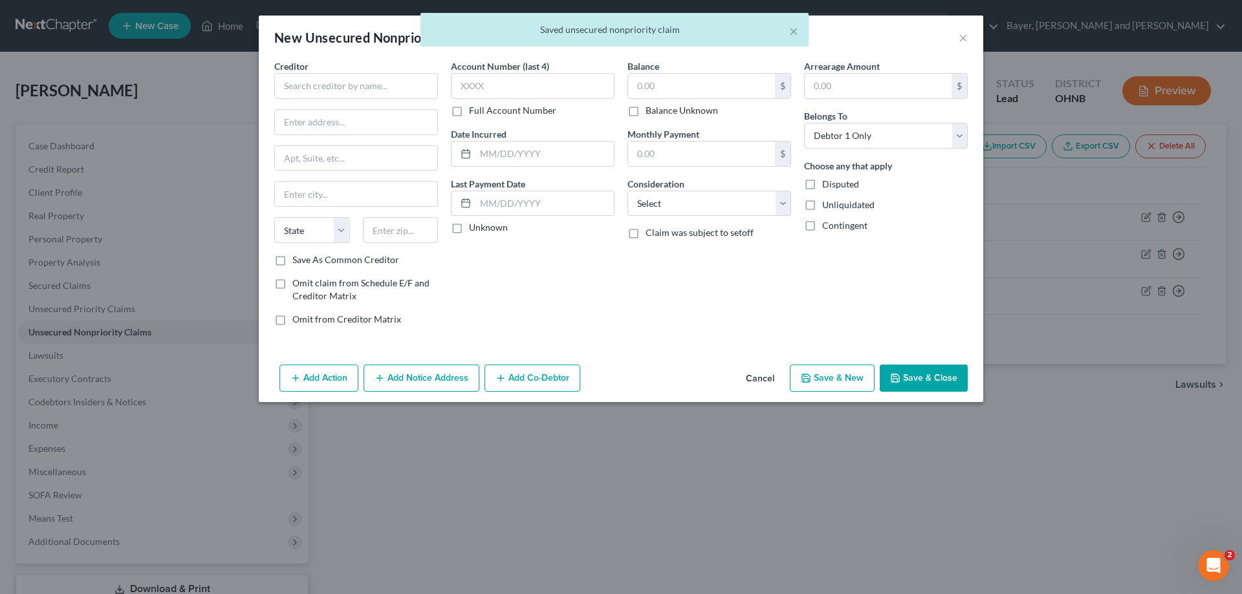
type input "0.00"
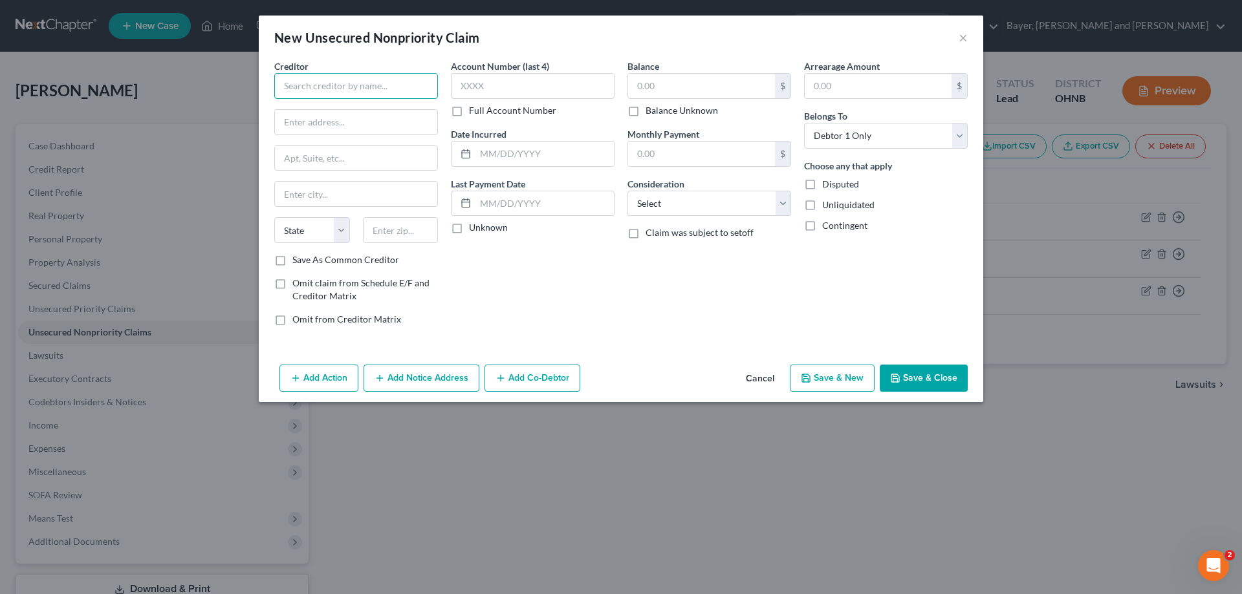
click at [387, 80] on input "text" at bounding box center [356, 86] width 164 height 26
type input "Upgrade Inc."
type input "[STREET_ADDRESS]"
type input "22nd Floor"
type input "[GEOGRAPHIC_DATA]"
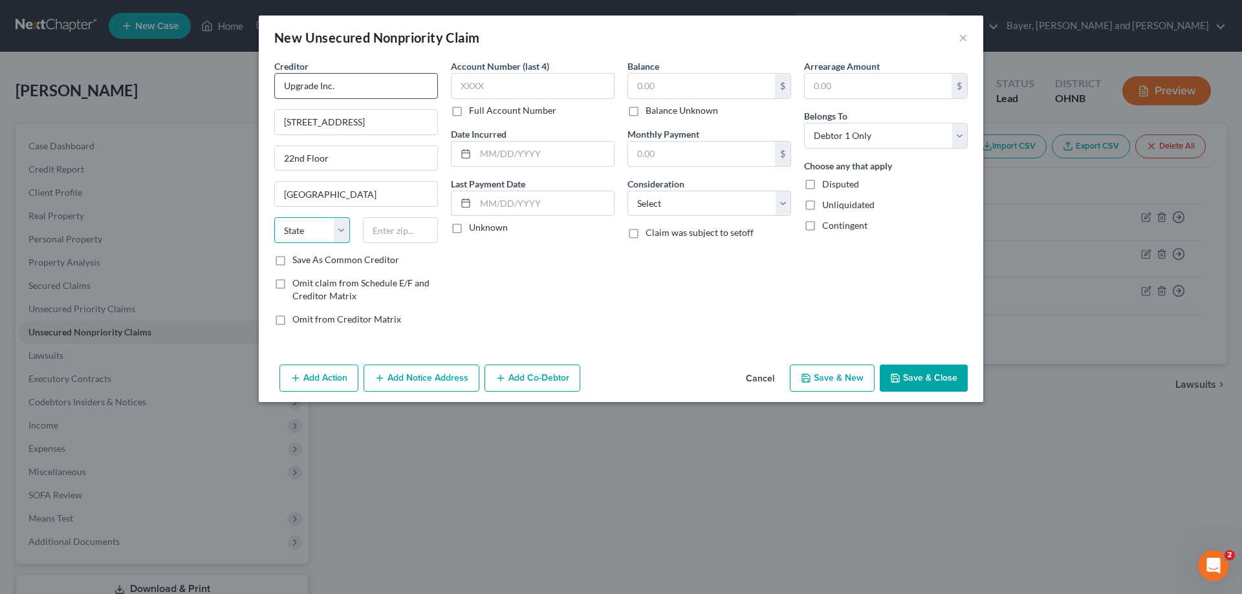
select select "4"
type input "94111"
click at [473, 89] on input "text" at bounding box center [533, 86] width 164 height 26
type input "3403"
click at [497, 166] on input "text" at bounding box center [544, 154] width 138 height 25
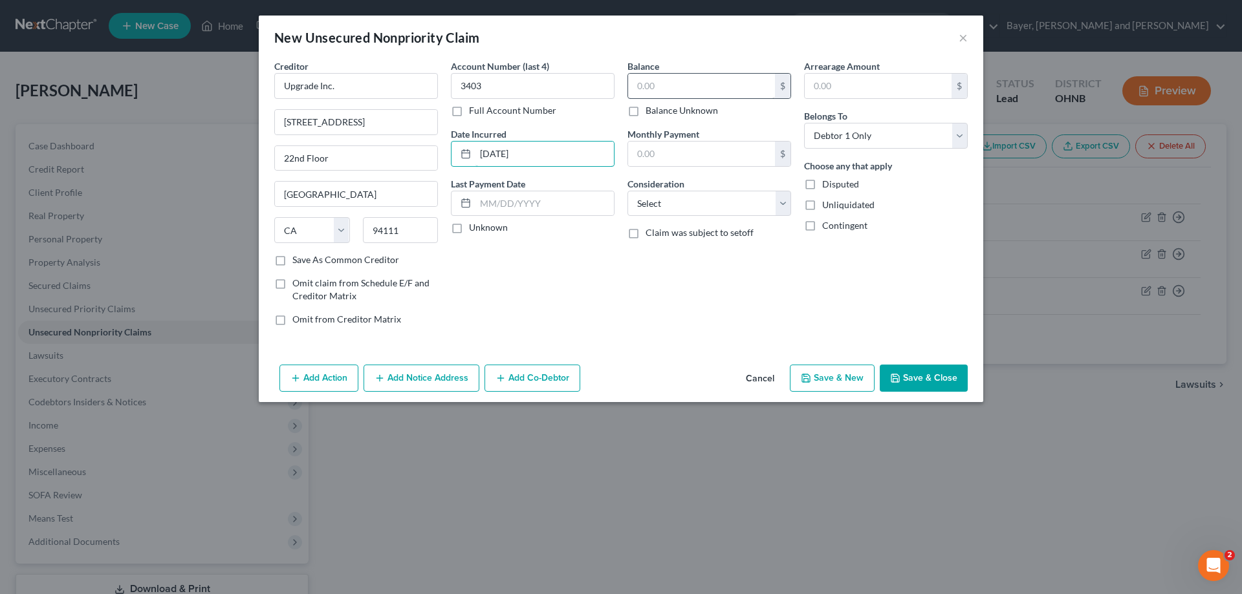
type input "[DATE]"
click at [688, 85] on input "text" at bounding box center [701, 86] width 147 height 25
type input "6,380.00"
click at [673, 209] on select "Select Cable / Satellite Services Collection Agency Credit Card Debt Debt Couns…" at bounding box center [709, 204] width 164 height 26
select select "10"
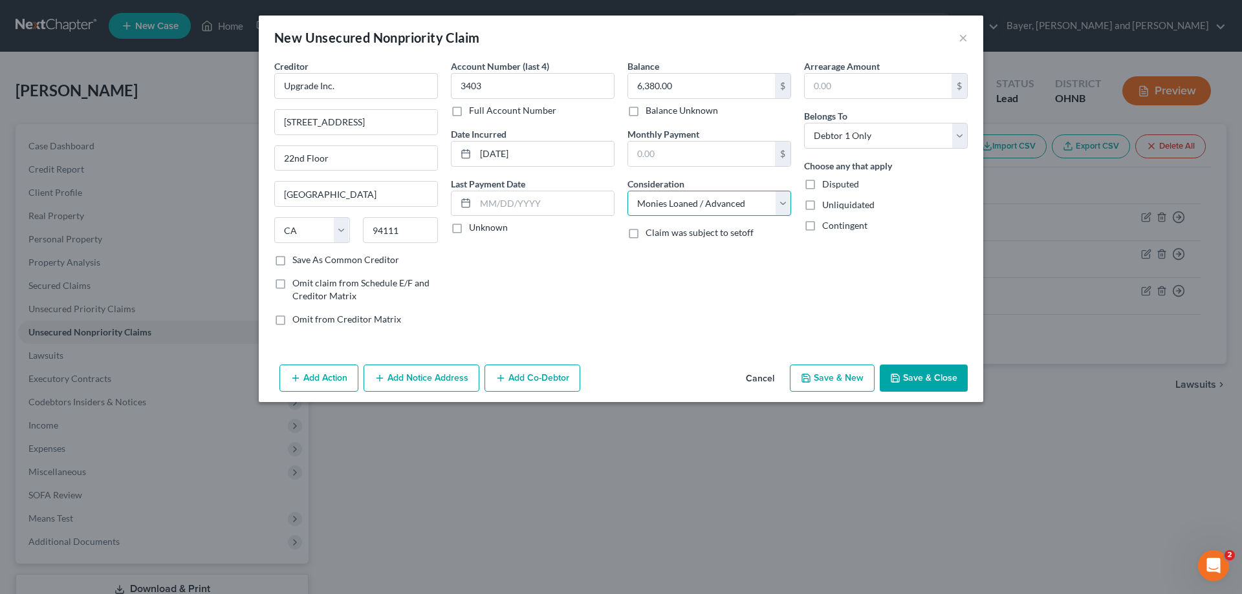
click at [627, 191] on select "Select Cable / Satellite Services Collection Agency Credit Card Debt Debt Couns…" at bounding box center [709, 204] width 164 height 26
click at [858, 383] on button "Save & New" at bounding box center [832, 378] width 85 height 27
select select "0"
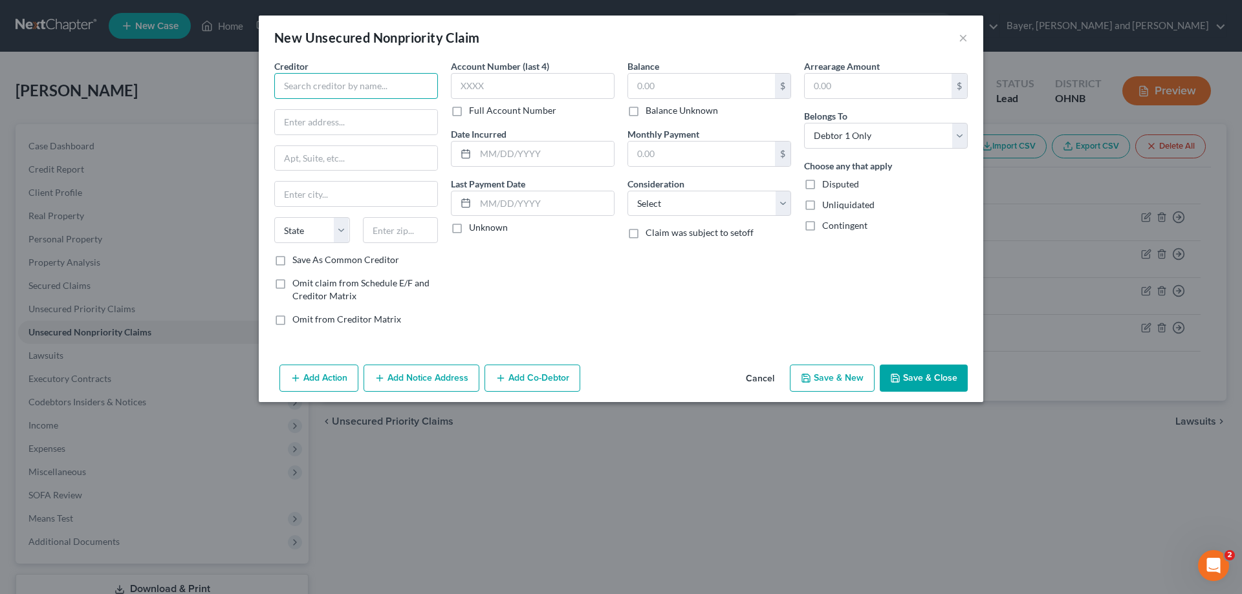
click at [371, 95] on input "text" at bounding box center [356, 86] width 164 height 26
type input "TJ Maxx"
type input "PO Box 71737"
type input "[GEOGRAPHIC_DATA]"
type input "19176"
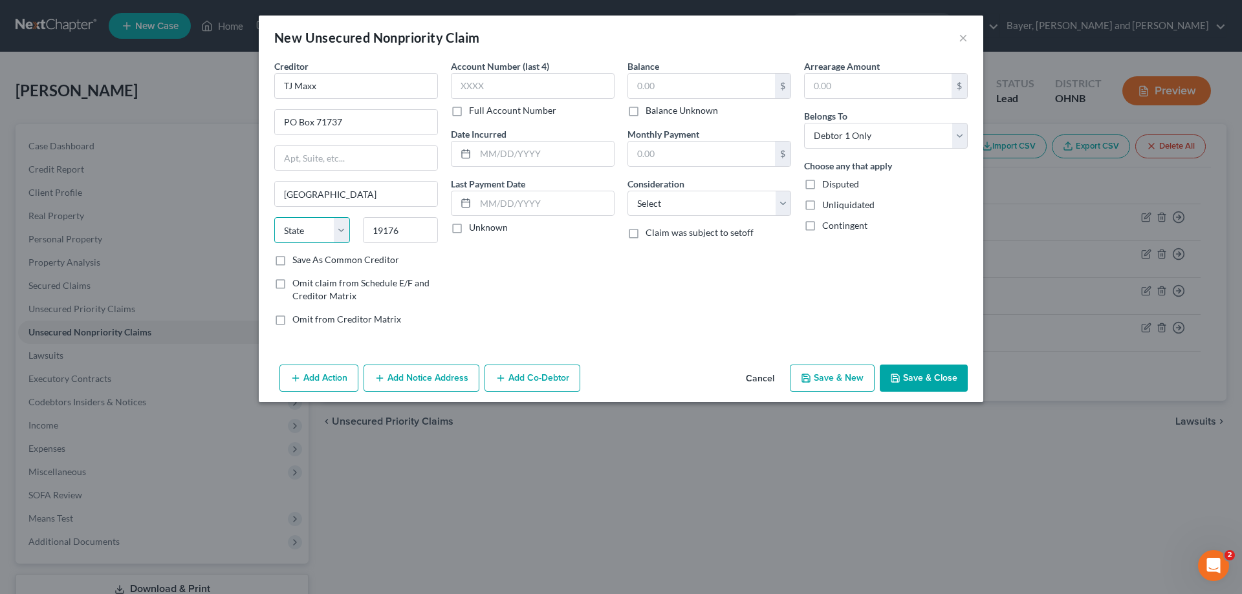
click at [321, 232] on select "State [US_STATE] AK AR AZ CA CO CT DE DC [GEOGRAPHIC_DATA] [GEOGRAPHIC_DATA] GU…" at bounding box center [312, 230] width 76 height 26
select select "39"
click at [526, 83] on input "text" at bounding box center [533, 86] width 164 height 26
type input "8760"
click at [527, 152] on input "text" at bounding box center [544, 154] width 138 height 25
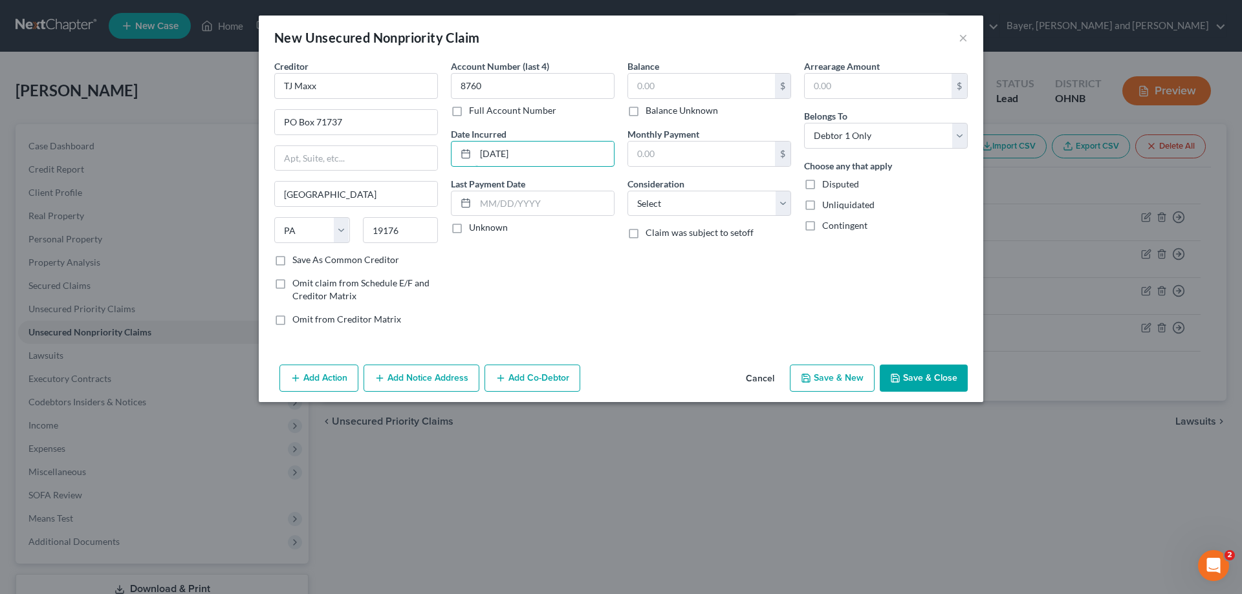
type input "[DATE]"
click at [469, 229] on label "Unknown" at bounding box center [488, 227] width 39 height 13
click at [474, 229] on input "Unknown" at bounding box center [478, 225] width 8 height 8
checkbox input "true"
click at [675, 78] on input "text" at bounding box center [701, 86] width 147 height 25
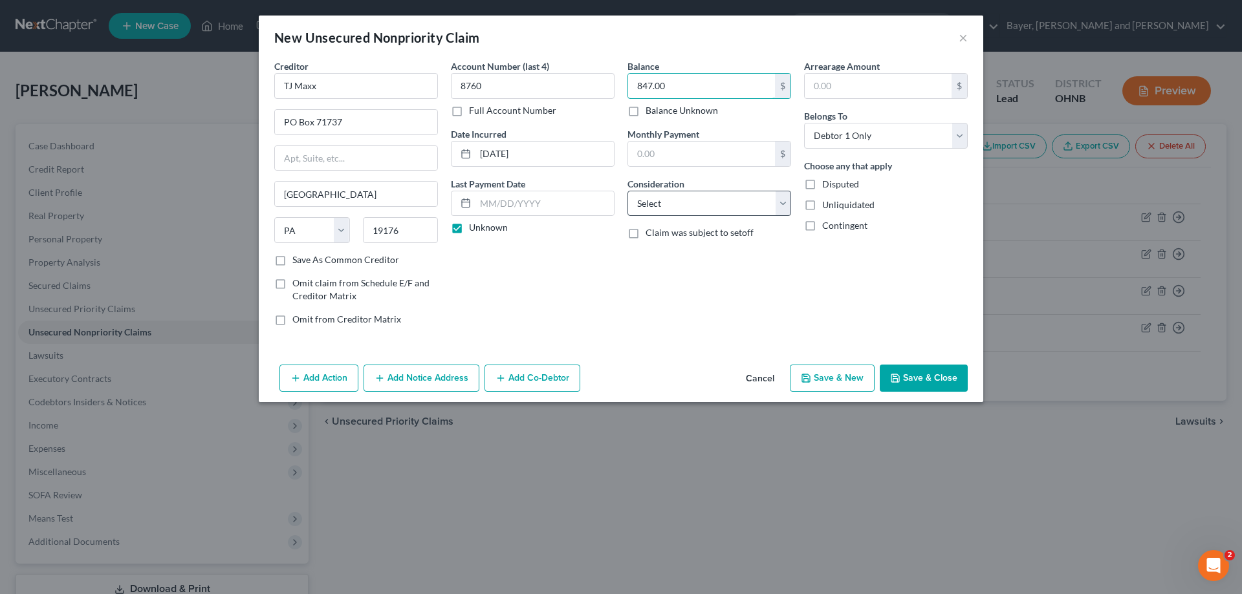
type input "847.00"
click at [766, 210] on select "Select Cable / Satellite Services Collection Agency Credit Card Debt Debt Couns…" at bounding box center [709, 204] width 164 height 26
select select "2"
click at [627, 191] on select "Select Cable / Satellite Services Collection Agency Credit Card Debt Debt Couns…" at bounding box center [709, 204] width 164 height 26
click at [825, 385] on button "Save & New" at bounding box center [832, 378] width 85 height 27
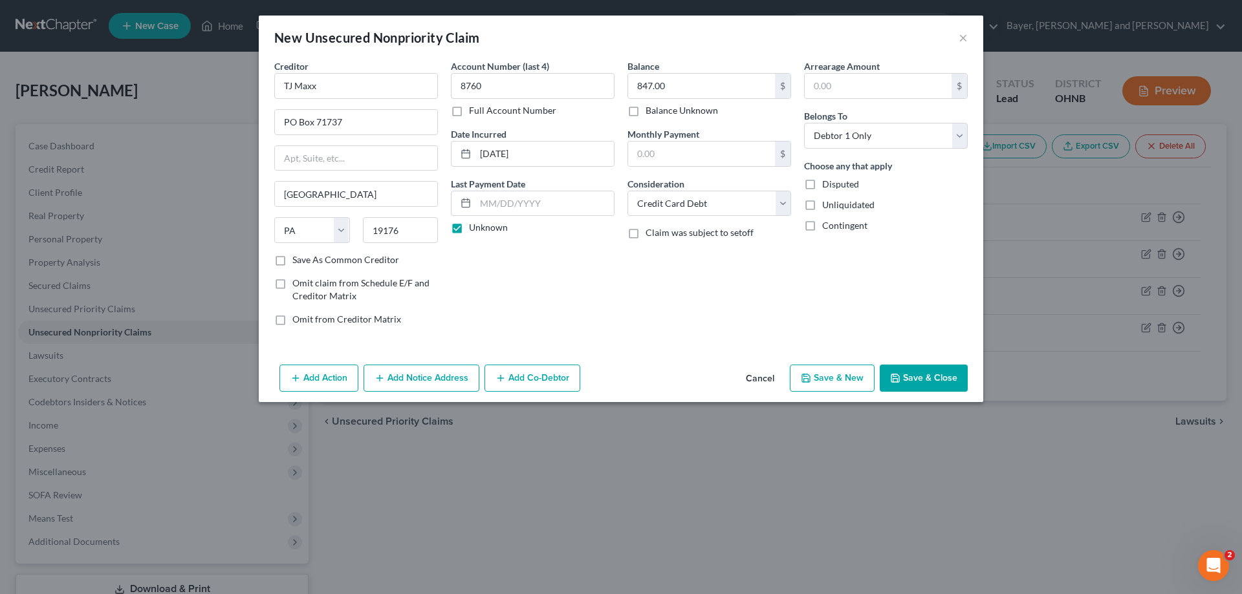
select select "0"
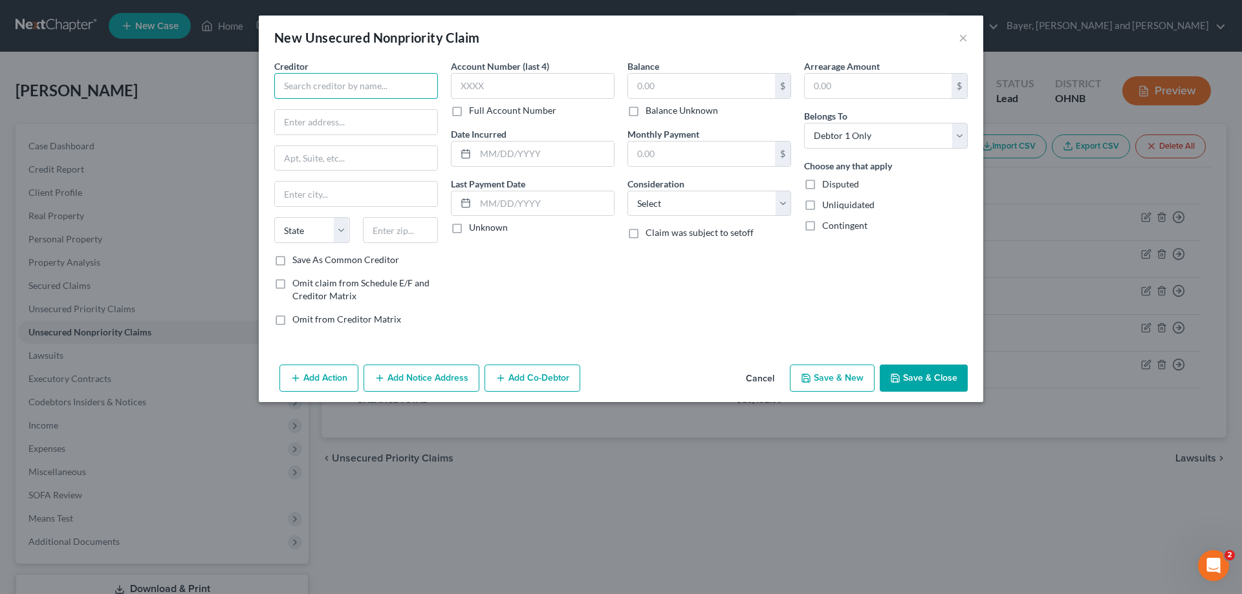
click at [369, 88] on input "text" at bounding box center [356, 86] width 164 height 26
type input "Discover Card"
type input "PO Box 30939"
click at [336, 194] on input "text" at bounding box center [356, 194] width 162 height 25
type input "[GEOGRAPHIC_DATA]"
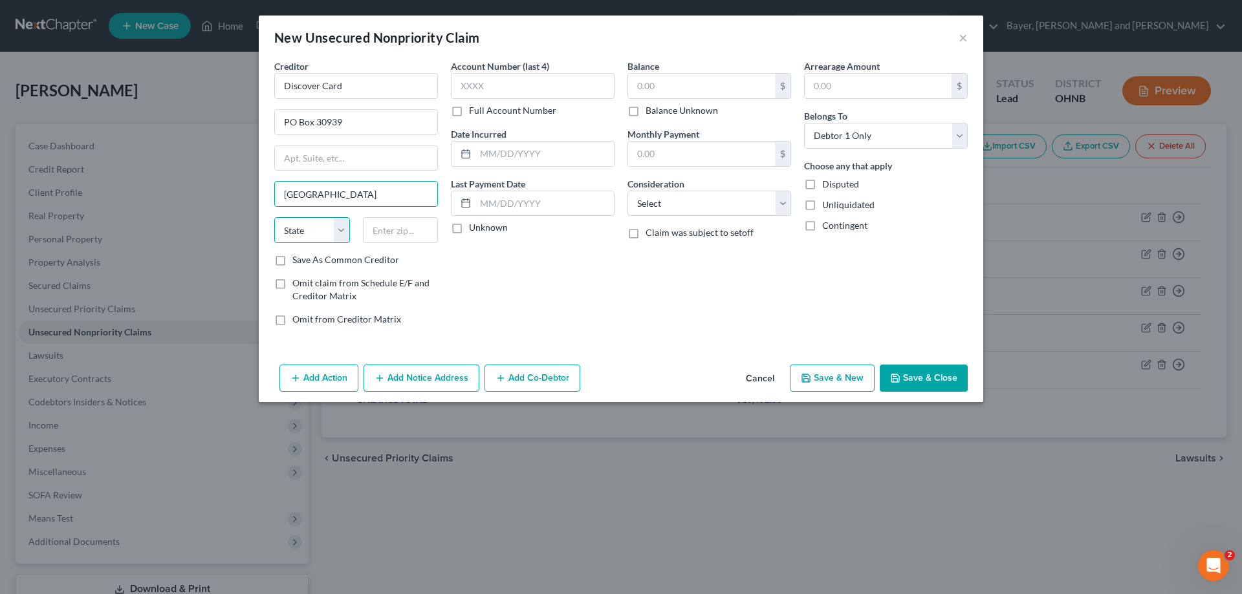
click at [322, 234] on select "State [US_STATE] AK AR AZ CA CO CT DE DC [GEOGRAPHIC_DATA] [GEOGRAPHIC_DATA] GU…" at bounding box center [312, 230] width 76 height 26
select select "46"
click at [395, 234] on input "text" at bounding box center [401, 230] width 76 height 26
type input "84130"
click at [516, 91] on input "text" at bounding box center [533, 86] width 164 height 26
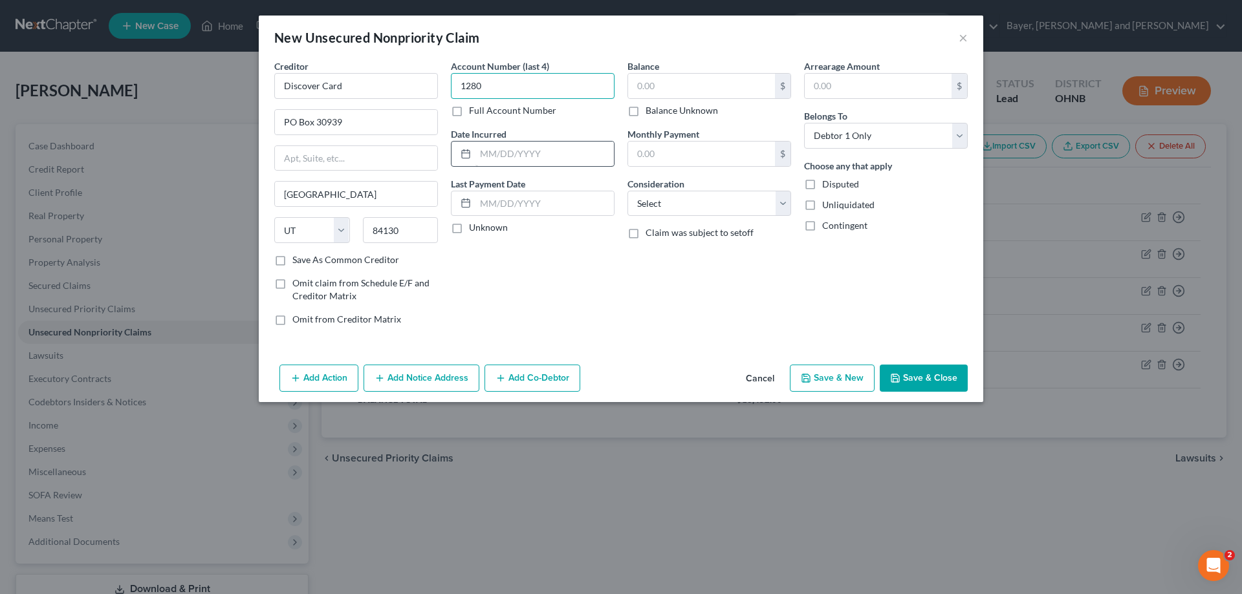
type input "1280"
click at [486, 160] on input "text" at bounding box center [544, 154] width 138 height 25
type input "[DATE]"
click at [469, 222] on label "Unknown" at bounding box center [488, 227] width 39 height 13
click at [474, 222] on input "Unknown" at bounding box center [478, 225] width 8 height 8
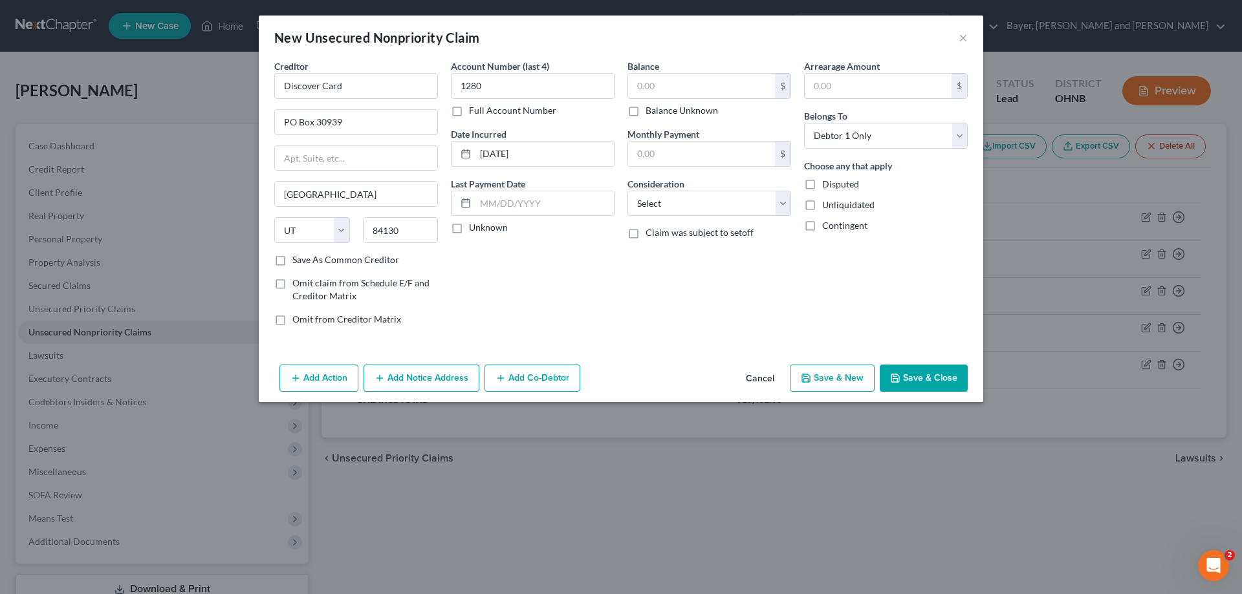
checkbox input "true"
click at [693, 82] on input "text" at bounding box center [701, 86] width 147 height 25
type input "7,136.00"
click at [779, 205] on select "Select Cable / Satellite Services Collection Agency Credit Card Debt Debt Couns…" at bounding box center [709, 204] width 164 height 26
select select "2"
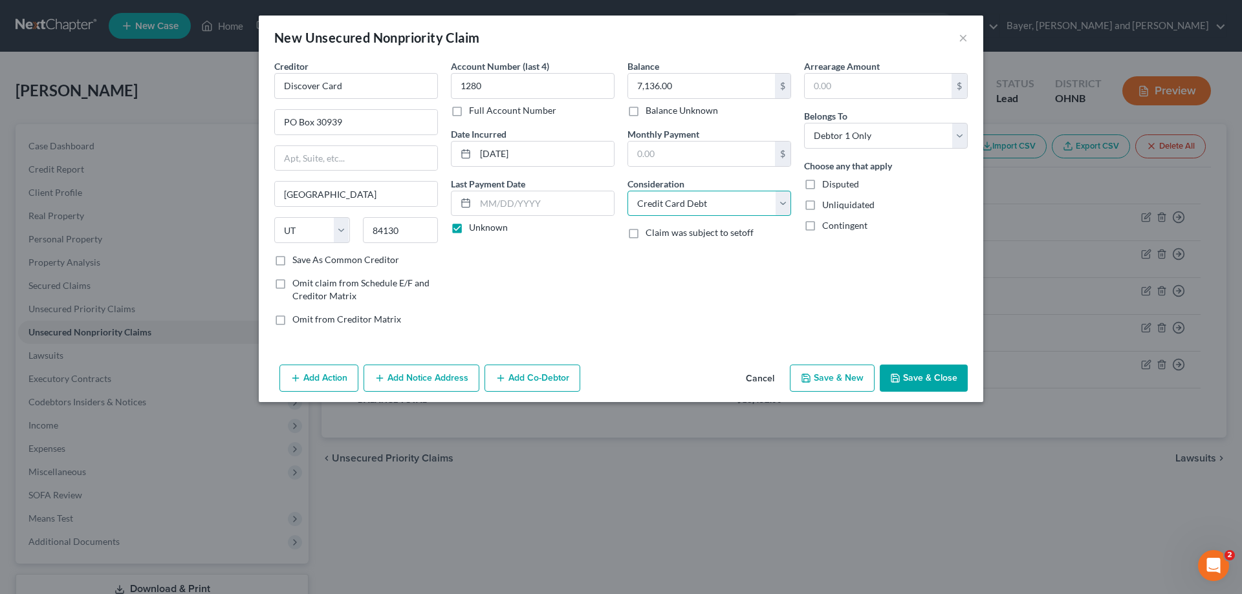
click at [627, 191] on select "Select Cable / Satellite Services Collection Agency Credit Card Debt Debt Couns…" at bounding box center [709, 204] width 164 height 26
click at [825, 372] on button "Save & New" at bounding box center [832, 378] width 85 height 27
select select "0"
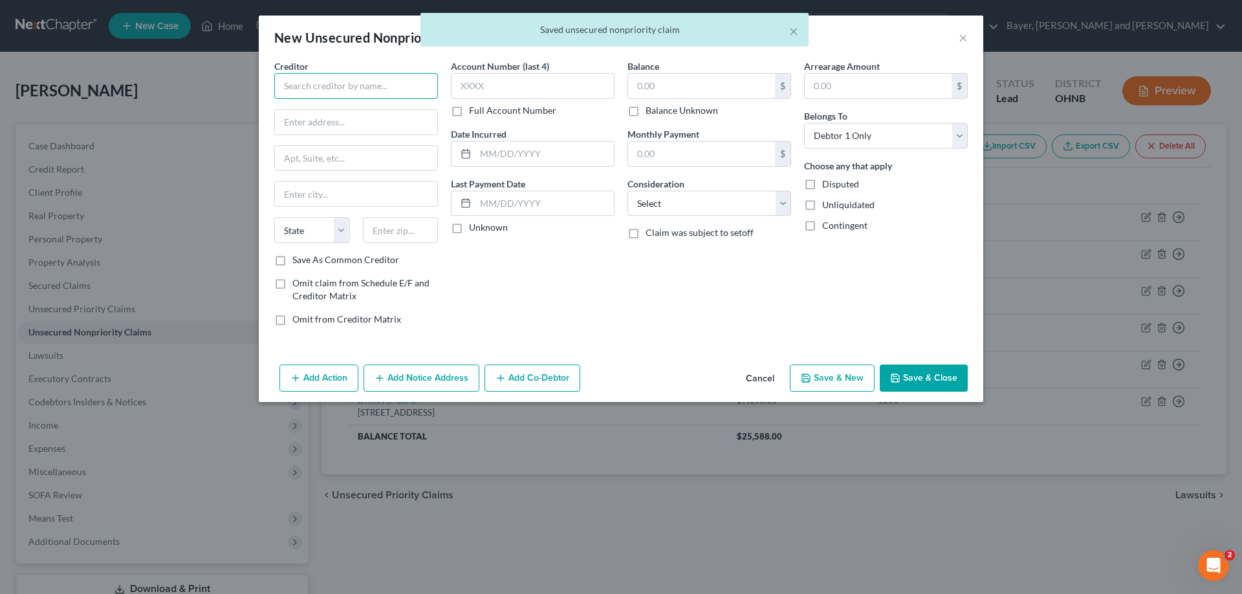
click at [332, 83] on input "text" at bounding box center [356, 86] width 164 height 26
type input "Best Buy"
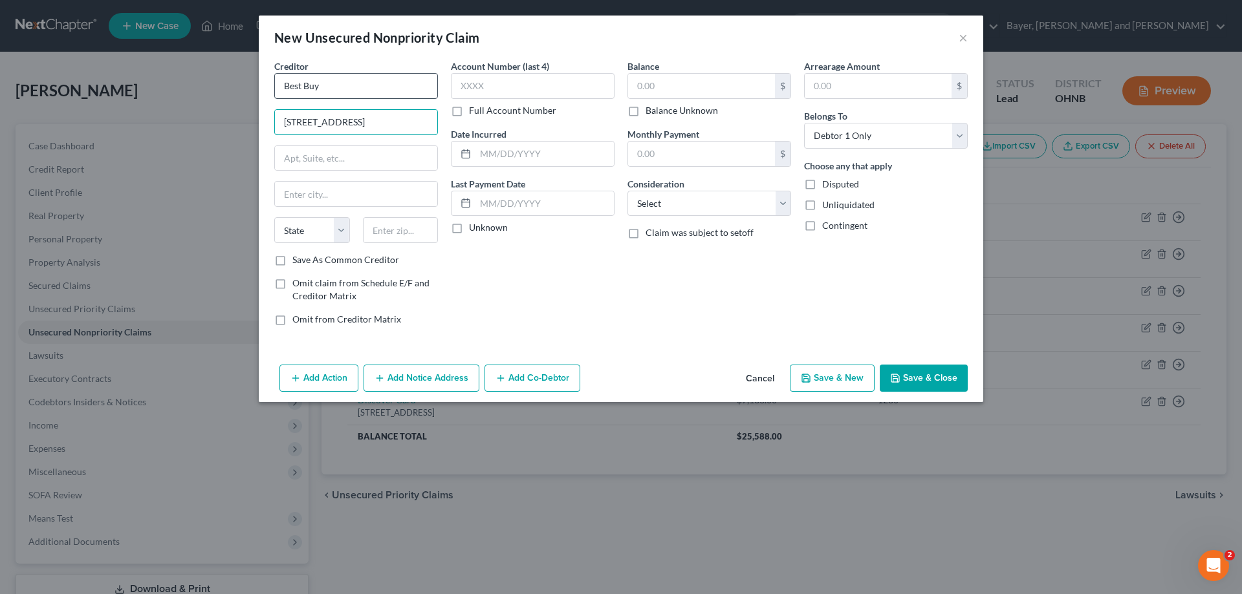
type input "[STREET_ADDRESS]"
type input "[GEOGRAPHIC_DATA]"
click at [298, 232] on select "State [US_STATE] AK AR AZ CA CO CT DE DC [GEOGRAPHIC_DATA] [GEOGRAPHIC_DATA] GU…" at bounding box center [312, 230] width 76 height 26
select select "43"
click at [389, 228] on input "text" at bounding box center [401, 230] width 76 height 26
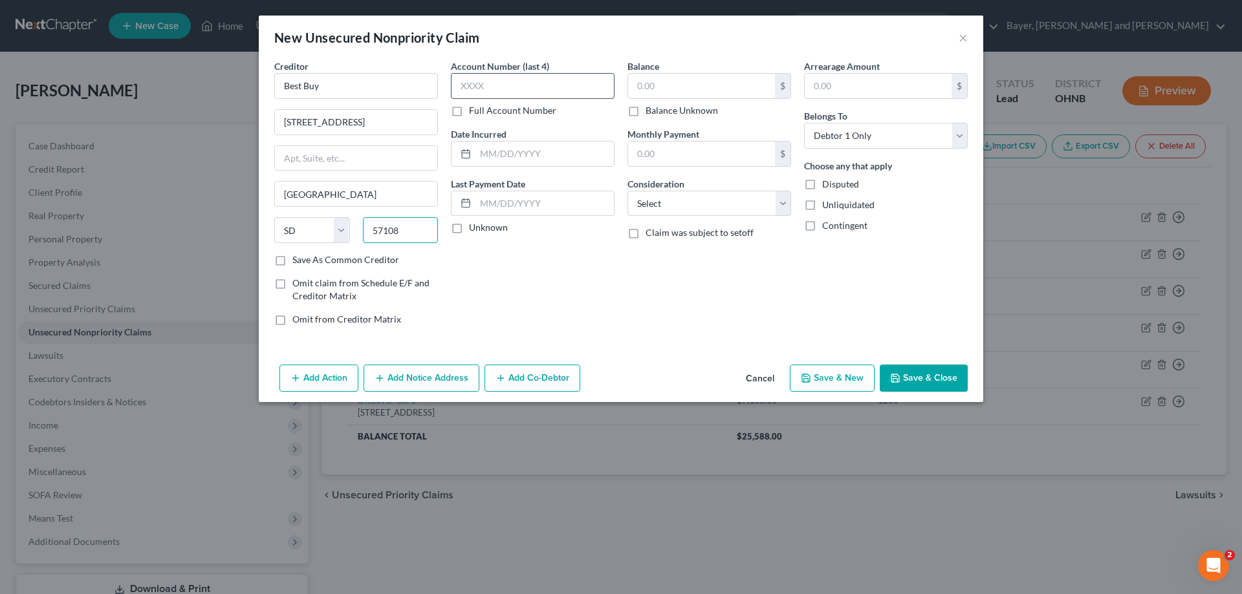
type input "57108"
click at [519, 93] on input "text" at bounding box center [533, 86] width 164 height 26
type input "0"
type input "5105"
click at [495, 164] on input "text" at bounding box center [544, 154] width 138 height 25
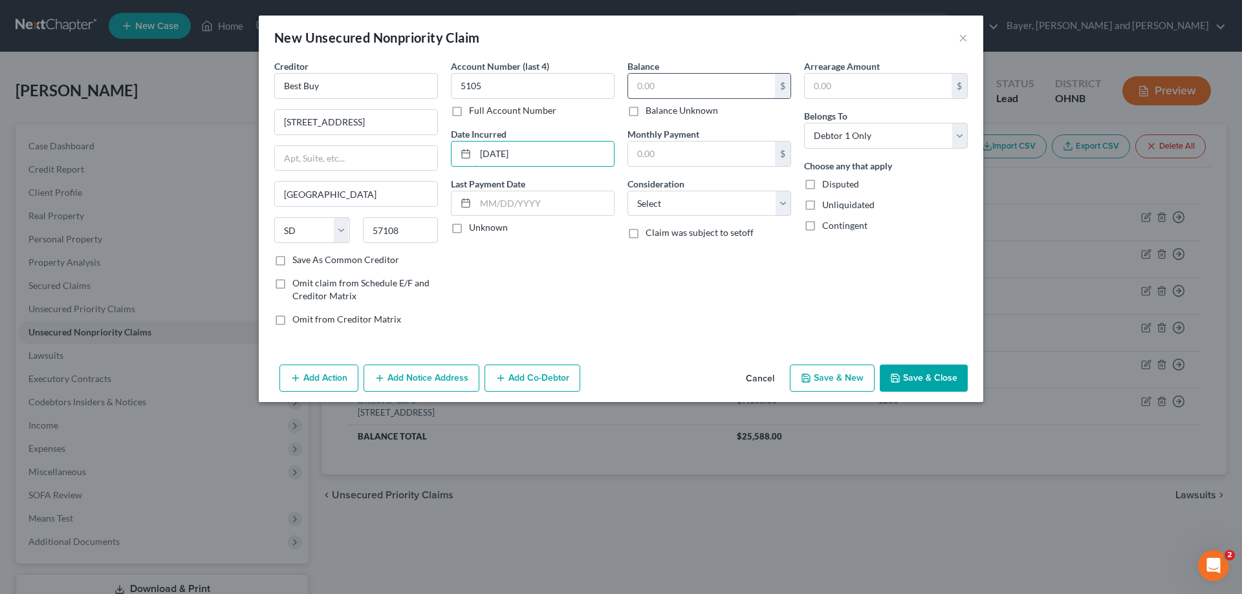
type input "[DATE]"
click at [710, 77] on input "text" at bounding box center [701, 86] width 147 height 25
click at [469, 230] on label "Unknown" at bounding box center [488, 227] width 39 height 13
click at [474, 230] on input "Unknown" at bounding box center [478, 225] width 8 height 8
checkbox input "true"
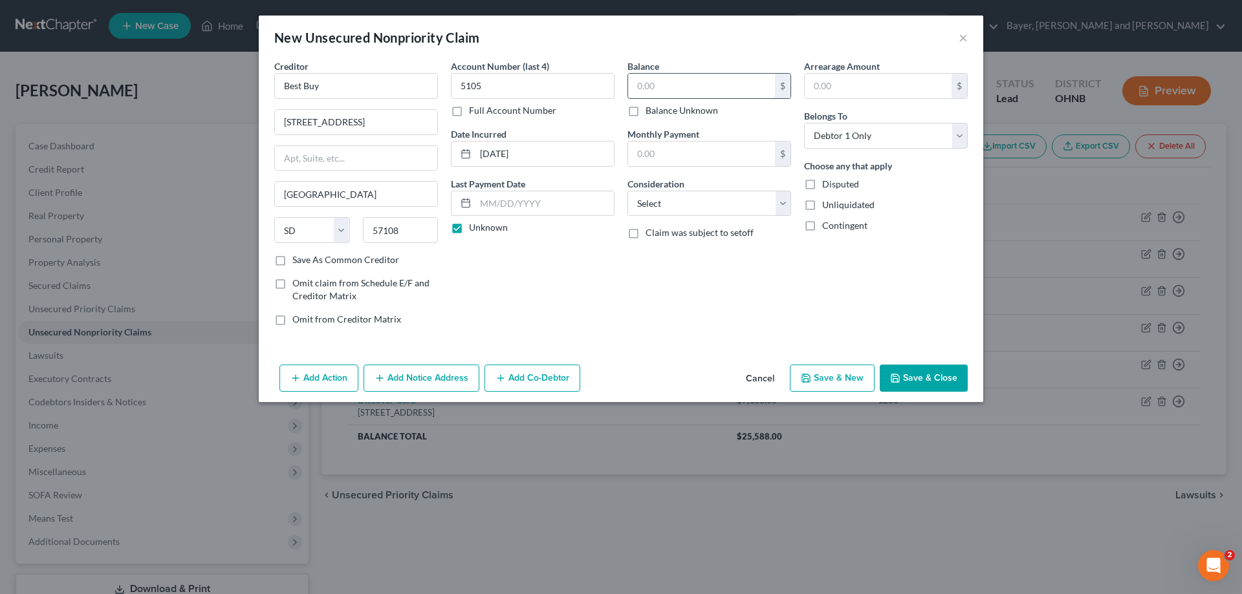
click at [683, 88] on input "text" at bounding box center [701, 86] width 147 height 25
type input "4,394.00"
click at [739, 208] on select "Select Cable / Satellite Services Collection Agency Credit Card Debt Debt Couns…" at bounding box center [709, 204] width 164 height 26
select select "2"
click at [627, 191] on select "Select Cable / Satellite Services Collection Agency Credit Card Debt Debt Couns…" at bounding box center [709, 204] width 164 height 26
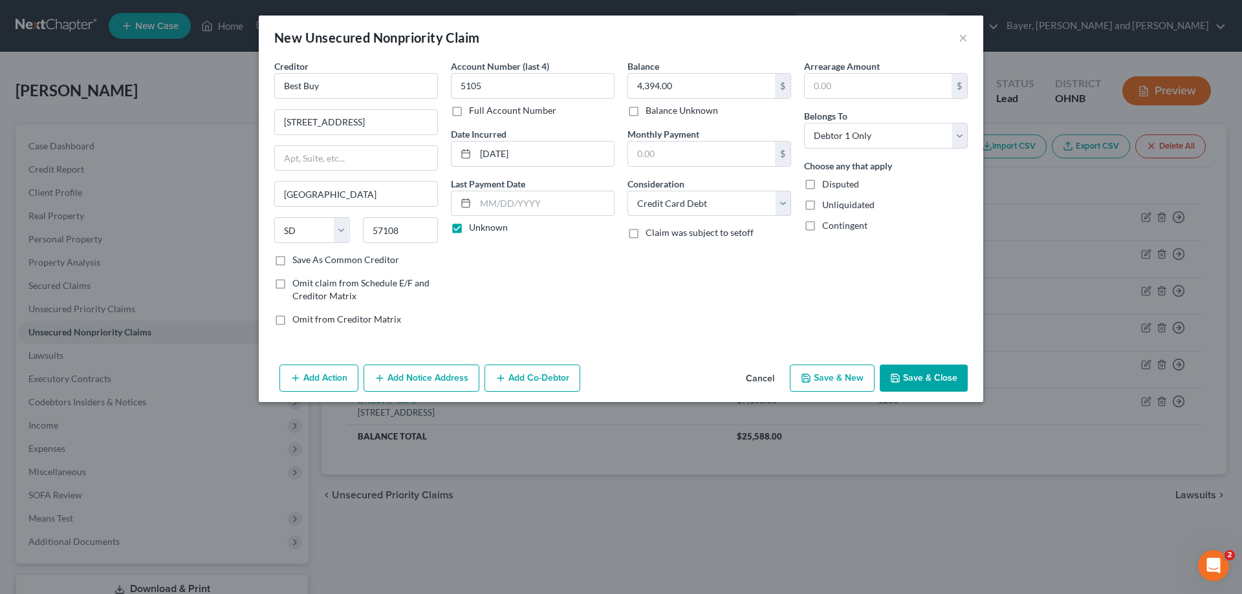
click at [839, 375] on button "Save & New" at bounding box center [832, 378] width 85 height 27
select select "0"
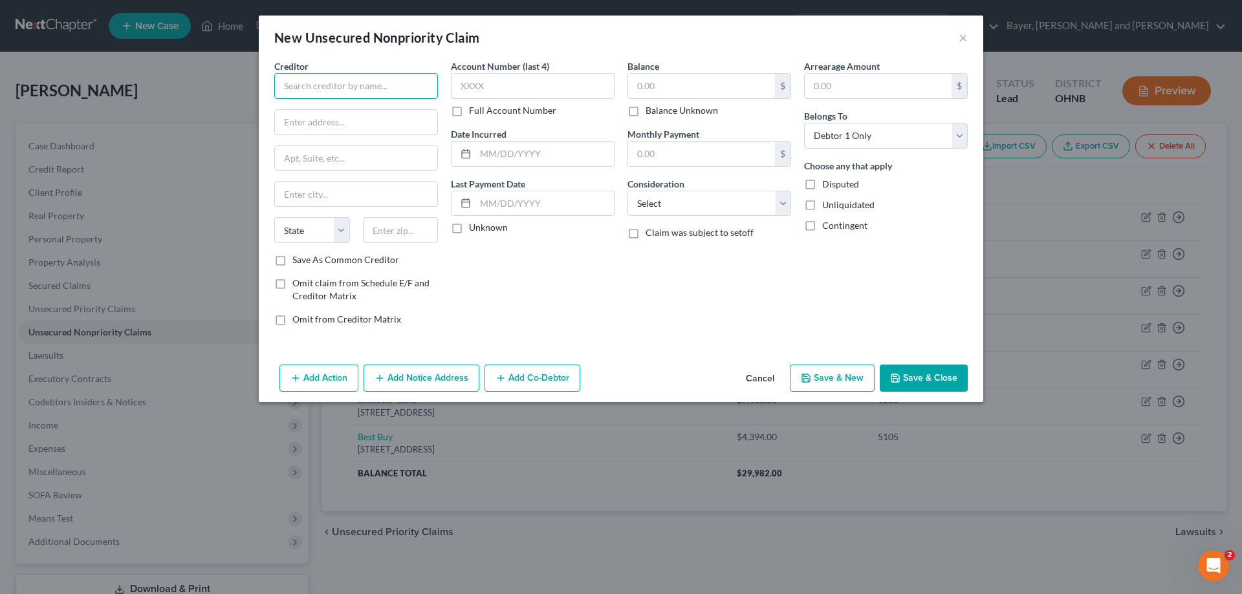
click at [334, 78] on input "text" at bounding box center [356, 86] width 164 height 26
type input "Avant Inc."
type input "[STREET_ADDRESS]"
type input "Suite 700"
type input "[GEOGRAPHIC_DATA]"
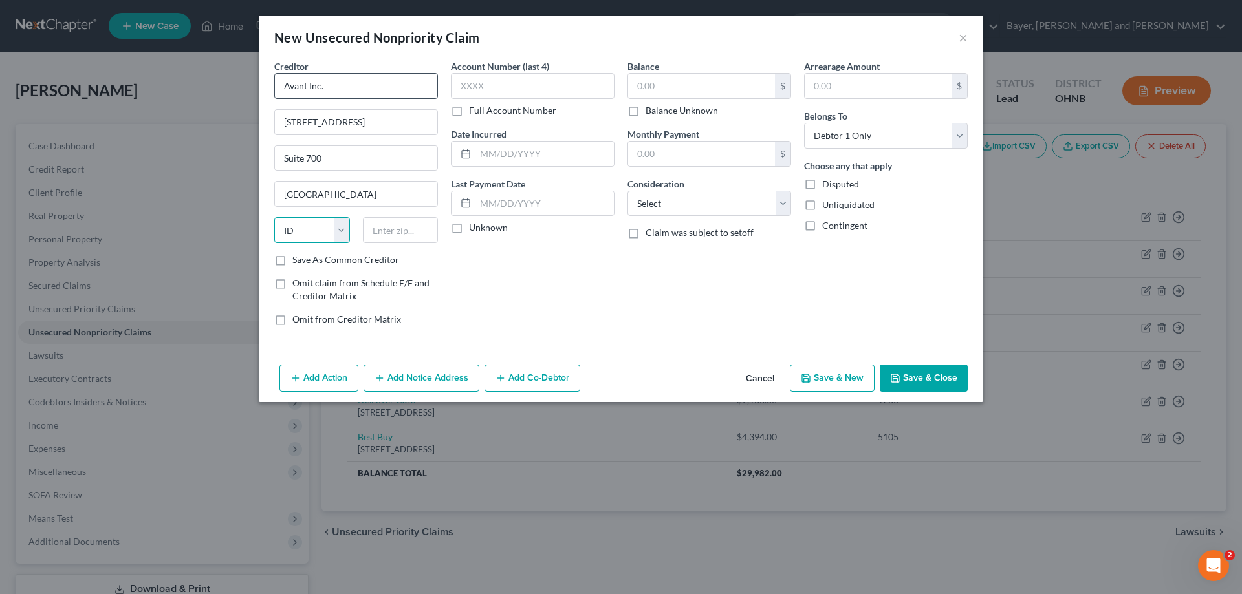
select select "14"
type input "60601"
click at [478, 80] on input "text" at bounding box center [533, 86] width 164 height 26
type input "4588"
click at [533, 157] on input "text" at bounding box center [544, 154] width 138 height 25
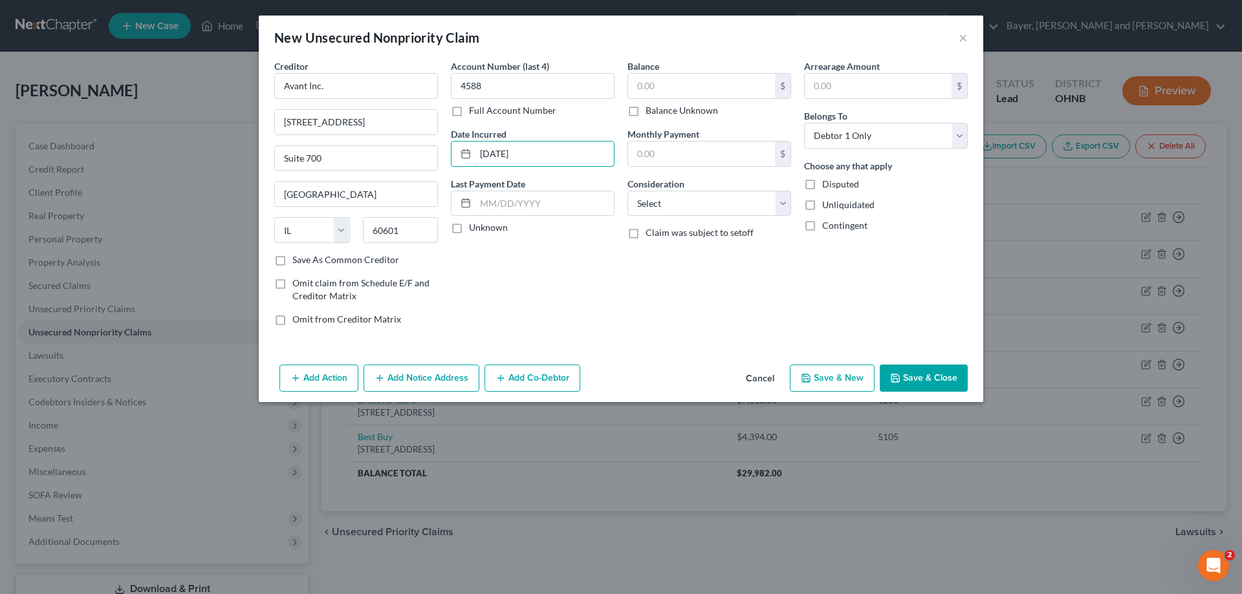
type input "[DATE]"
click at [469, 226] on label "Unknown" at bounding box center [488, 227] width 39 height 13
click at [474, 226] on input "Unknown" at bounding box center [478, 225] width 8 height 8
checkbox input "true"
click at [668, 89] on input "text" at bounding box center [701, 86] width 147 height 25
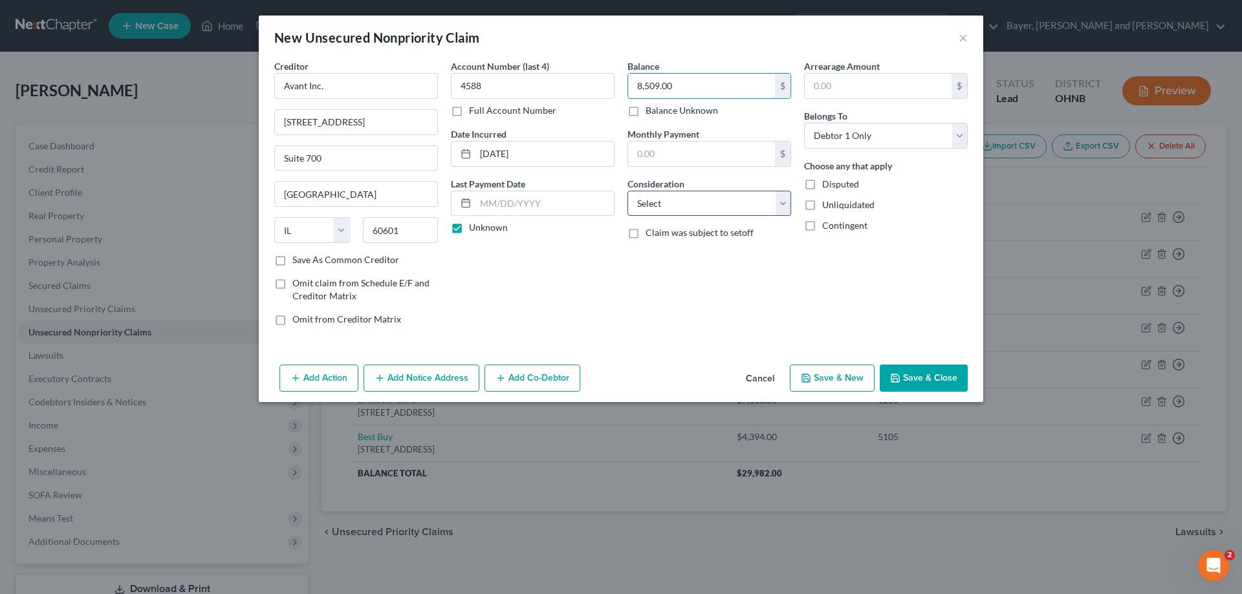
type input "8,509.00"
click at [695, 207] on select "Select Cable / Satellite Services Collection Agency Credit Card Debt Debt Couns…" at bounding box center [709, 204] width 164 height 26
select select "10"
click at [627, 191] on select "Select Cable / Satellite Services Collection Agency Credit Card Debt Debt Couns…" at bounding box center [709, 204] width 164 height 26
click at [818, 385] on button "Save & New" at bounding box center [832, 378] width 85 height 27
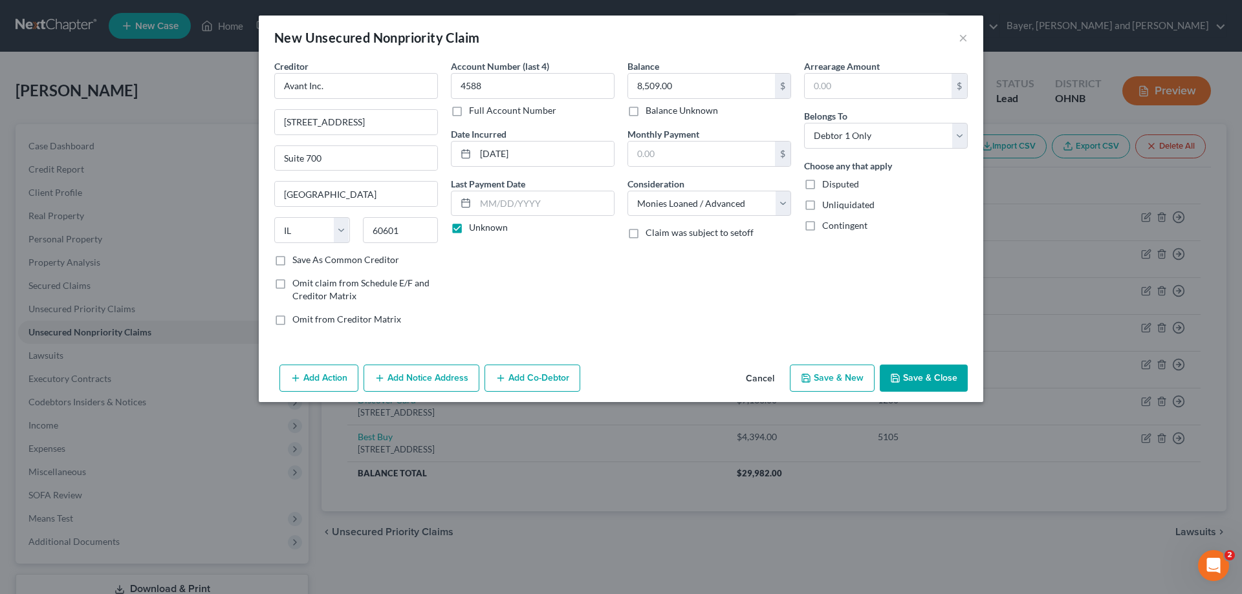
select select "0"
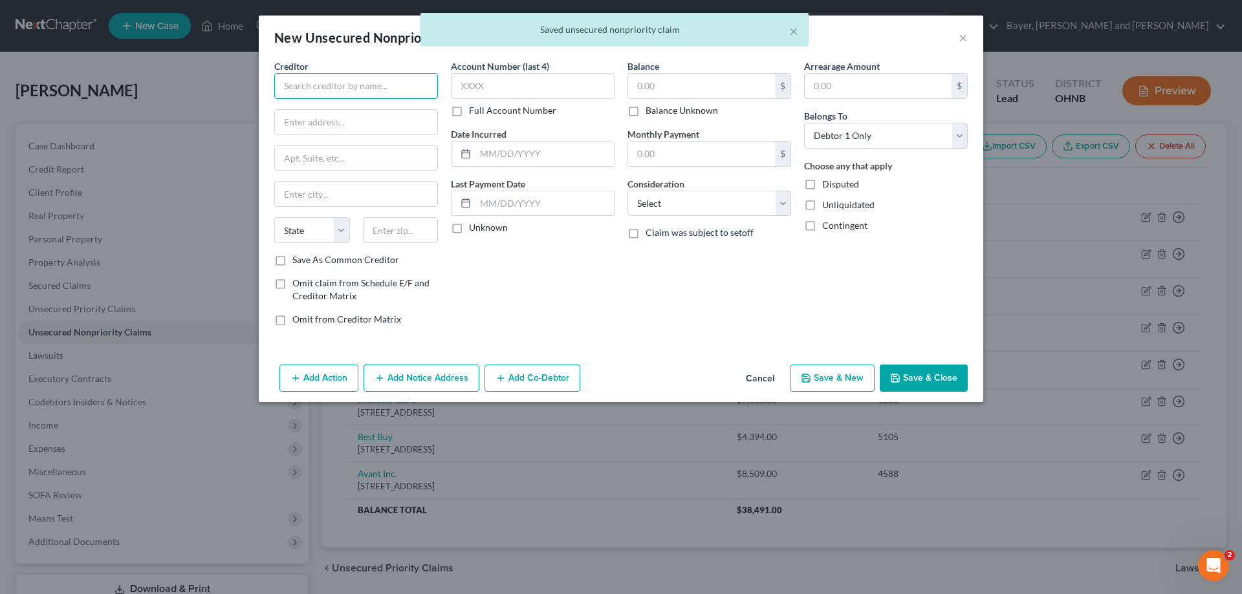
click at [338, 93] on input "text" at bounding box center [356, 86] width 164 height 26
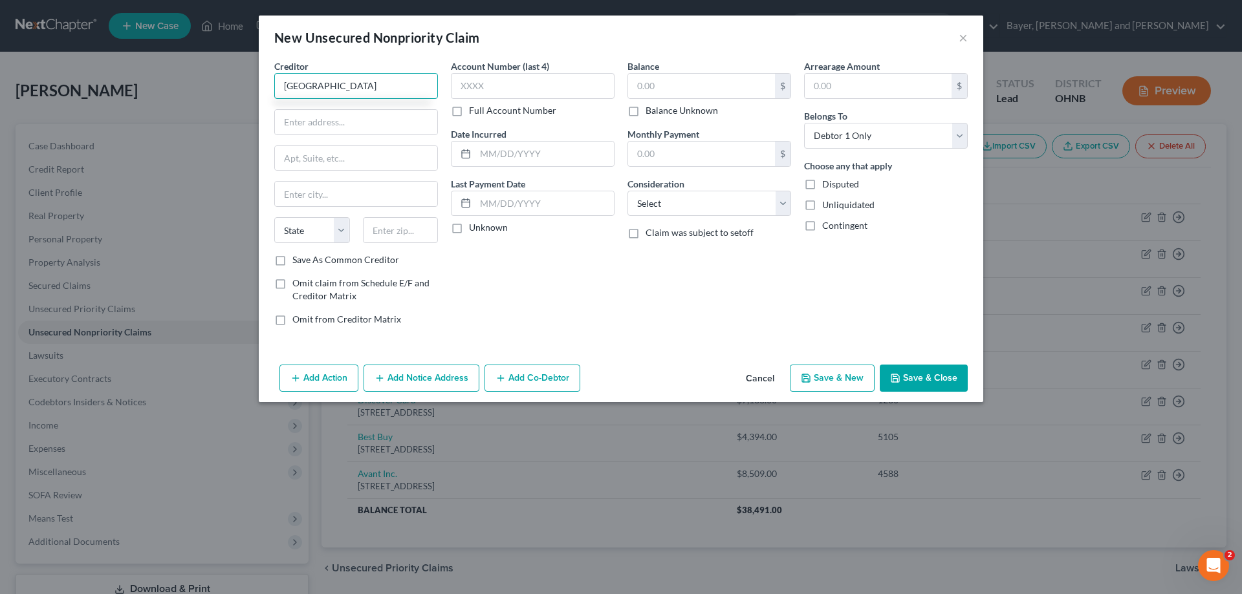
type input "[GEOGRAPHIC_DATA]"
type input "c/o Team Recovery Inc."
type input "[STREET_ADDRESS]"
type input "Stow"
select select "36"
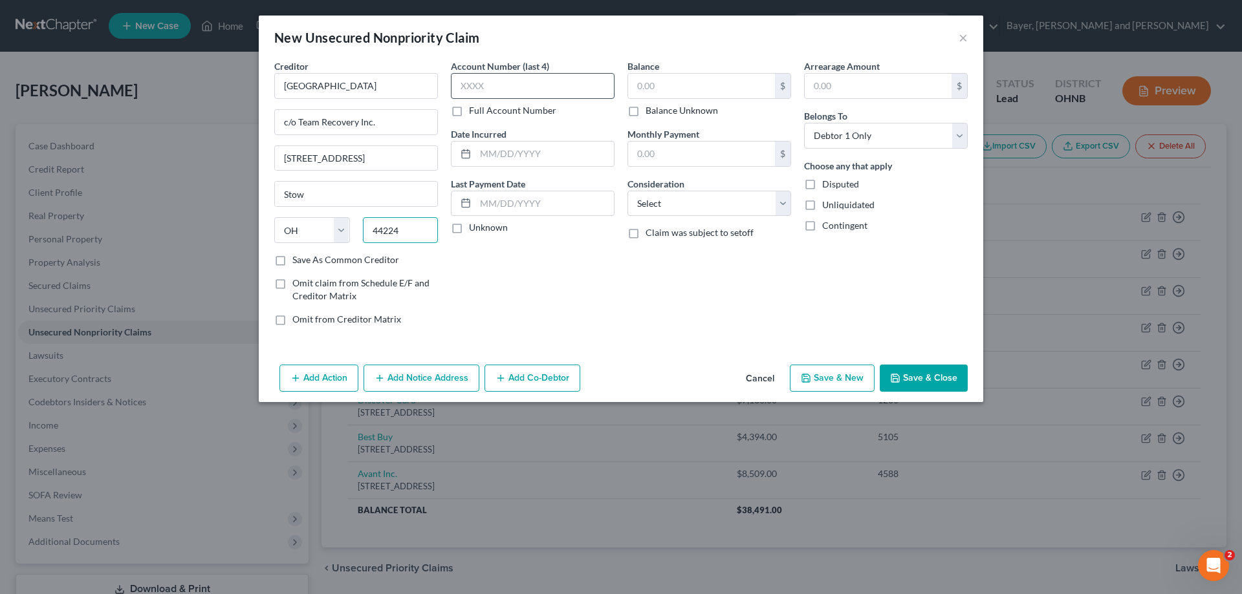
type input "44224"
click at [486, 90] on input "text" at bounding box center [533, 86] width 164 height 26
type input "0814"
click at [501, 163] on input "text" at bounding box center [544, 154] width 138 height 25
type input "[DATE]"
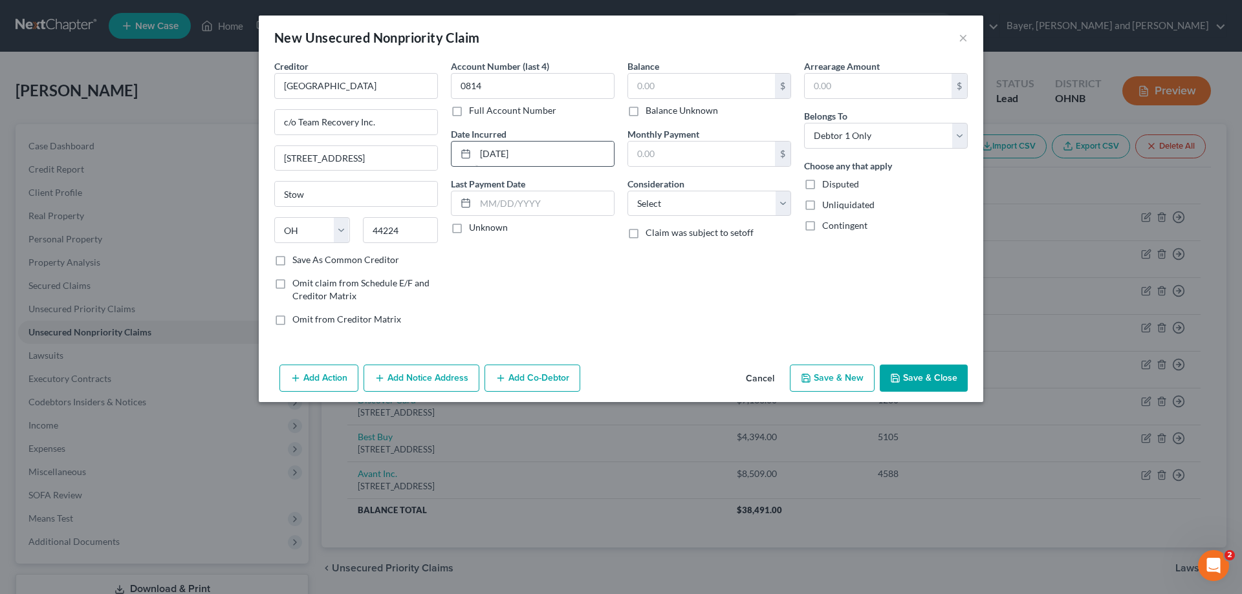
drag, startPoint x: 457, startPoint y: 229, endPoint x: 561, endPoint y: 159, distance: 125.4
click at [469, 227] on label "Unknown" at bounding box center [488, 227] width 39 height 13
click at [474, 227] on input "Unknown" at bounding box center [478, 225] width 8 height 8
checkbox input "true"
click at [686, 89] on input "text" at bounding box center [701, 86] width 147 height 25
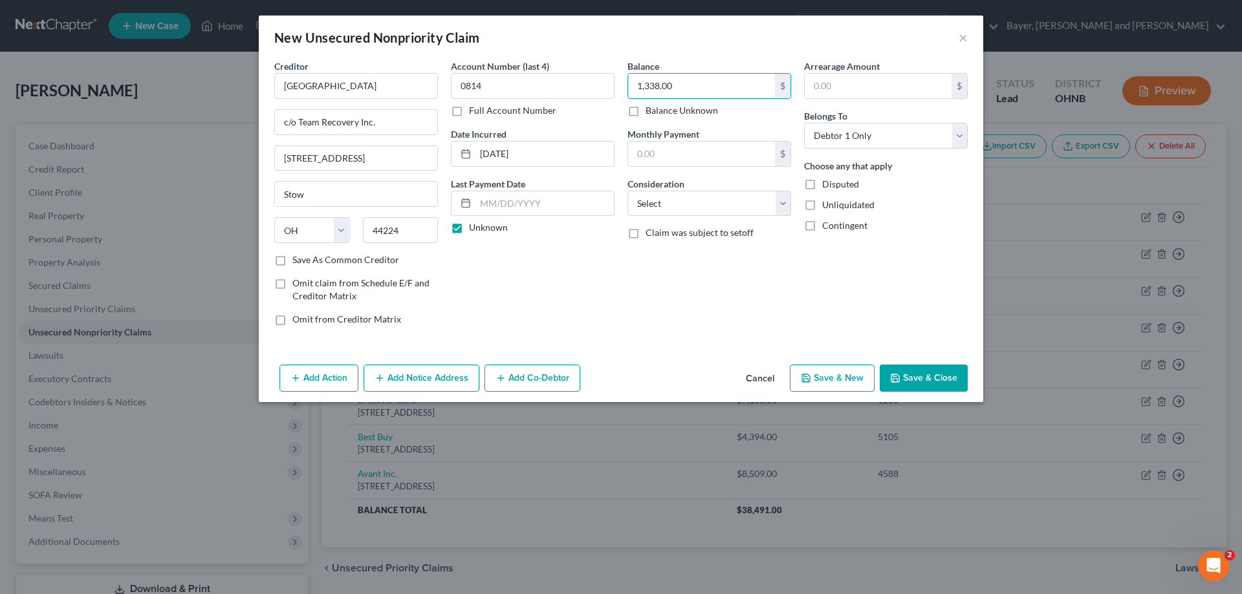
type input "1,338.00"
click at [739, 202] on select "Select Cable / Satellite Services Collection Agency Credit Card Debt Debt Couns…" at bounding box center [709, 204] width 164 height 26
select select "9"
click at [627, 191] on select "Select Cable / Satellite Services Collection Agency Credit Card Debt Debt Couns…" at bounding box center [709, 204] width 164 height 26
click at [898, 376] on icon "button" at bounding box center [895, 378] width 10 height 10
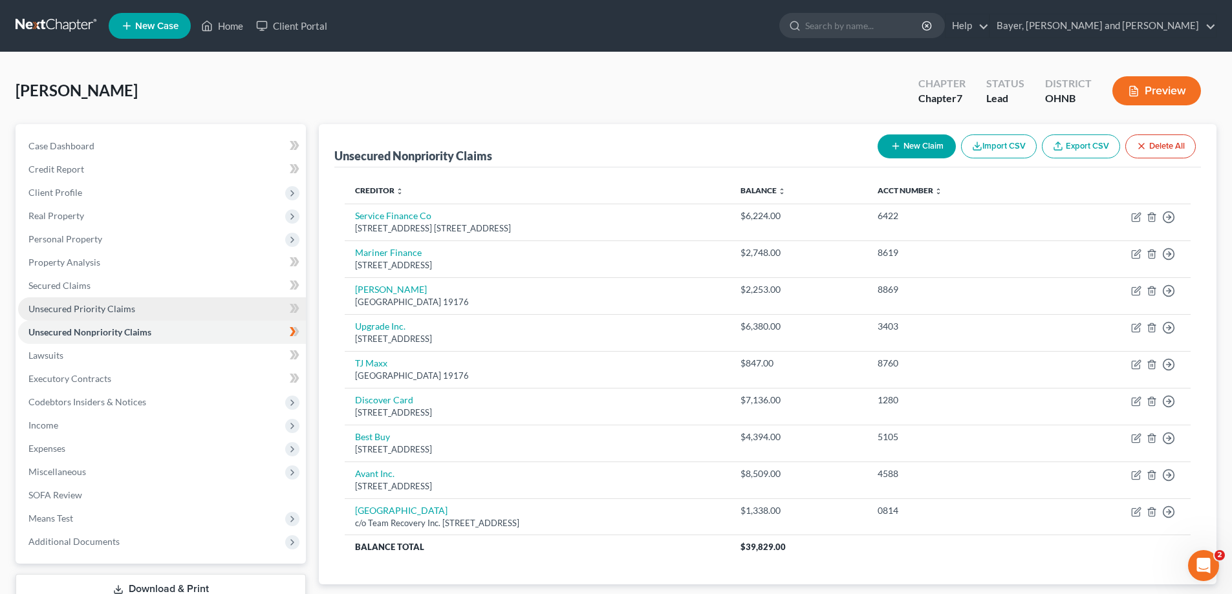
click at [114, 316] on link "Unsecured Priority Claims" at bounding box center [162, 309] width 288 height 23
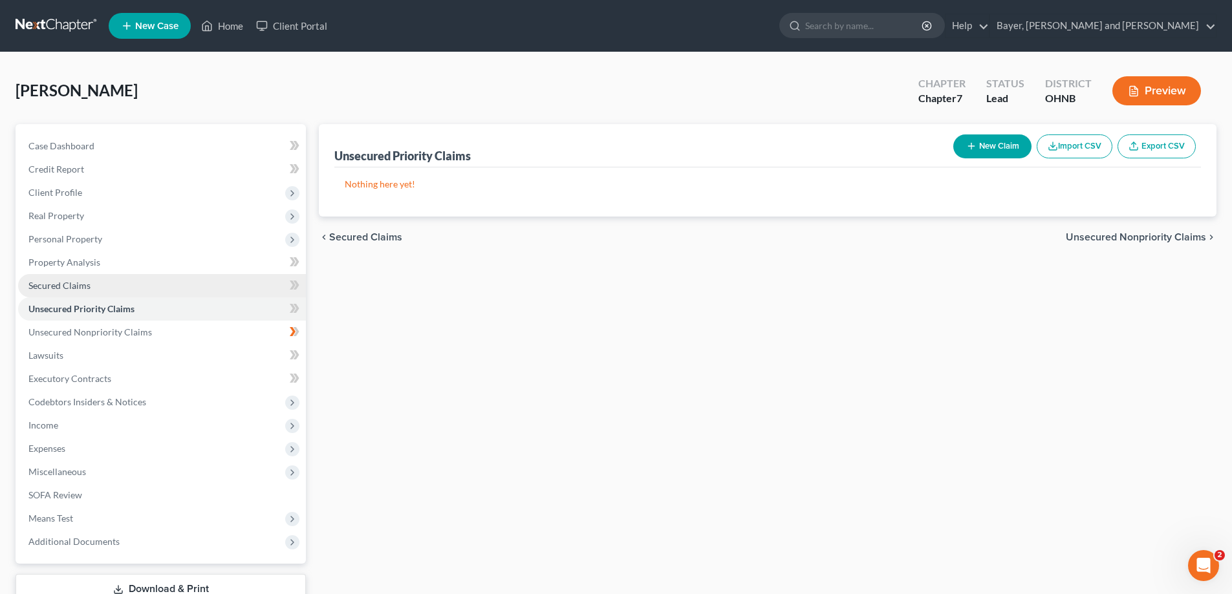
click at [97, 293] on link "Secured Claims" at bounding box center [162, 285] width 288 height 23
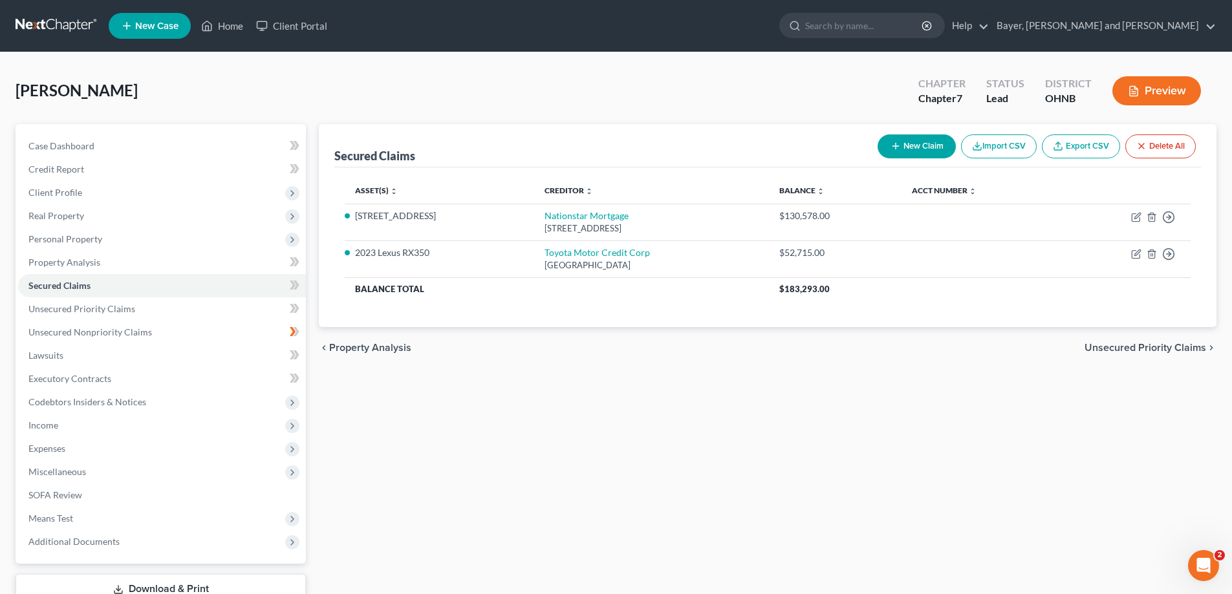
click at [913, 147] on button "New Claim" at bounding box center [917, 147] width 78 height 24
select select "0"
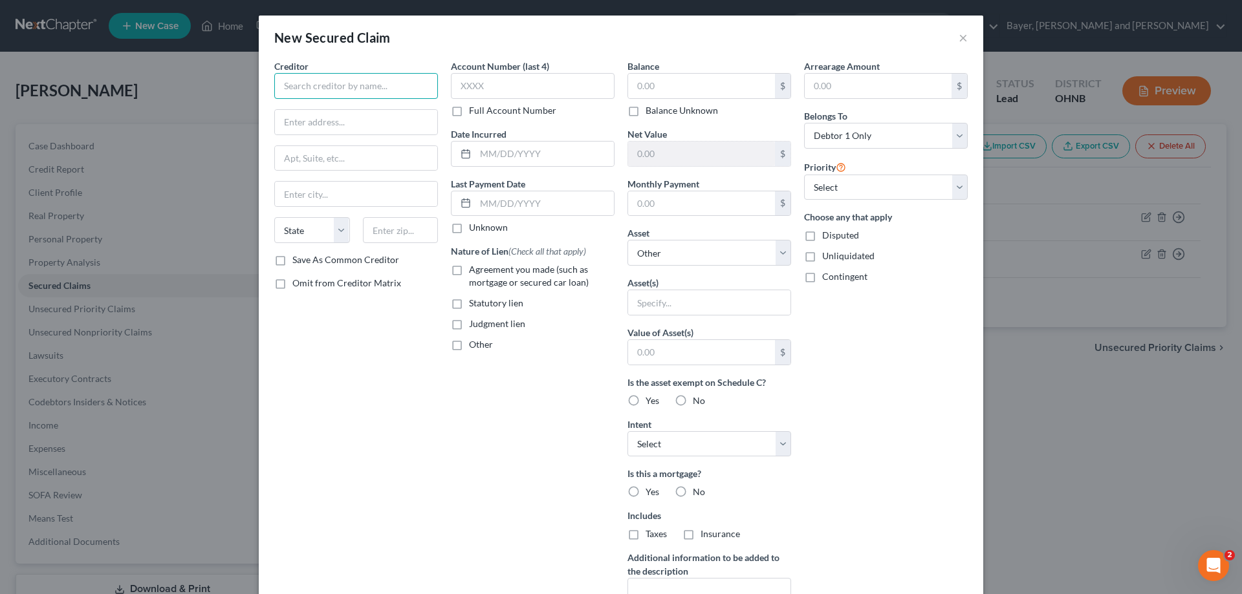
drag, startPoint x: 391, startPoint y: 85, endPoint x: 365, endPoint y: 61, distance: 34.8
click at [392, 82] on input "text" at bounding box center [356, 86] width 164 height 26
type input "Firelands Federal Credit Union"
type input "[GEOGRAPHIC_DATA]"
type input "Bellevue"
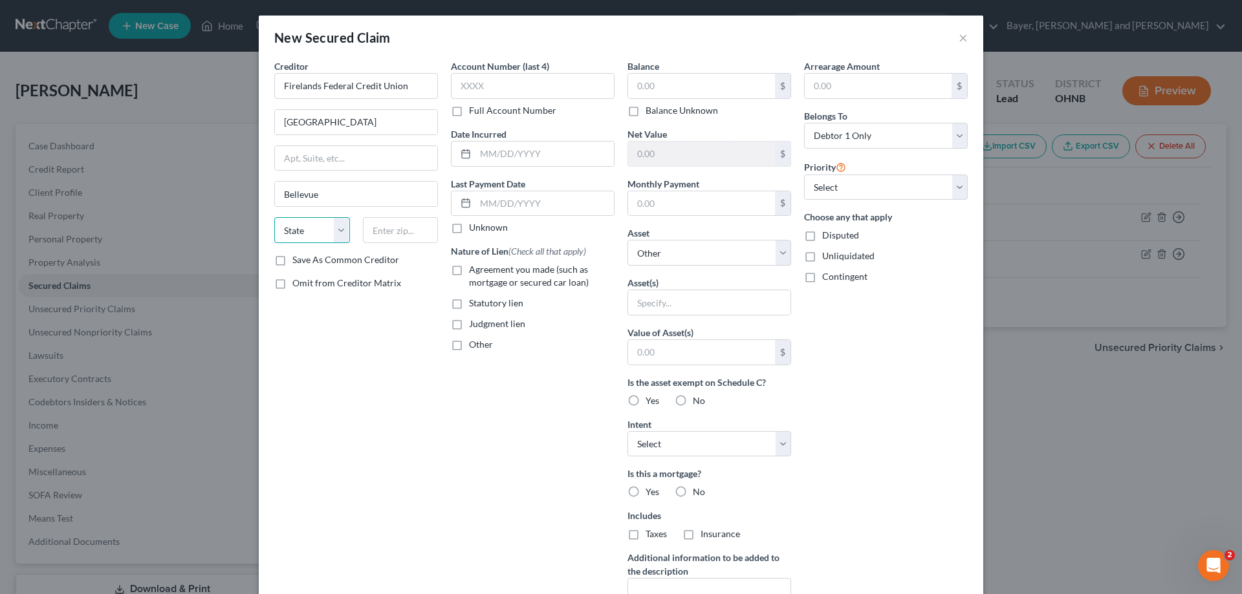
select select "36"
type input "44811"
drag, startPoint x: 342, startPoint y: 123, endPoint x: 255, endPoint y: 116, distance: 87.0
click at [259, 116] on div "Creditor * Firelands Federal Credit Union [GEOGRAPHIC_DATA] [GEOGRAPHIC_DATA] […" at bounding box center [621, 360] width 724 height 600
type input "[STREET_ADDRESS]"
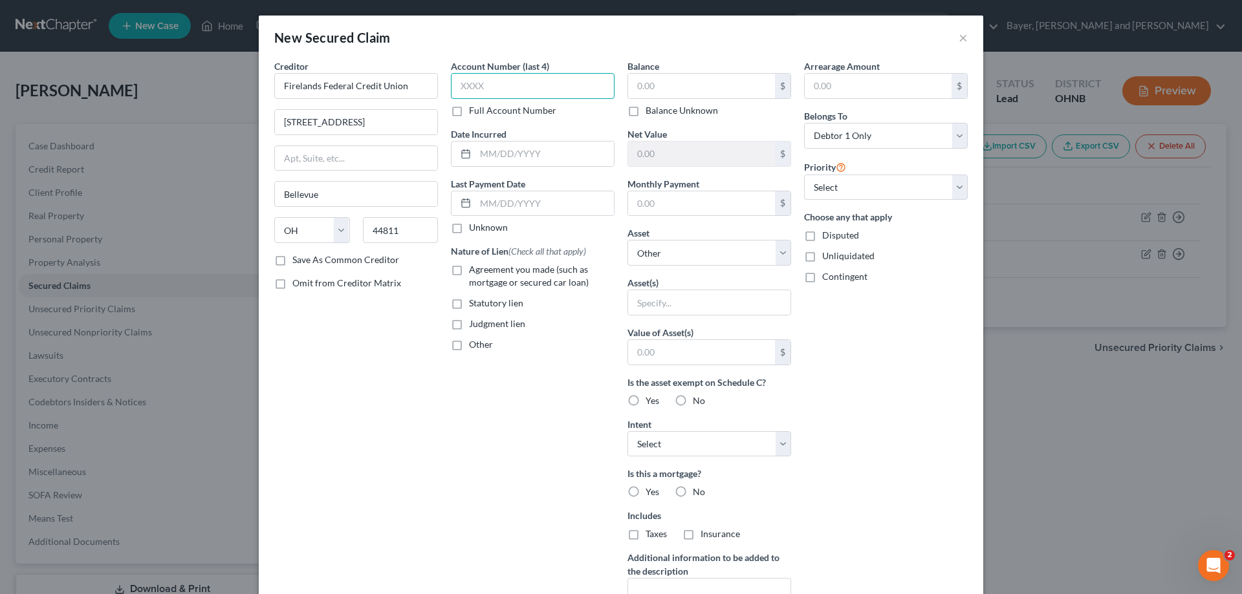
click at [531, 83] on input "text" at bounding box center [533, 86] width 164 height 26
type input "6000"
click at [524, 152] on input "text" at bounding box center [544, 154] width 138 height 25
type input "[DATE]"
click at [469, 230] on label "Unknown" at bounding box center [488, 227] width 39 height 13
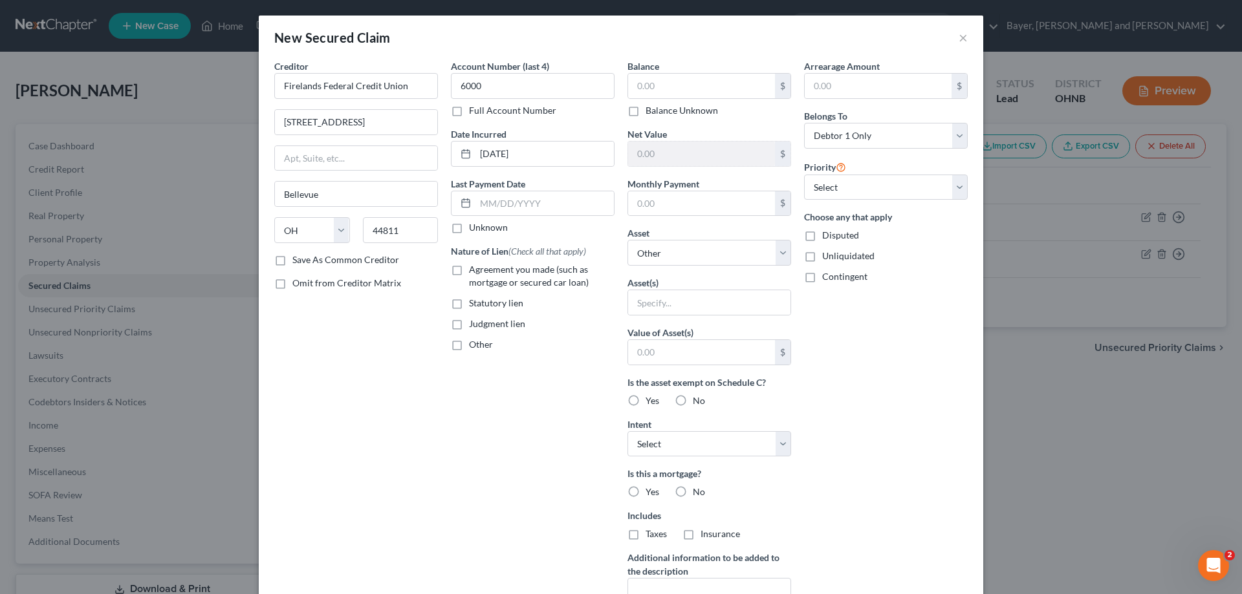
click at [474, 230] on input "Unknown" at bounding box center [478, 225] width 8 height 8
checkbox input "true"
click at [469, 269] on label "Agreement you made (such as mortgage or secured car loan)" at bounding box center [542, 276] width 146 height 26
click at [474, 269] on input "Agreement you made (such as mortgage or secured car loan)" at bounding box center [478, 267] width 8 height 8
checkbox input "true"
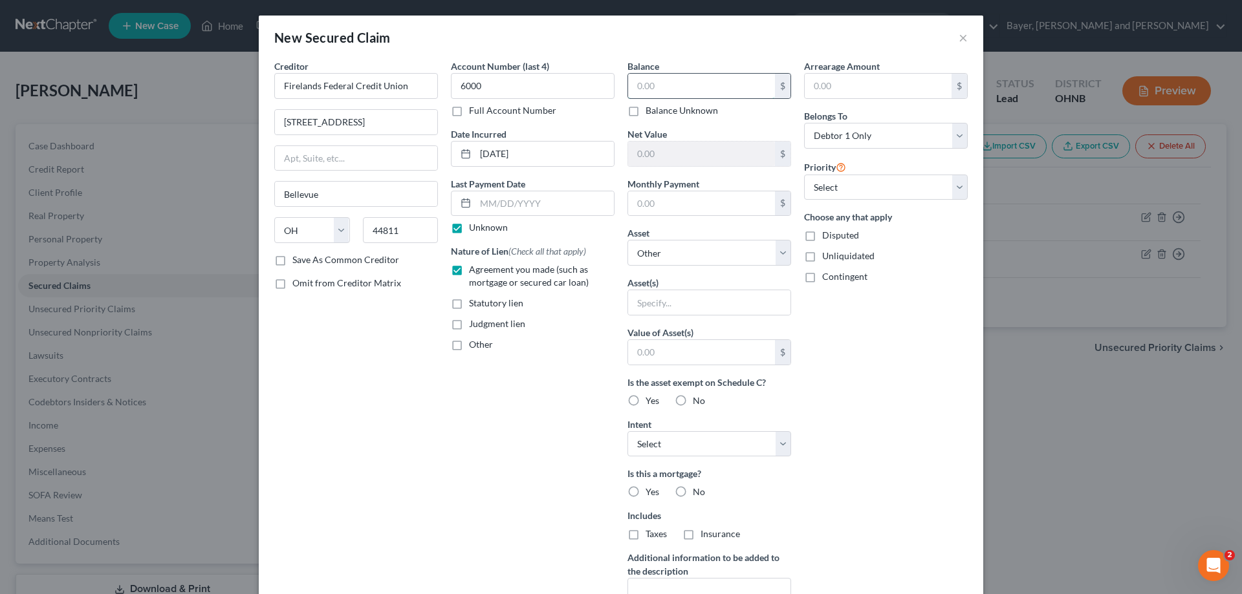
click at [706, 94] on input "text" at bounding box center [701, 86] width 147 height 25
type input "17,285.00"
click at [696, 211] on input "text" at bounding box center [701, 203] width 147 height 25
type input "264.00"
click at [720, 257] on select "Select Other Multiple Assets [STREET_ADDRESS] - $147850.0 Advantage Credit Unio…" at bounding box center [709, 253] width 164 height 26
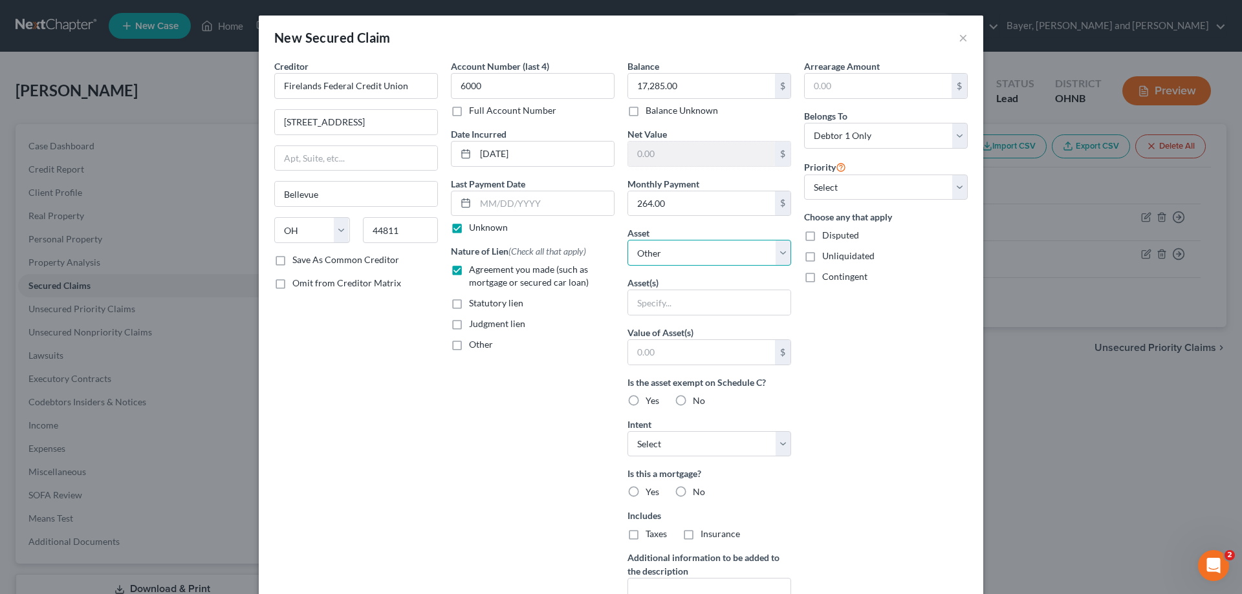
select select "2"
click at [627, 240] on select "Select Other Multiple Assets [STREET_ADDRESS] - $147850.0 Advantage Credit Unio…" at bounding box center [709, 253] width 164 height 26
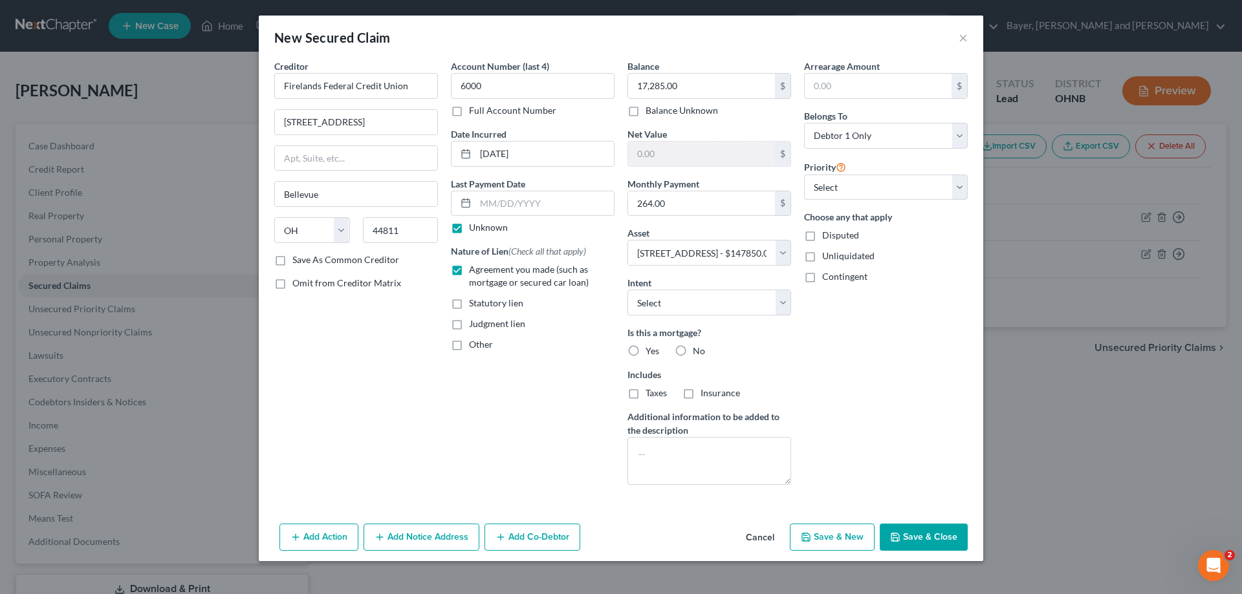
click at [578, 371] on div "Account Number (last 4) 6000 Full Account Number Date Incurred [DATE] Last Paym…" at bounding box center [532, 278] width 177 height 436
click at [646, 351] on label "Yes" at bounding box center [653, 351] width 14 height 13
click at [651, 351] on input "Yes" at bounding box center [655, 349] width 8 height 8
radio input "true"
click at [963, 193] on select "Select 2nd 3rd 4th 5th 6th 7th 8th 9th 10th 11th 12th 13th 14th 15th 16th 17th …" at bounding box center [886, 188] width 164 height 26
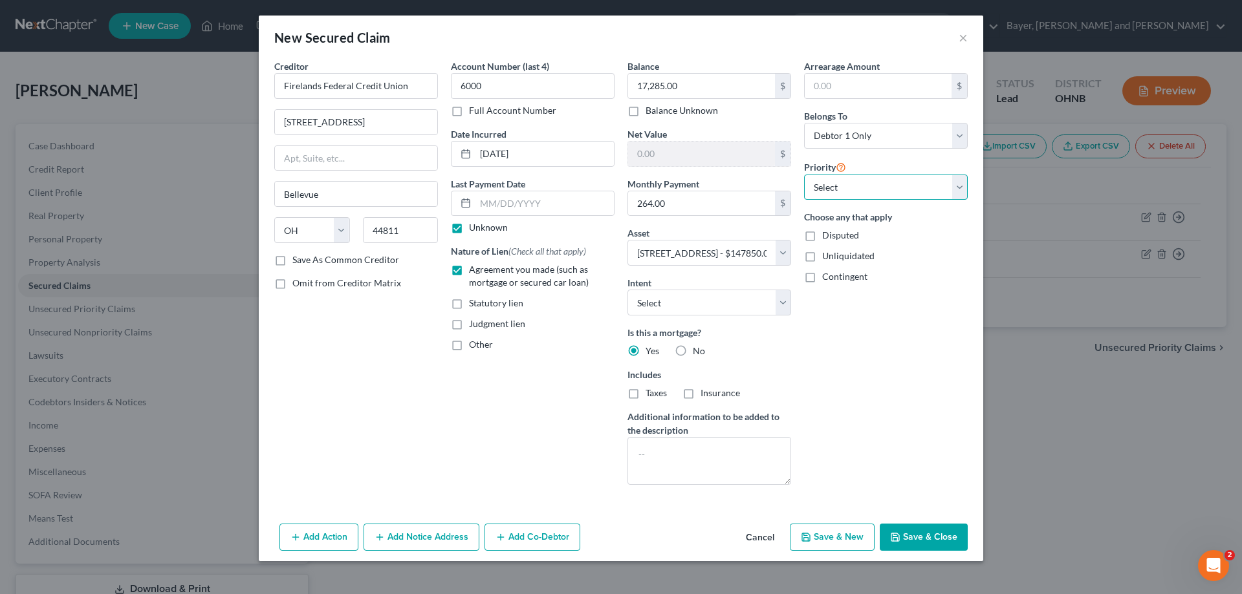
click at [804, 175] on select "Select 2nd 3rd 4th 5th 6th 7th 8th 9th 10th 11th 12th 13th 14th 15th 16th 17th …" at bounding box center [886, 188] width 164 height 26
click at [960, 185] on select "Select 2nd 3rd 4th 5th 6th 7th 8th 9th 10th 11th 12th 13th 14th 15th 16th 17th …" at bounding box center [886, 188] width 164 height 26
select select "0"
click at [804, 175] on select "Select 2nd 3rd 4th 5th 6th 7th 8th 9th 10th 11th 12th 13th 14th 15th 16th 17th …" at bounding box center [886, 188] width 164 height 26
click at [938, 546] on button "Save & Close" at bounding box center [924, 537] width 88 height 27
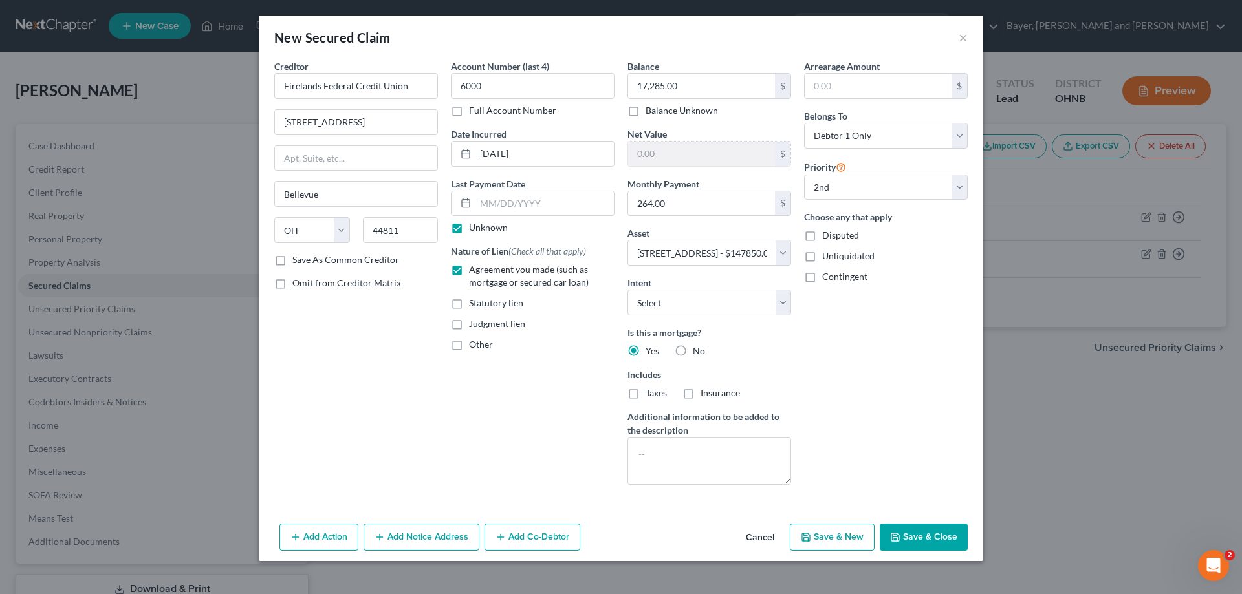
select select
select select "1"
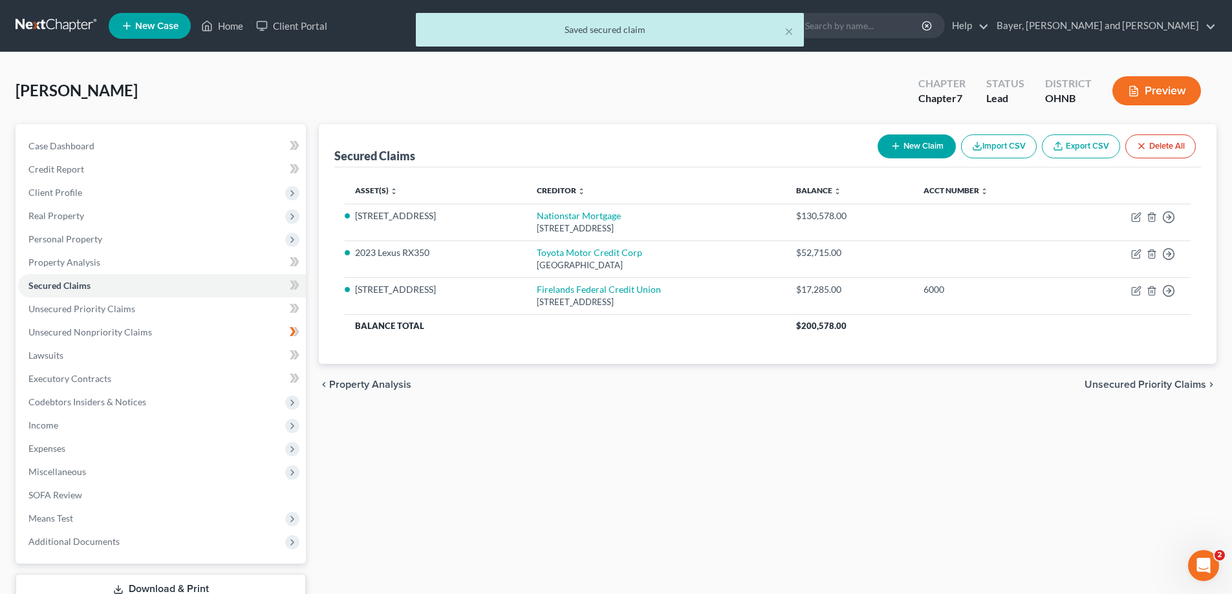
click at [1130, 390] on span "Unsecured Priority Claims" at bounding box center [1146, 385] width 122 height 10
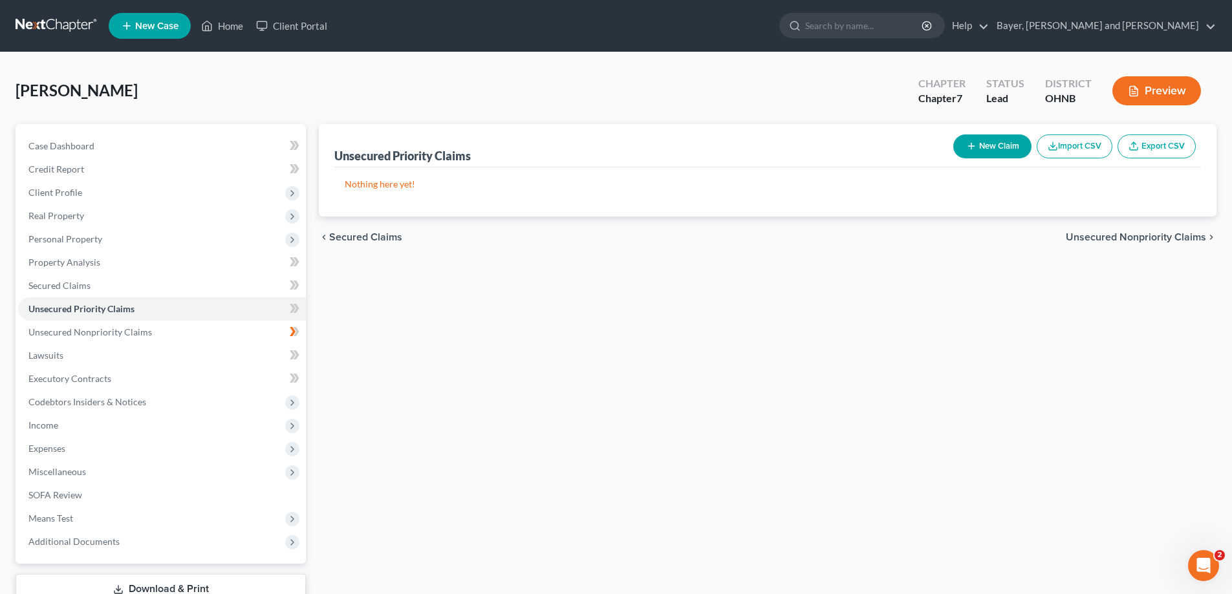
click at [1126, 237] on span "Unsecured Nonpriority Claims" at bounding box center [1136, 237] width 140 height 10
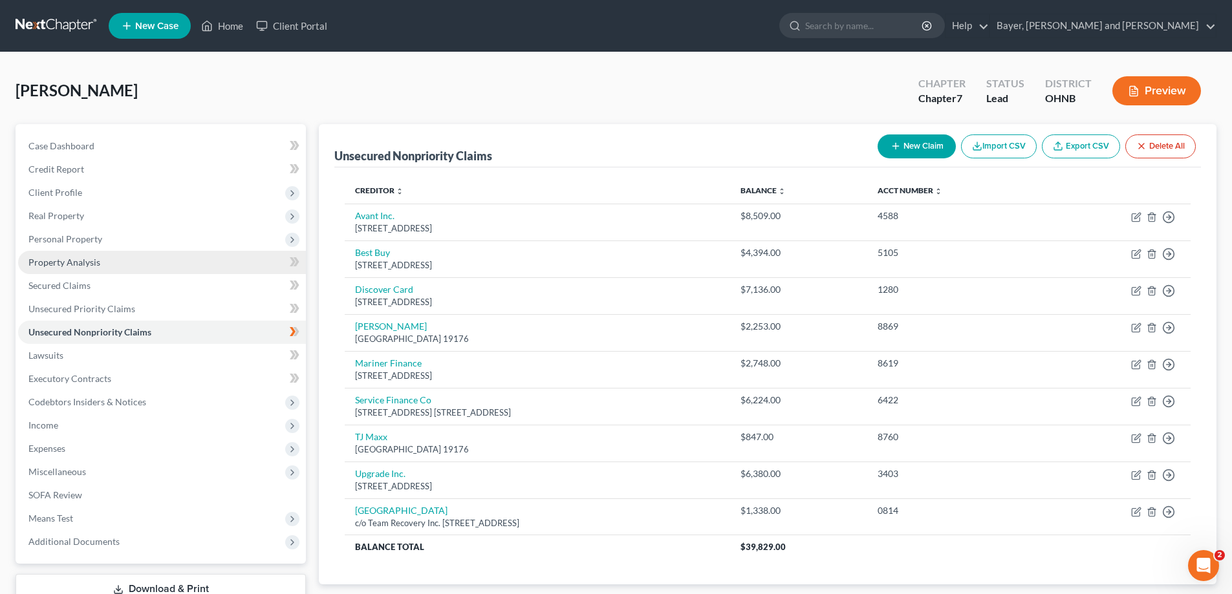
click at [95, 259] on span "Property Analysis" at bounding box center [64, 262] width 72 height 11
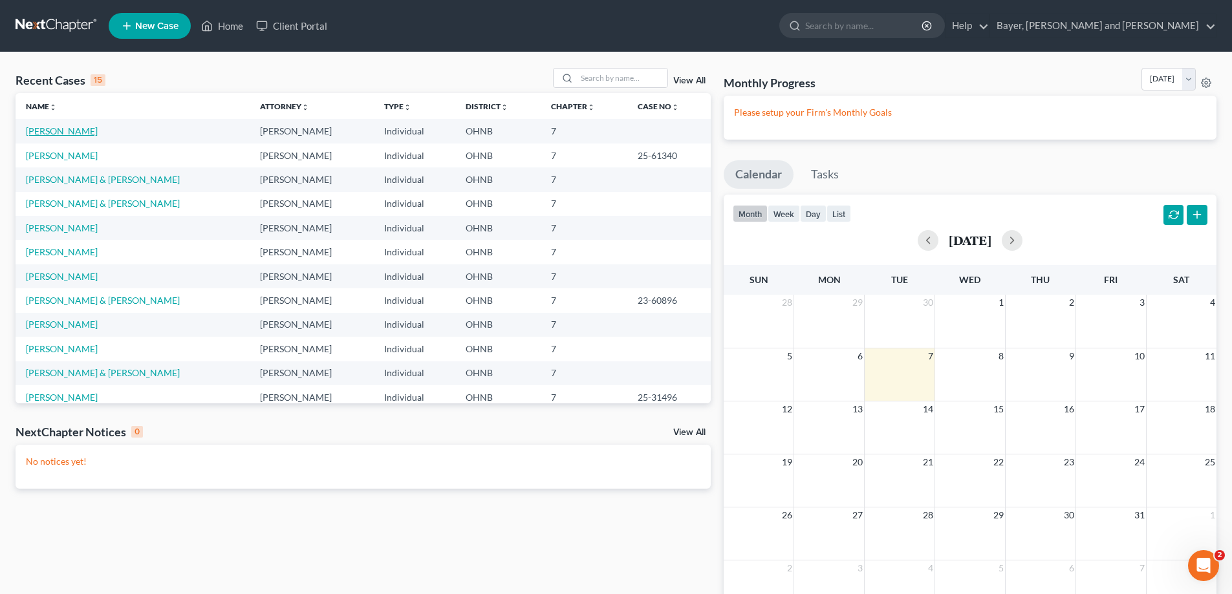
click at [62, 130] on link "[PERSON_NAME]" at bounding box center [62, 130] width 72 height 11
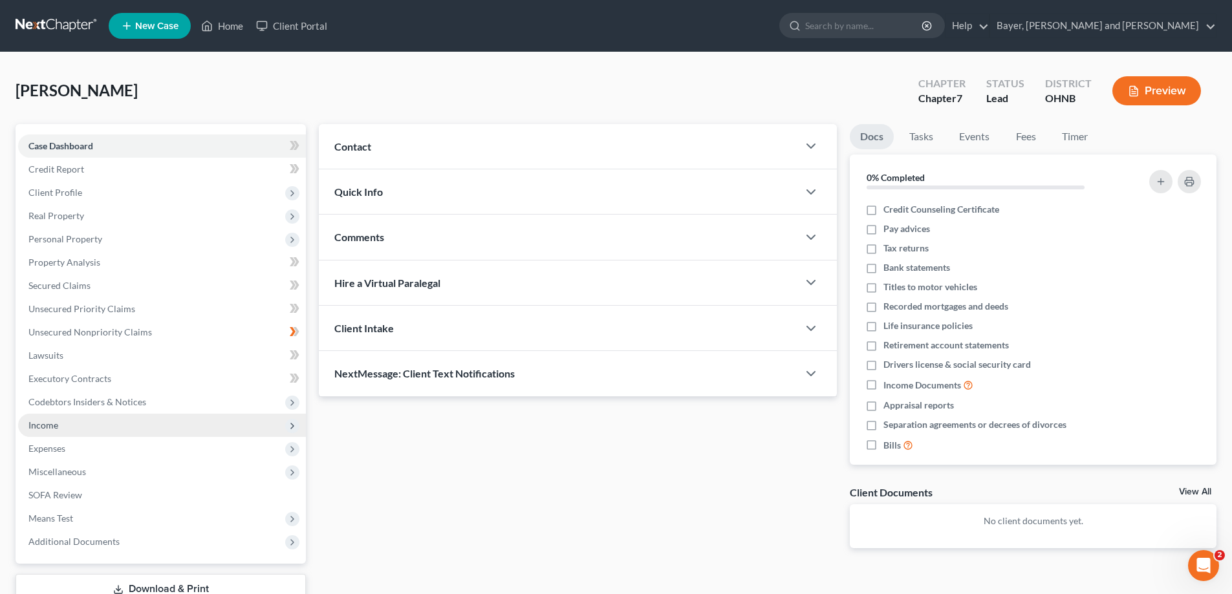
click at [77, 431] on span "Income" at bounding box center [162, 425] width 288 height 23
click at [76, 431] on span "Income" at bounding box center [162, 425] width 288 height 23
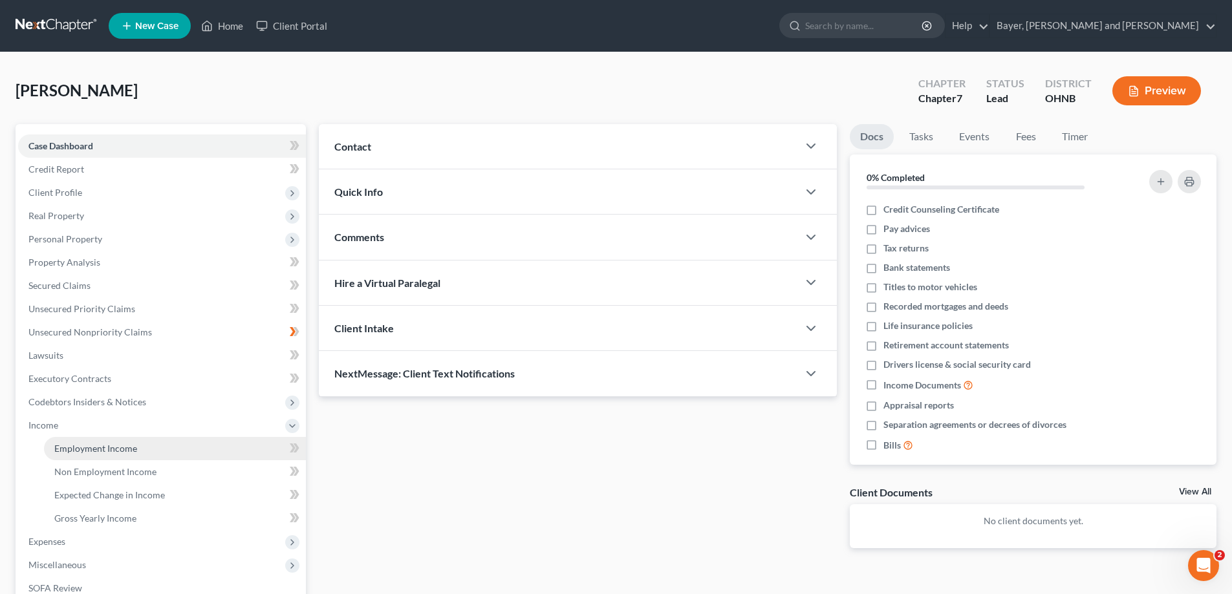
drag, startPoint x: 82, startPoint y: 449, endPoint x: 238, endPoint y: 472, distance: 158.3
click at [82, 450] on span "Employment Income" at bounding box center [95, 448] width 83 height 11
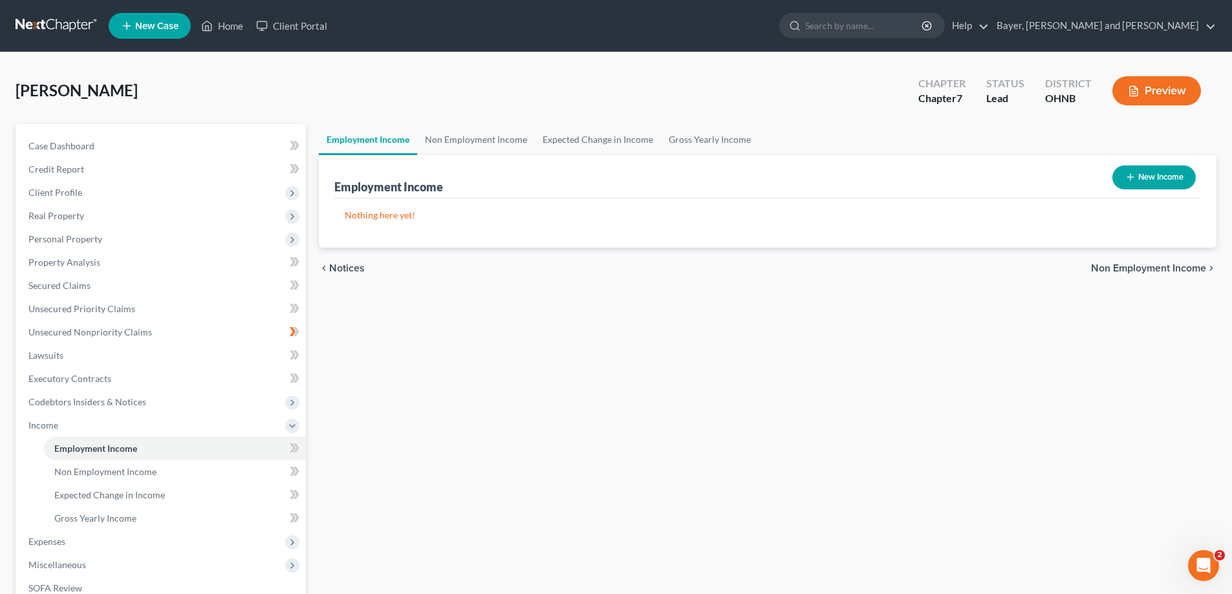
click at [1155, 182] on button "New Income" at bounding box center [1154, 178] width 83 height 24
select select "0"
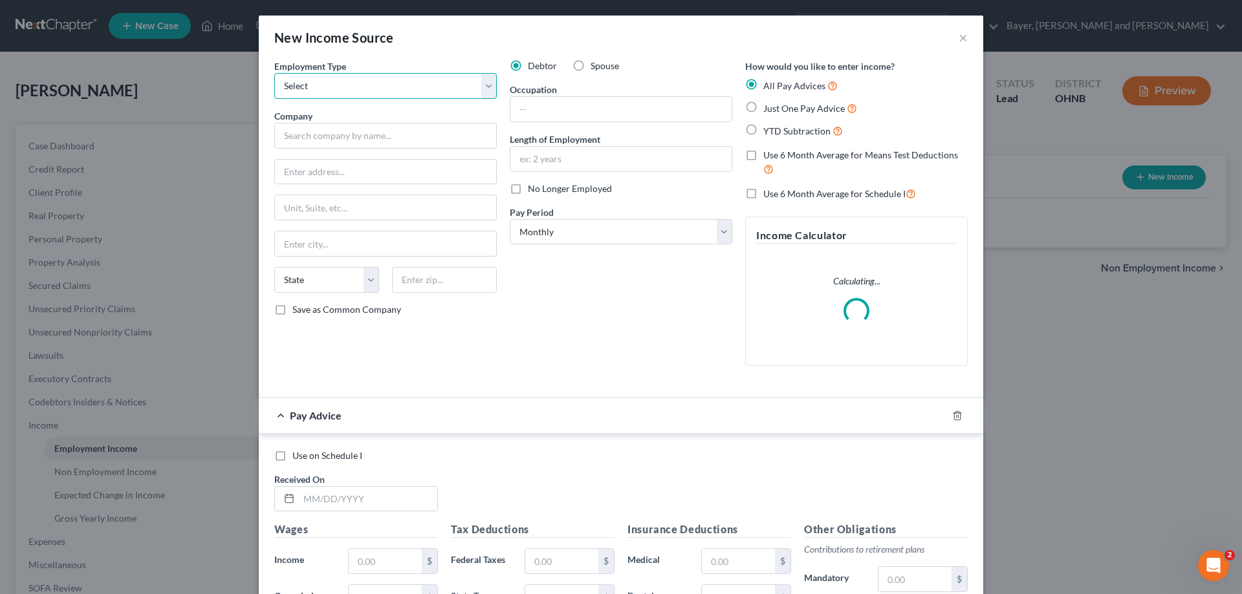
click at [382, 91] on select "Select Full or Part Time Employment Self Employment" at bounding box center [385, 86] width 223 height 26
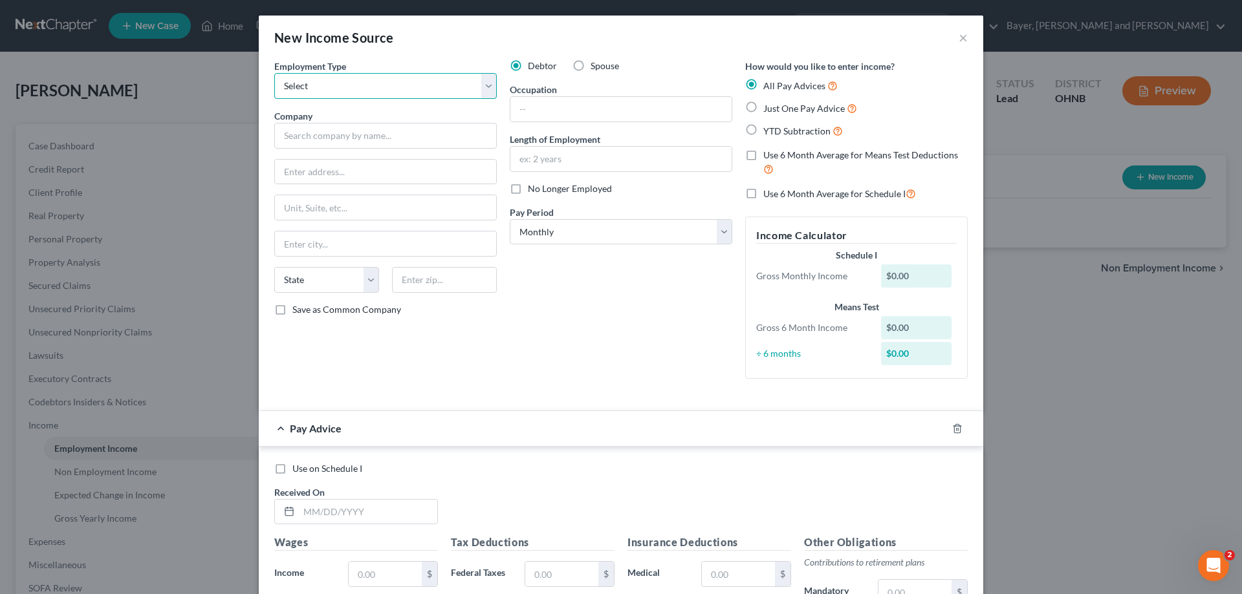
select select "0"
click at [274, 73] on select "Select Full or Part Time Employment Self Employment" at bounding box center [385, 86] width 223 height 26
click at [408, 136] on input "text" at bounding box center [385, 136] width 223 height 26
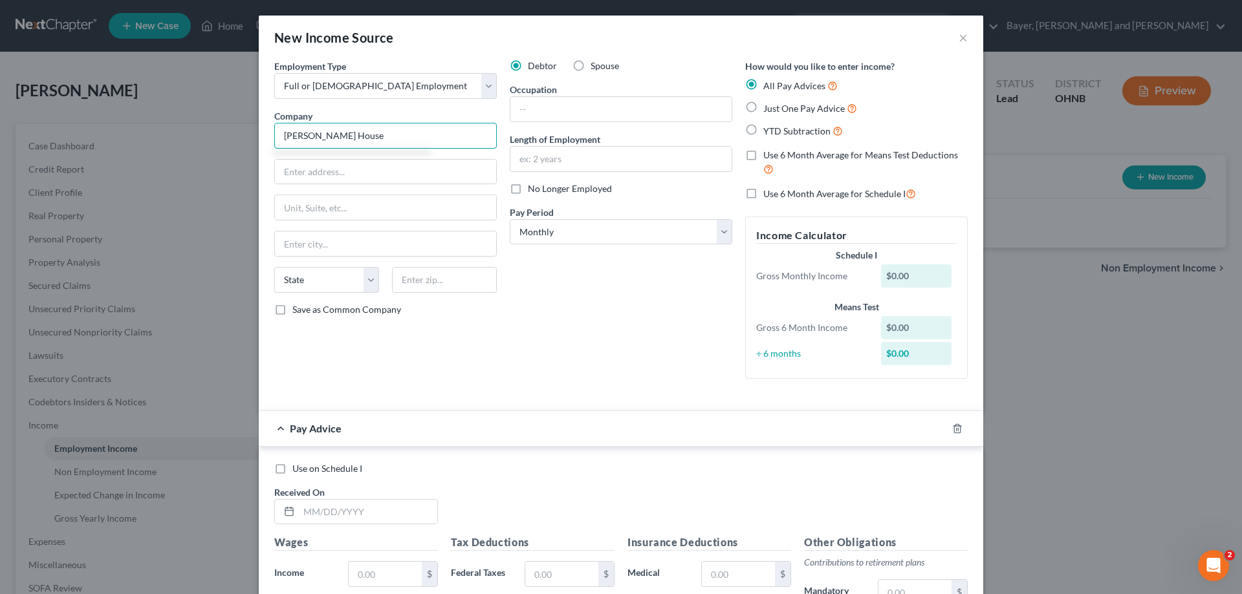
type input "Martin House"
type input "625 Center Street"
type input "Ashland"
select select "36"
type input "44805"
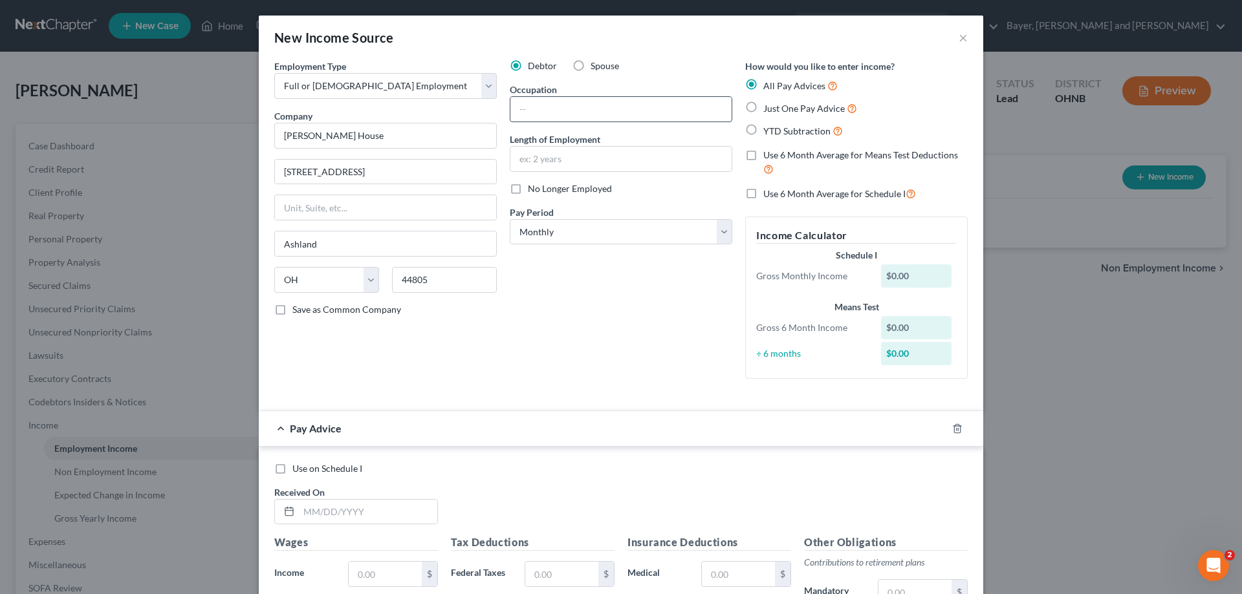
click at [551, 103] on input "text" at bounding box center [620, 109] width 221 height 25
type input "Nurse"
type input "1 year"
click at [599, 234] on select "Select Monthly Twice Monthly Every Other Week Weekly" at bounding box center [621, 232] width 223 height 26
select select "1"
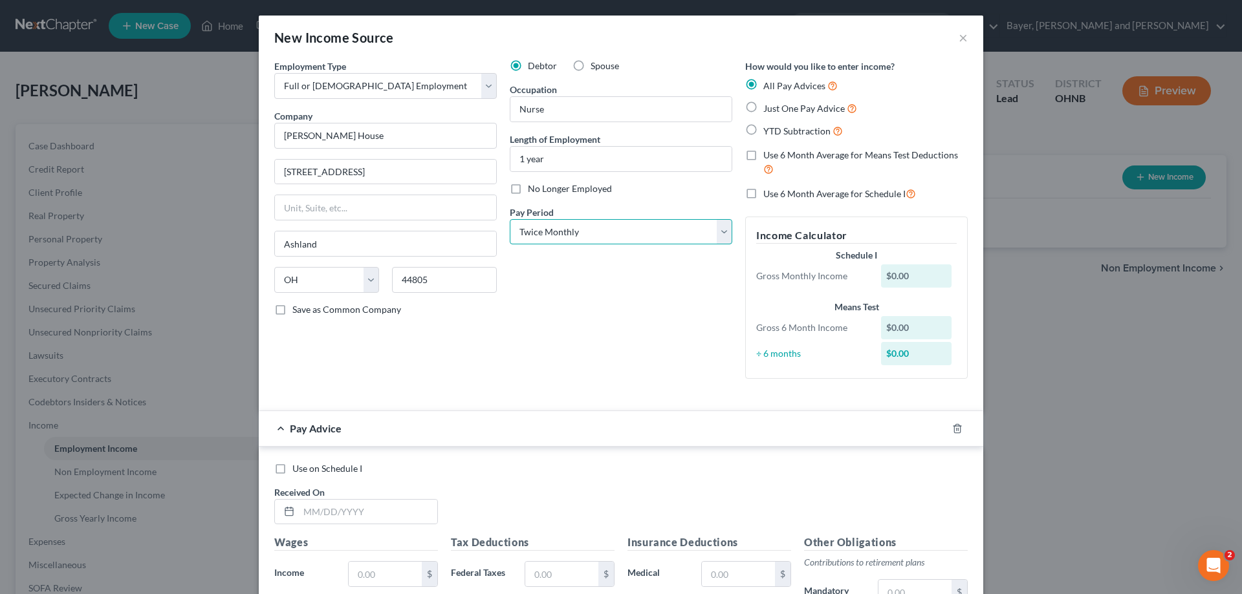
click at [510, 219] on select "Select Monthly Twice Monthly Every Other Week Weekly" at bounding box center [621, 232] width 223 height 26
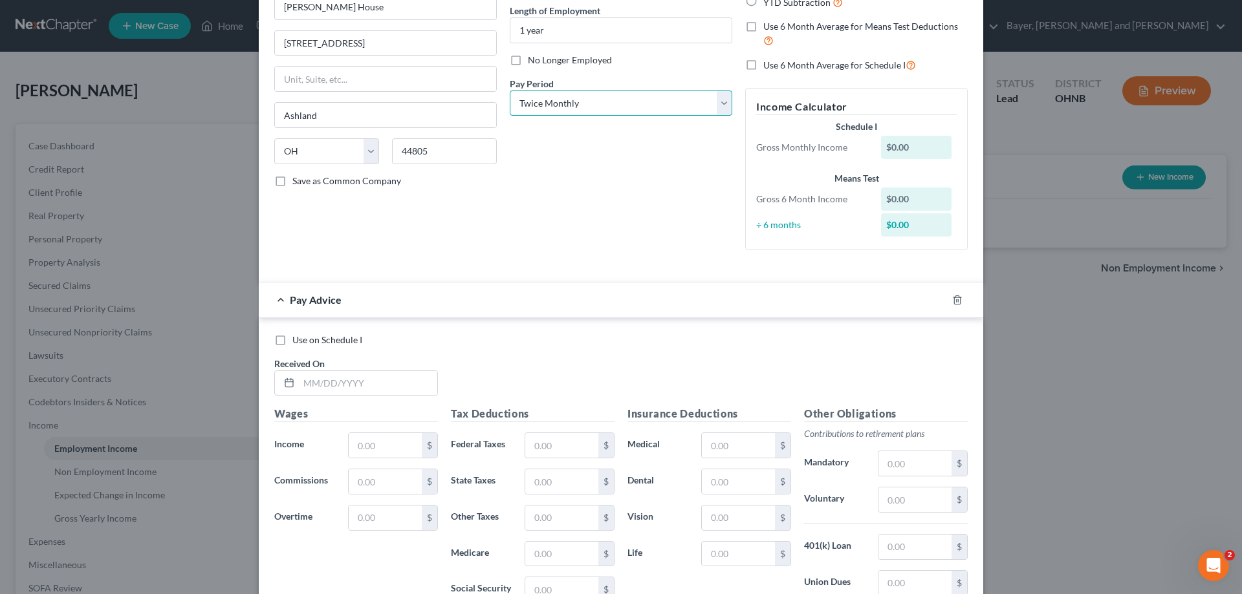
scroll to position [129, 0]
click at [407, 386] on div "Received On *" at bounding box center [356, 375] width 177 height 39
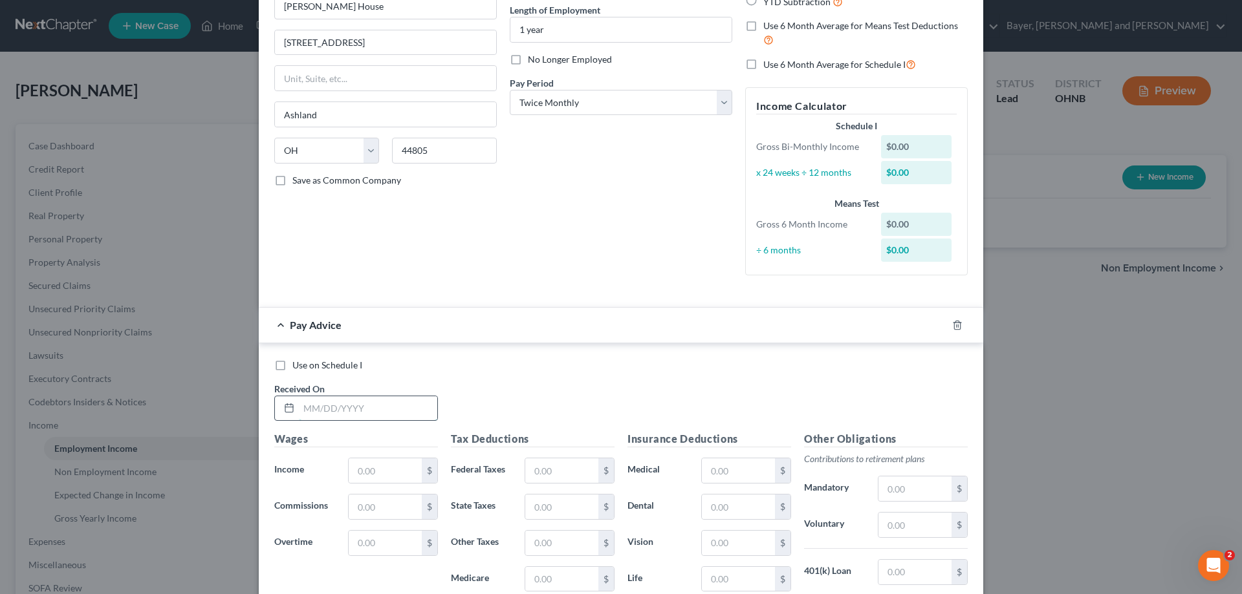
click at [390, 416] on input "text" at bounding box center [368, 409] width 138 height 25
type input "05/09/2025"
click at [360, 472] on input "text" at bounding box center [385, 471] width 73 height 25
type input "1,170.00"
click at [545, 470] on input "text" at bounding box center [561, 471] width 73 height 25
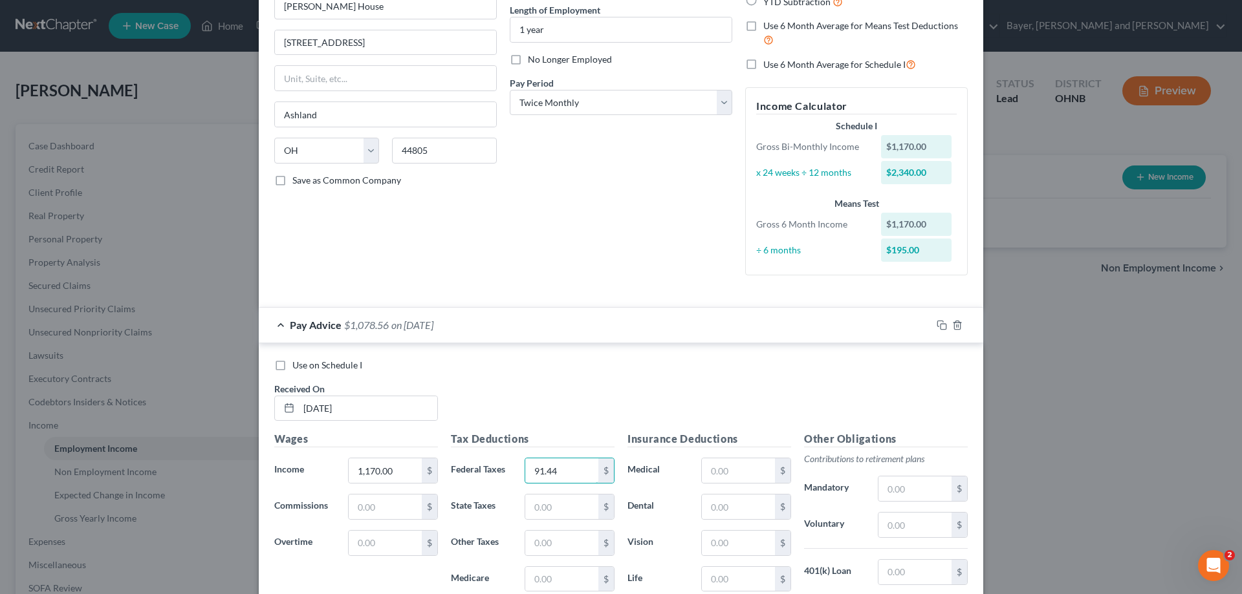
type input "91.44"
type input "30.75"
type input "29.40"
type input "21.31"
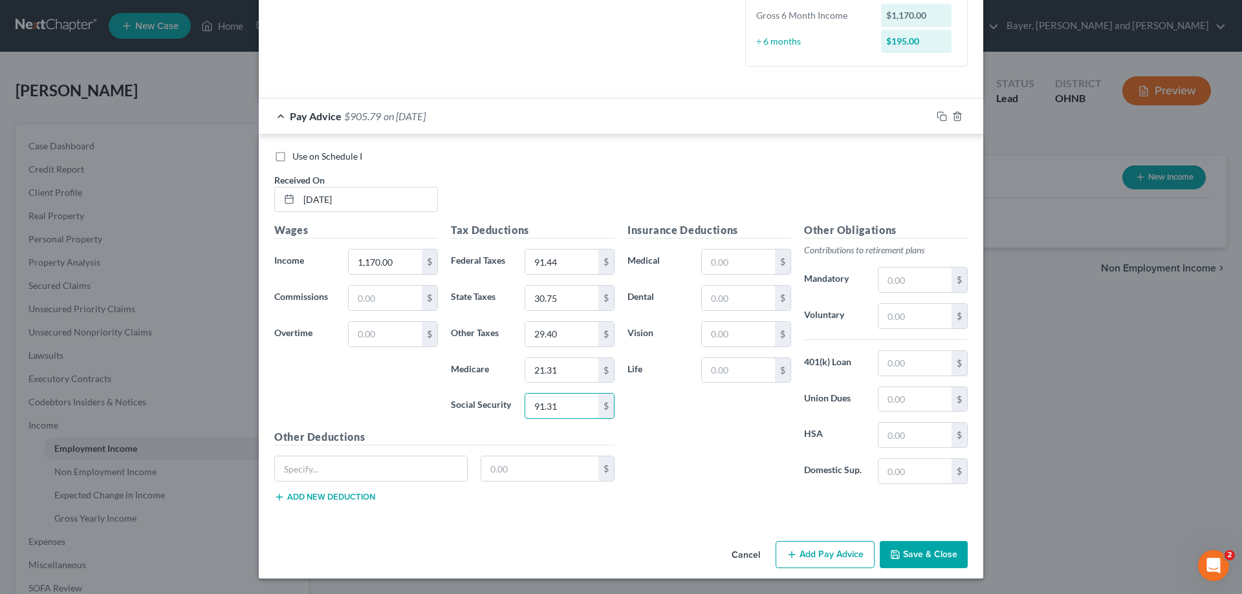
type input "91.31"
click at [834, 557] on button "Add Pay Advice" at bounding box center [825, 554] width 99 height 27
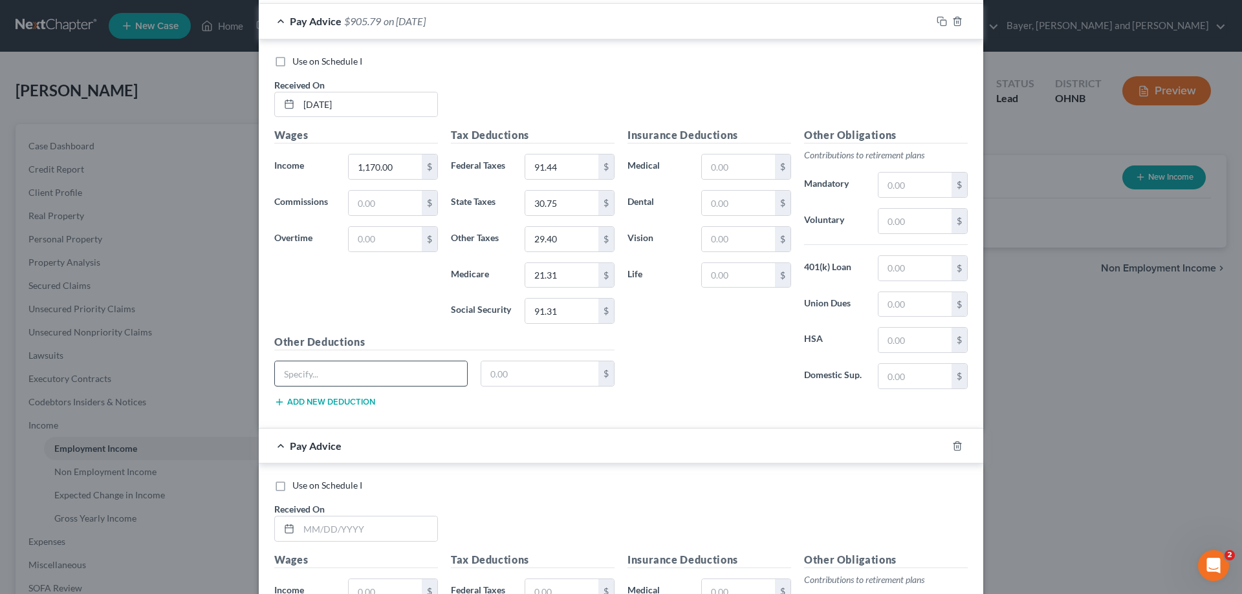
scroll to position [597, 0]
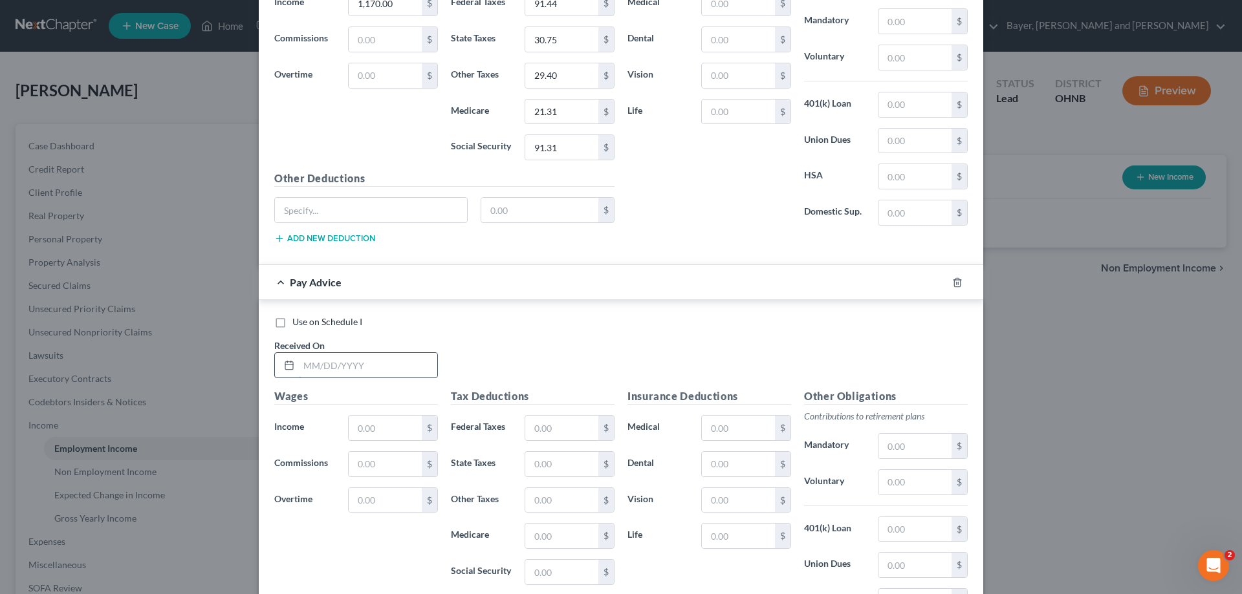
click at [375, 375] on input "text" at bounding box center [368, 365] width 138 height 25
type input "05/23/2025"
click at [386, 433] on input "text" at bounding box center [385, 428] width 73 height 25
type input "2,215.69"
click at [568, 426] on input "text" at bounding box center [561, 428] width 73 height 25
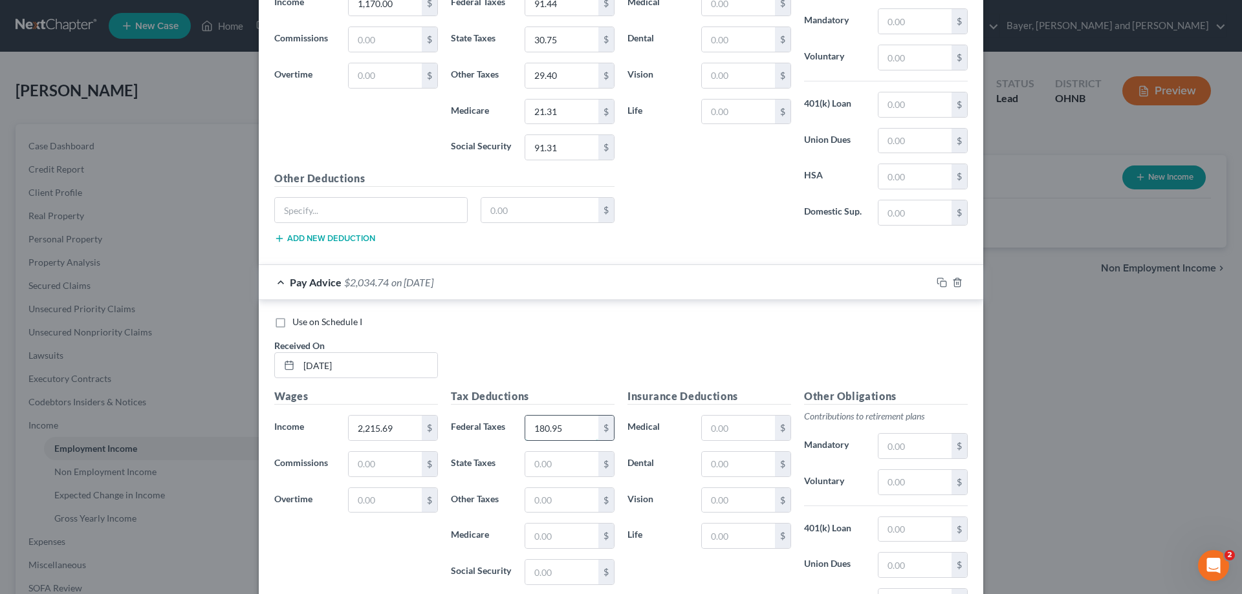
type input "180.95"
type input "53.05"
type input "44.31"
type input "32.13"
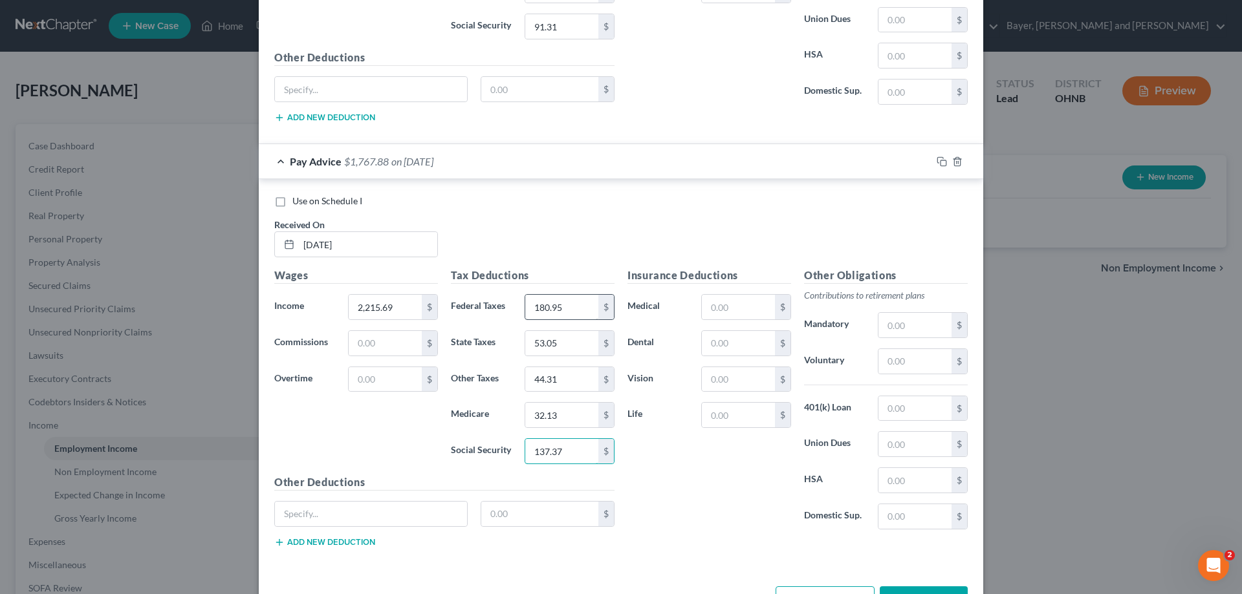
scroll to position [763, 0]
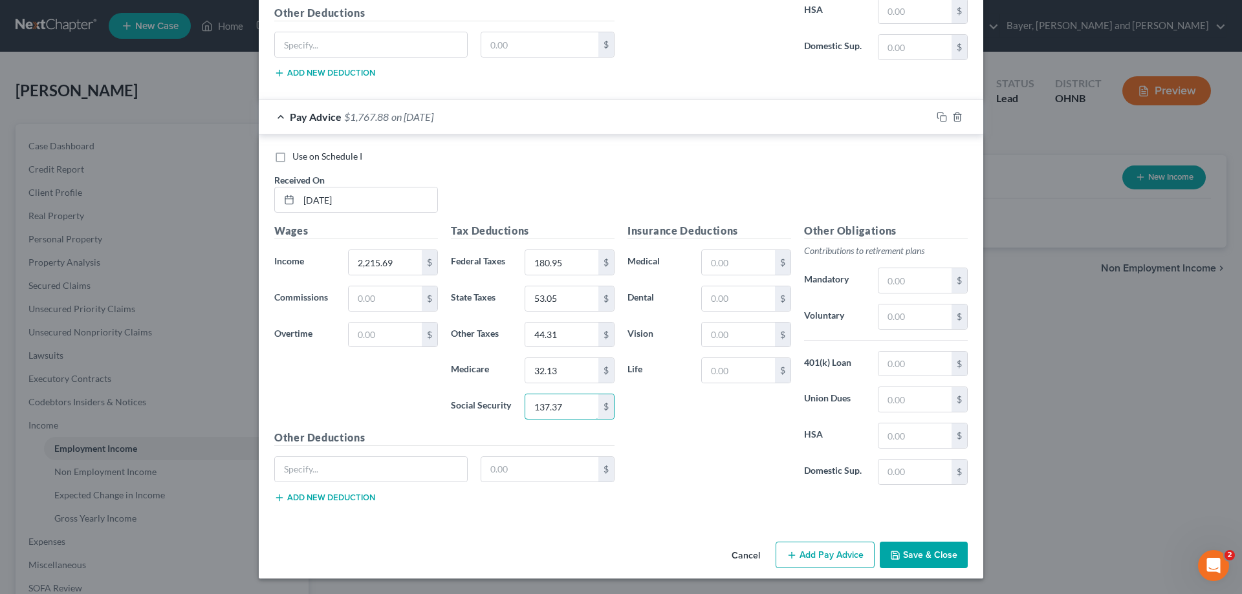
type input "137.37"
click at [802, 549] on button "Add Pay Advice" at bounding box center [825, 555] width 99 height 27
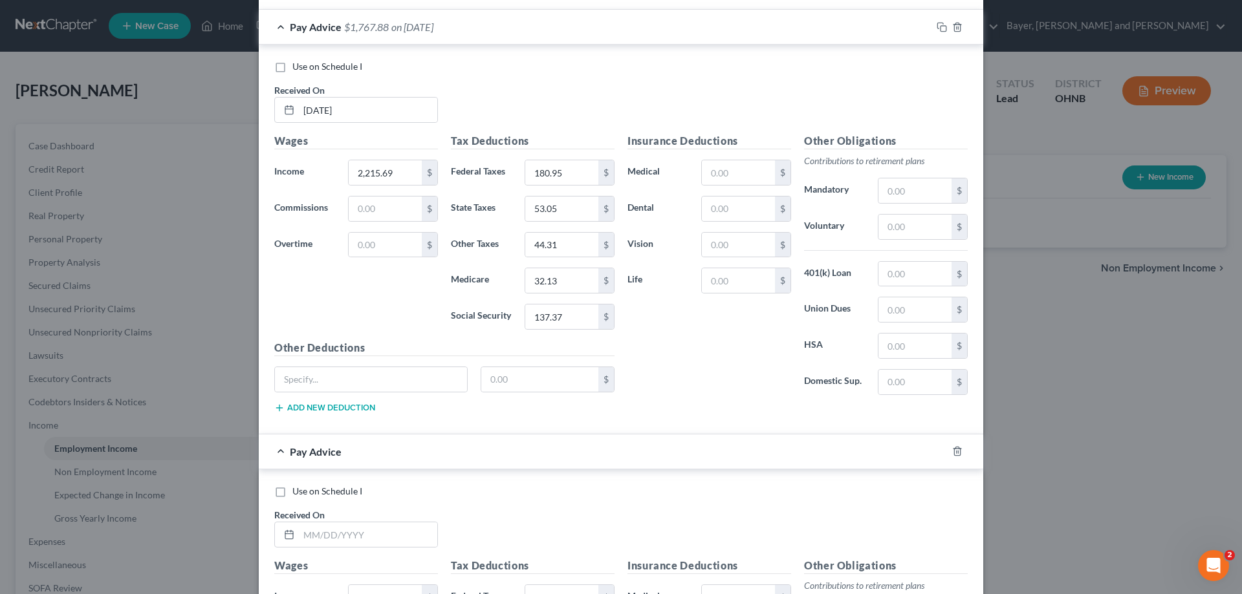
scroll to position [957, 0]
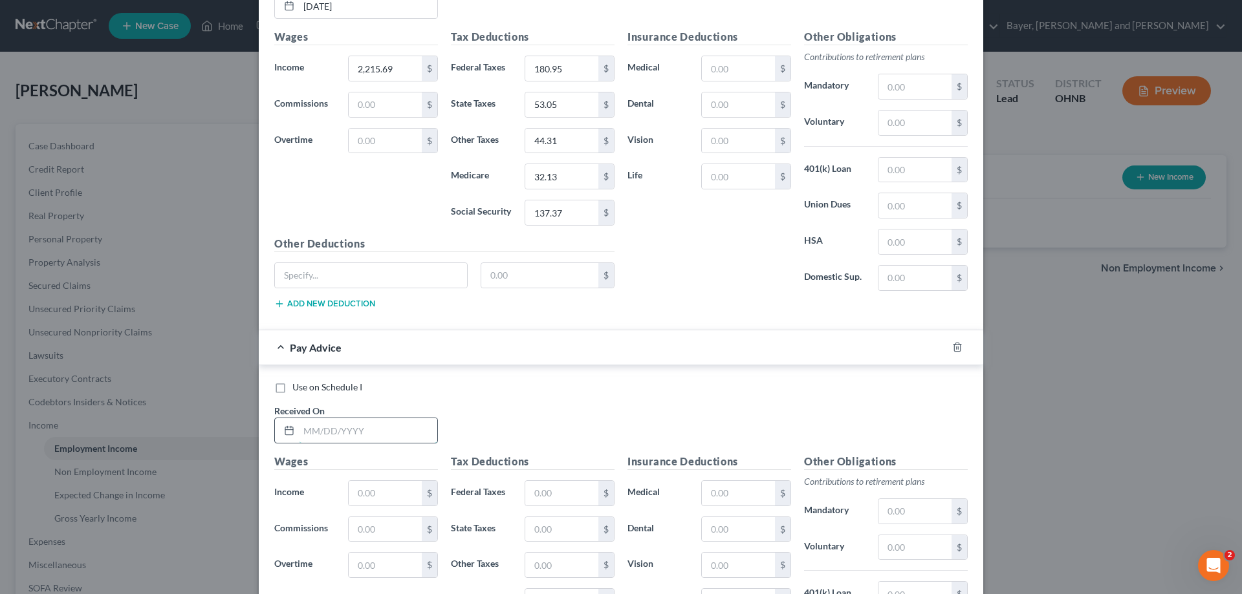
click at [376, 424] on input "text" at bounding box center [368, 431] width 138 height 25
type input "06/10/2025"
click at [369, 489] on input "text" at bounding box center [385, 493] width 73 height 25
type input "2,435.06"
click at [550, 495] on input "text" at bounding box center [561, 493] width 73 height 25
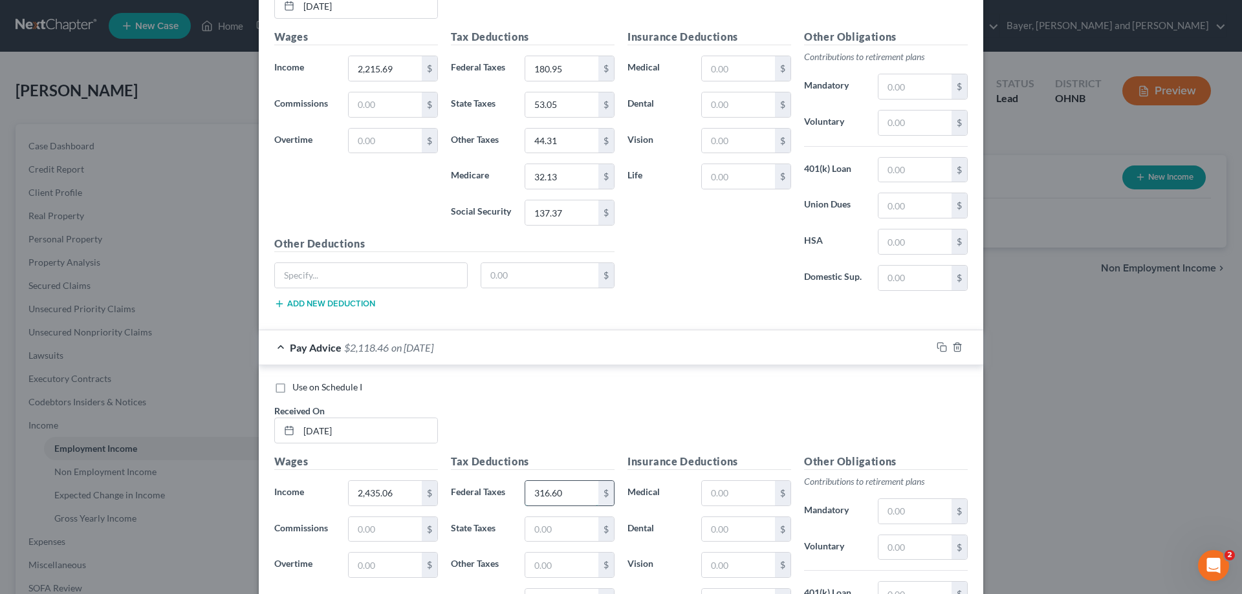
type input "316.60"
type input "6"
type input "77.32"
type input "60.55"
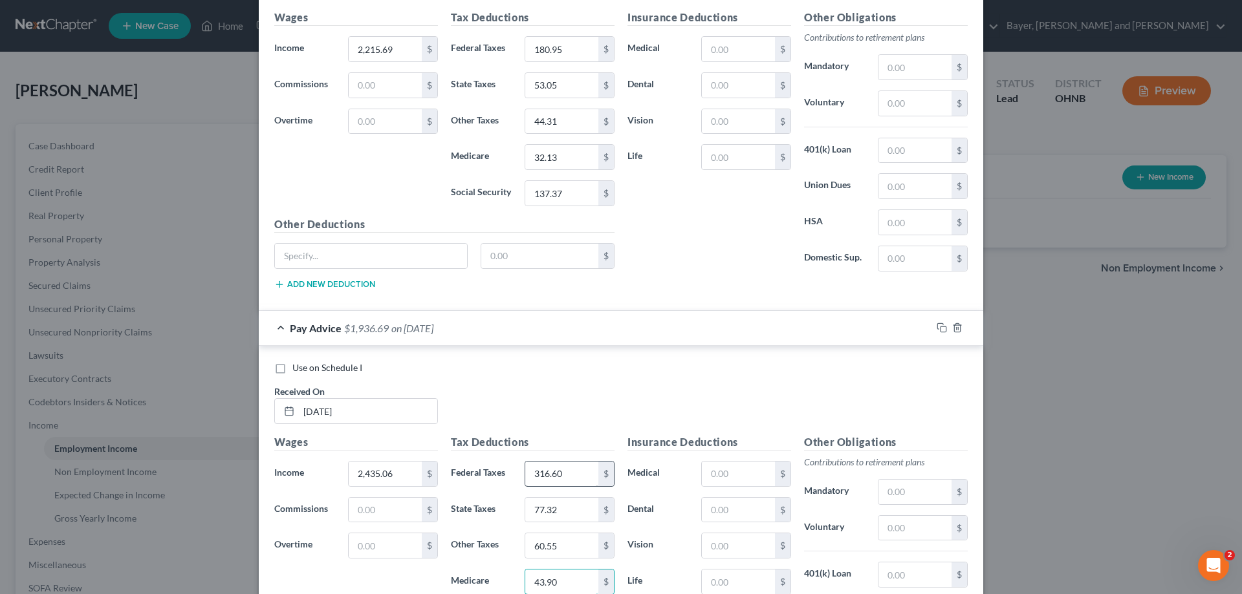
type input "43.90"
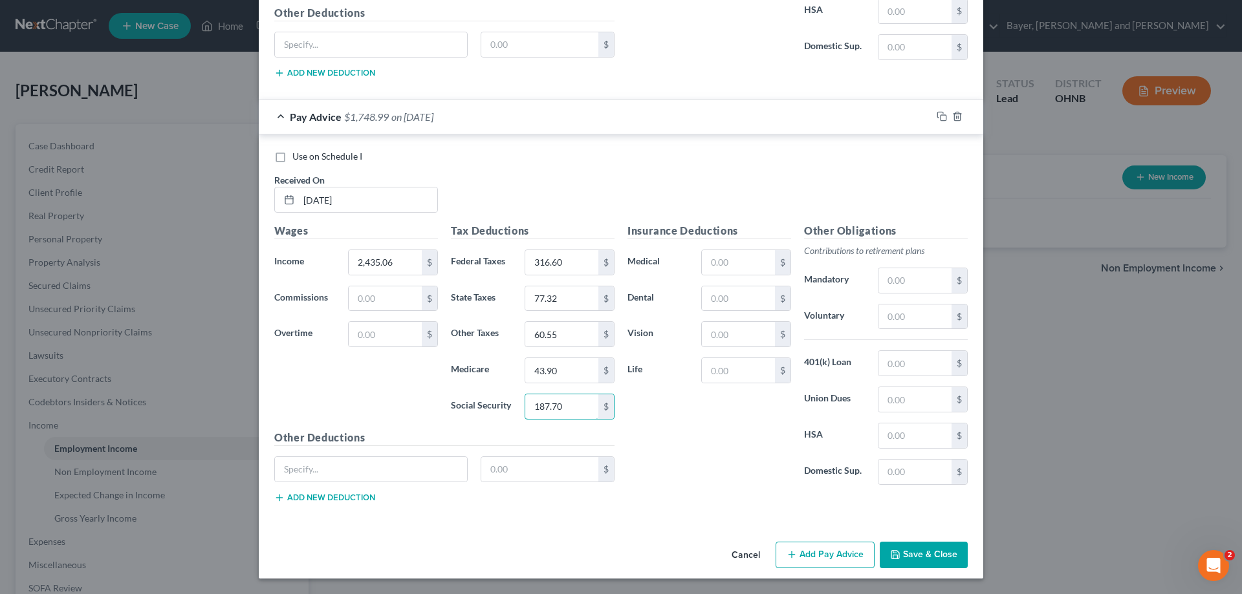
type input "187.70"
click at [826, 558] on button "Add Pay Advice" at bounding box center [825, 555] width 99 height 27
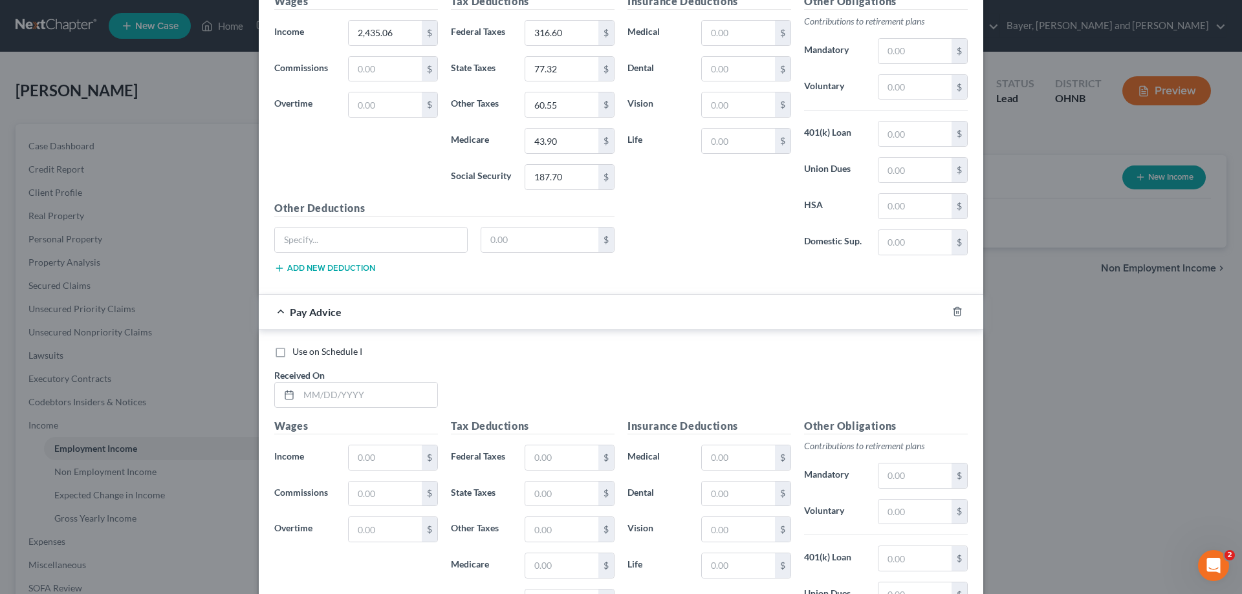
scroll to position [1446, 0]
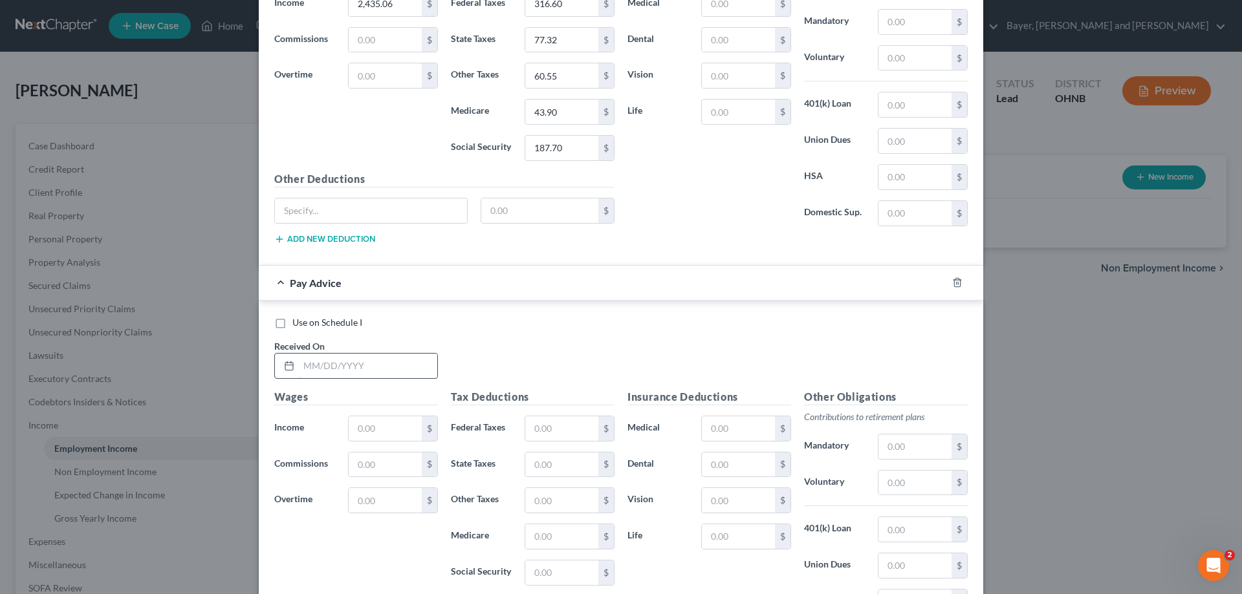
click at [389, 370] on input "text" at bounding box center [368, 366] width 138 height 25
type input "07/10/2025"
click at [350, 432] on input "text" at bounding box center [385, 429] width 73 height 25
type input "241.57"
click at [539, 425] on input "text" at bounding box center [561, 429] width 73 height 25
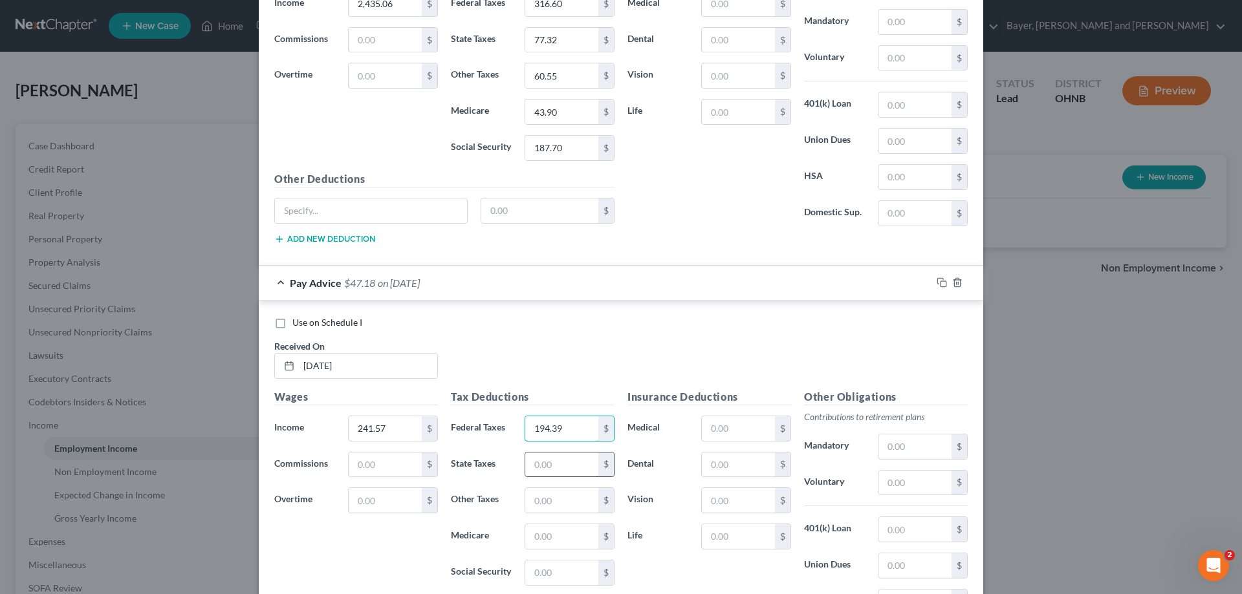
type input "194.39"
click at [541, 470] on input "text" at bounding box center [561, 465] width 73 height 25
type input "56.40"
click at [538, 495] on input "text" at bounding box center [561, 500] width 73 height 25
type input "46.55"
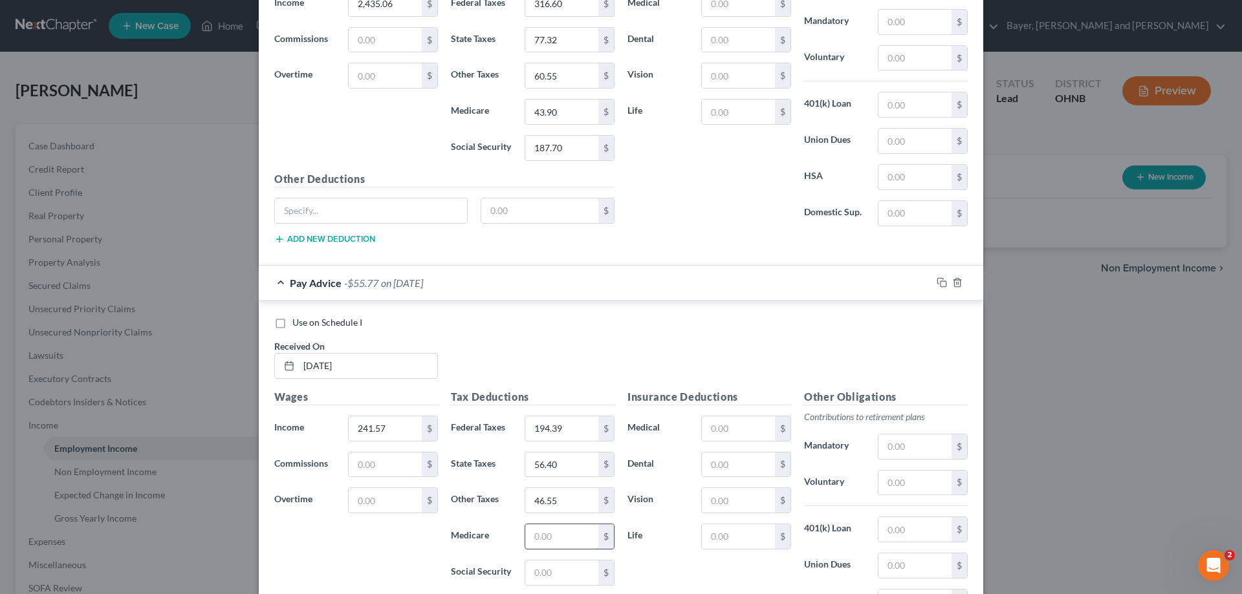
click at [538, 529] on input "text" at bounding box center [561, 537] width 73 height 25
type input "33.75"
click at [546, 569] on input "text" at bounding box center [561, 573] width 73 height 25
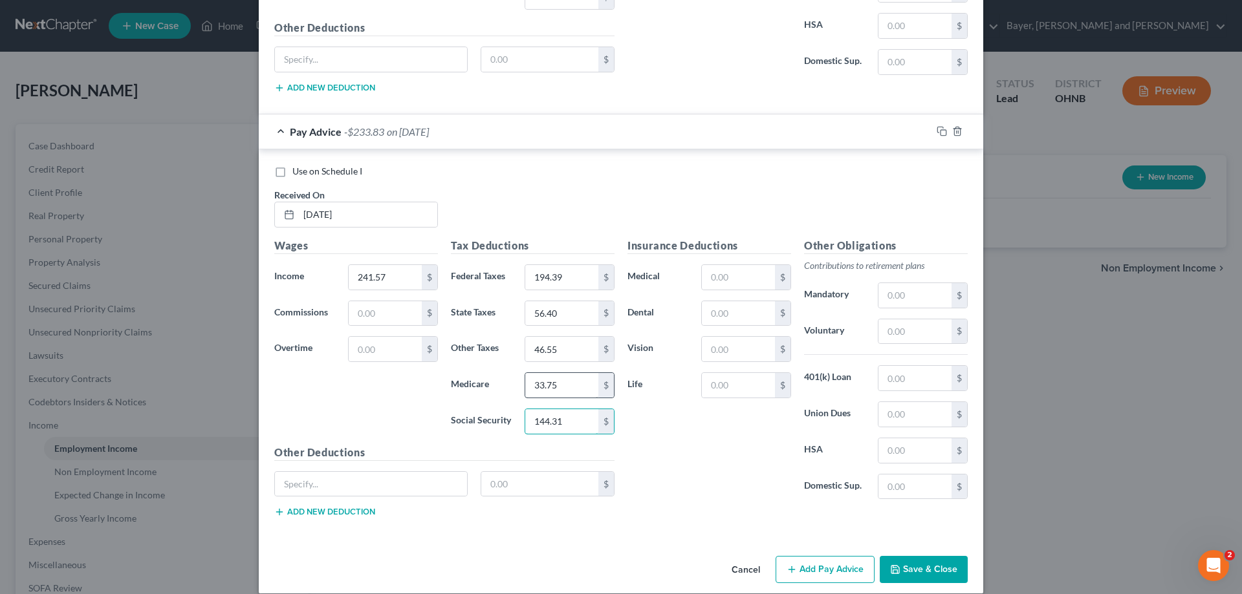
scroll to position [1613, 0]
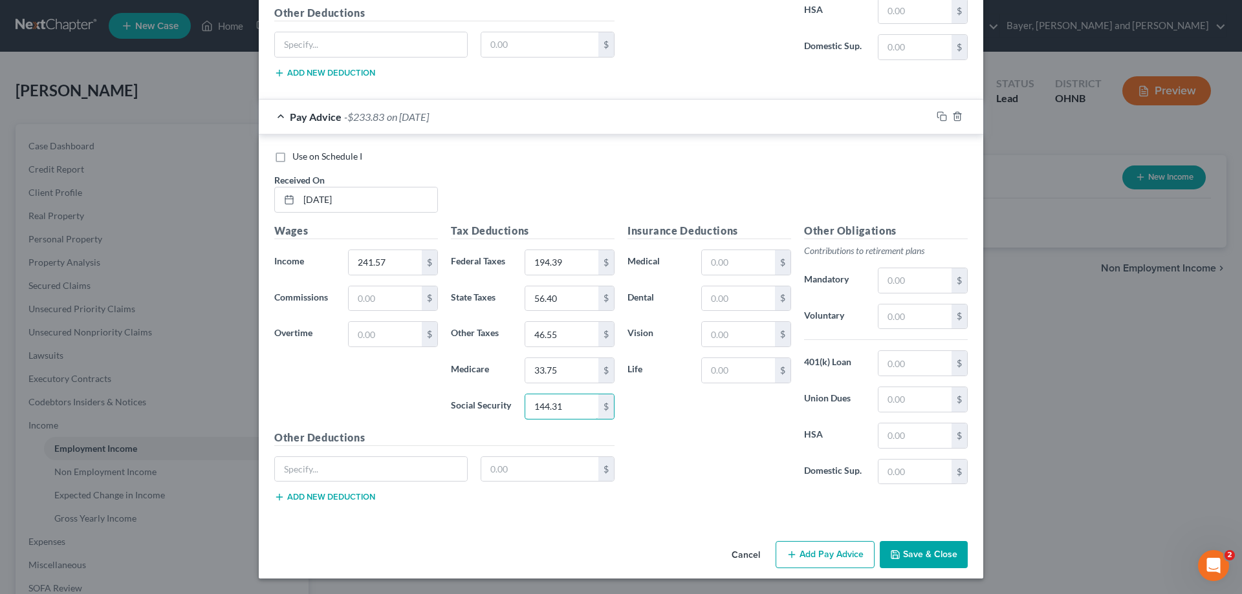
type input "144.31"
click at [798, 544] on button "Add Pay Advice" at bounding box center [825, 554] width 99 height 27
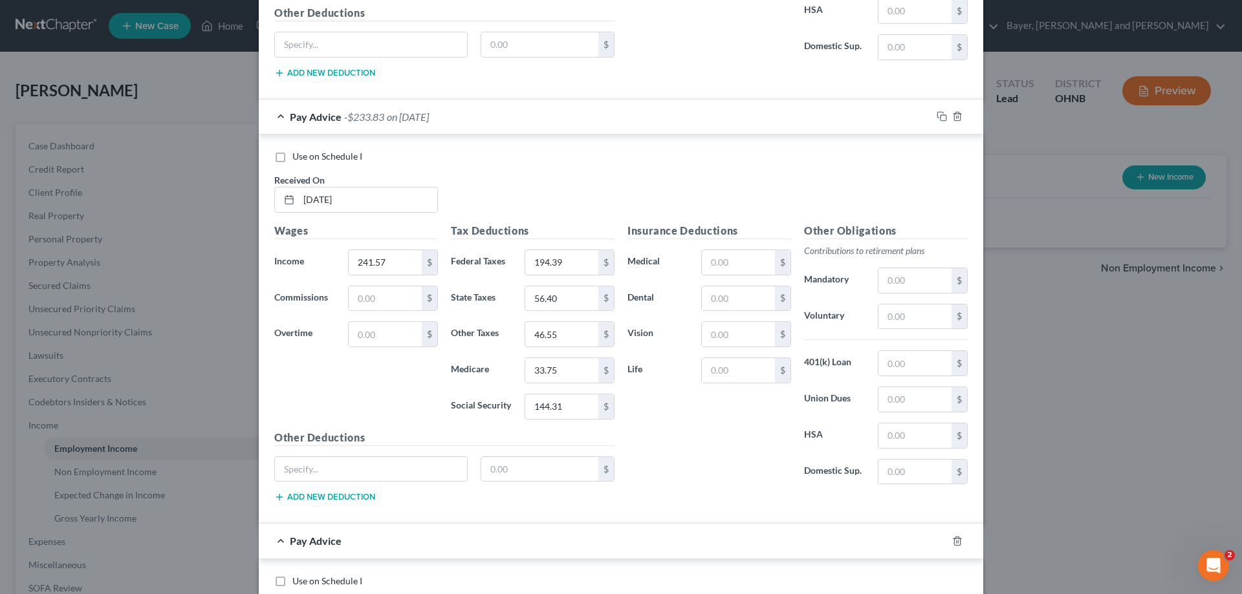
scroll to position [1936, 0]
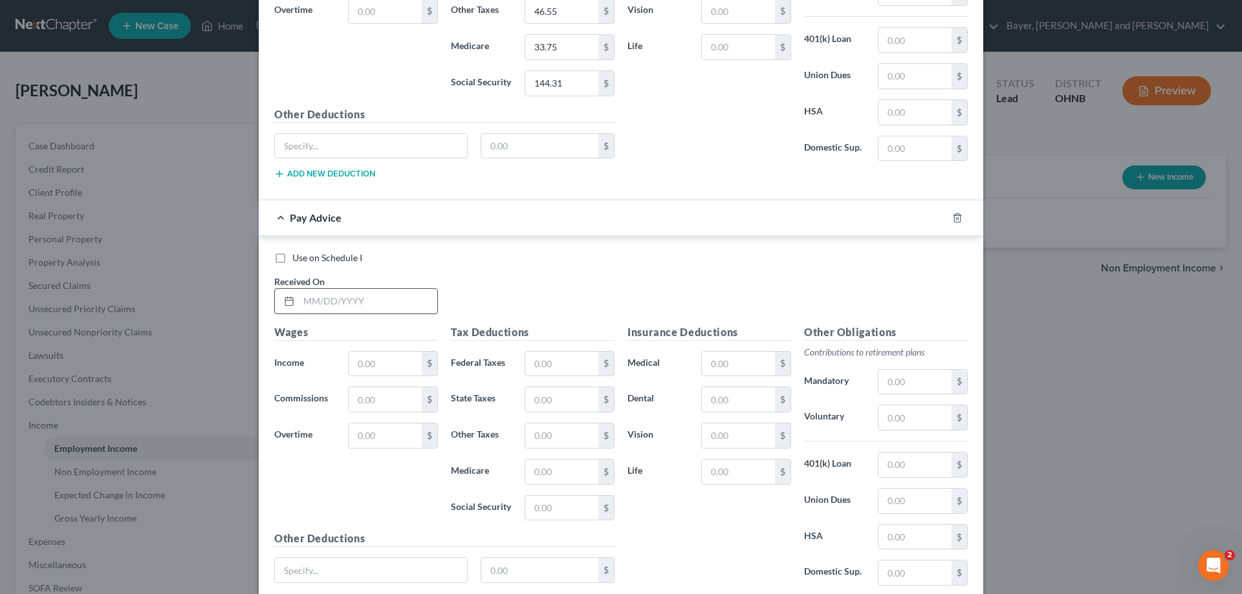
click at [366, 306] on input "text" at bounding box center [368, 301] width 138 height 25
type input "2"
type input "07/25/2025"
click at [375, 364] on input "text" at bounding box center [385, 364] width 73 height 25
type input "2,332.69"
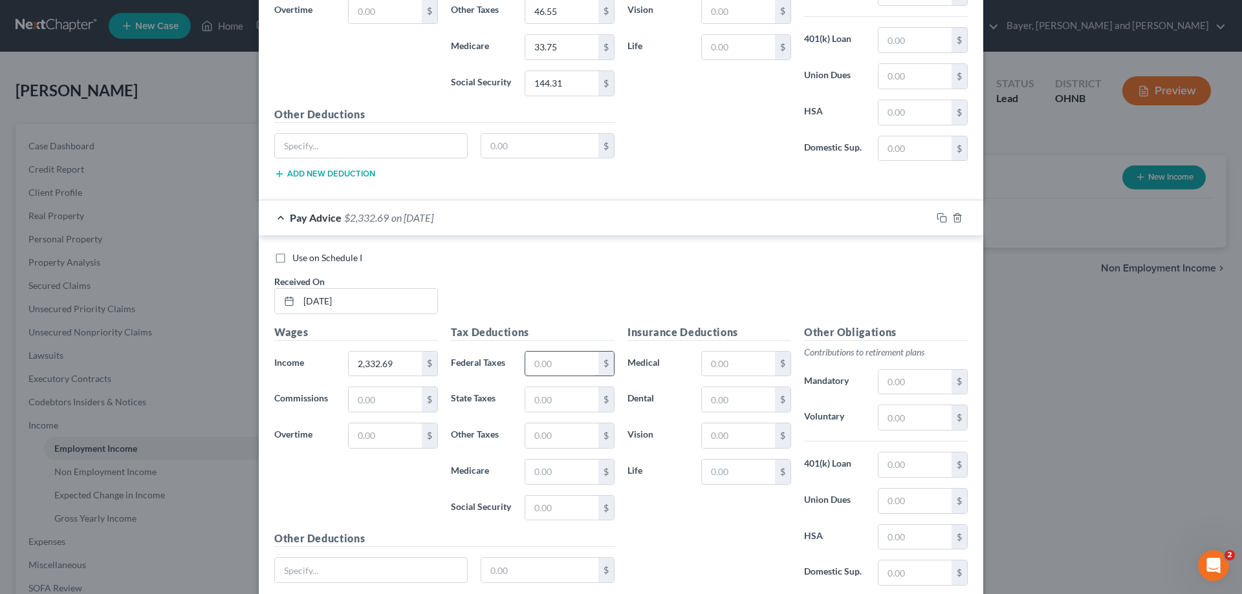
click at [557, 353] on input "text" at bounding box center [561, 364] width 73 height 25
type input "186.12"
type input "54.34"
type input "45.18"
type input "32.76"
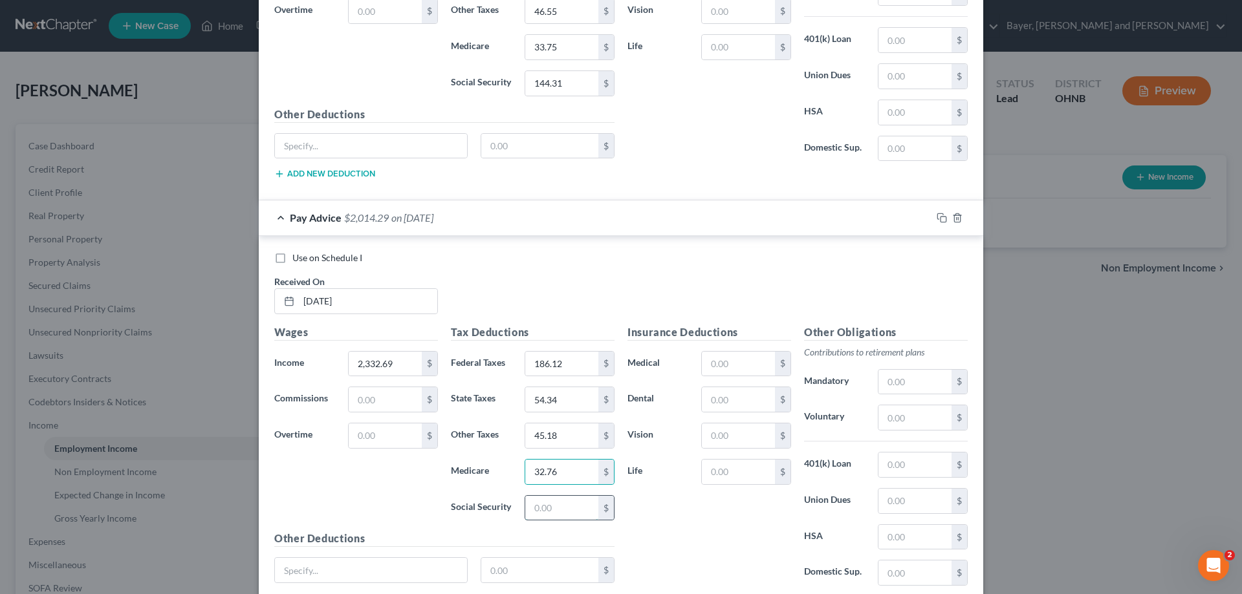
click at [554, 516] on input "text" at bounding box center [561, 508] width 73 height 25
type input "140.05"
click at [739, 369] on input "text" at bounding box center [738, 364] width 73 height 25
type input "58.63"
click at [732, 404] on input "text" at bounding box center [738, 399] width 73 height 25
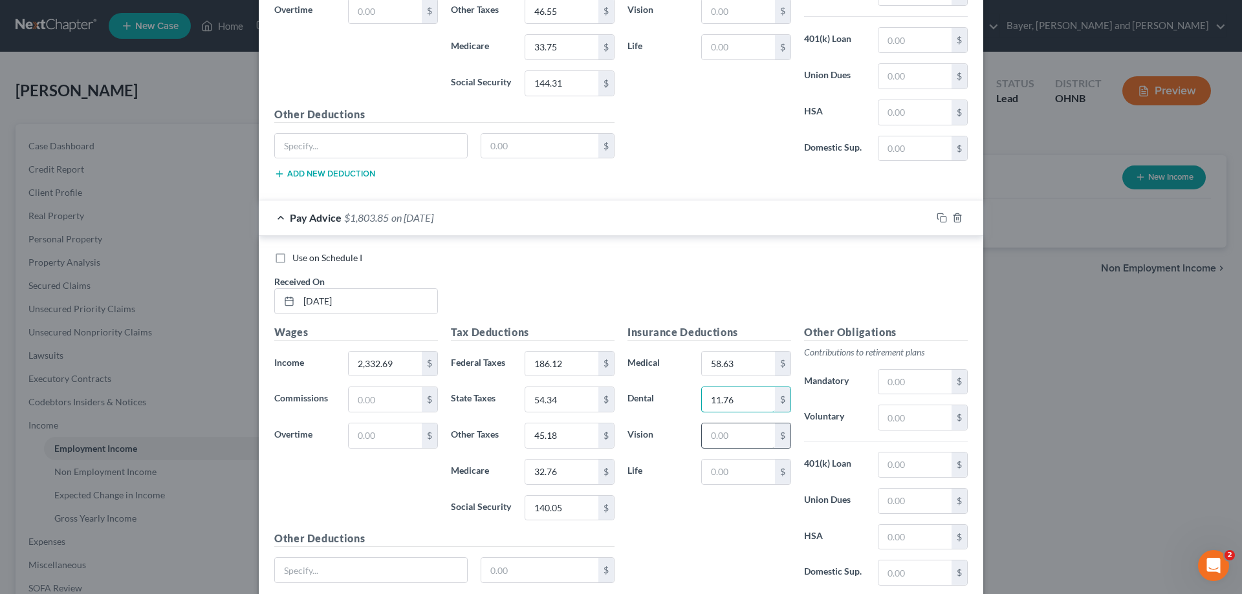
type input "11.76"
click at [750, 433] on input "text" at bounding box center [738, 436] width 73 height 25
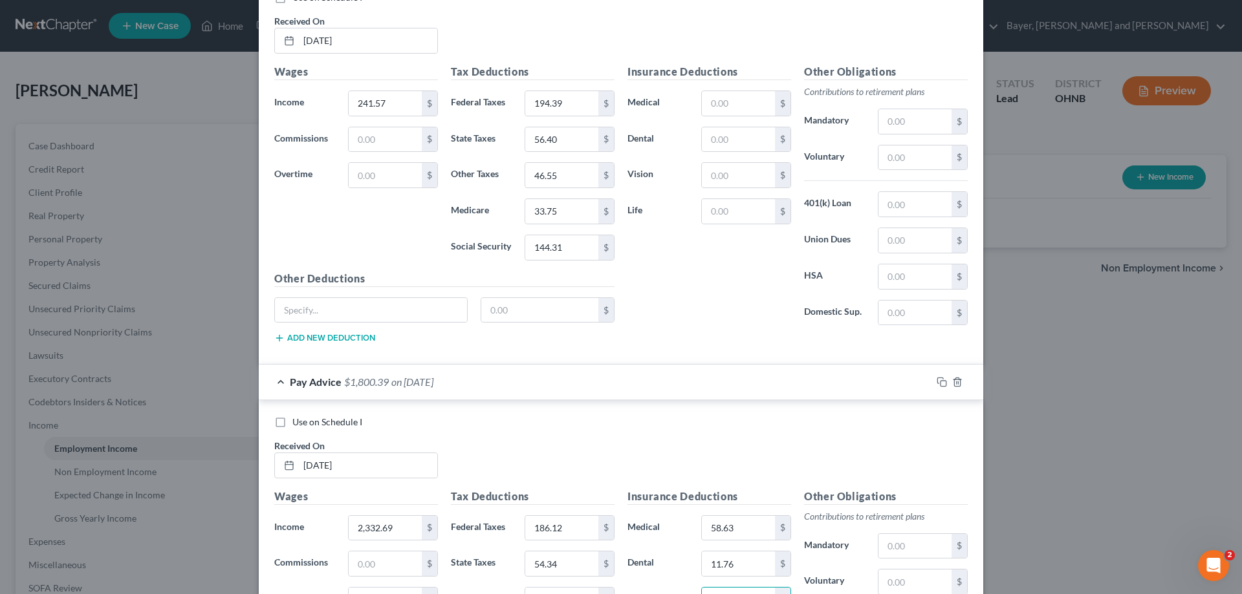
scroll to position [1742, 0]
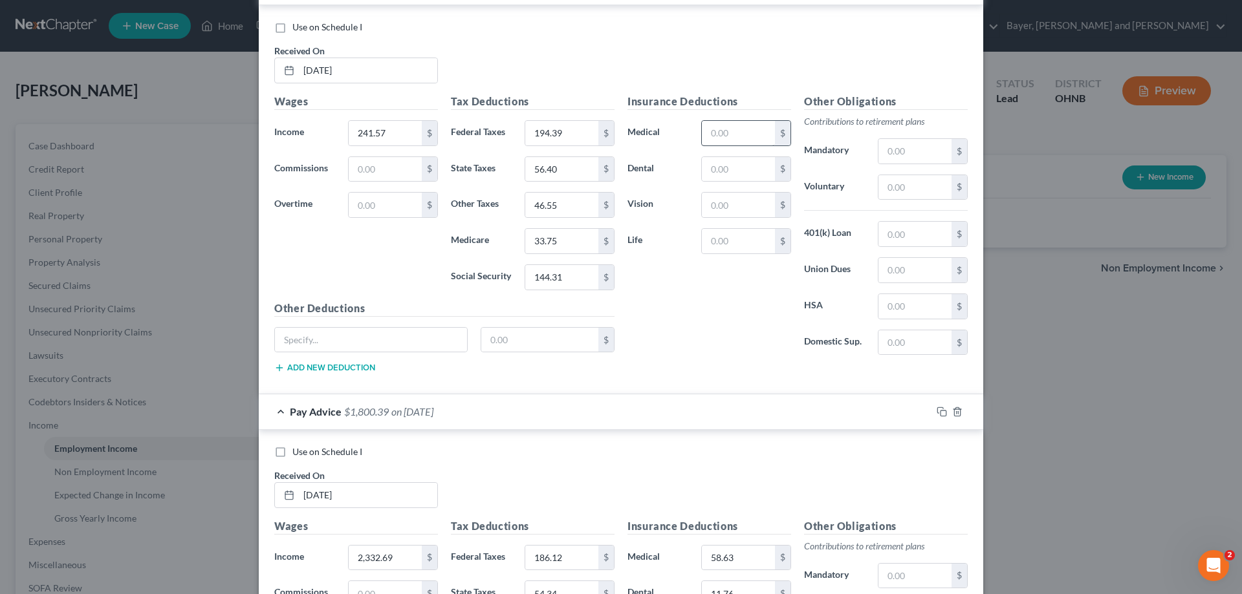
type input "3.46"
click at [721, 136] on input "text" at bounding box center [738, 133] width 73 height 25
type input "58.63"
click at [721, 173] on input "text" at bounding box center [738, 169] width 73 height 25
type input "11.78"
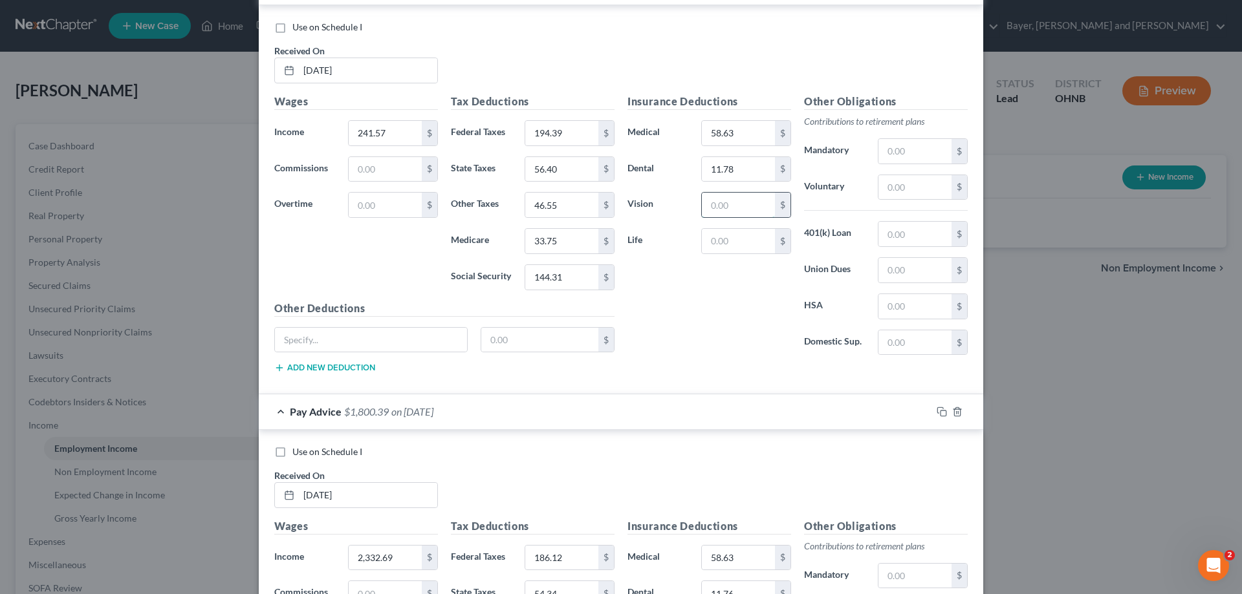
click at [723, 213] on input "text" at bounding box center [738, 205] width 73 height 25
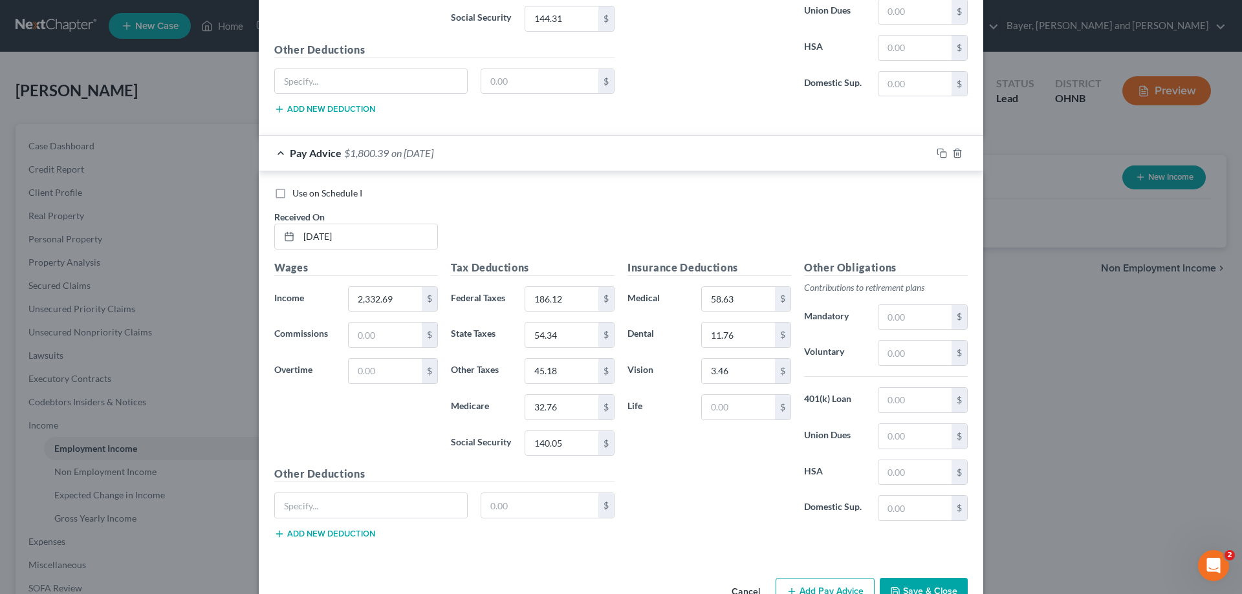
scroll to position [2038, 0]
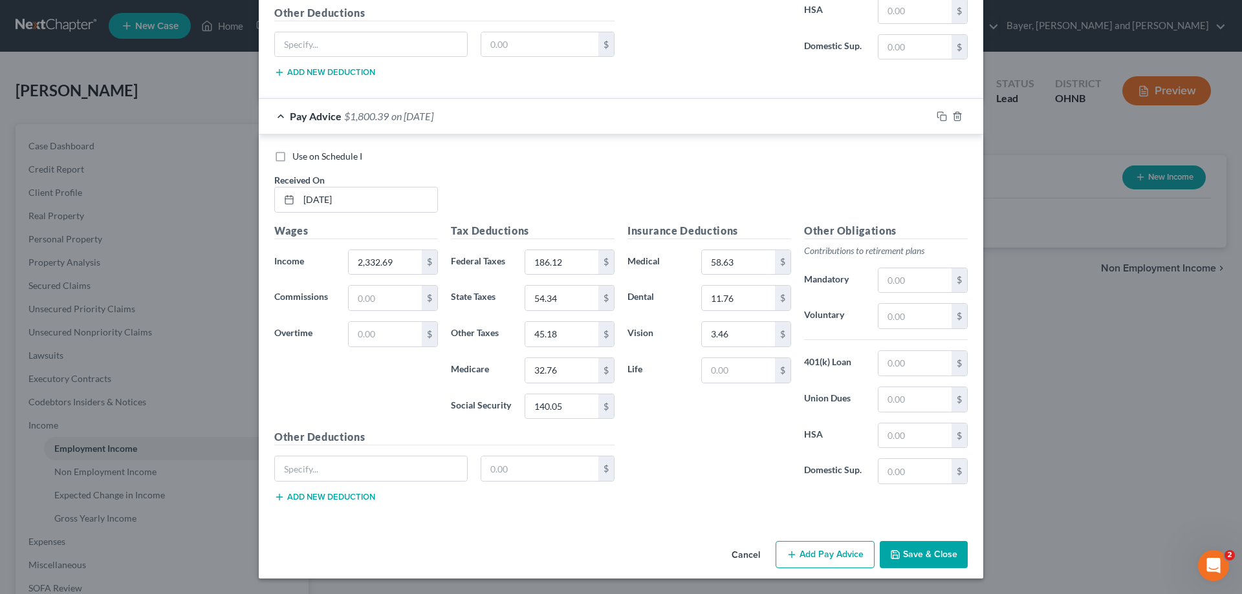
type input "3.46"
click at [838, 557] on button "Add Pay Advice" at bounding box center [825, 554] width 99 height 27
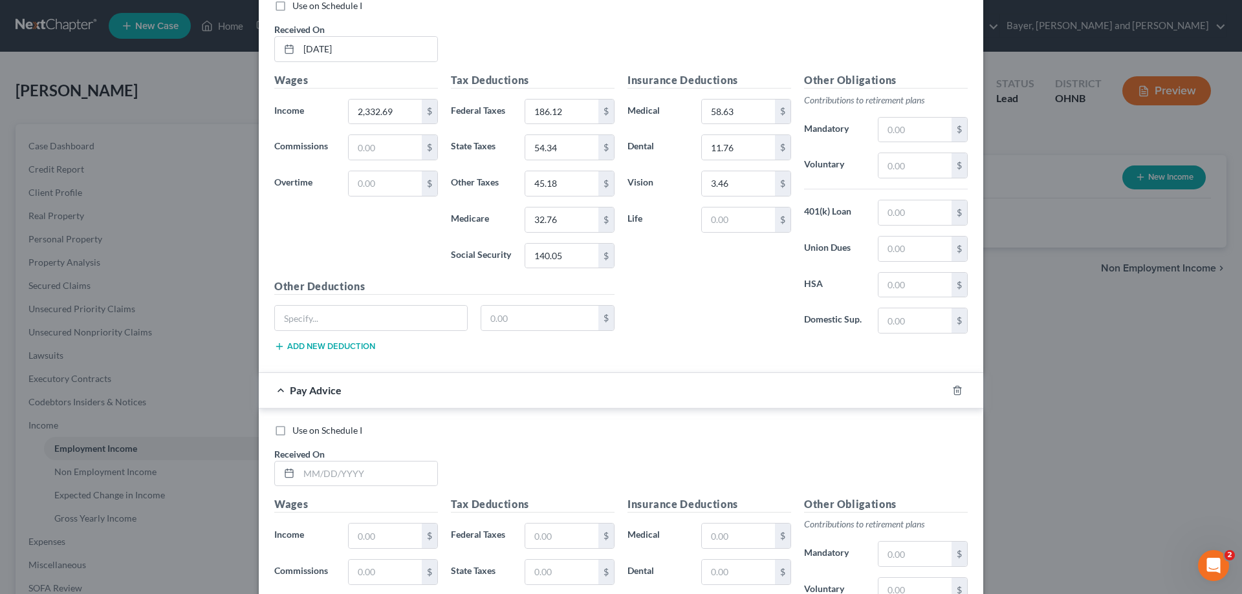
scroll to position [2232, 0]
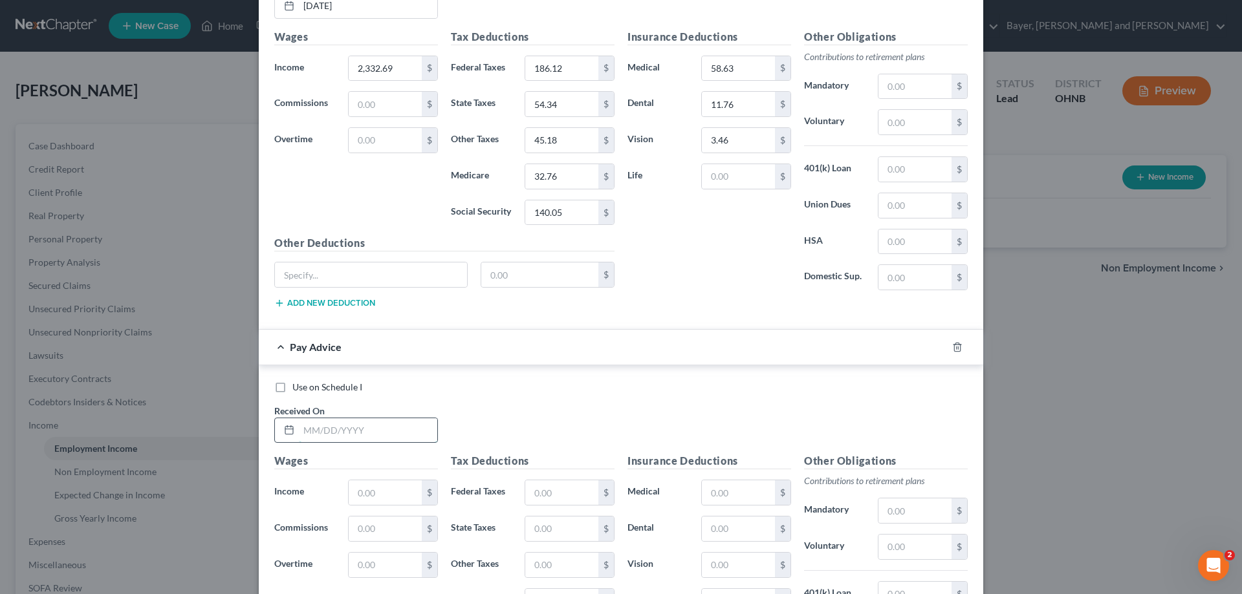
click at [389, 431] on input "text" at bounding box center [368, 431] width 138 height 25
type input "08/08/2025"
click at [367, 499] on input "text" at bounding box center [385, 493] width 73 height 25
type input "2,252.25"
click at [529, 501] on input "text" at bounding box center [561, 493] width 73 height 25
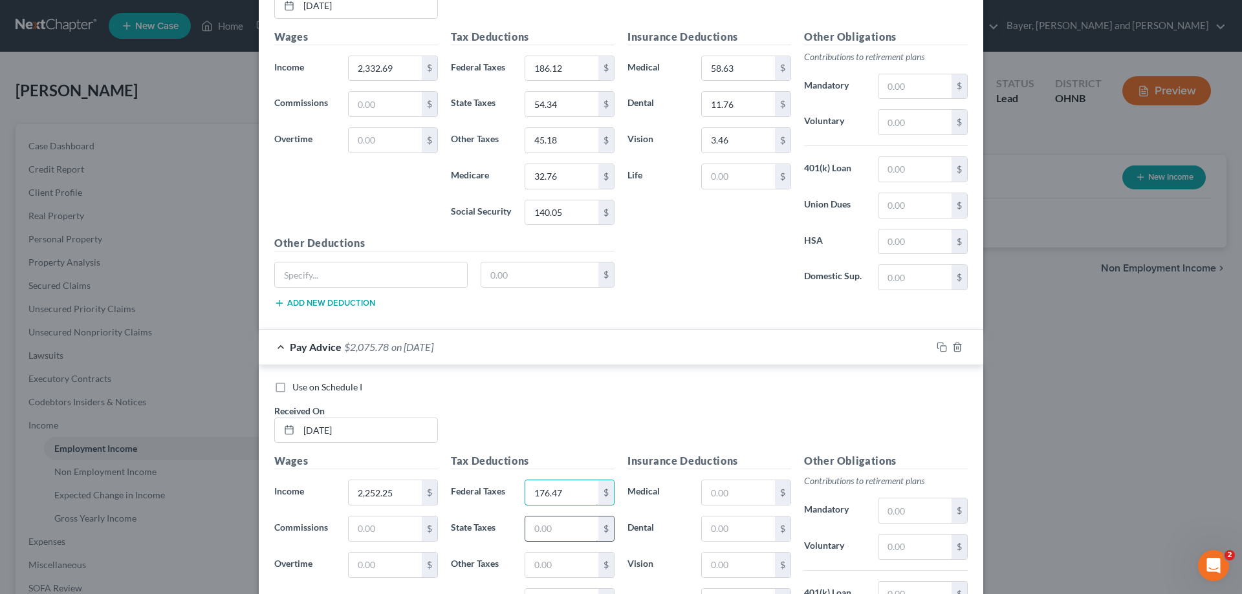
type input "176.47"
click at [536, 522] on input "text" at bounding box center [561, 529] width 73 height 25
type input "51.93"
click at [539, 567] on input "text" at bounding box center [561, 565] width 73 height 25
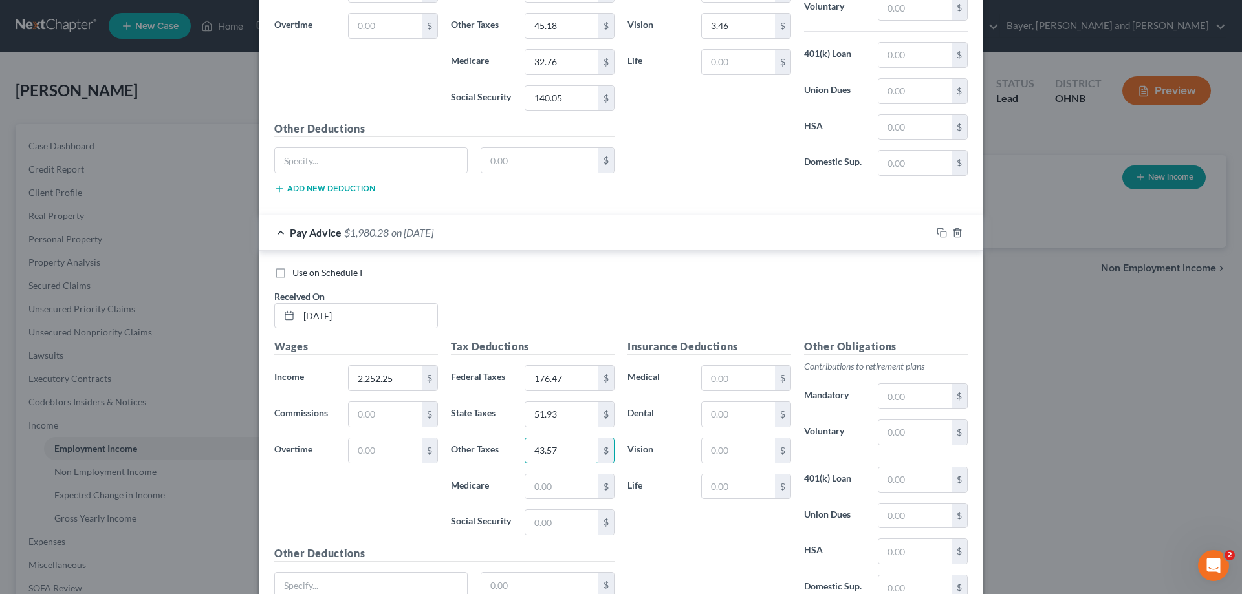
scroll to position [2361, 0]
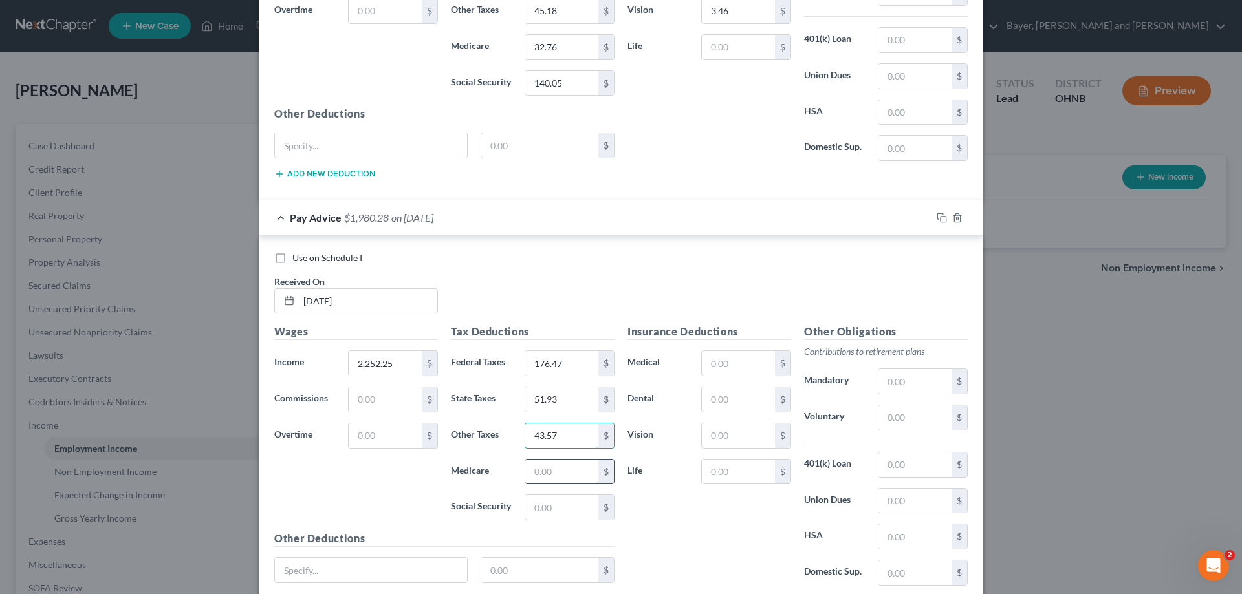
type input "43.57"
click at [535, 469] on input "text" at bounding box center [561, 472] width 73 height 25
type input "31.58"
click at [545, 514] on input "text" at bounding box center [561, 507] width 73 height 25
type input "135.06"
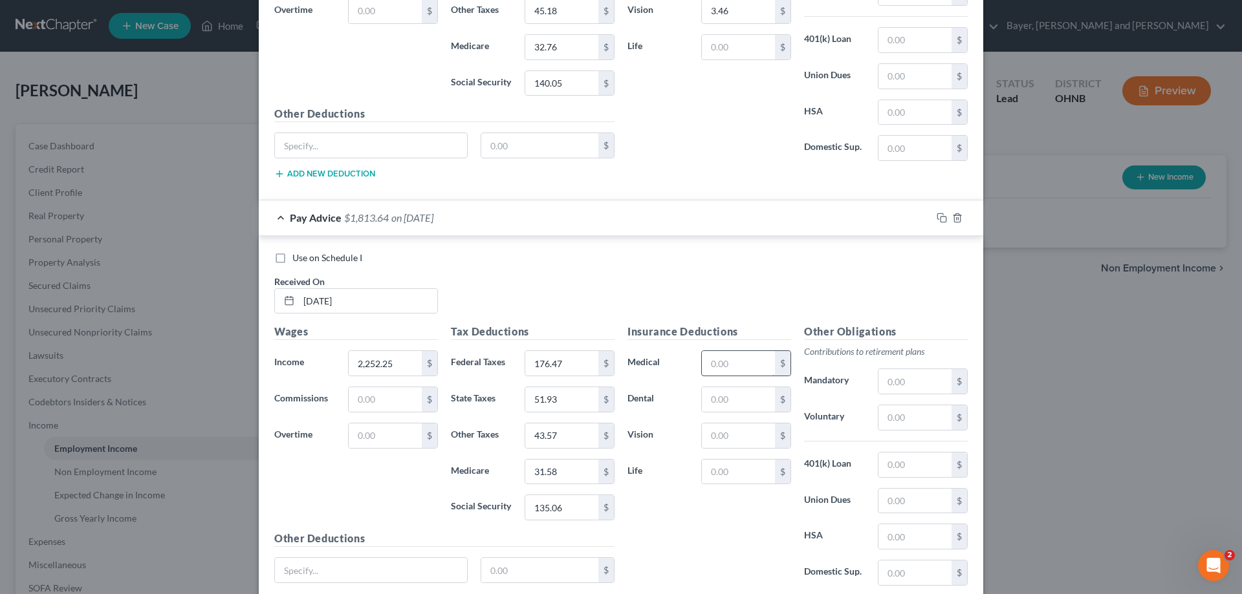
click at [729, 369] on input "text" at bounding box center [738, 363] width 73 height 25
type input "58.63"
click at [726, 404] on input "text" at bounding box center [738, 399] width 73 height 25
type input "11.78"
click at [733, 441] on input "text" at bounding box center [738, 436] width 73 height 25
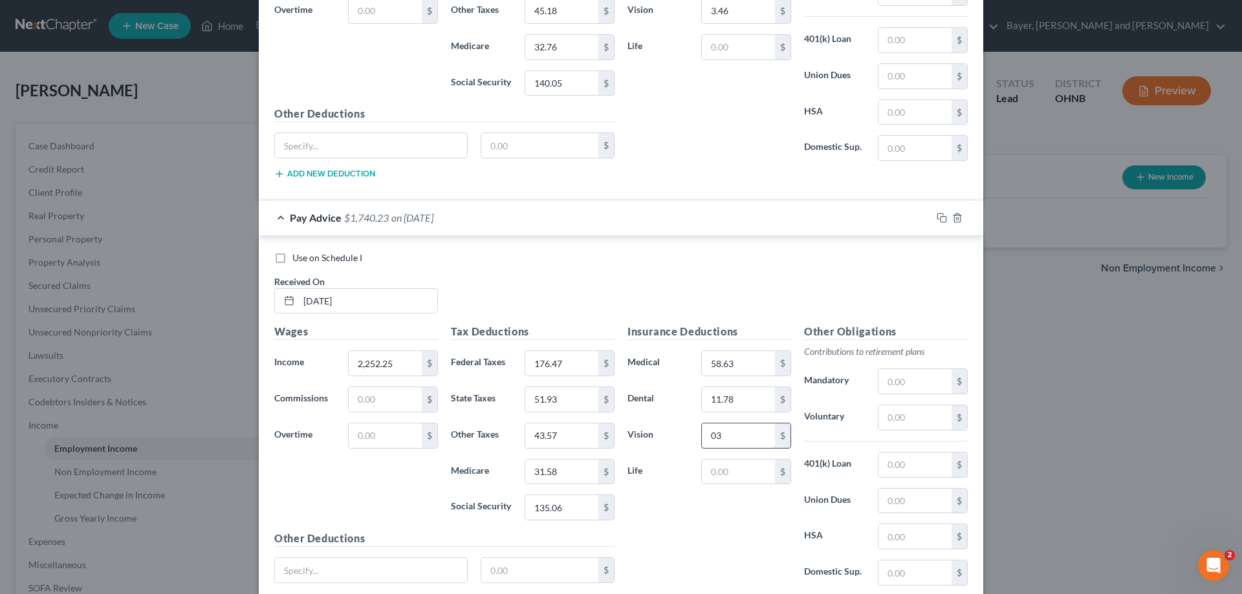
type input "0"
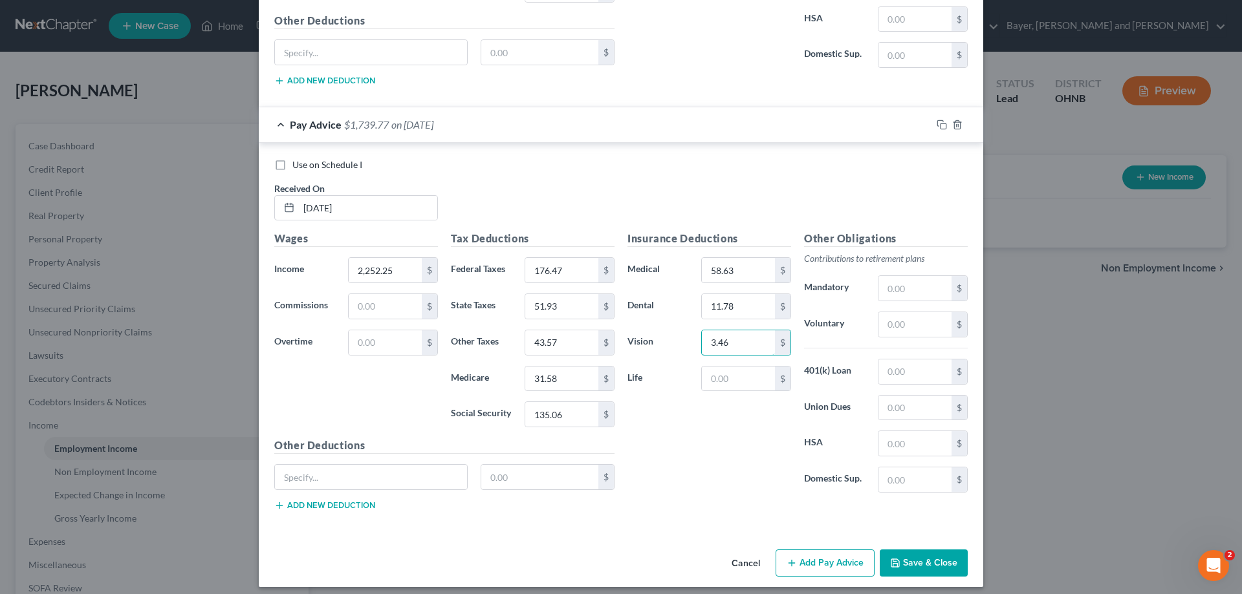
scroll to position [2463, 0]
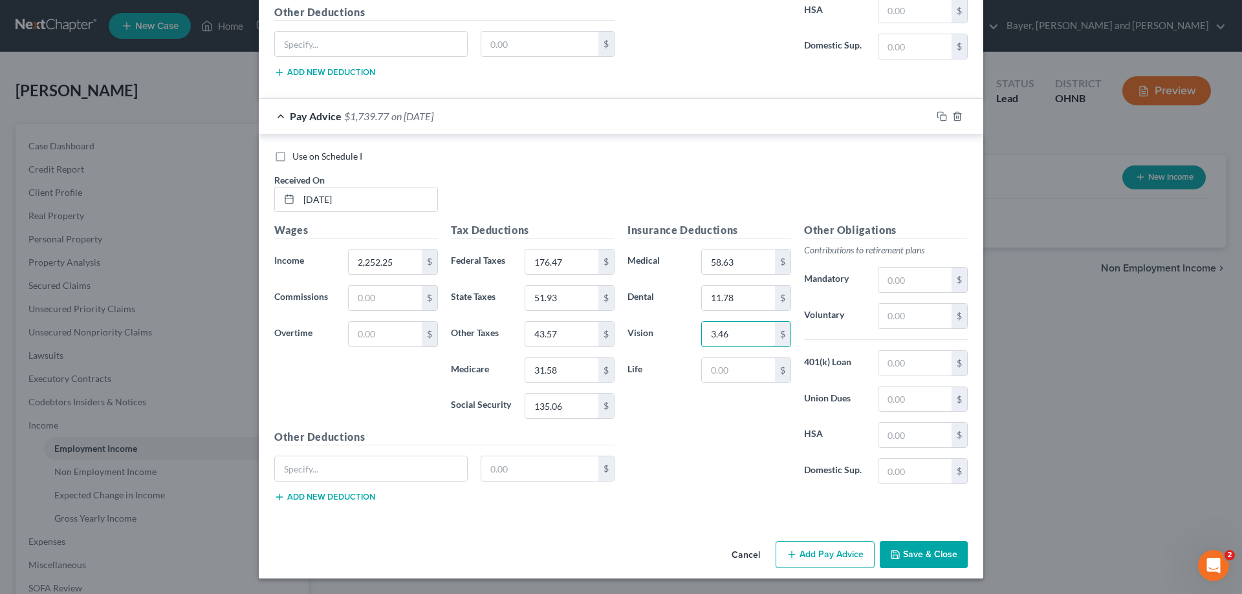
type input "3.46"
click at [806, 549] on button "Add Pay Advice" at bounding box center [825, 554] width 99 height 27
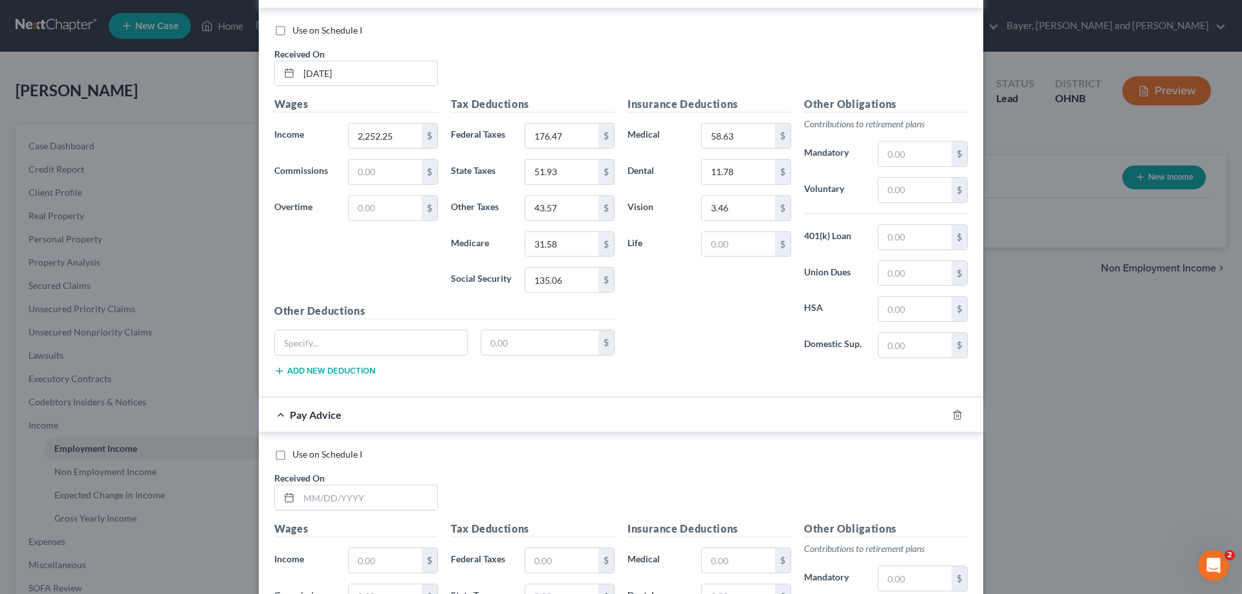
scroll to position [2592, 0]
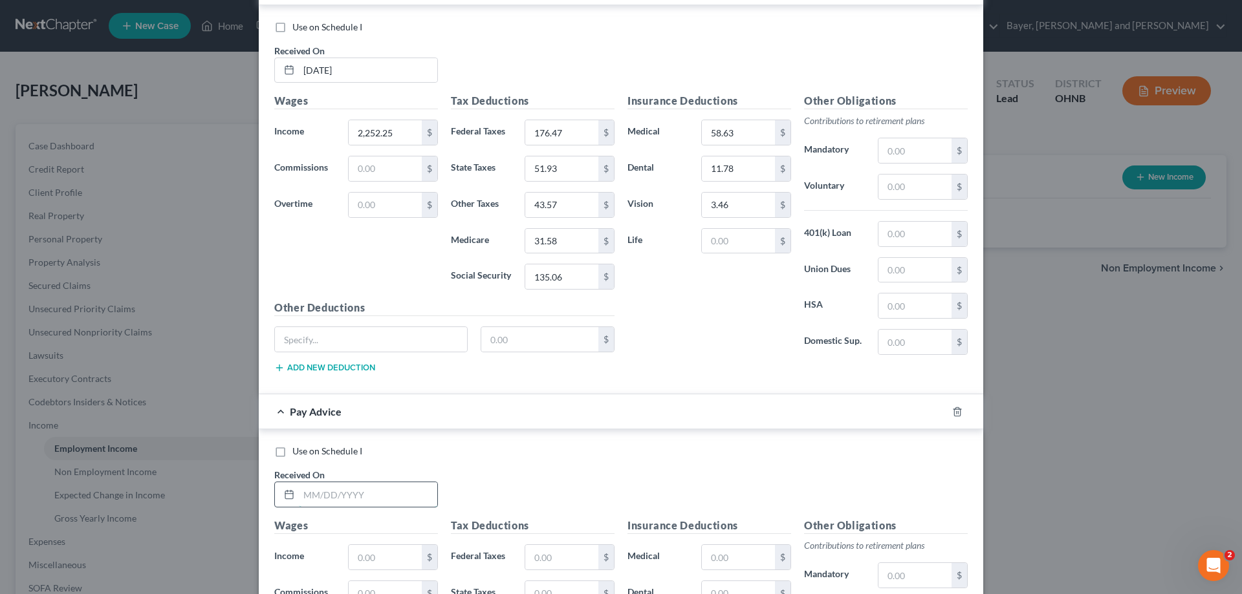
click at [399, 495] on input "text" at bounding box center [368, 495] width 138 height 25
type input "09/10/2025"
click at [390, 558] on input "text" at bounding box center [385, 557] width 73 height 25
type input "2,742.19"
click at [532, 553] on input "text" at bounding box center [561, 557] width 73 height 25
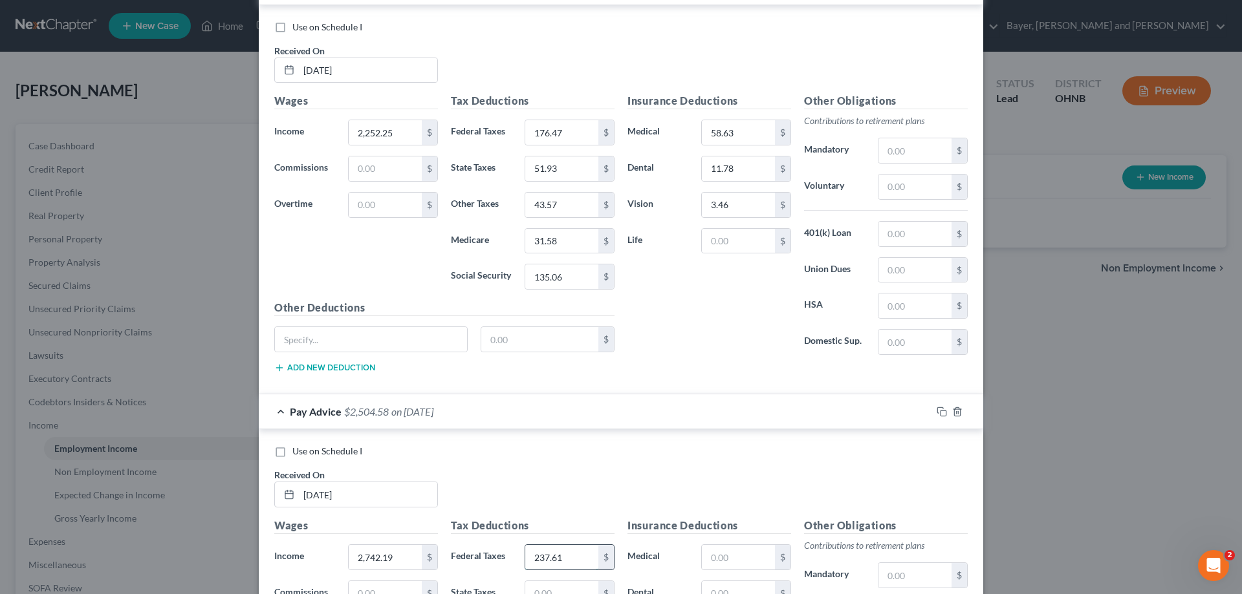
type input "237.61"
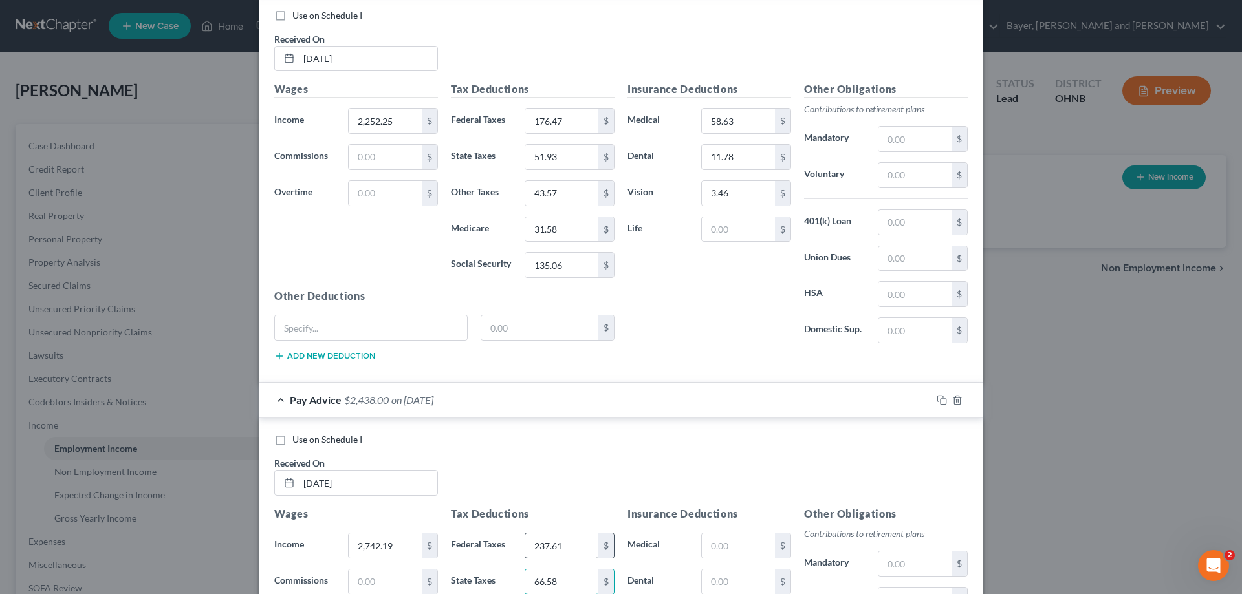
type input "66.58"
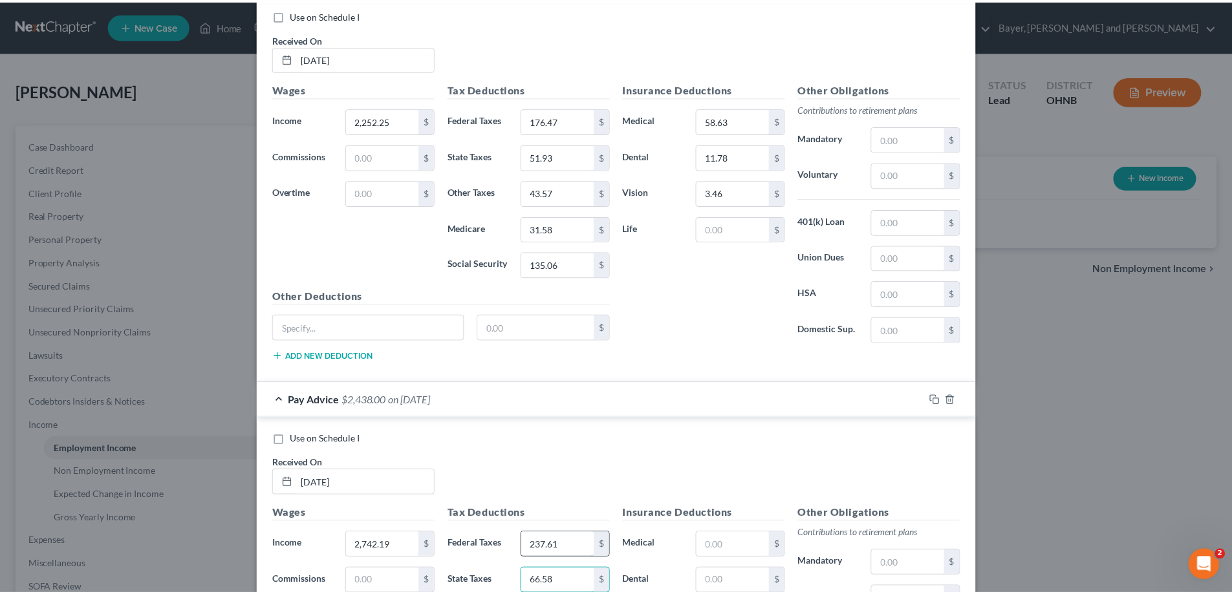
scroll to position [2887, 0]
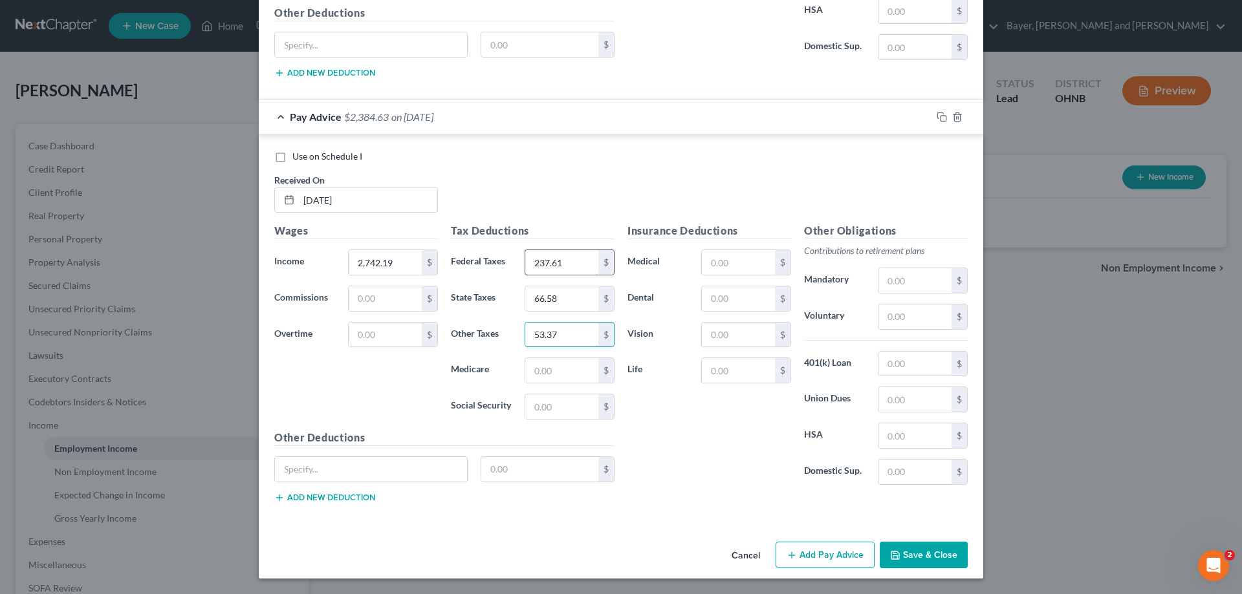
type input "53.37"
type input "38.69"
type input "165.44"
click at [917, 554] on button "Save & Close" at bounding box center [924, 555] width 88 height 27
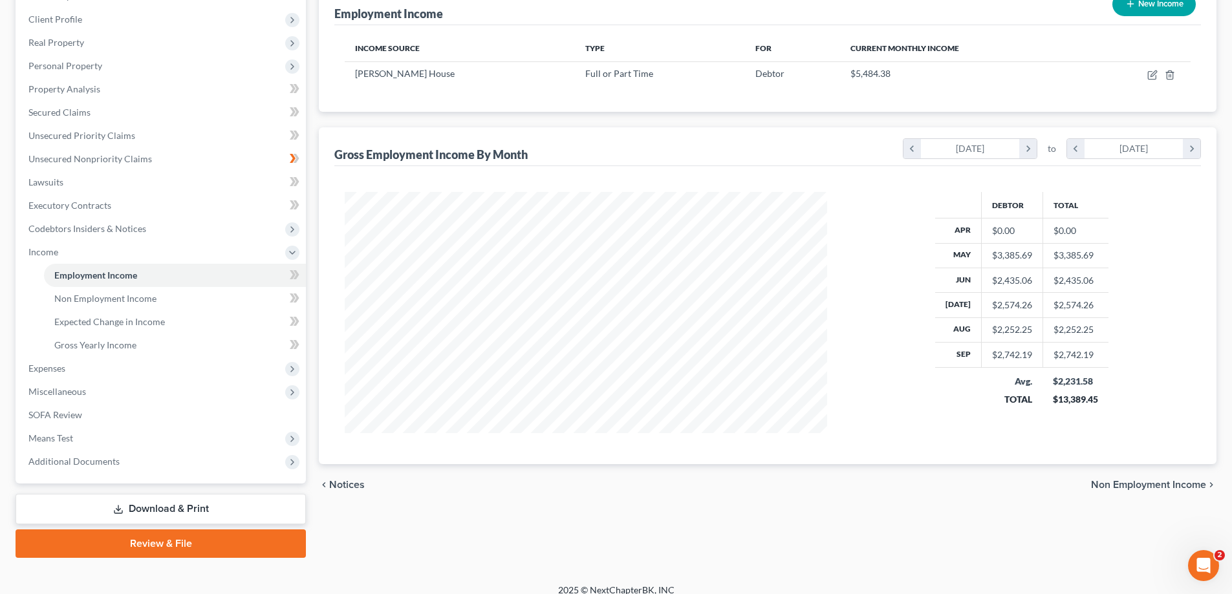
scroll to position [186, 0]
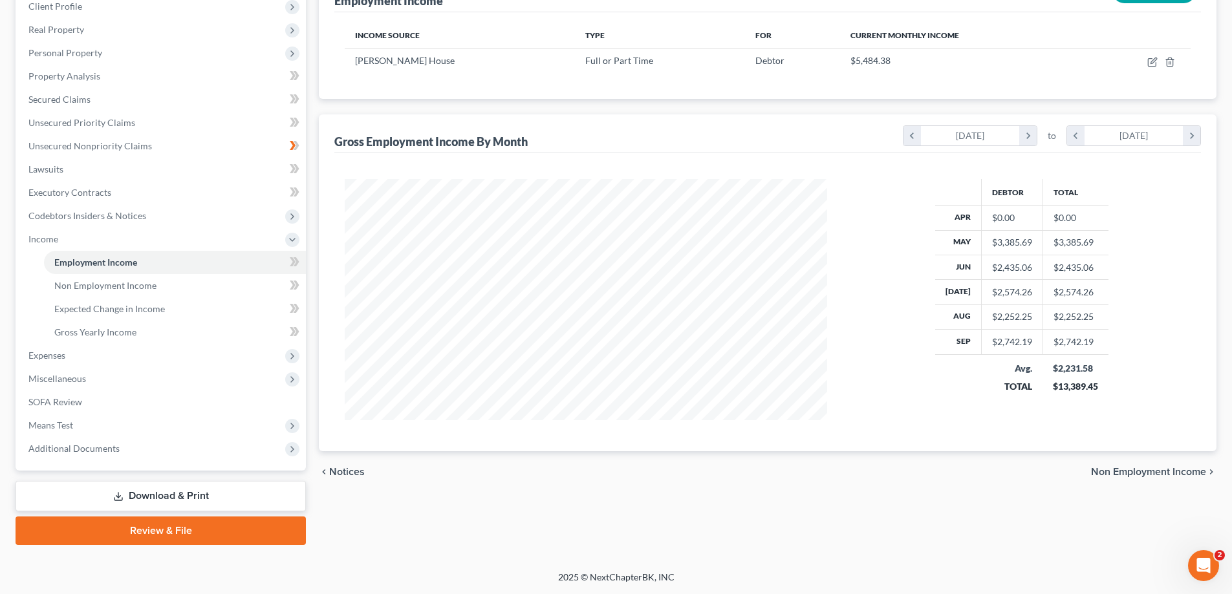
click at [1155, 470] on span "Non Employment Income" at bounding box center [1148, 472] width 115 height 10
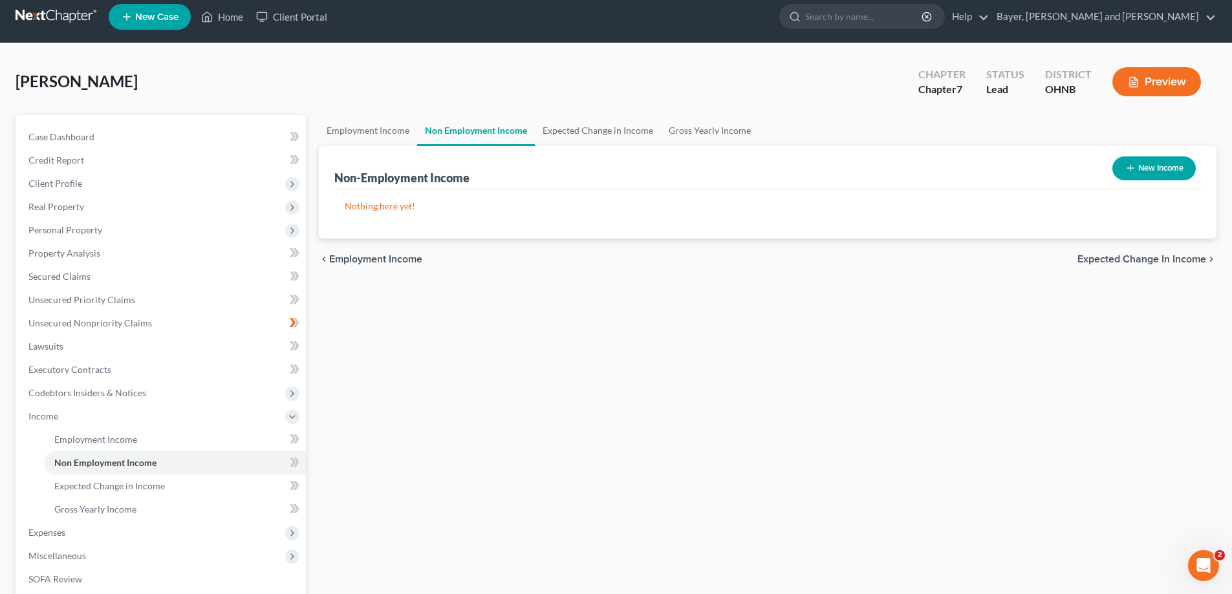
scroll to position [186, 0]
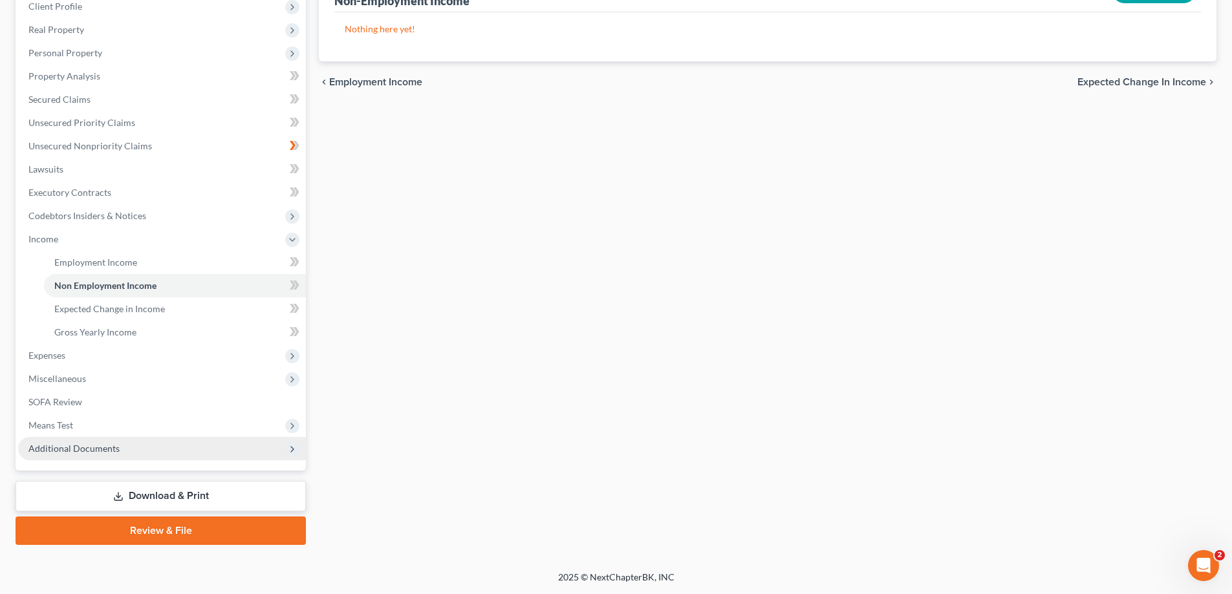
click at [126, 450] on span "Additional Documents" at bounding box center [162, 448] width 288 height 23
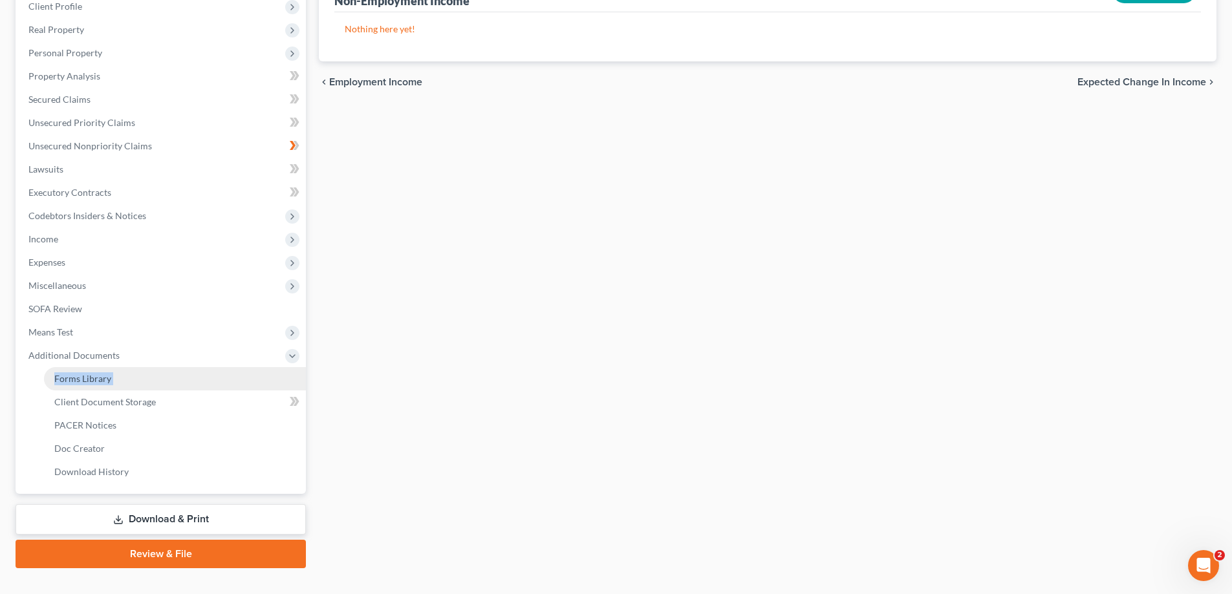
click at [126, 450] on li "Additional Documents Forms Library Client Document Storage PACER Notices Doc Fo…" at bounding box center [162, 414] width 288 height 140
click at [111, 380] on link "Forms Library" at bounding box center [175, 378] width 262 height 23
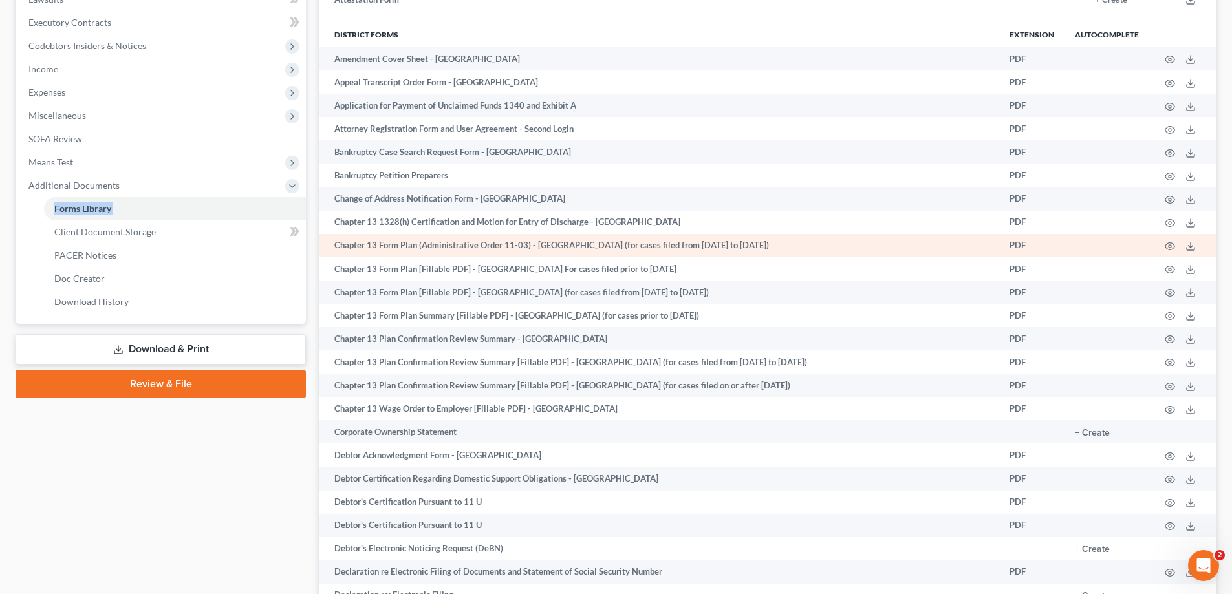
scroll to position [468, 0]
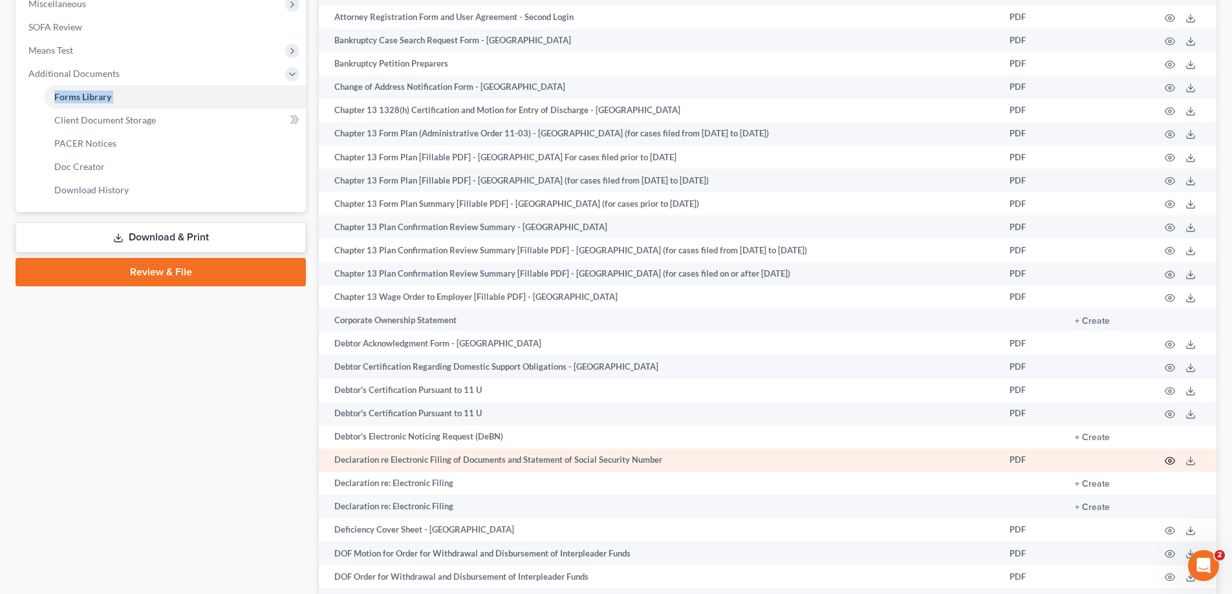
click at [1168, 461] on icon "button" at bounding box center [1170, 461] width 10 height 10
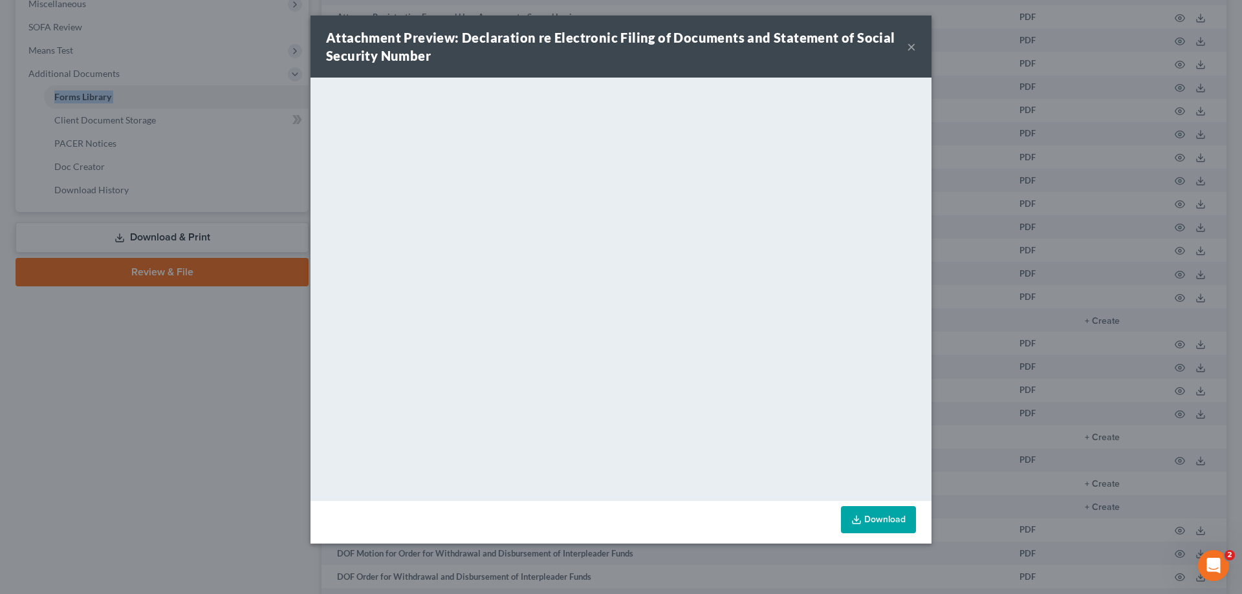
click at [913, 49] on button "×" at bounding box center [911, 47] width 9 height 16
